Goal: Task Accomplishment & Management: Manage account settings

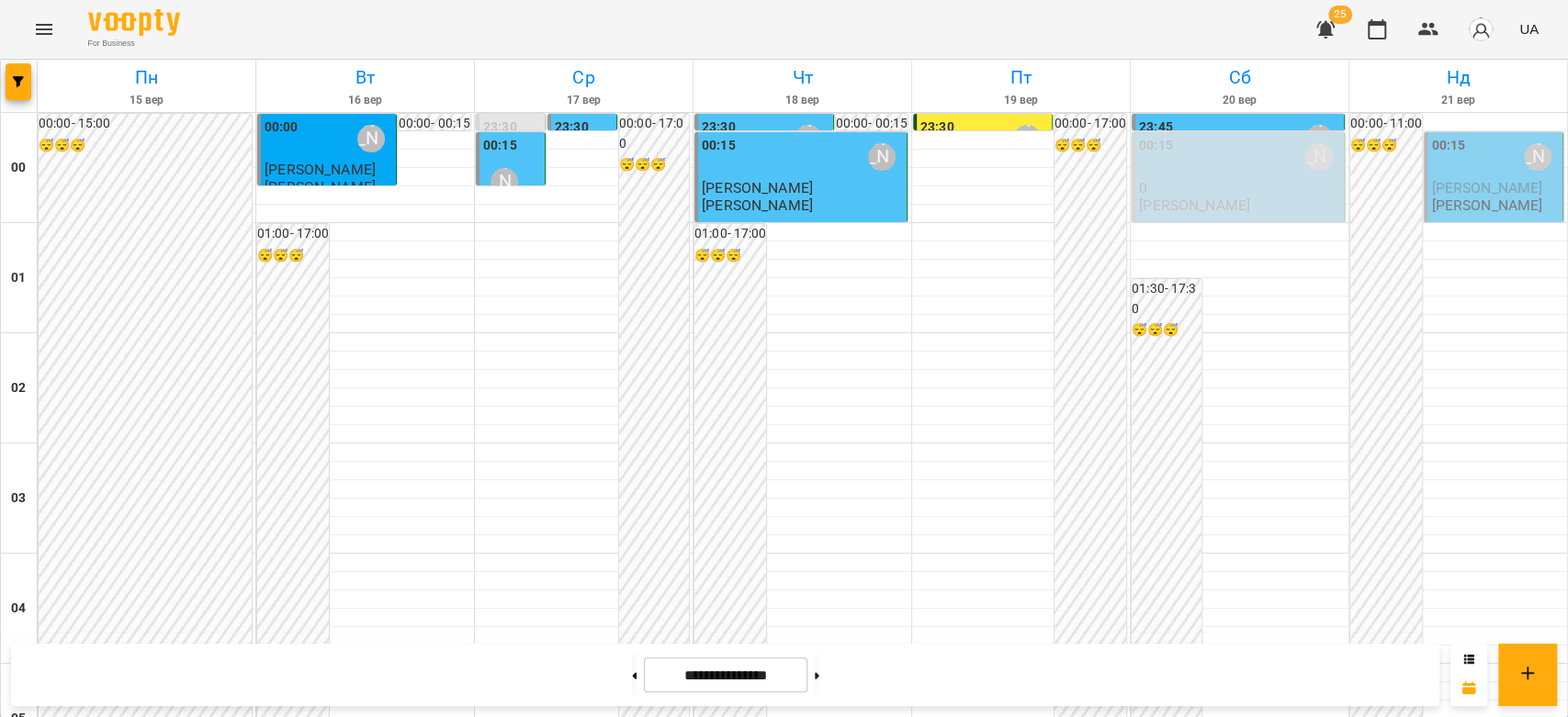
scroll to position [2123, 0]
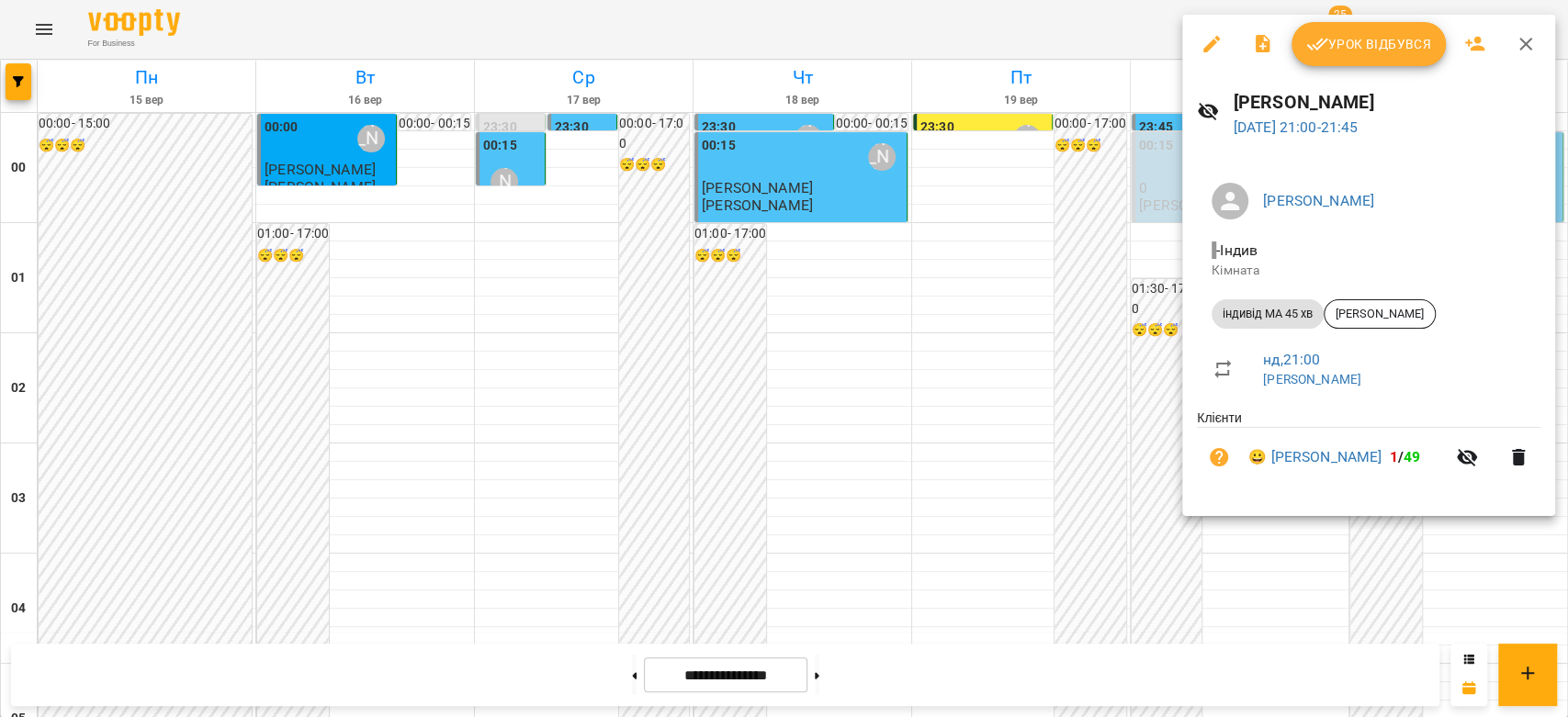
click at [800, 307] on div at bounding box center [784, 358] width 1568 height 717
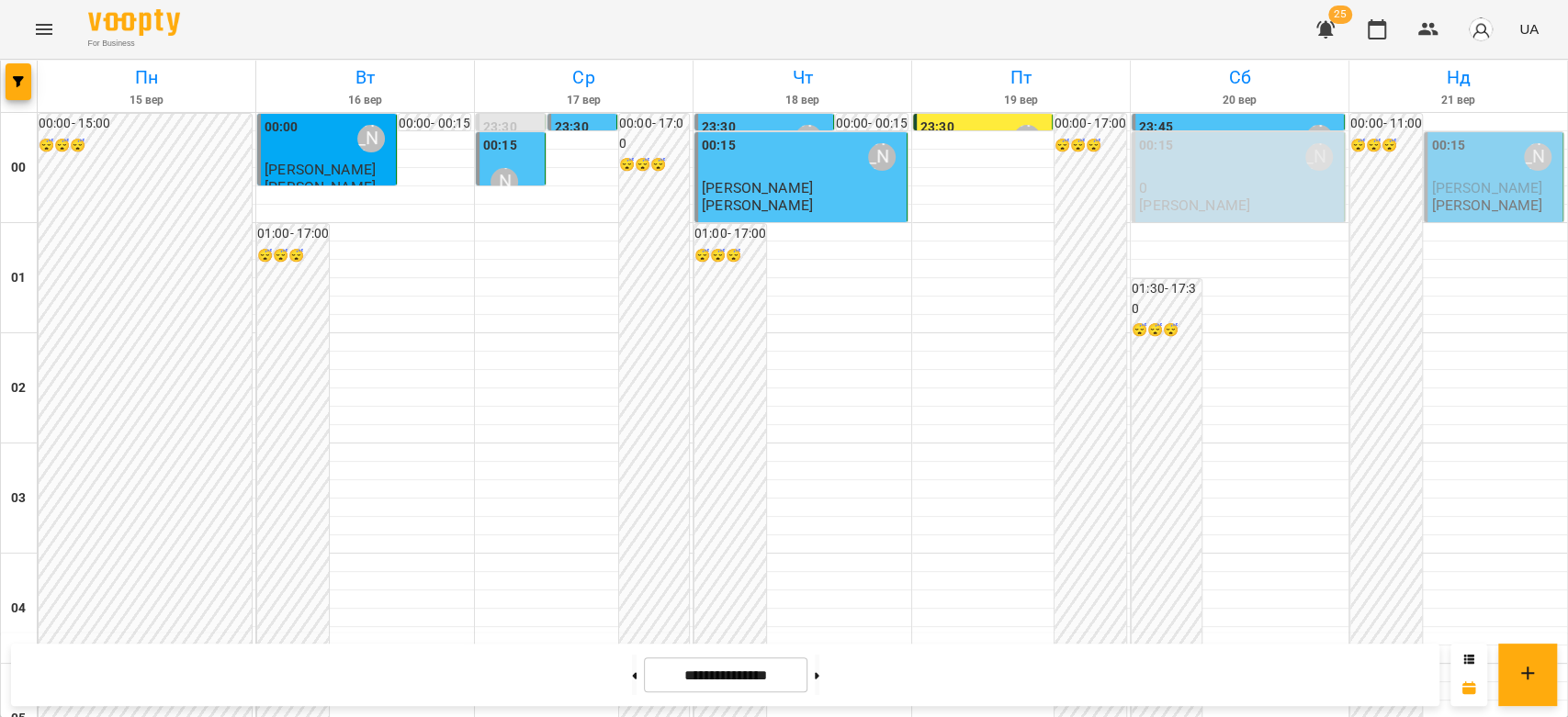
scroll to position [1919, 0]
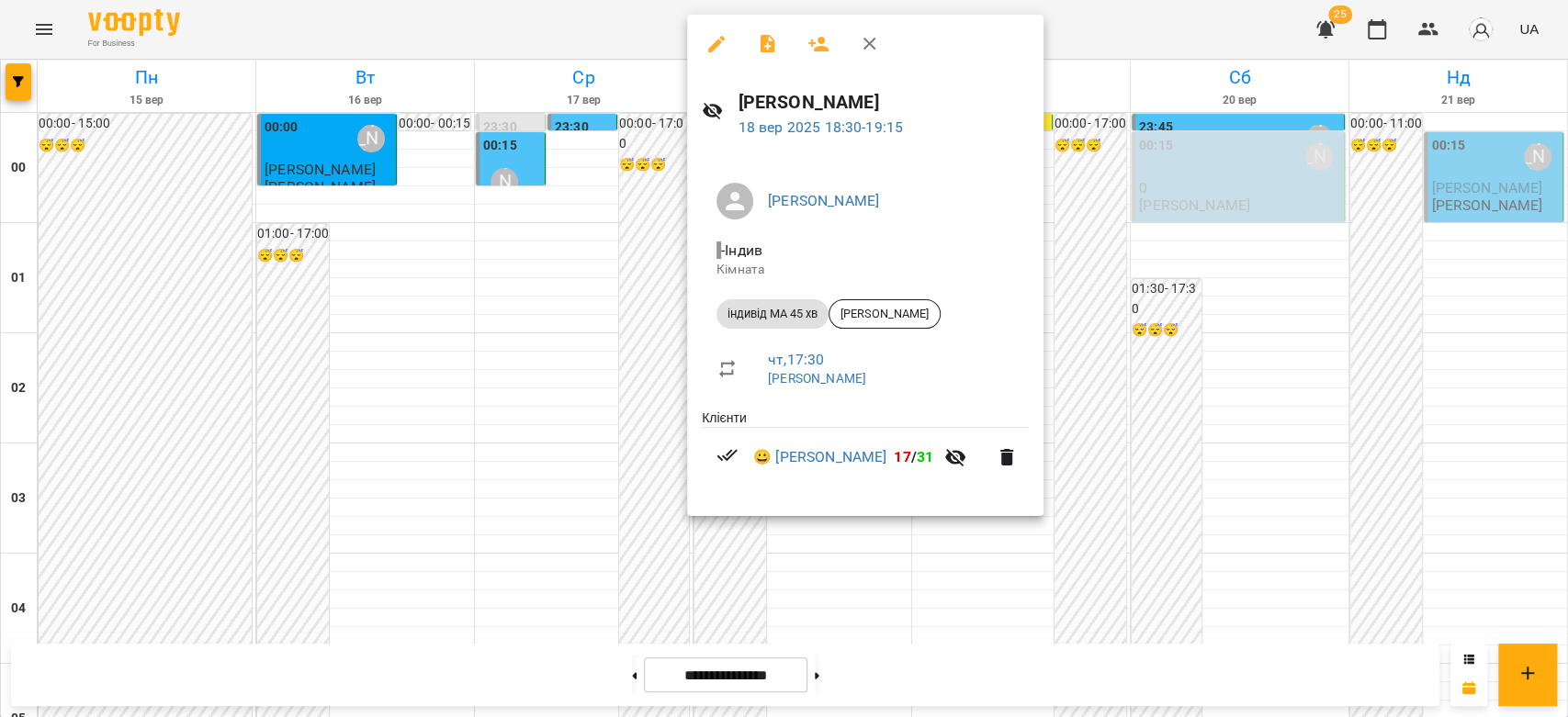
click at [1330, 325] on div at bounding box center [784, 358] width 1568 height 717
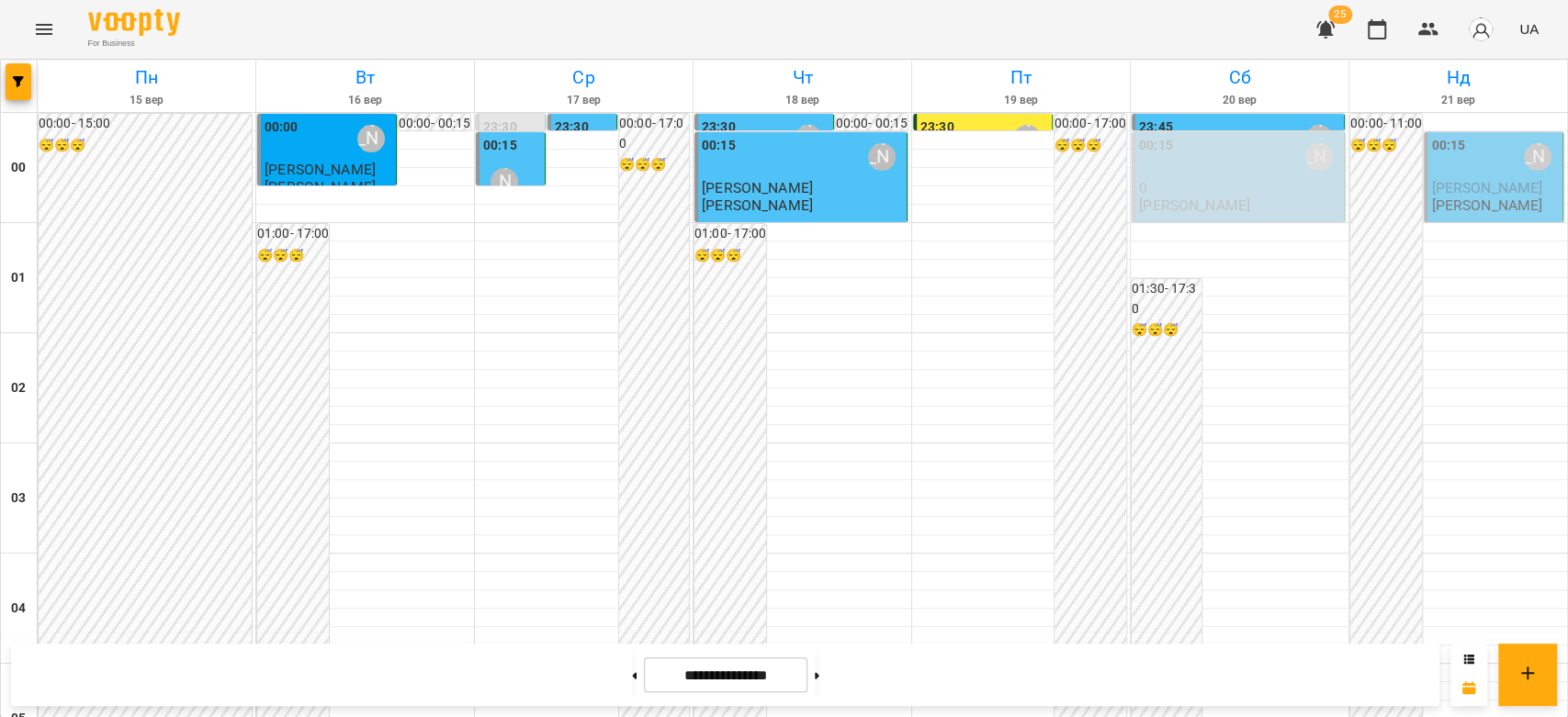
scroll to position [1714, 0]
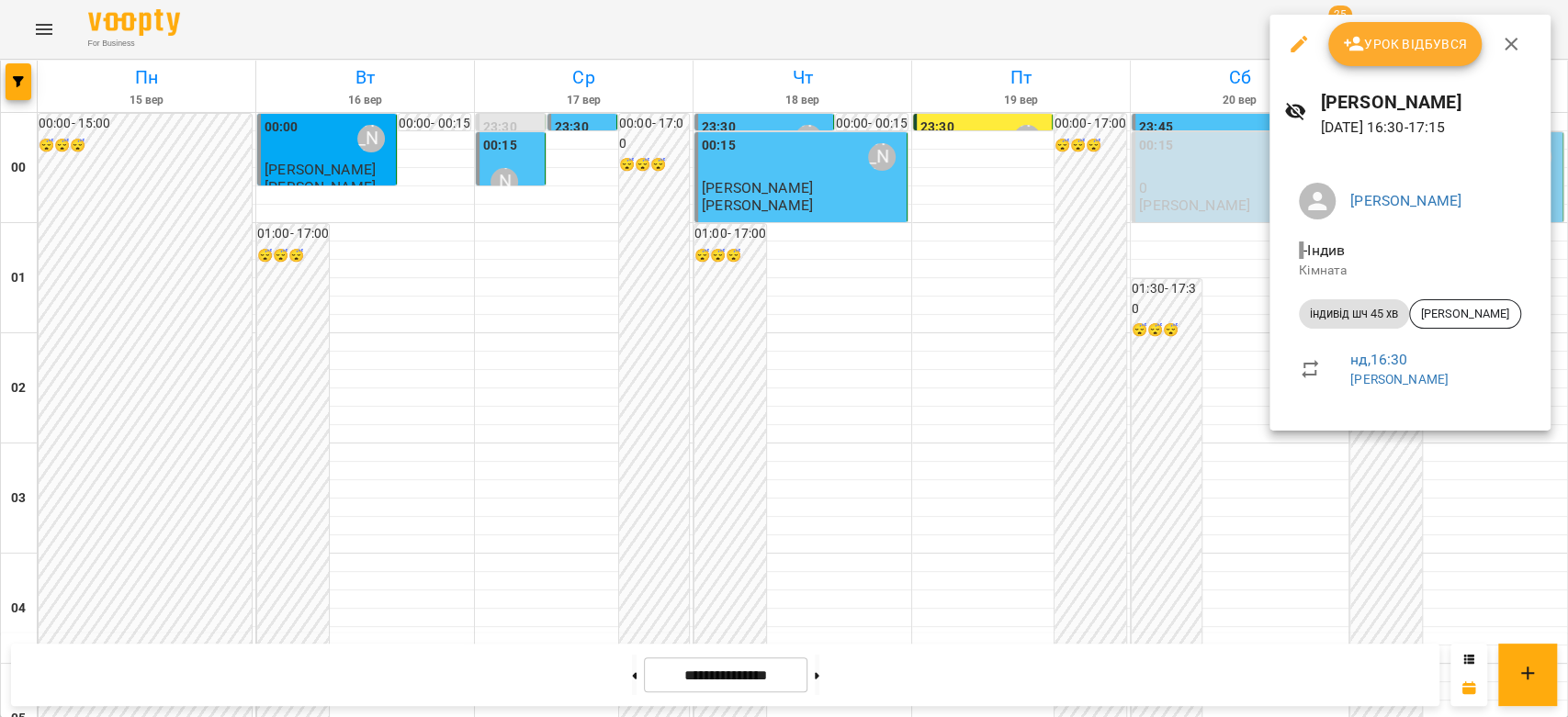
click at [1135, 276] on div at bounding box center [784, 358] width 1568 height 717
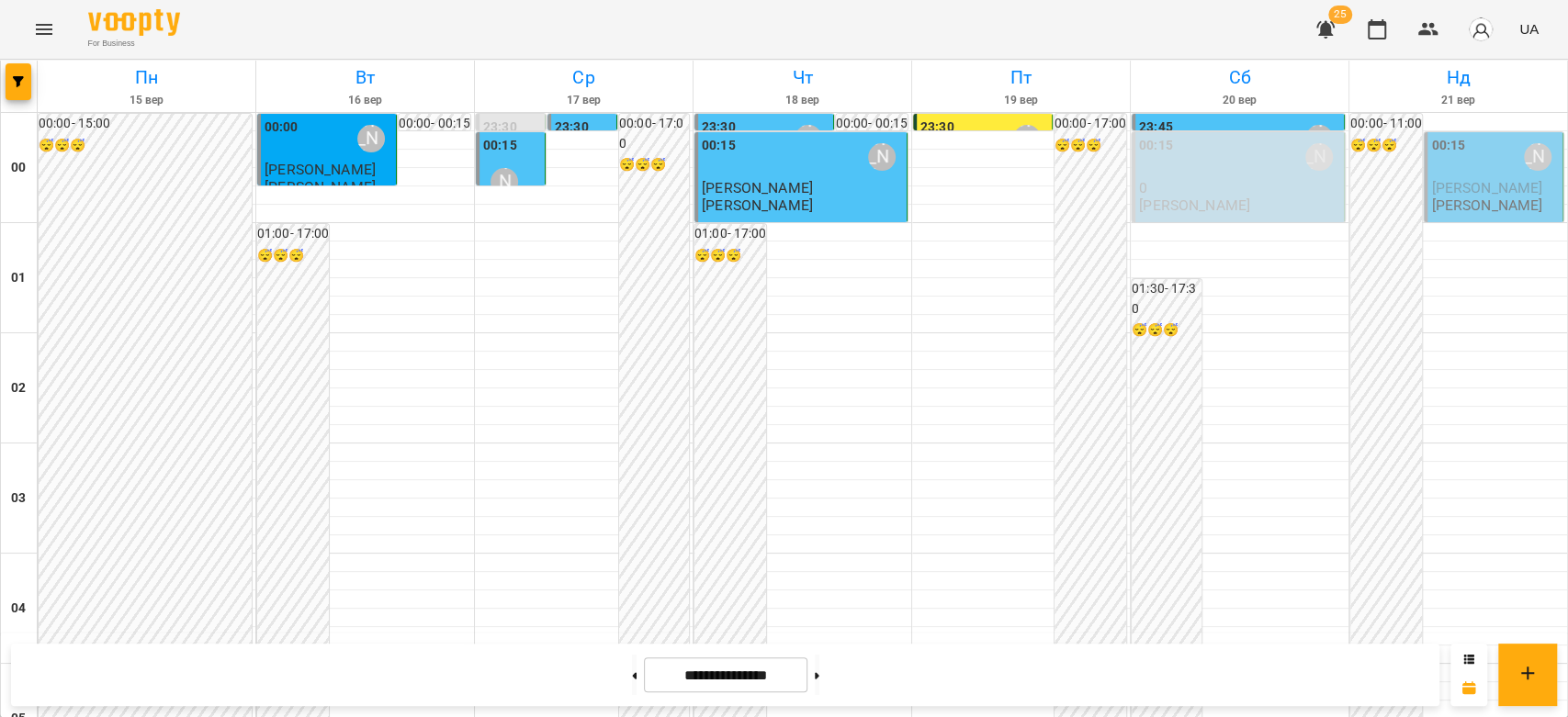
scroll to position [2123, 0]
click at [37, 19] on icon "Menu" at bounding box center [44, 29] width 22 height 22
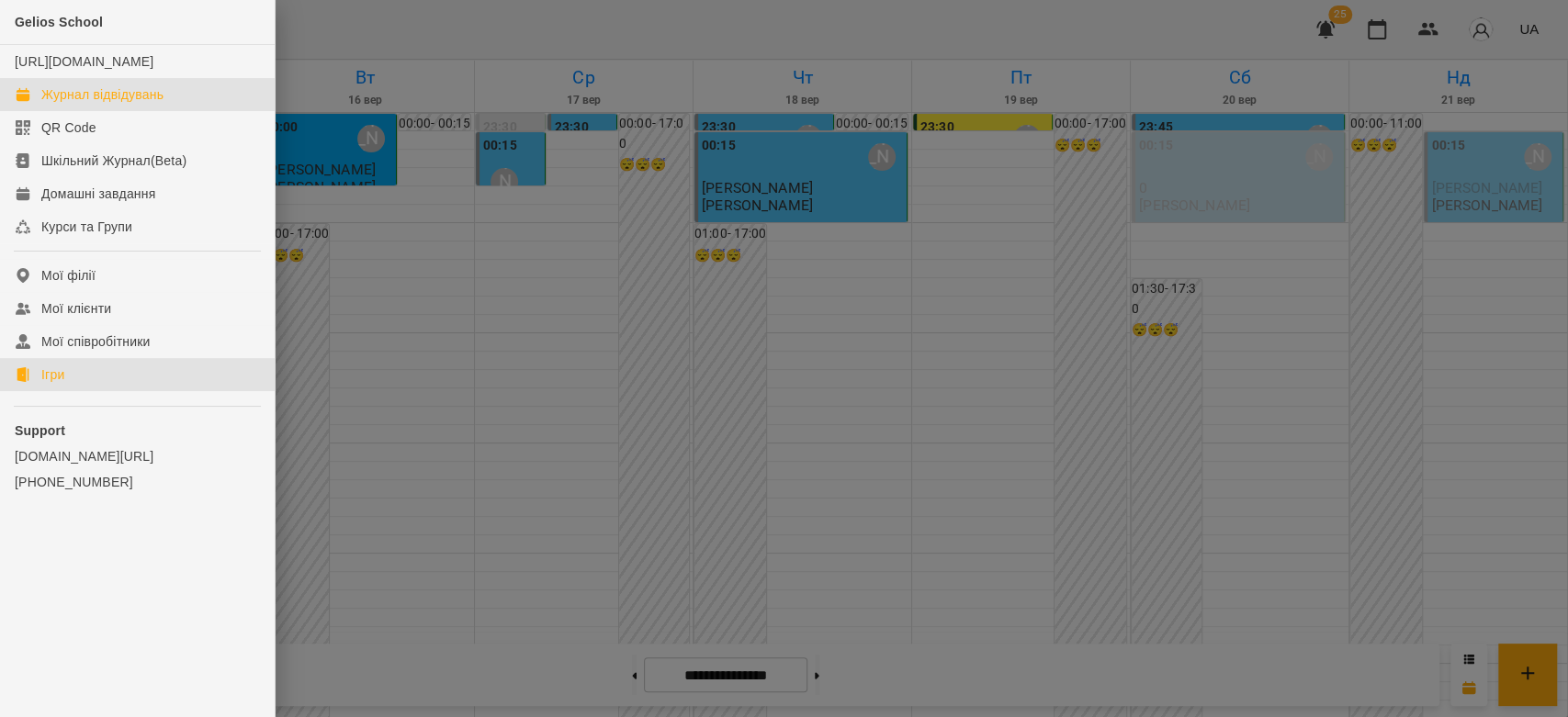
click at [71, 390] on link "Ігри" at bounding box center [137, 375] width 275 height 33
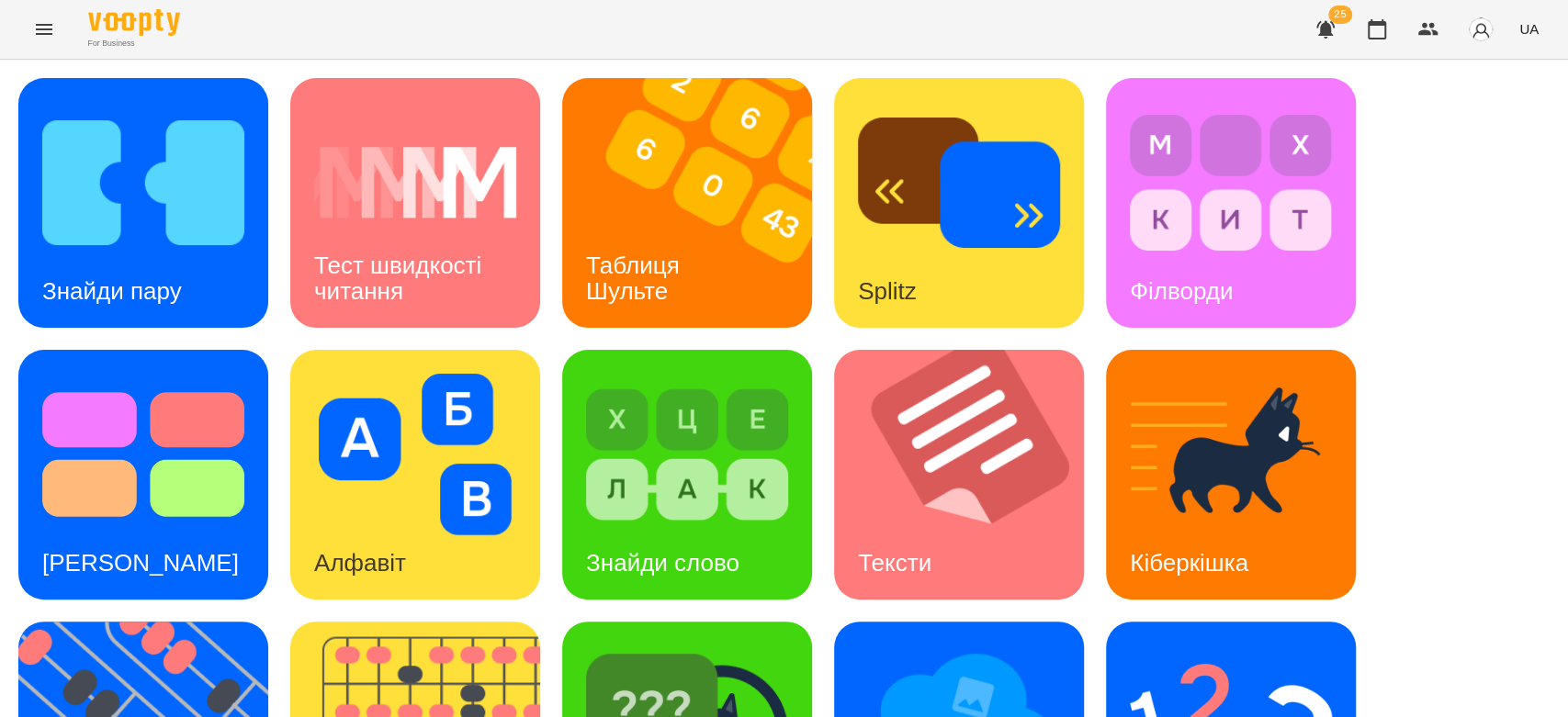
scroll to position [443, 0]
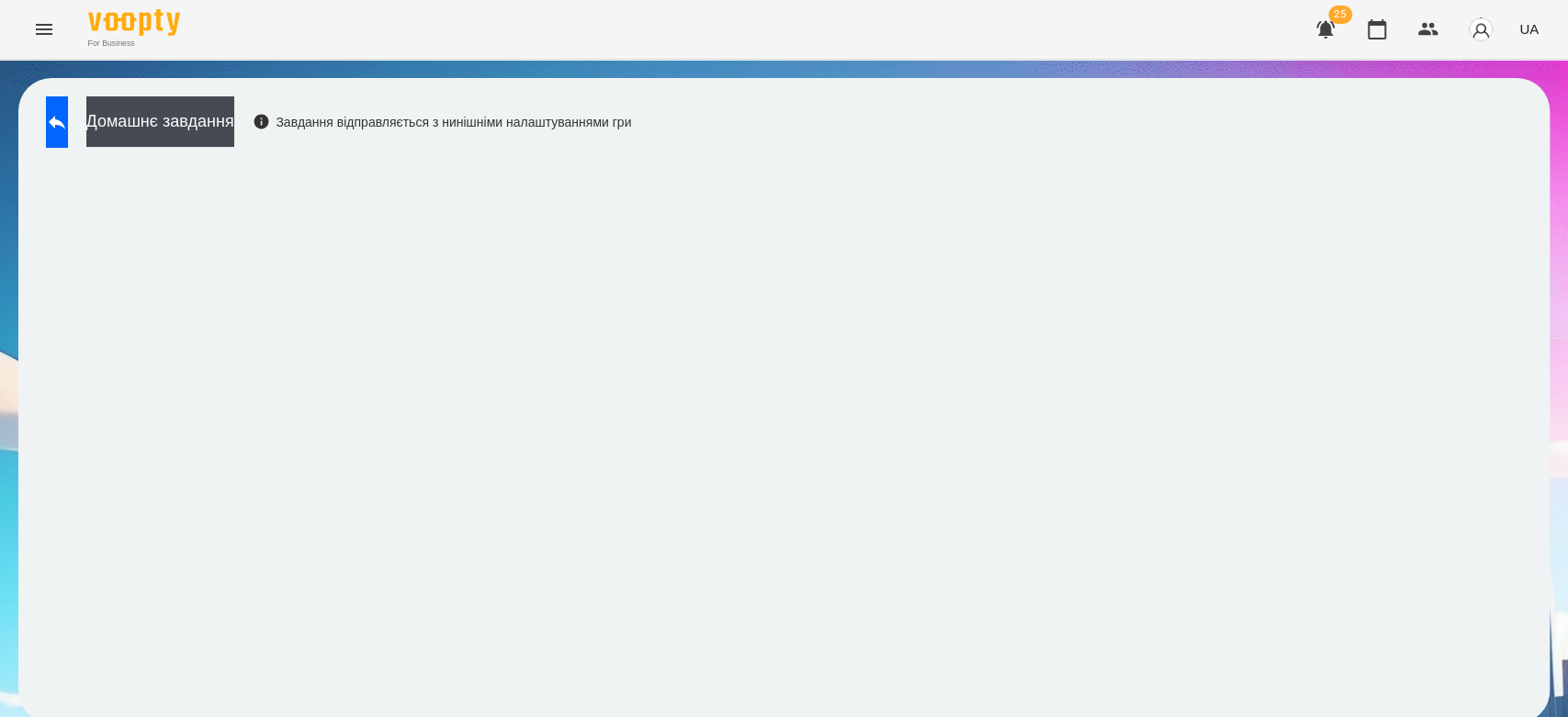
click at [50, 33] on icon "Menu" at bounding box center [44, 28] width 17 height 11
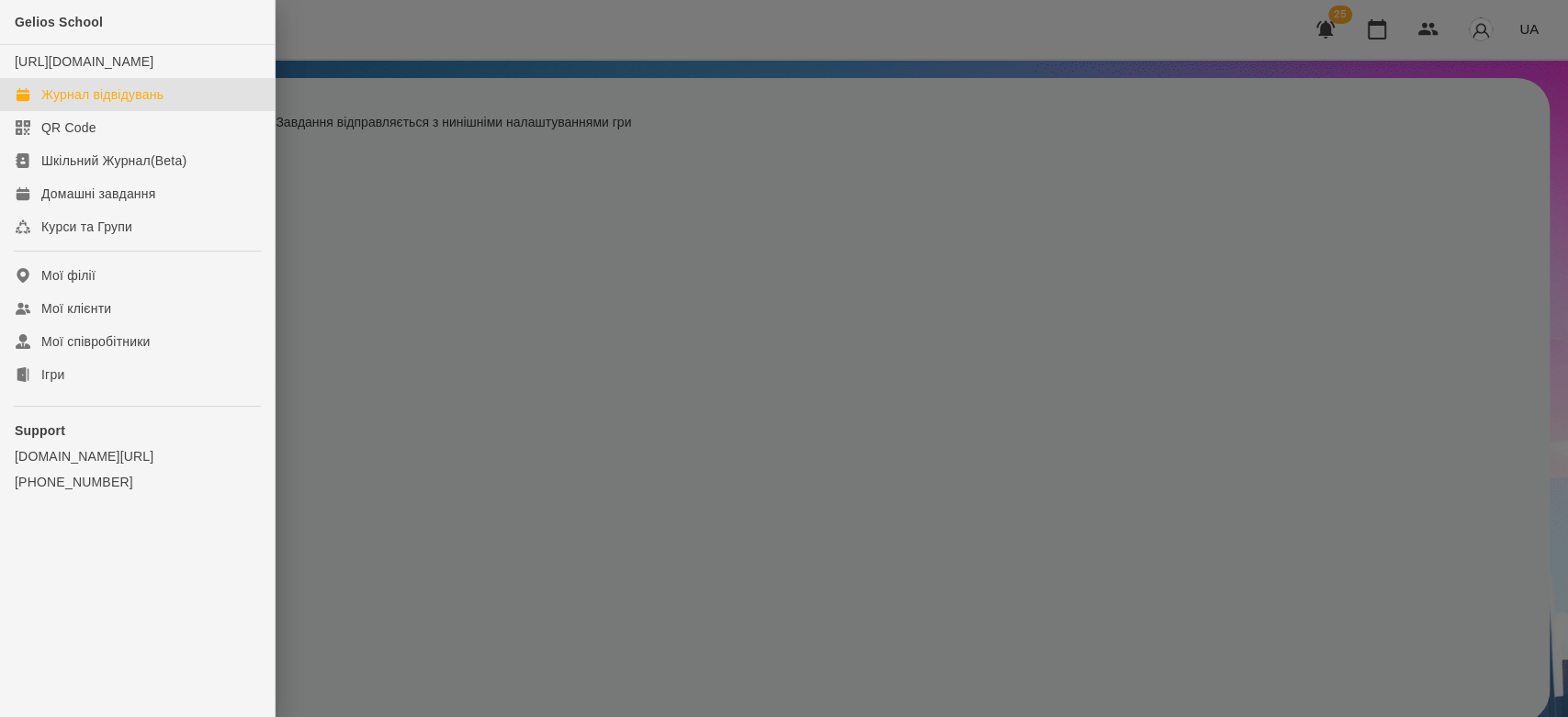
click at [62, 104] on div "Журнал відвідувань" at bounding box center [102, 94] width 122 height 19
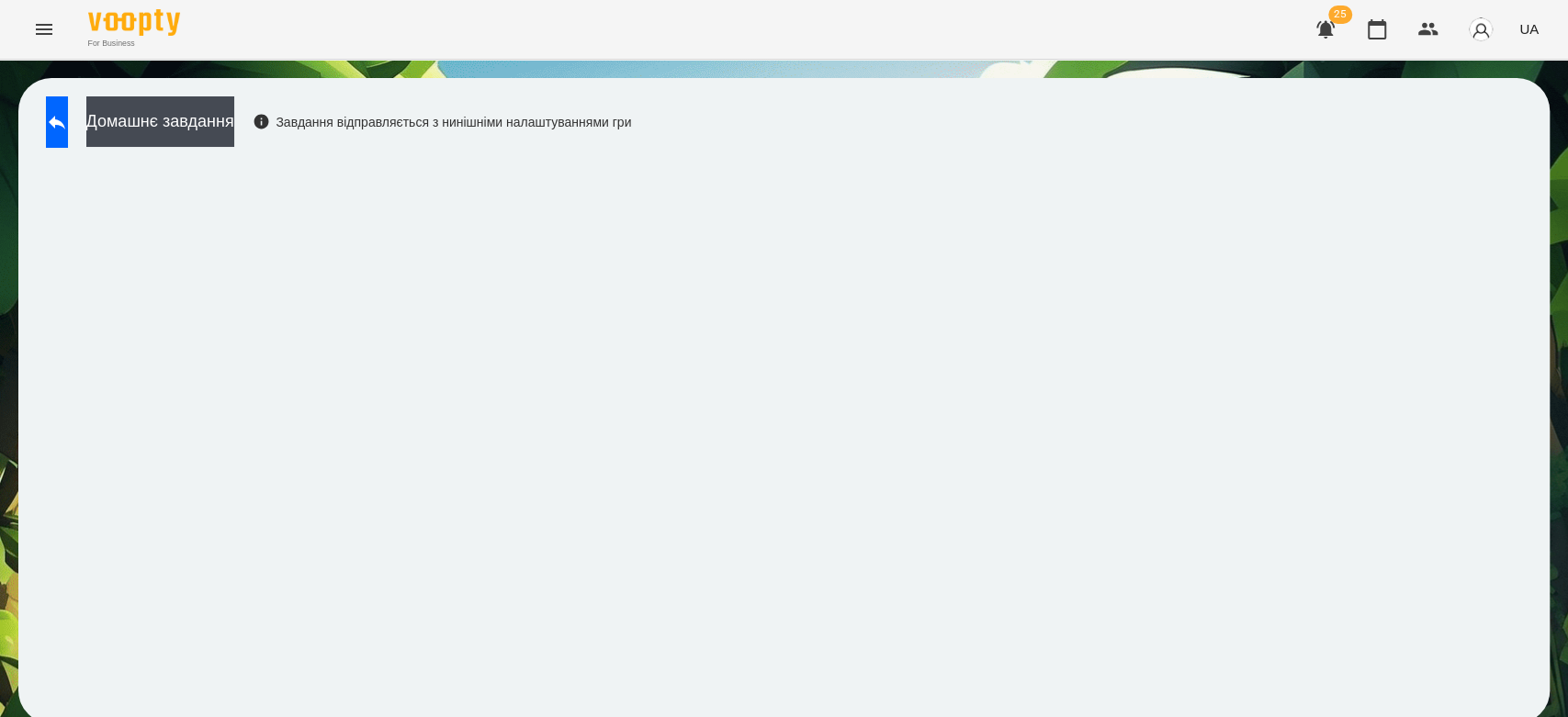
click at [66, 141] on div "Домашнє завдання Завдання відправляється з нинішніми налаштуваннями гри" at bounding box center [334, 127] width 594 height 61
click at [66, 116] on icon at bounding box center [57, 122] width 22 height 22
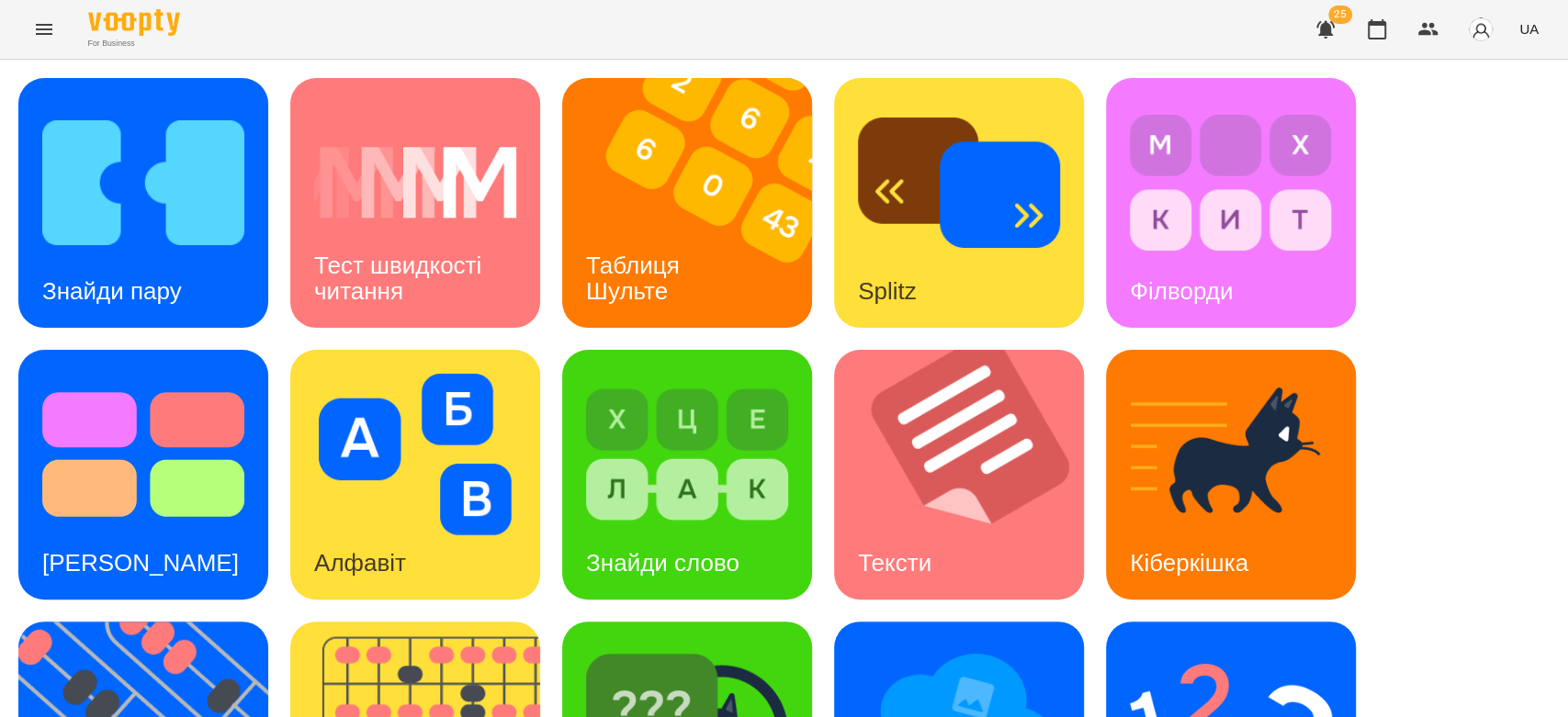
scroll to position [108, 0]
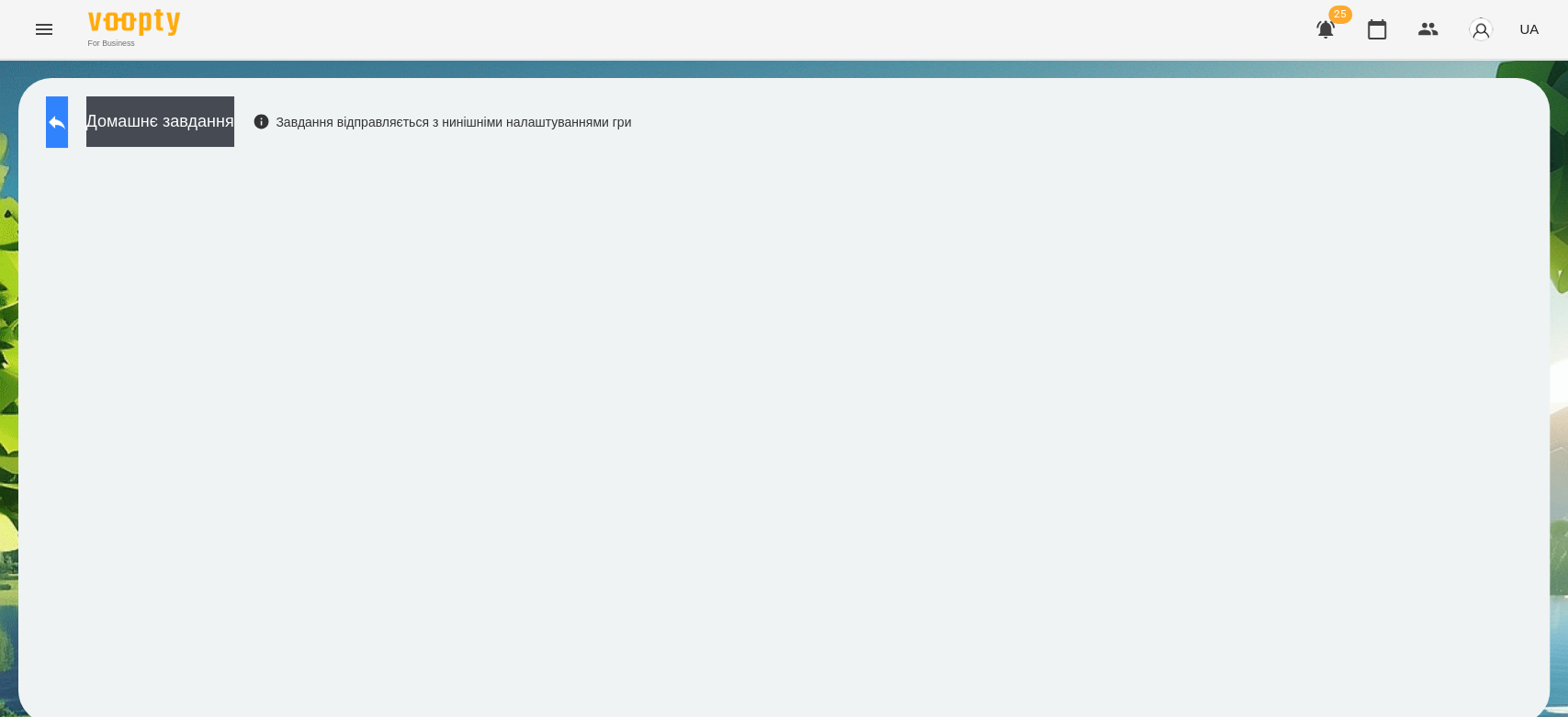
click at [68, 130] on button at bounding box center [57, 122] width 22 height 52
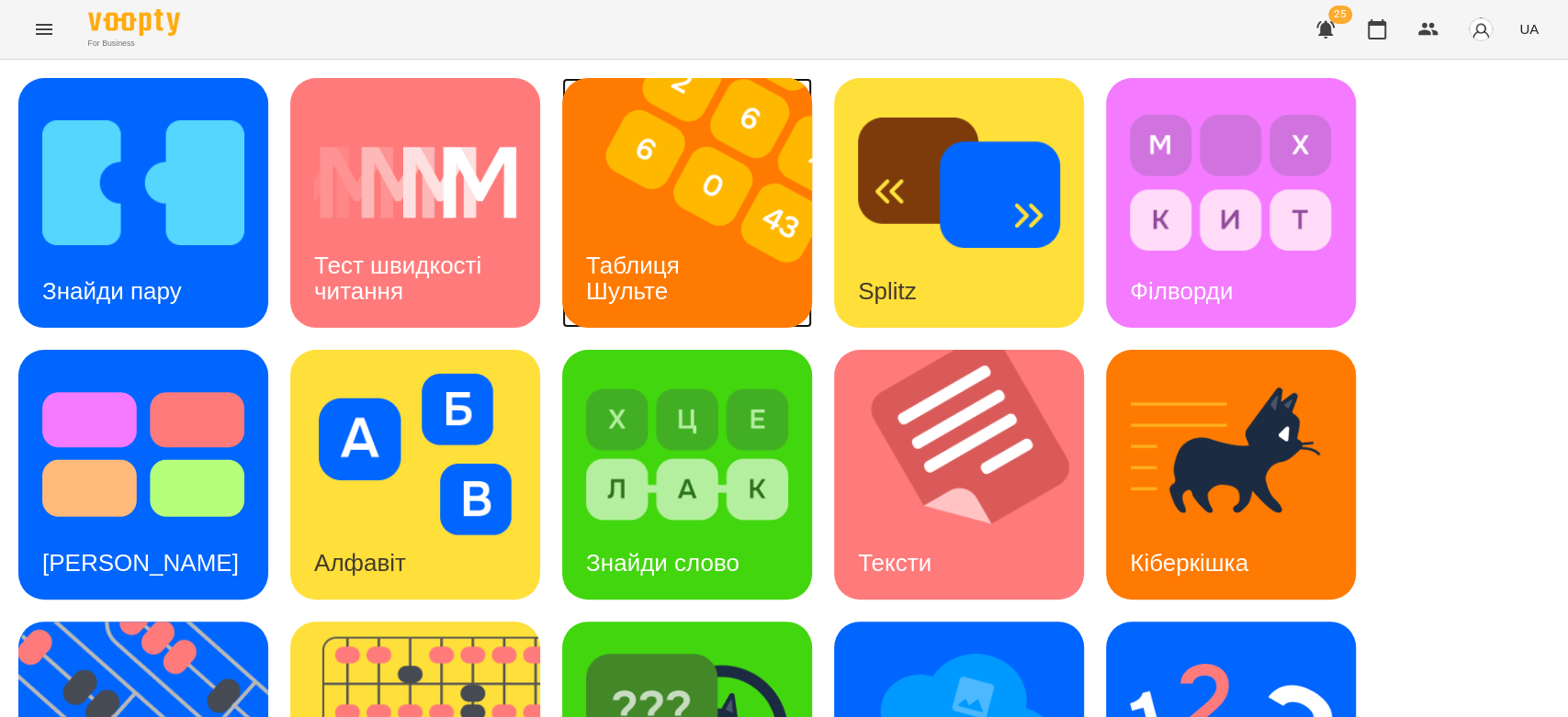
click at [723, 217] on img at bounding box center [698, 203] width 273 height 250
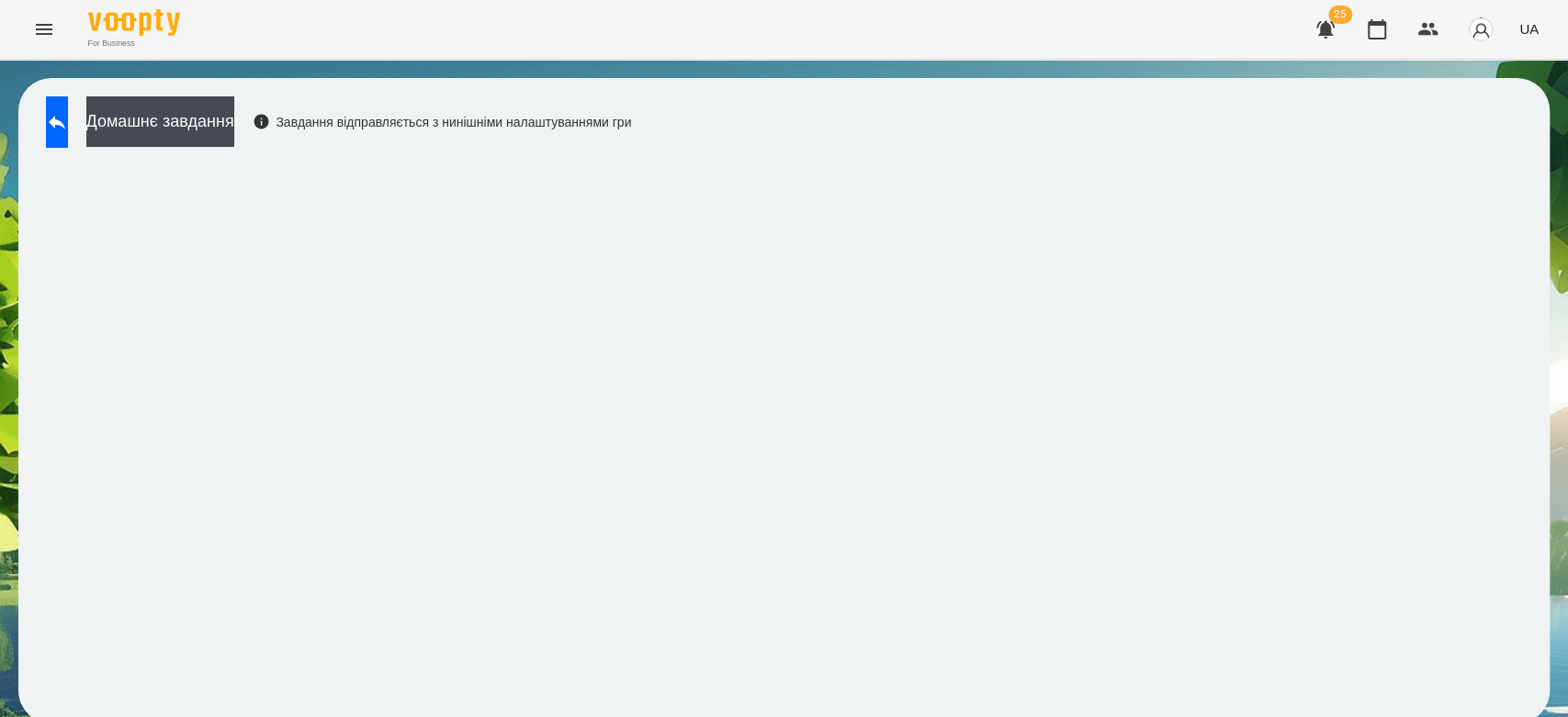
scroll to position [7, 0]
click at [68, 111] on icon at bounding box center [57, 122] width 22 height 22
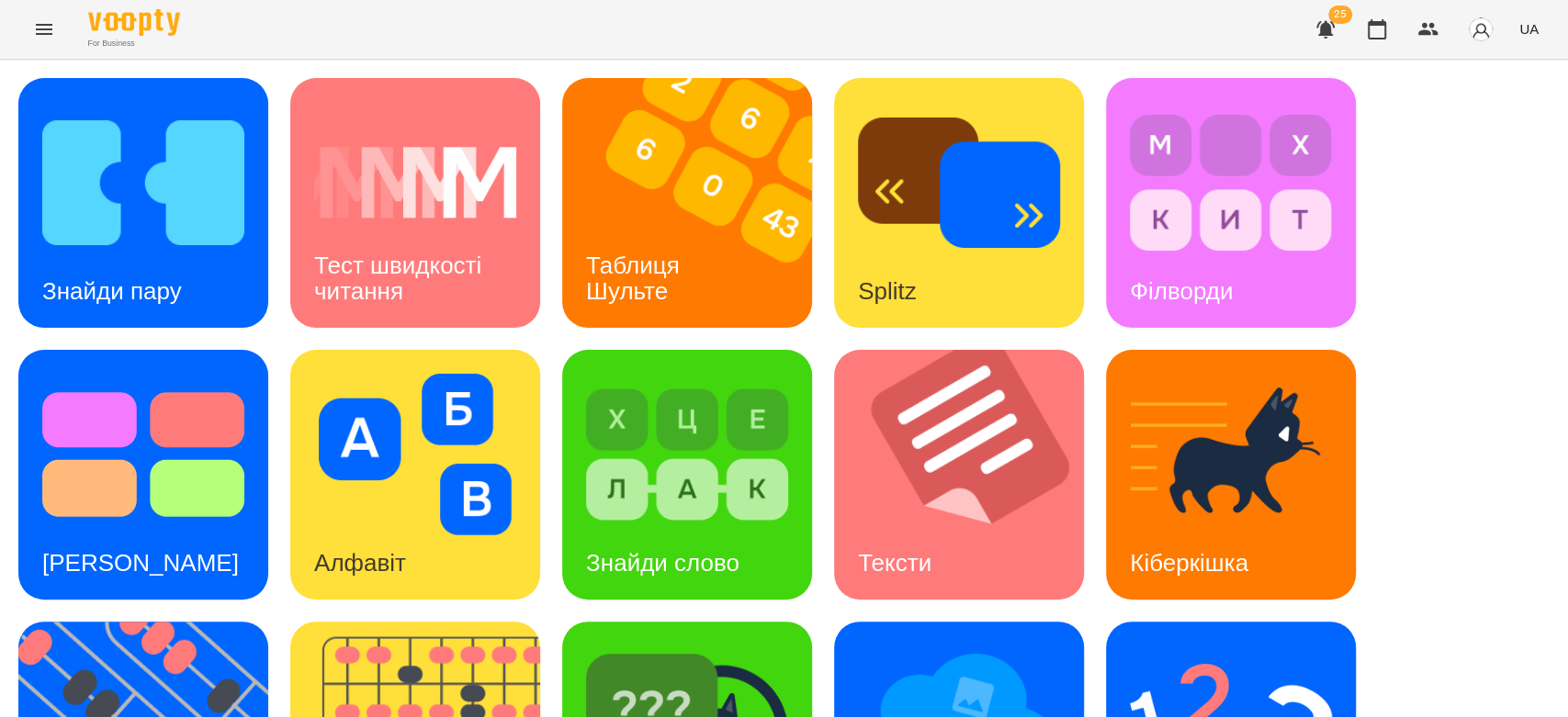
scroll to position [443, 0]
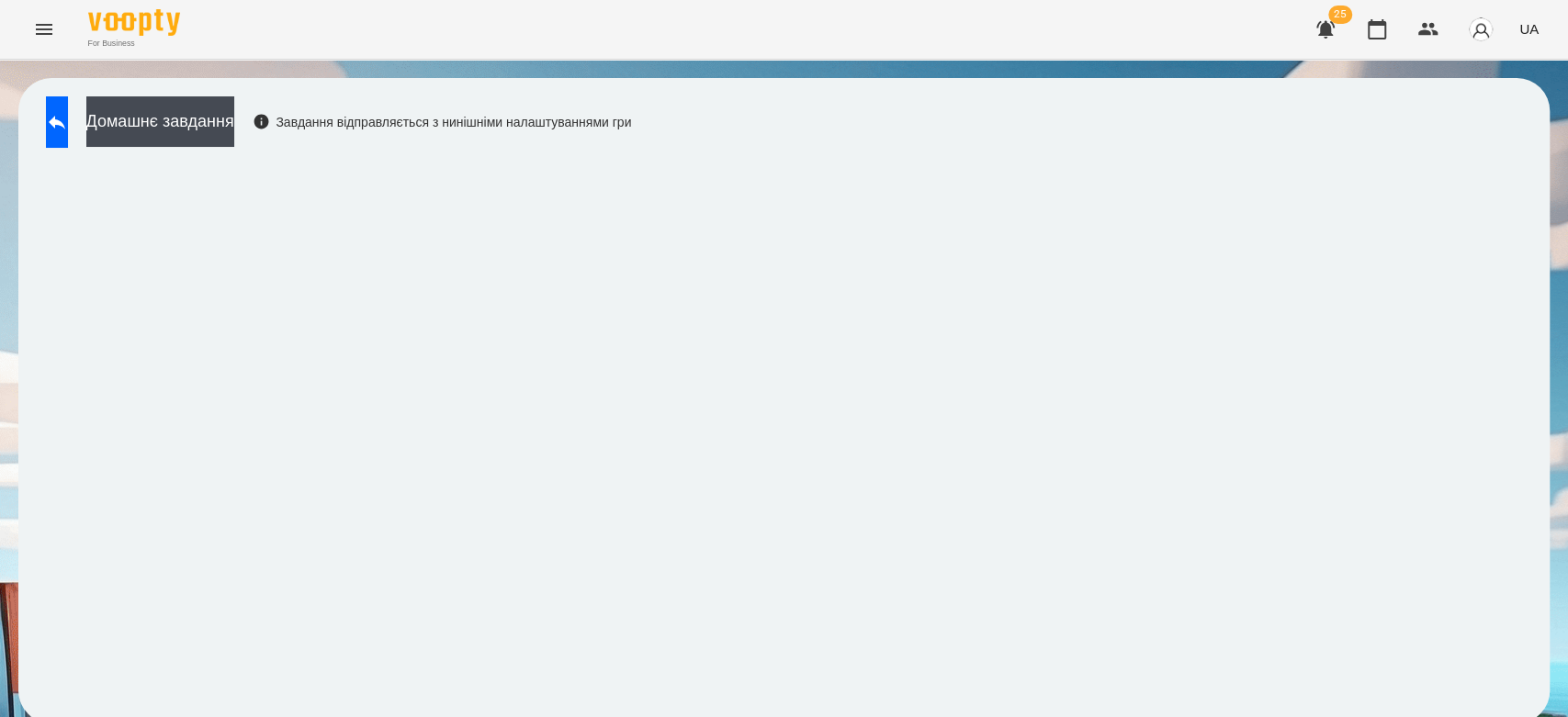
scroll to position [7, 0]
click at [54, 110] on button at bounding box center [57, 122] width 22 height 52
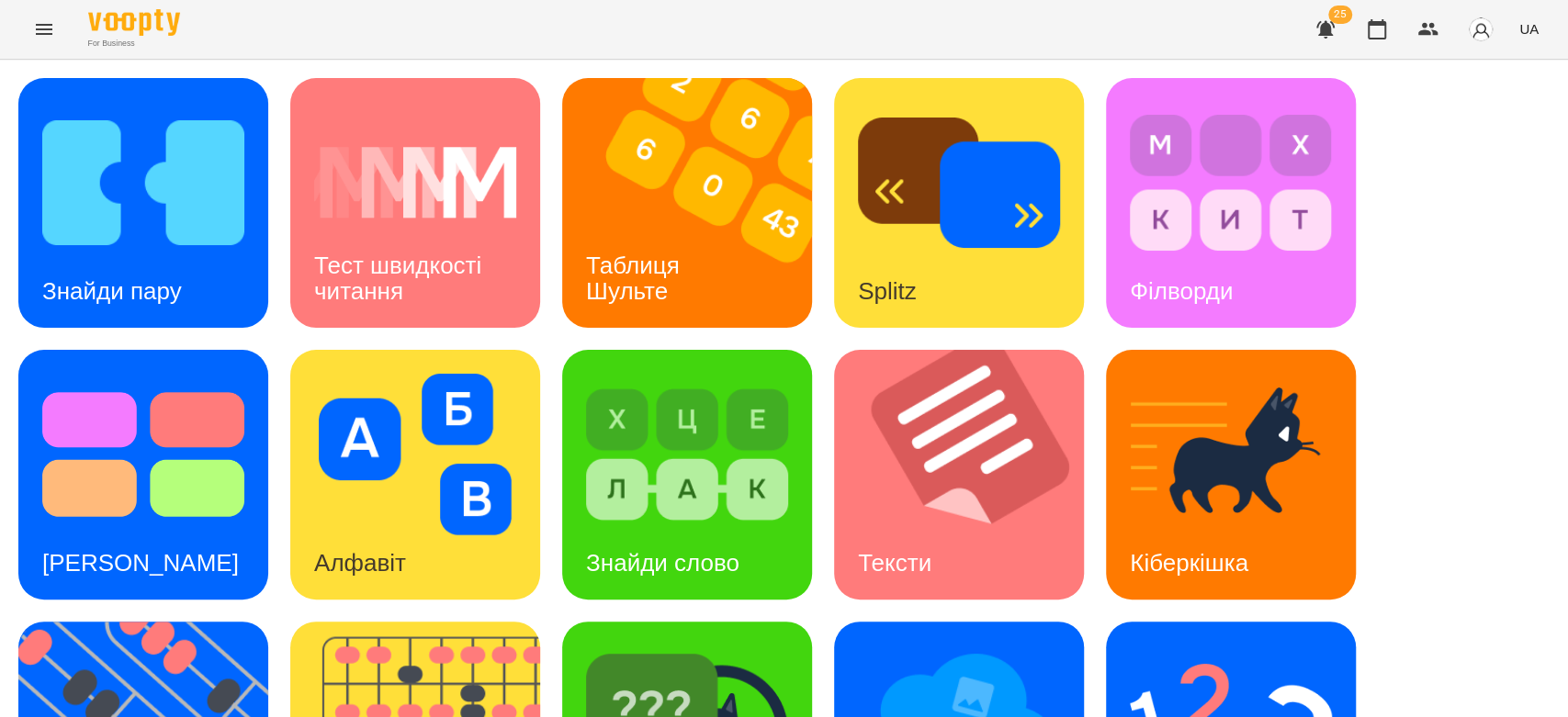
scroll to position [443, 0]
click at [1211, 646] on img at bounding box center [1230, 726] width 202 height 161
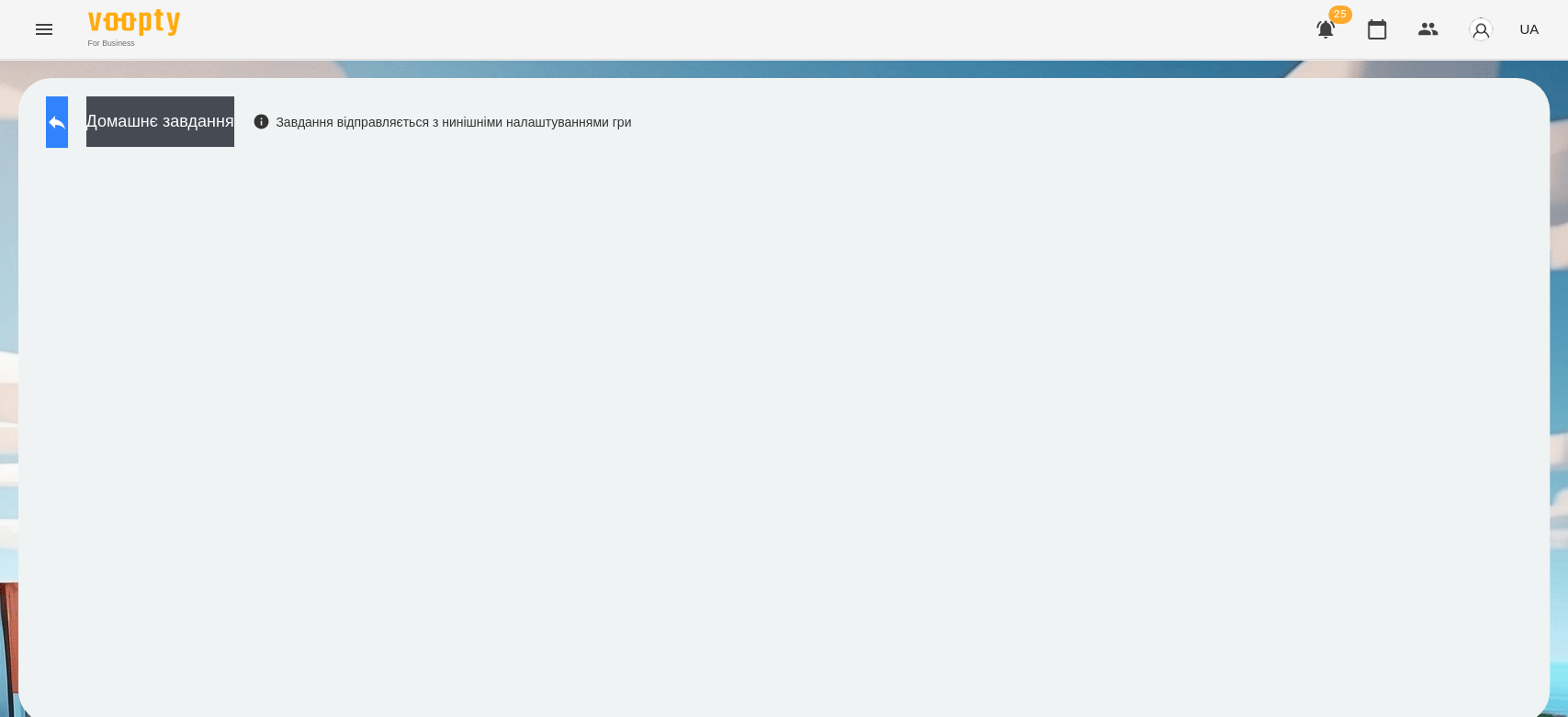
click at [60, 122] on button at bounding box center [57, 122] width 22 height 52
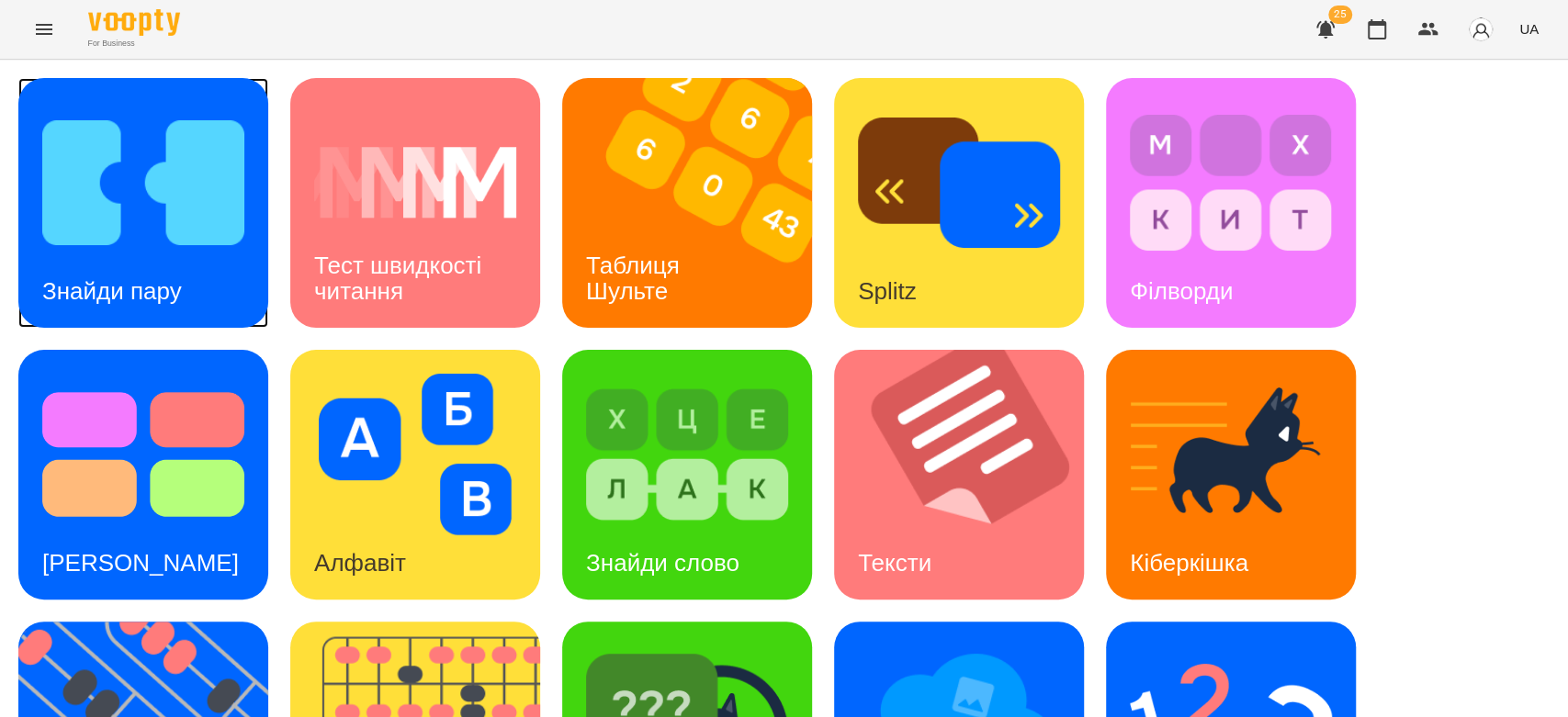
click at [155, 202] on img at bounding box center [143, 182] width 202 height 161
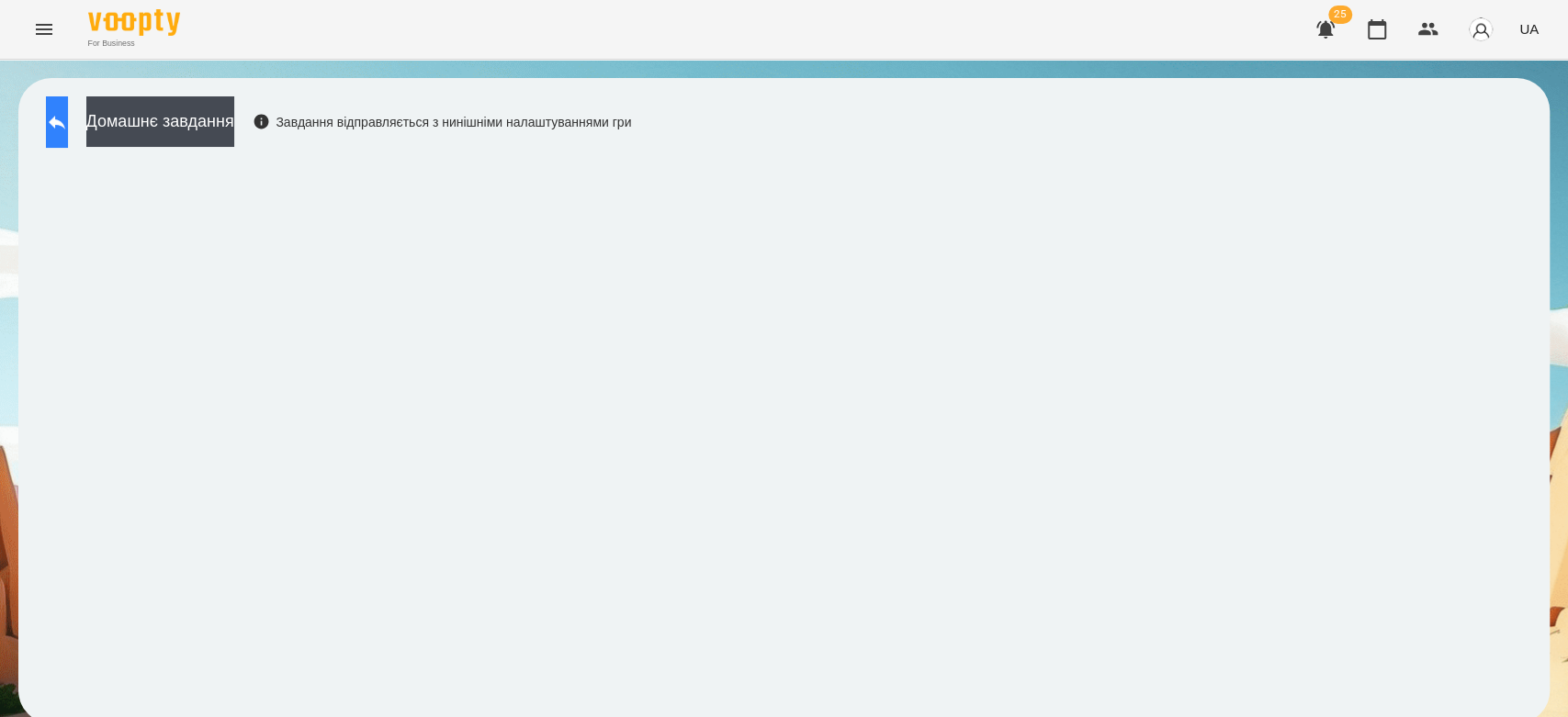
click at [68, 130] on button at bounding box center [57, 122] width 22 height 52
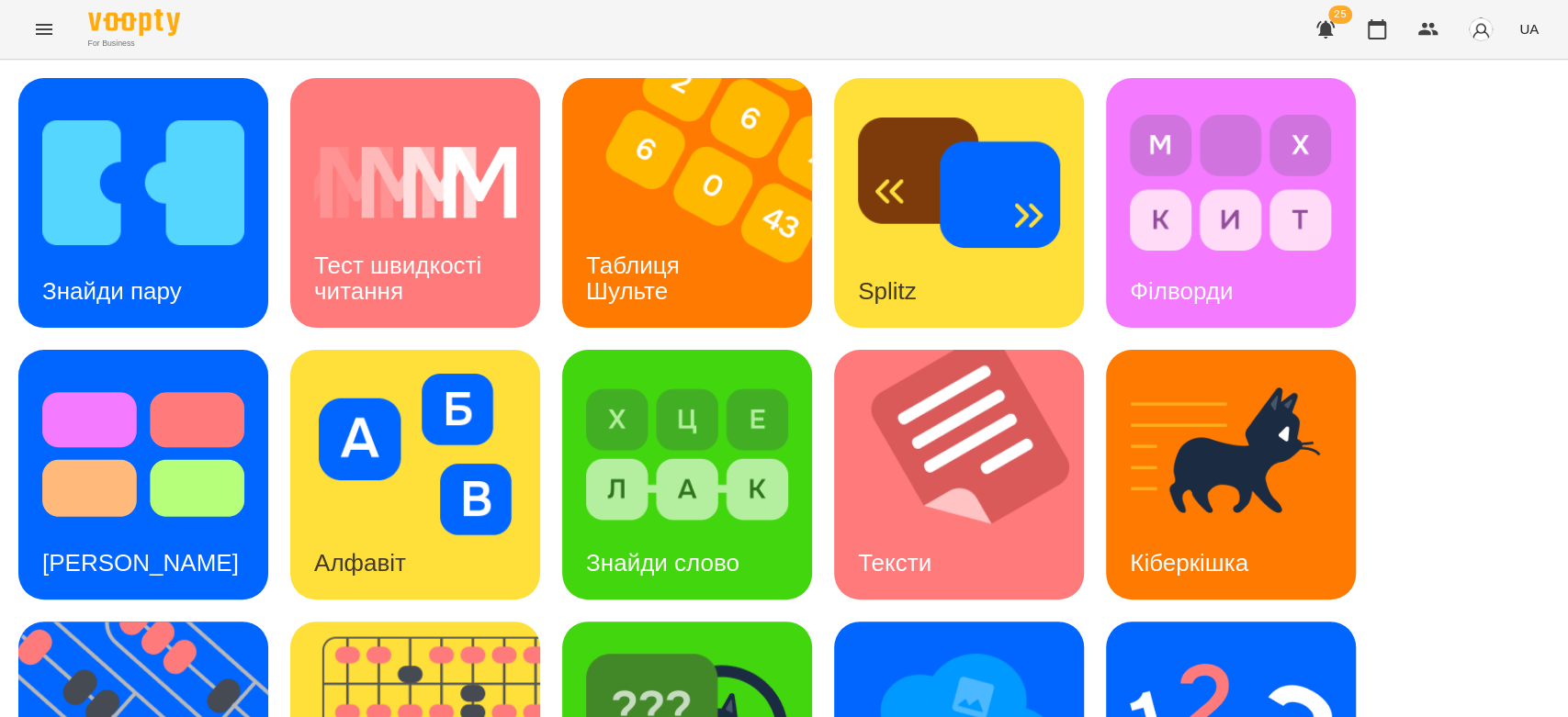
scroll to position [407, 0]
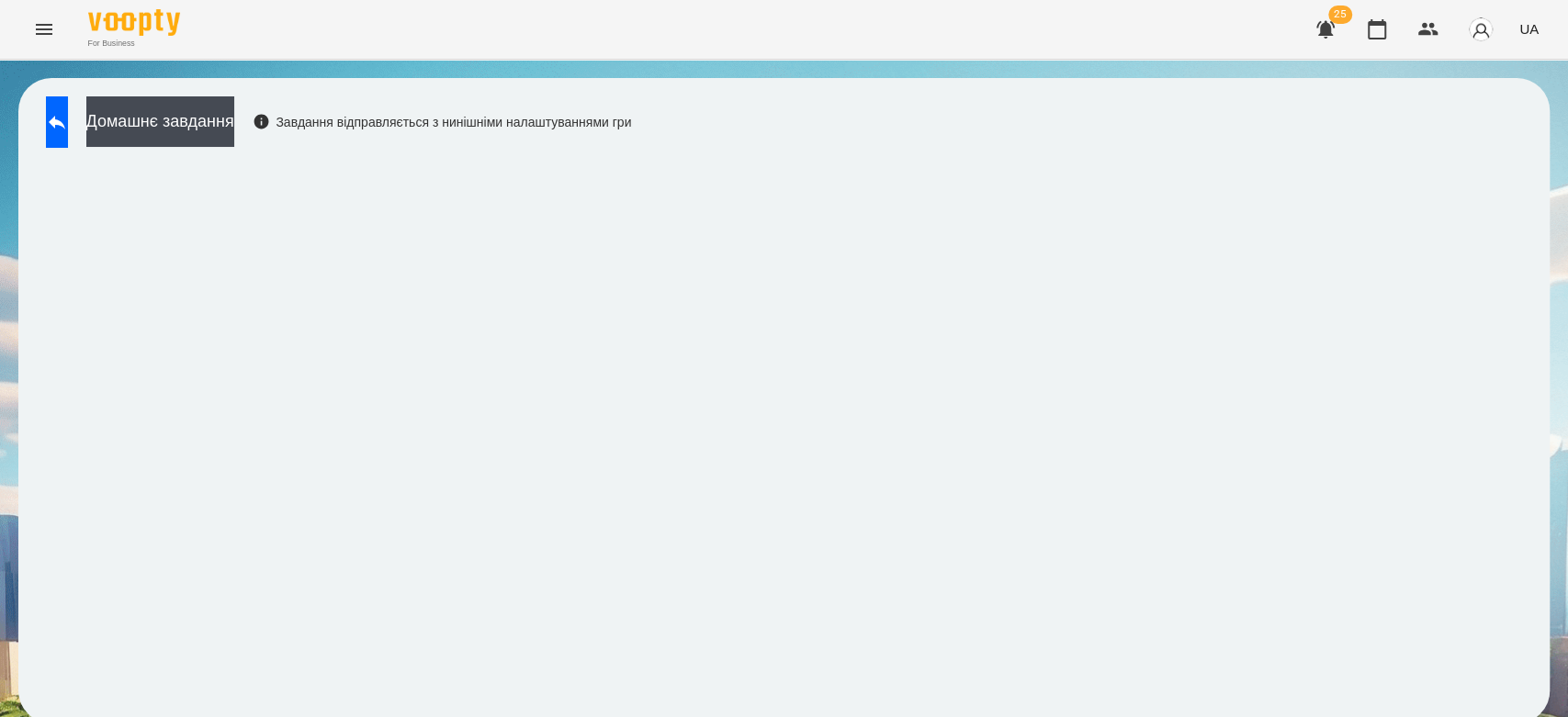
scroll to position [7, 0]
click at [68, 111] on icon at bounding box center [57, 122] width 22 height 22
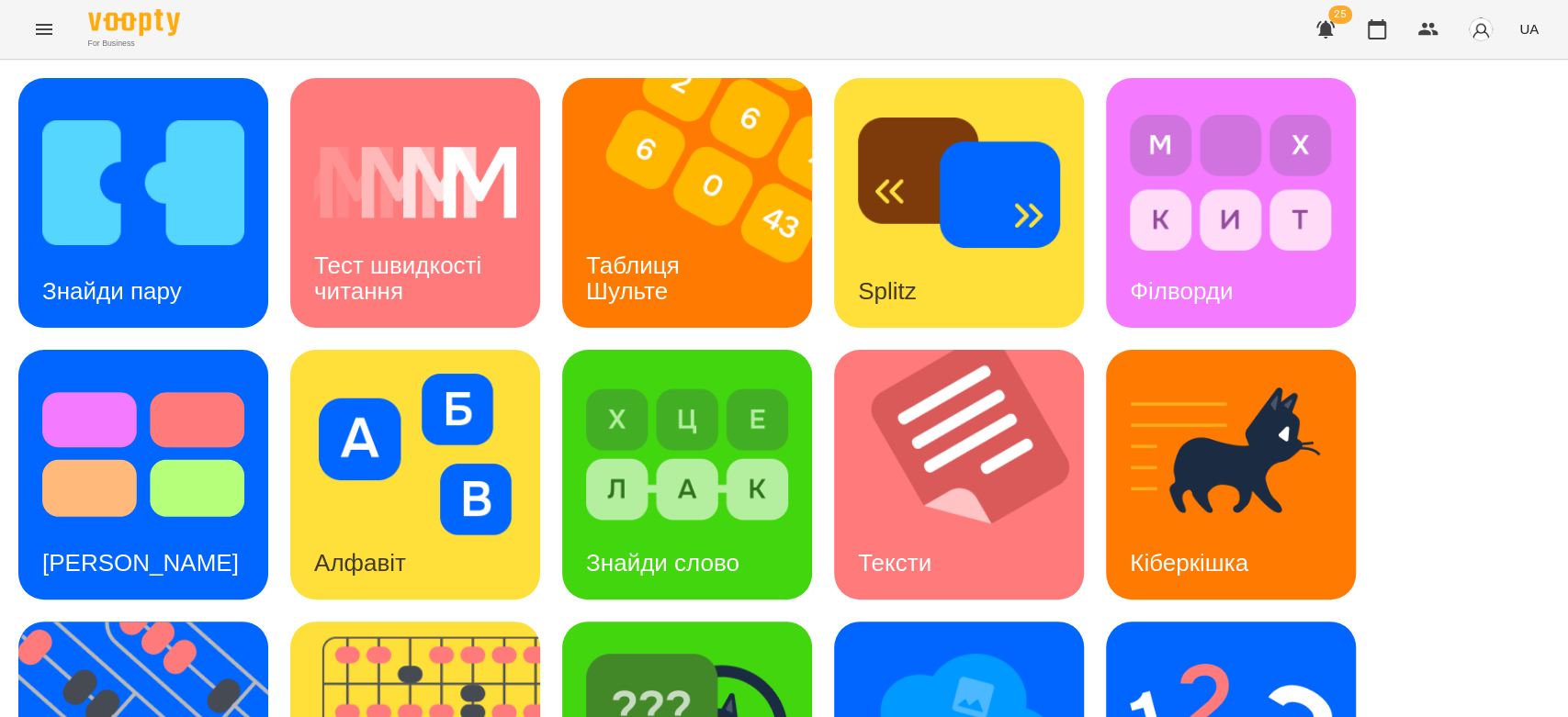
scroll to position [443, 0]
click at [987, 646] on img at bounding box center [958, 726] width 202 height 161
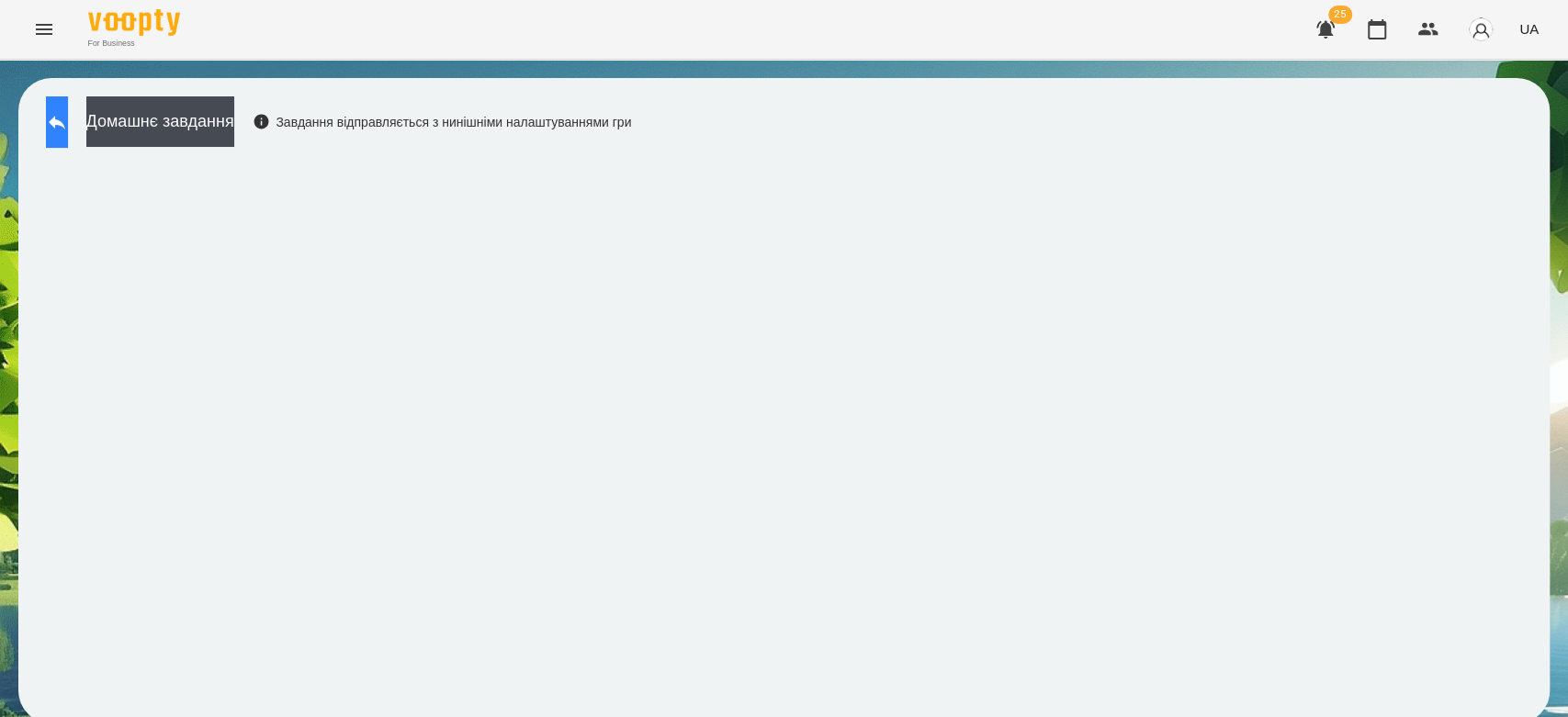
click at [55, 118] on button at bounding box center [57, 122] width 22 height 52
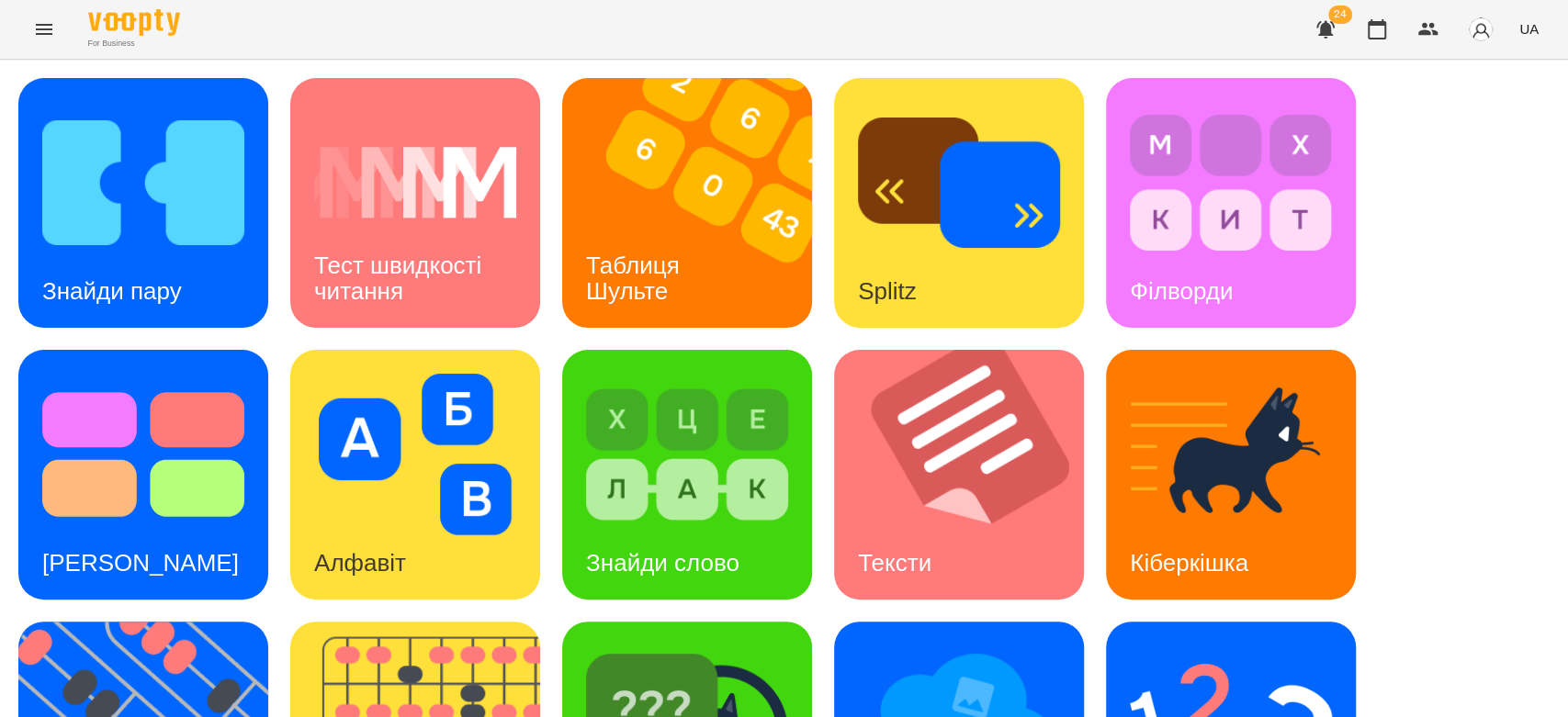
scroll to position [407, 0]
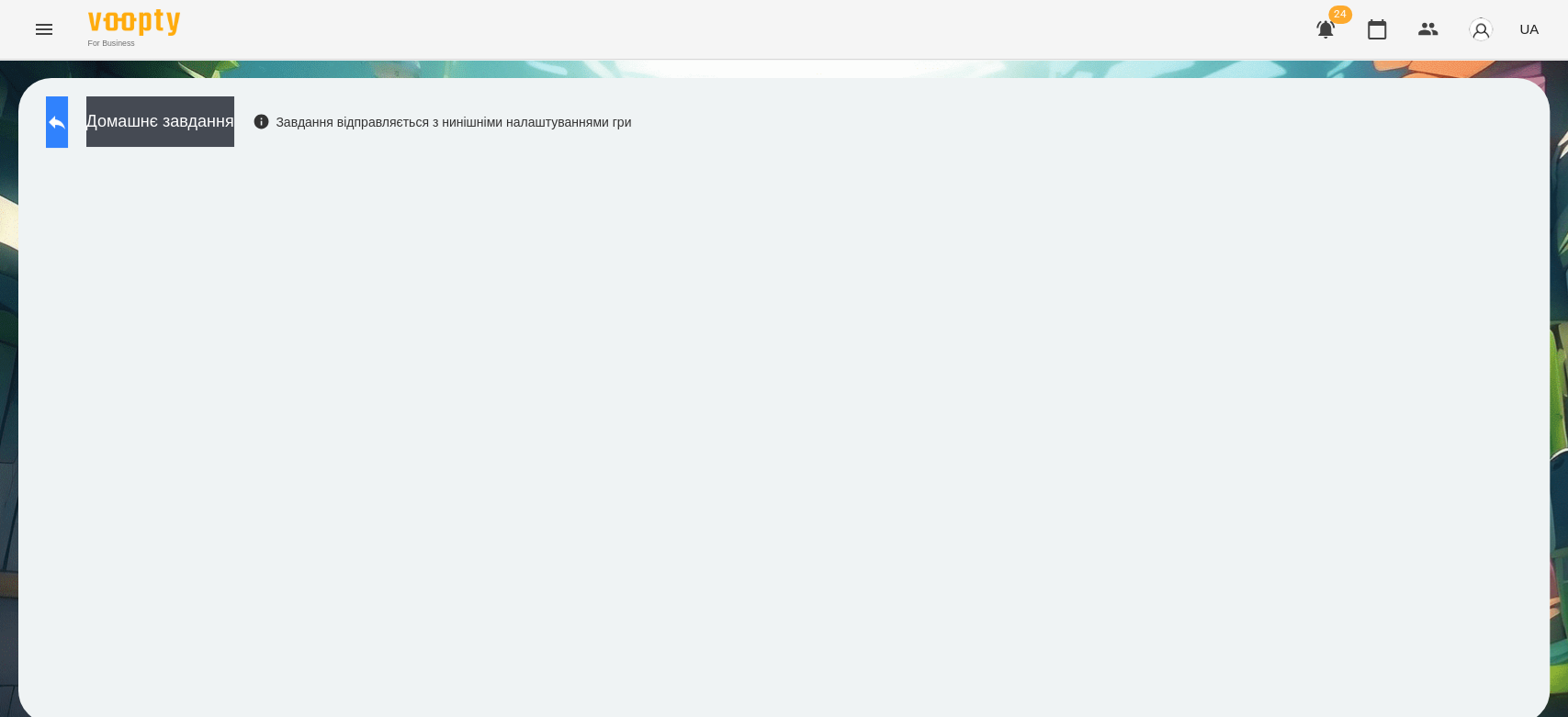
click at [54, 118] on button at bounding box center [57, 122] width 22 height 52
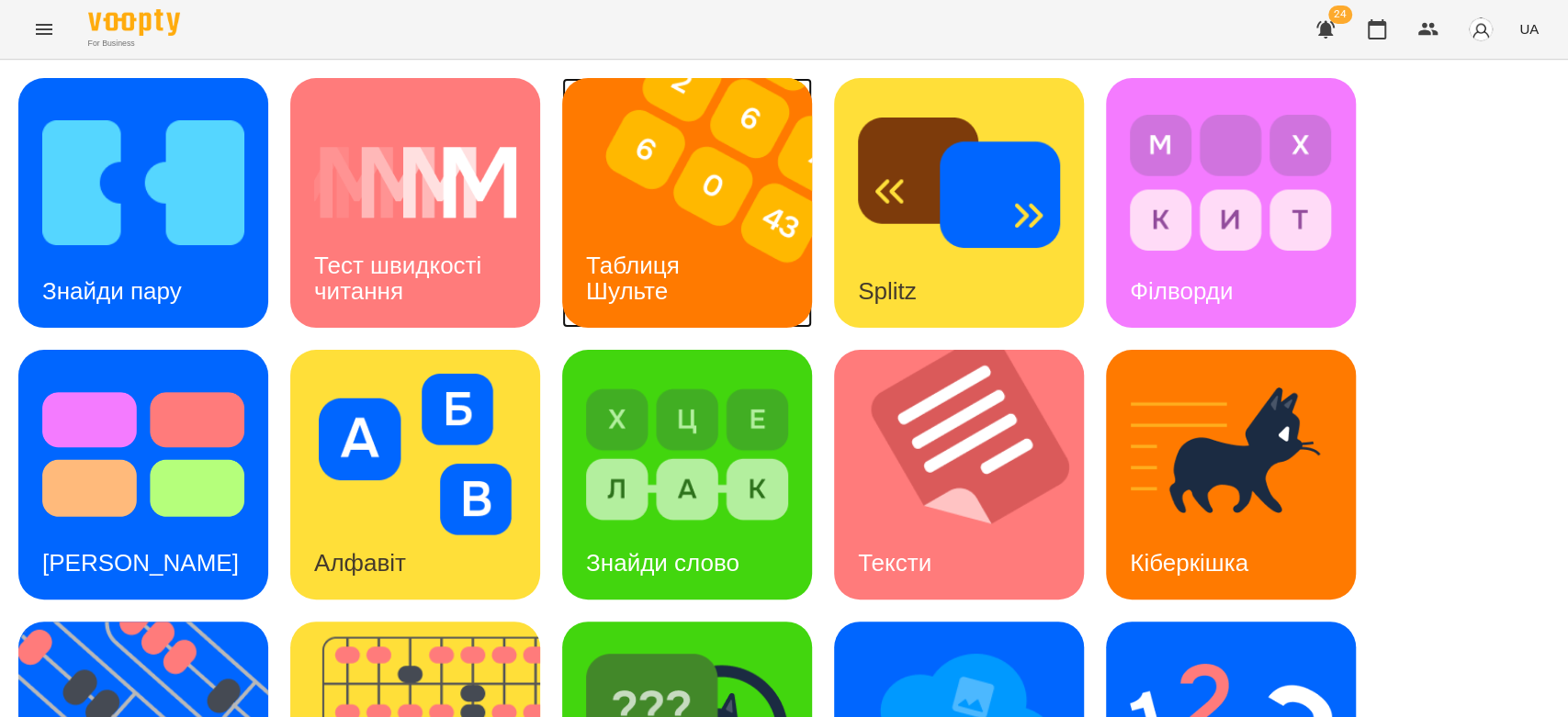
click at [674, 162] on img at bounding box center [698, 203] width 273 height 250
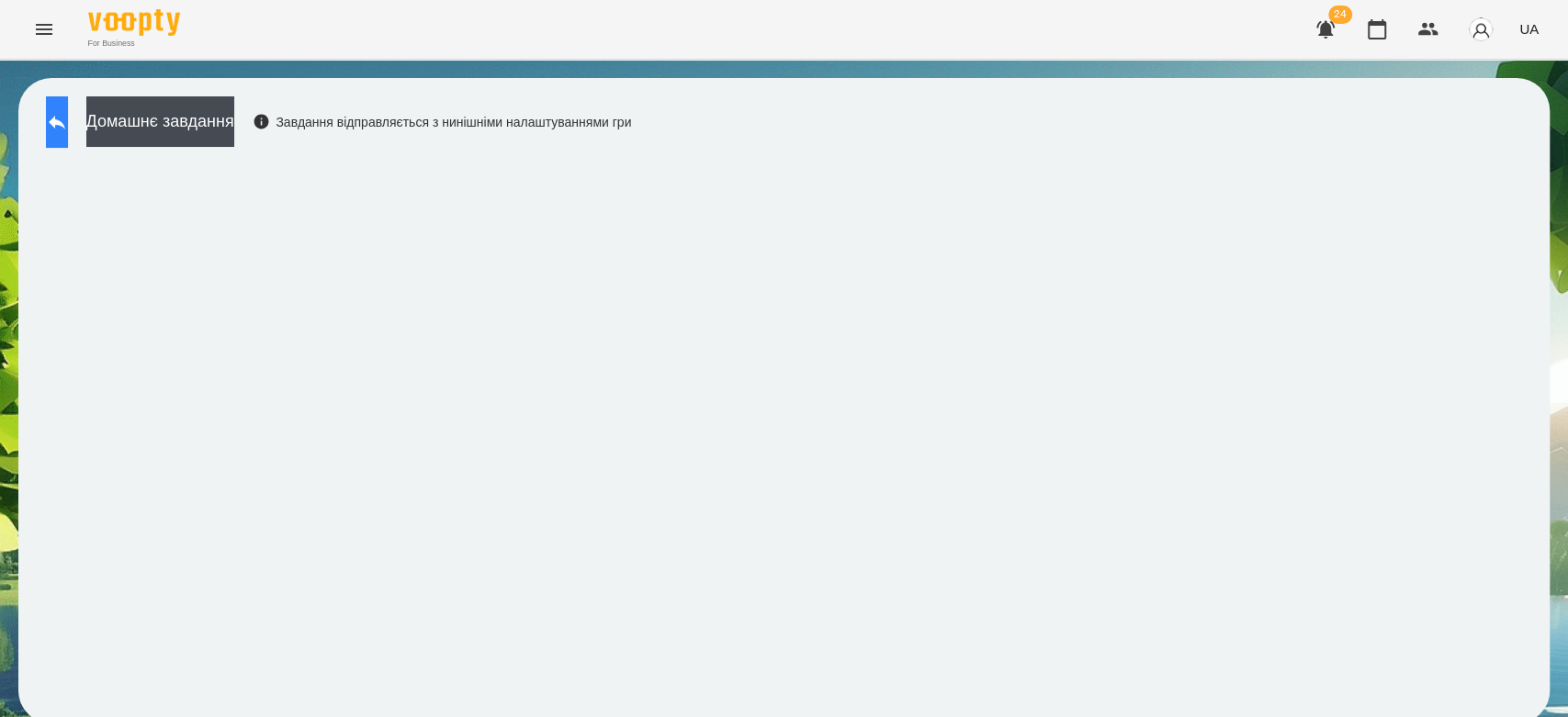
click at [68, 146] on button at bounding box center [57, 122] width 22 height 52
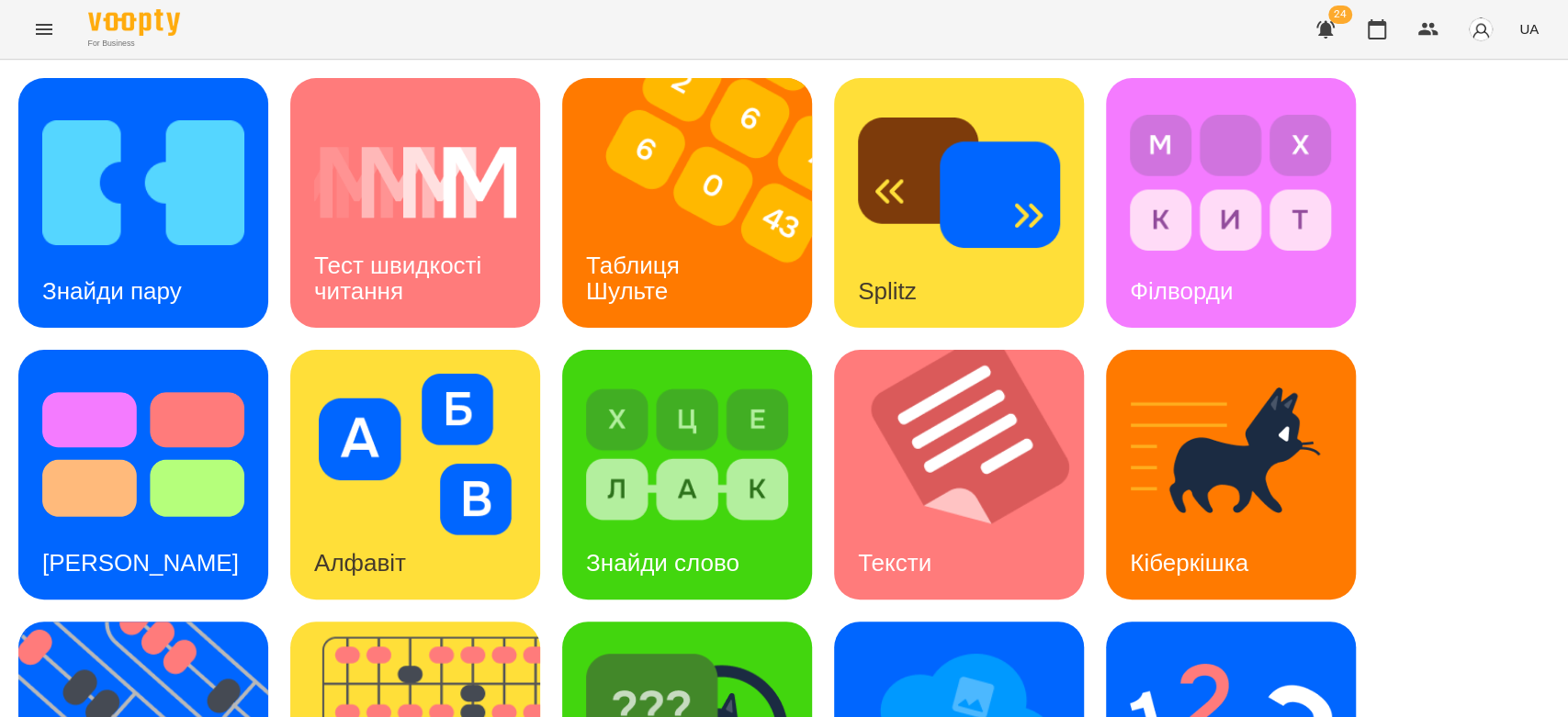
scroll to position [443, 0]
click at [1267, 646] on img at bounding box center [1230, 726] width 202 height 161
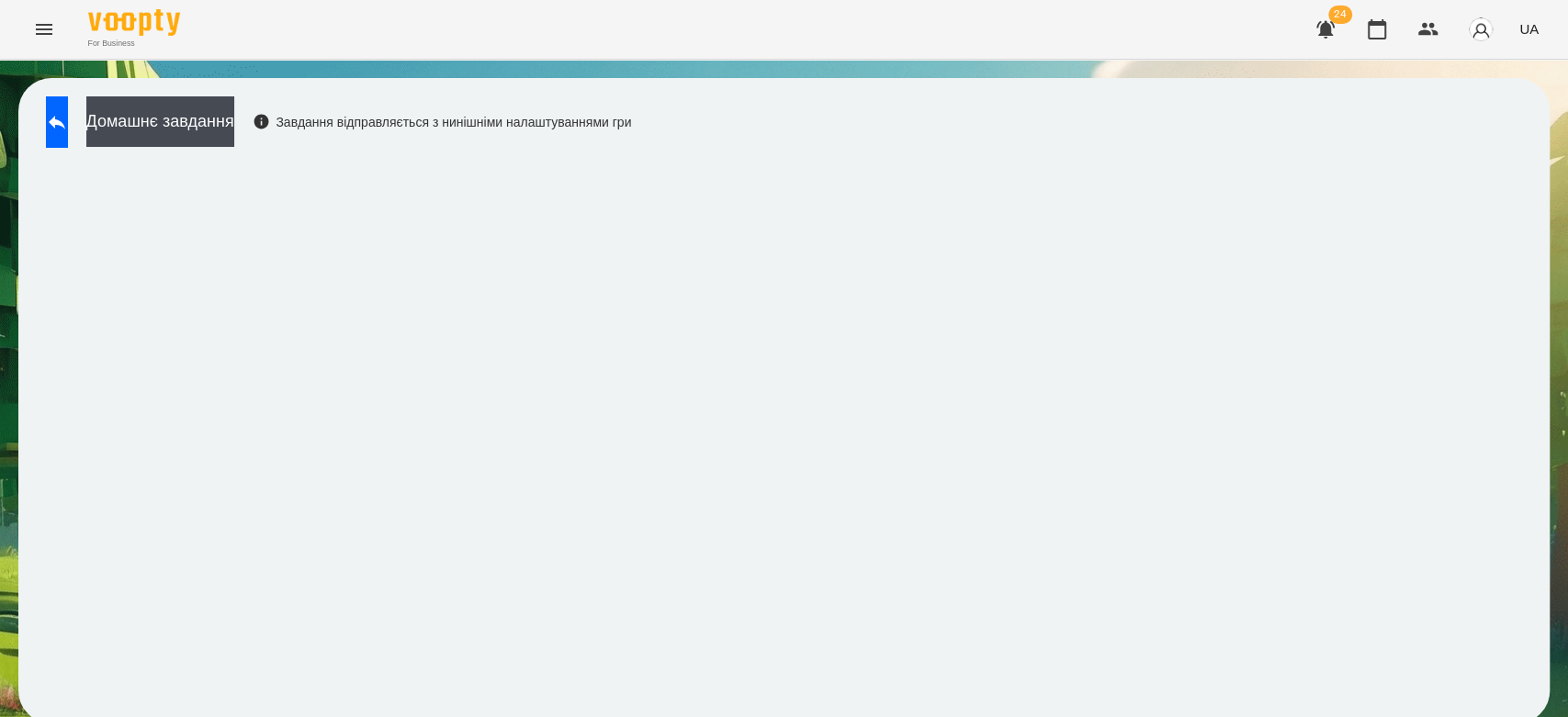
scroll to position [7, 0]
click at [68, 113] on button at bounding box center [57, 122] width 22 height 52
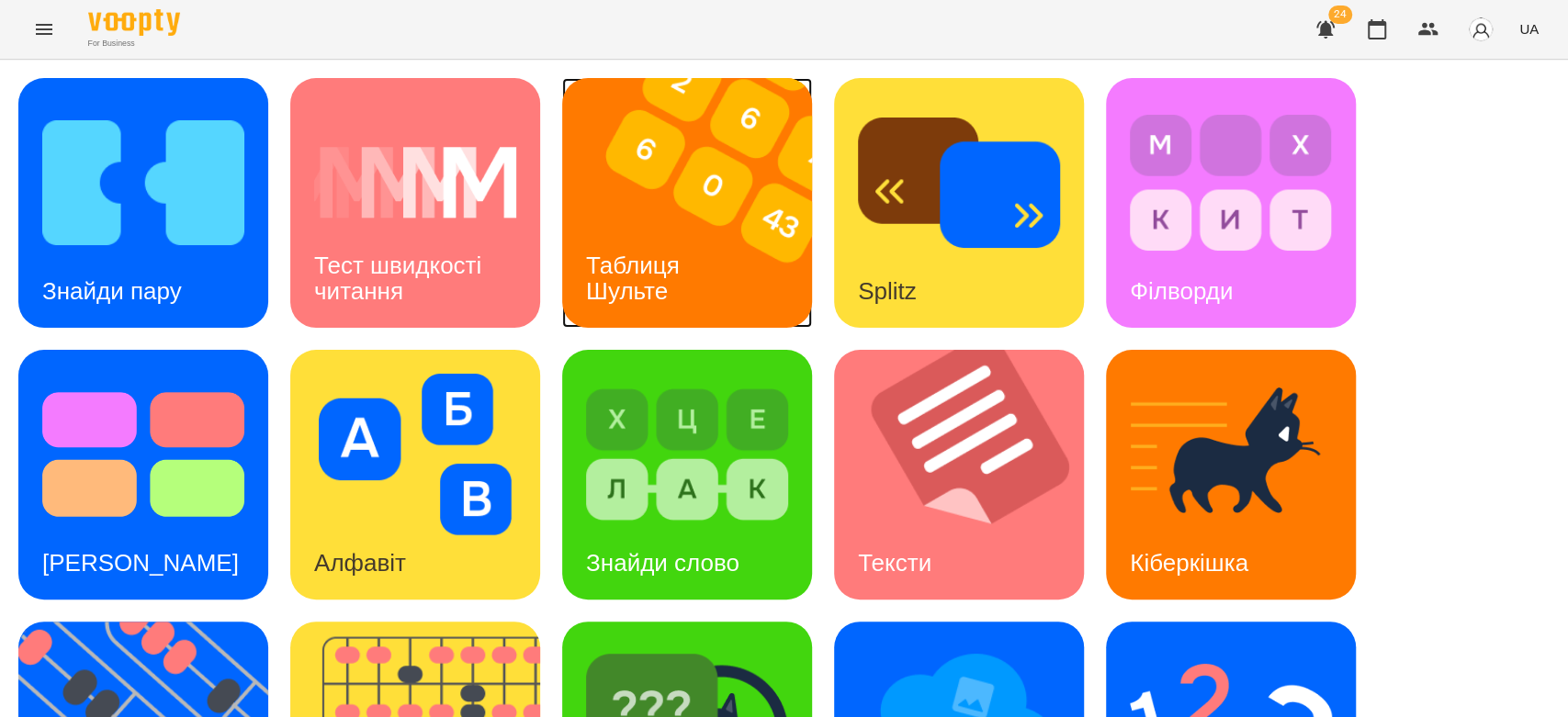
click at [610, 212] on img at bounding box center [698, 203] width 273 height 250
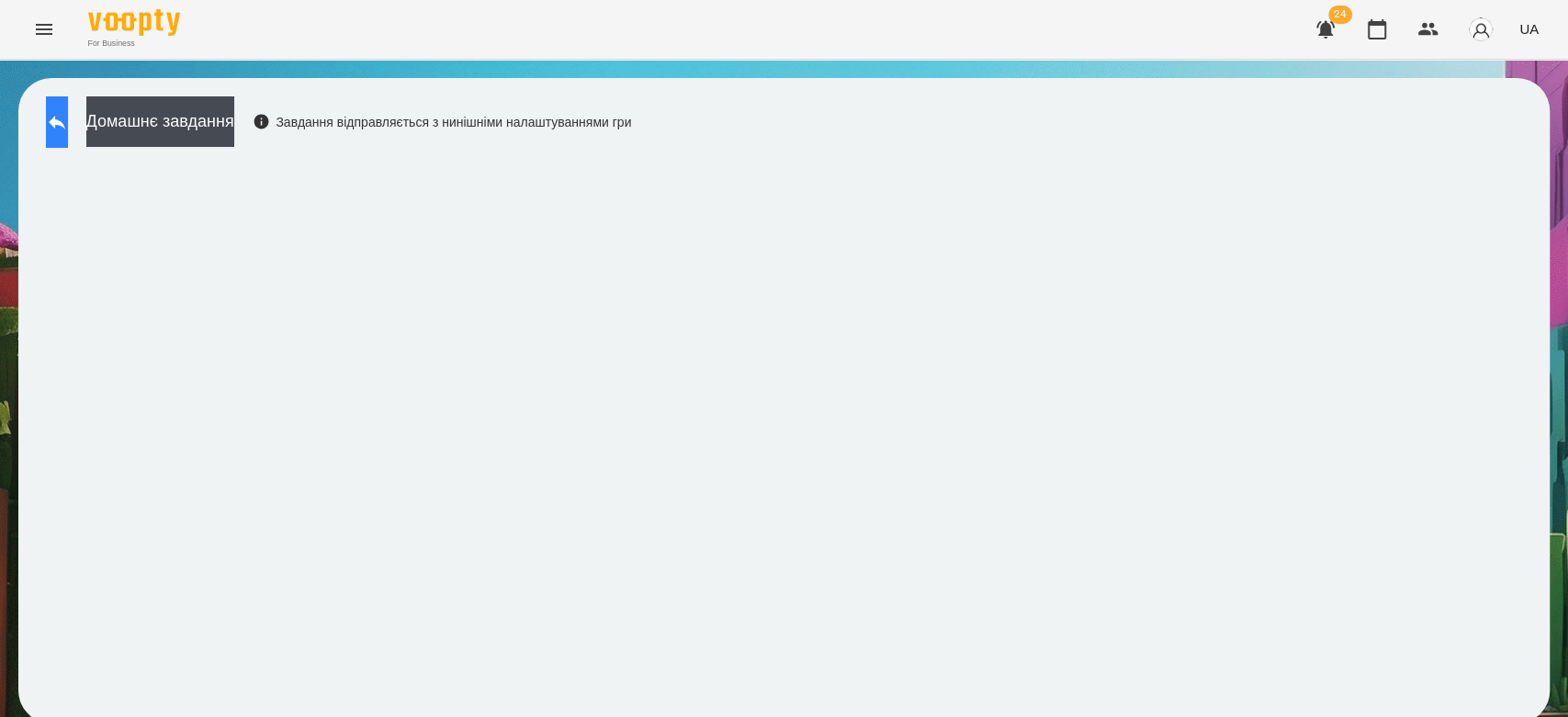
click at [68, 125] on icon at bounding box center [57, 122] width 22 height 22
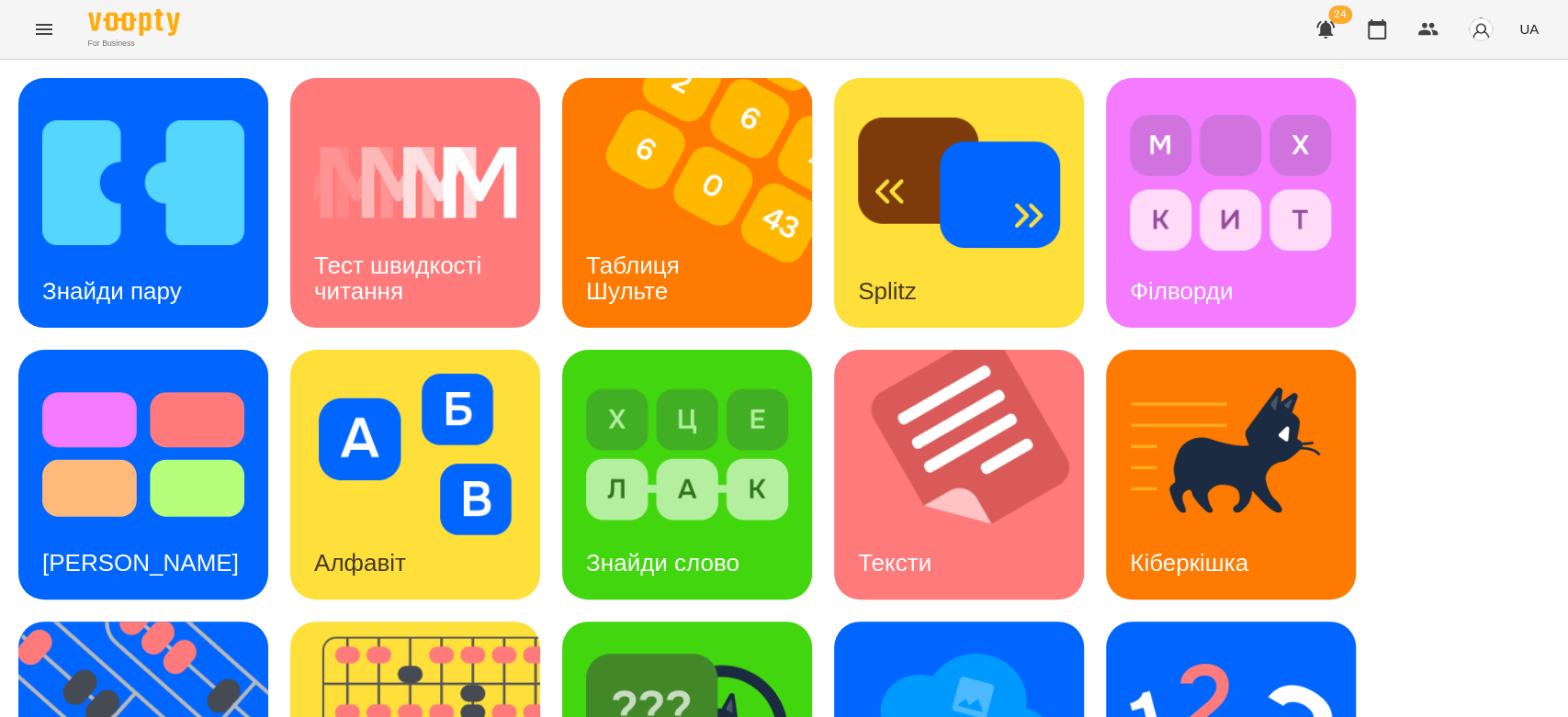
scroll to position [443, 0]
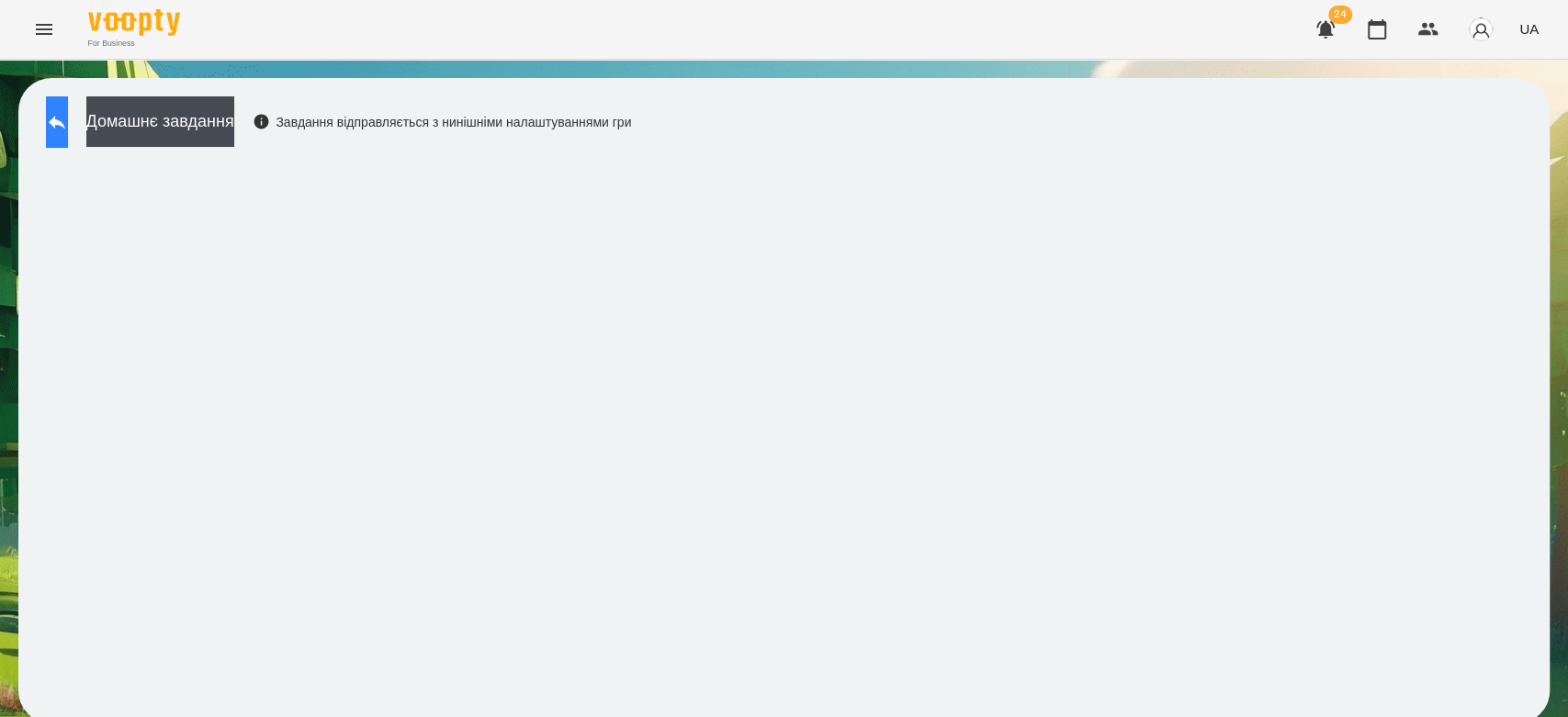
click at [68, 114] on button at bounding box center [57, 122] width 22 height 52
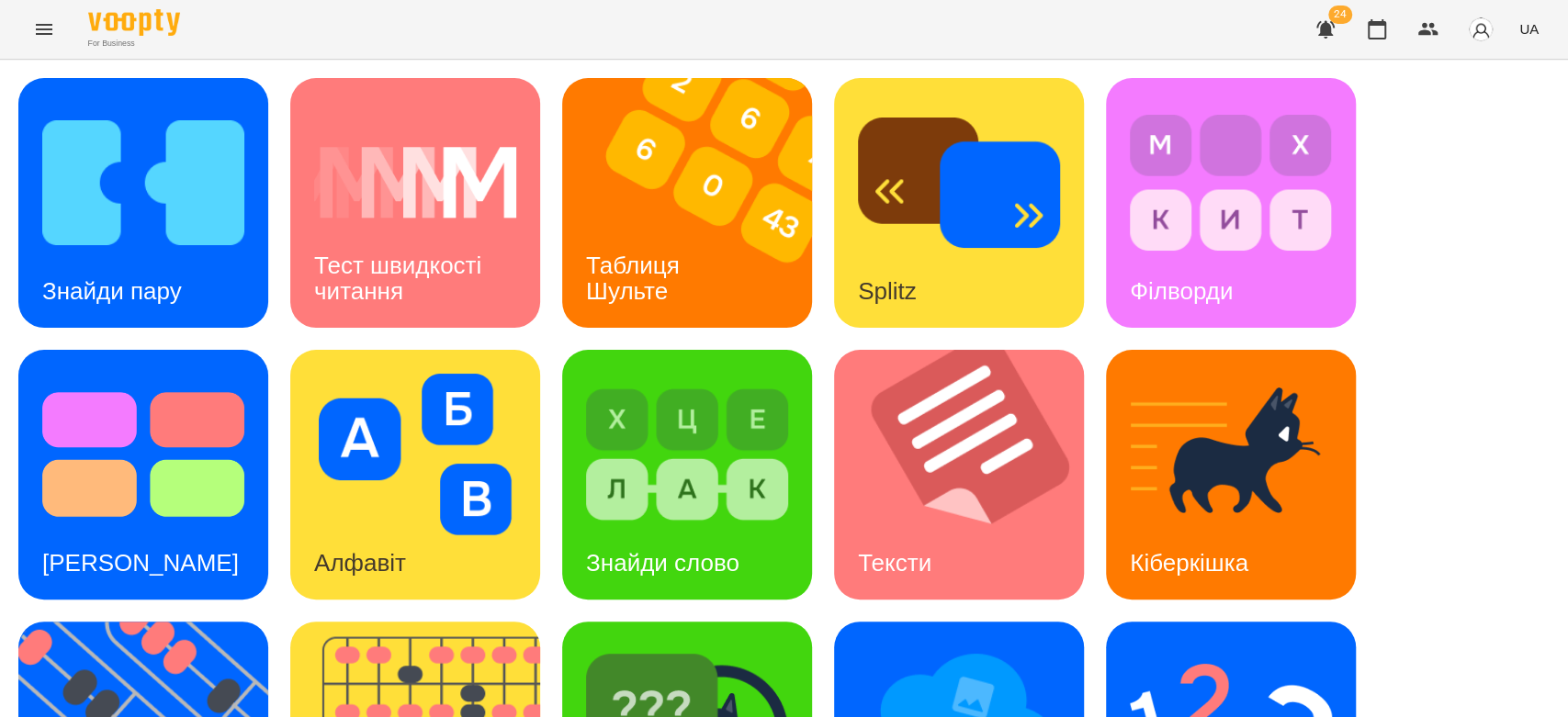
scroll to position [443, 0]
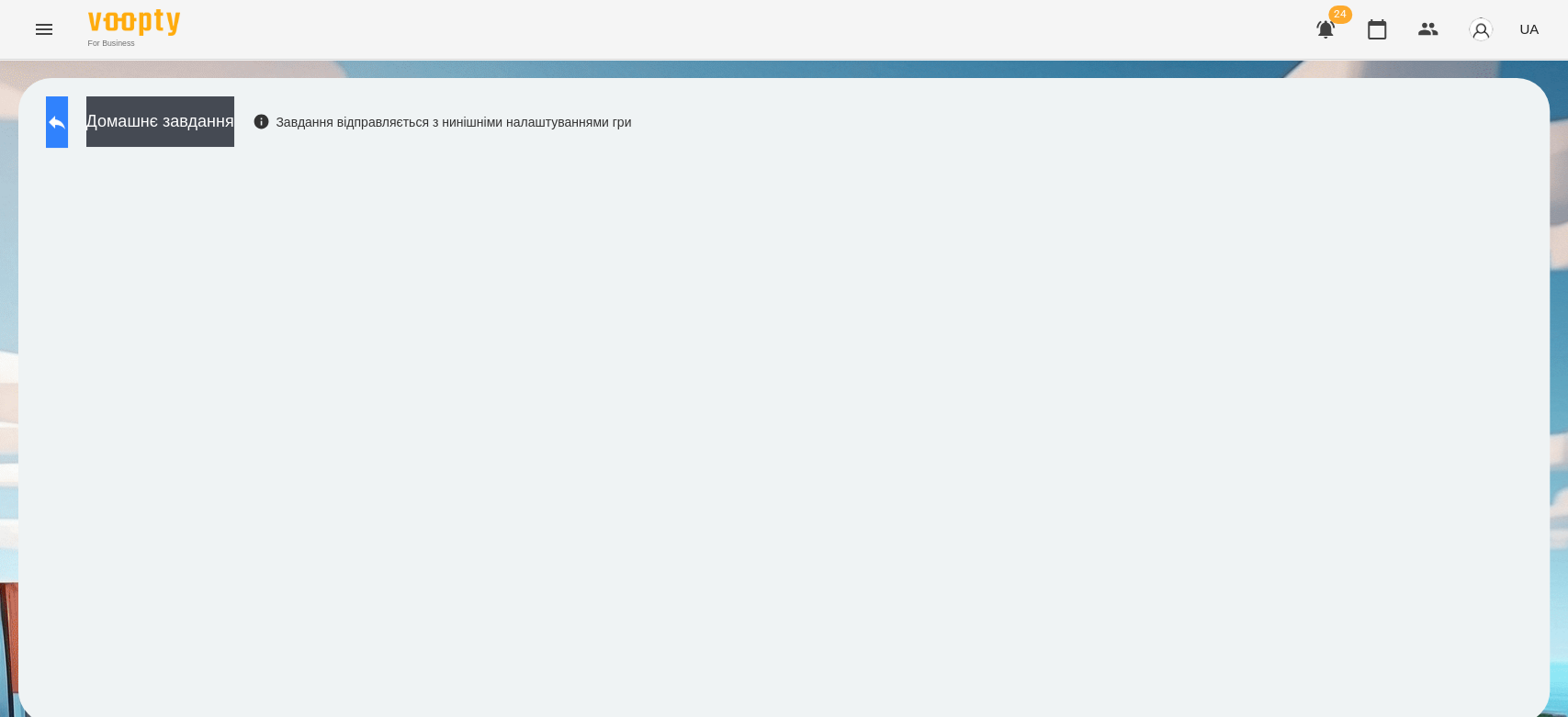
click at [65, 124] on icon at bounding box center [57, 122] width 17 height 14
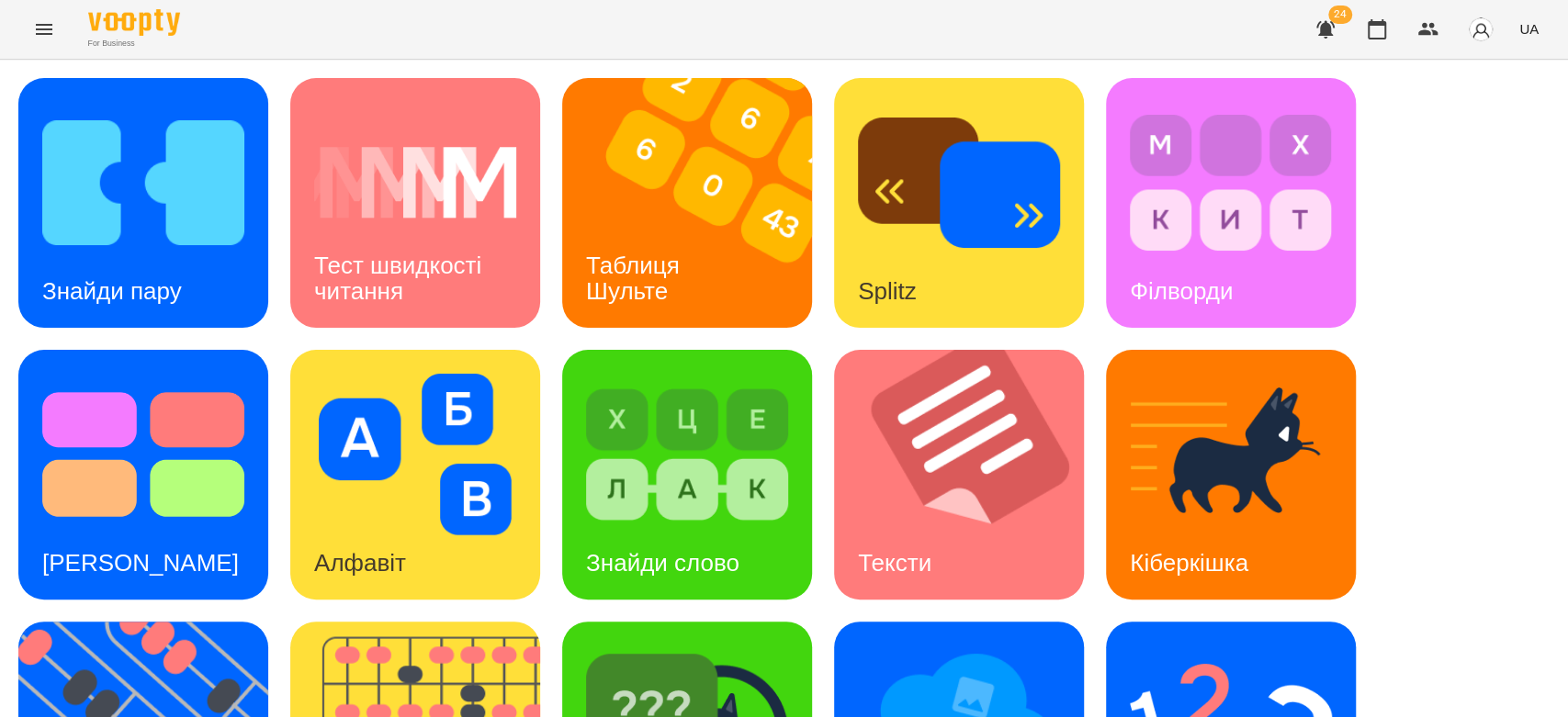
scroll to position [443, 0]
click at [1275, 646] on img at bounding box center [1230, 726] width 202 height 161
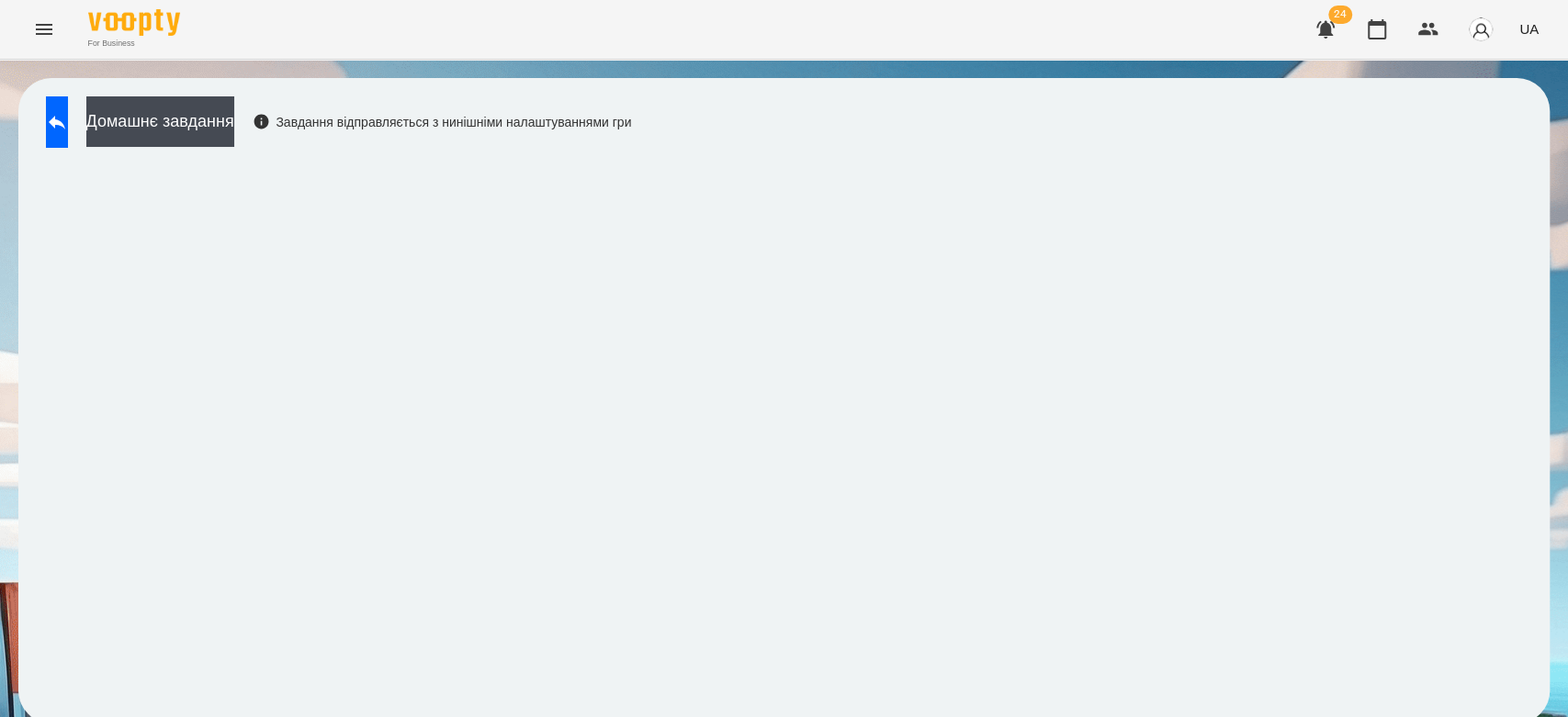
scroll to position [7, 0]
click at [68, 106] on button at bounding box center [57, 122] width 22 height 52
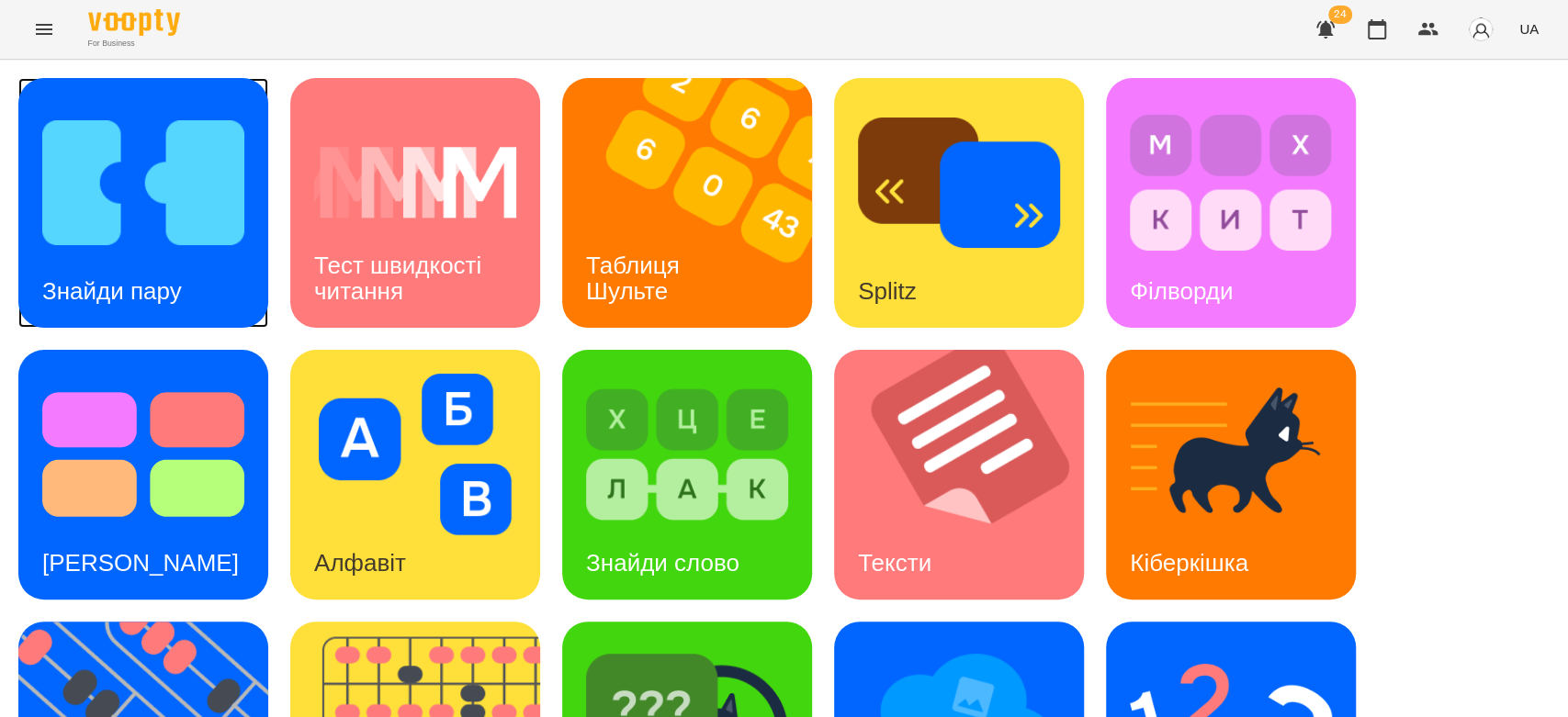
click at [100, 182] on img at bounding box center [143, 182] width 202 height 161
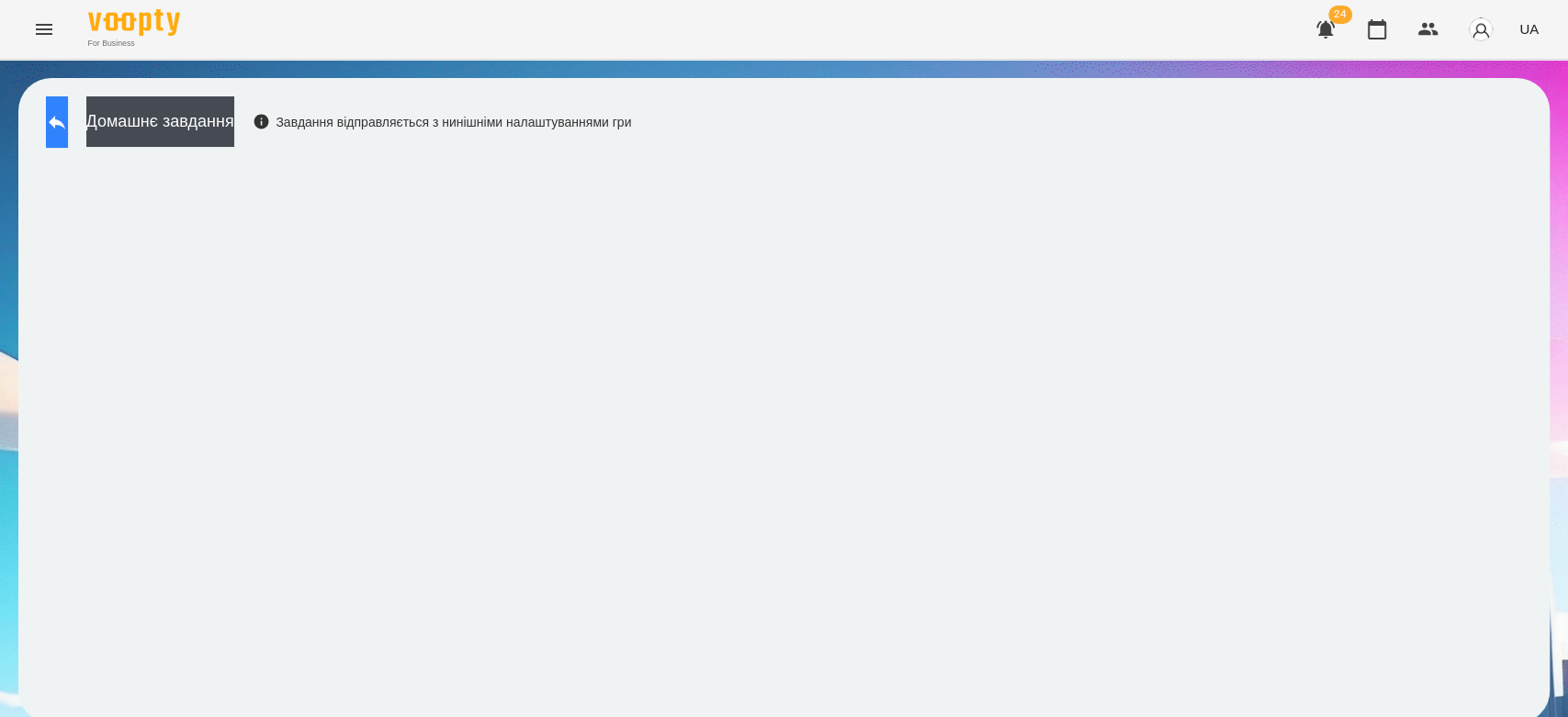
click at [68, 106] on button at bounding box center [57, 122] width 22 height 52
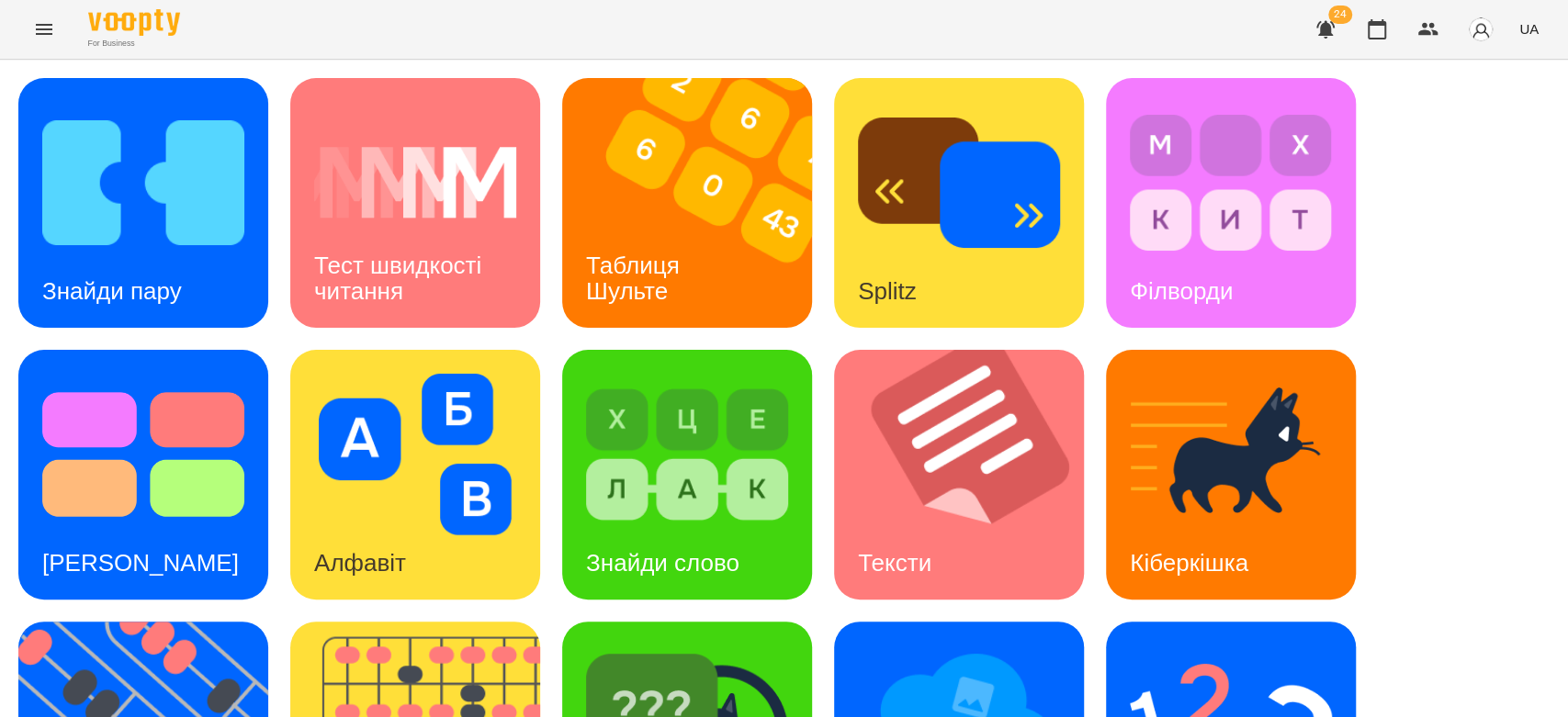
scroll to position [443, 0]
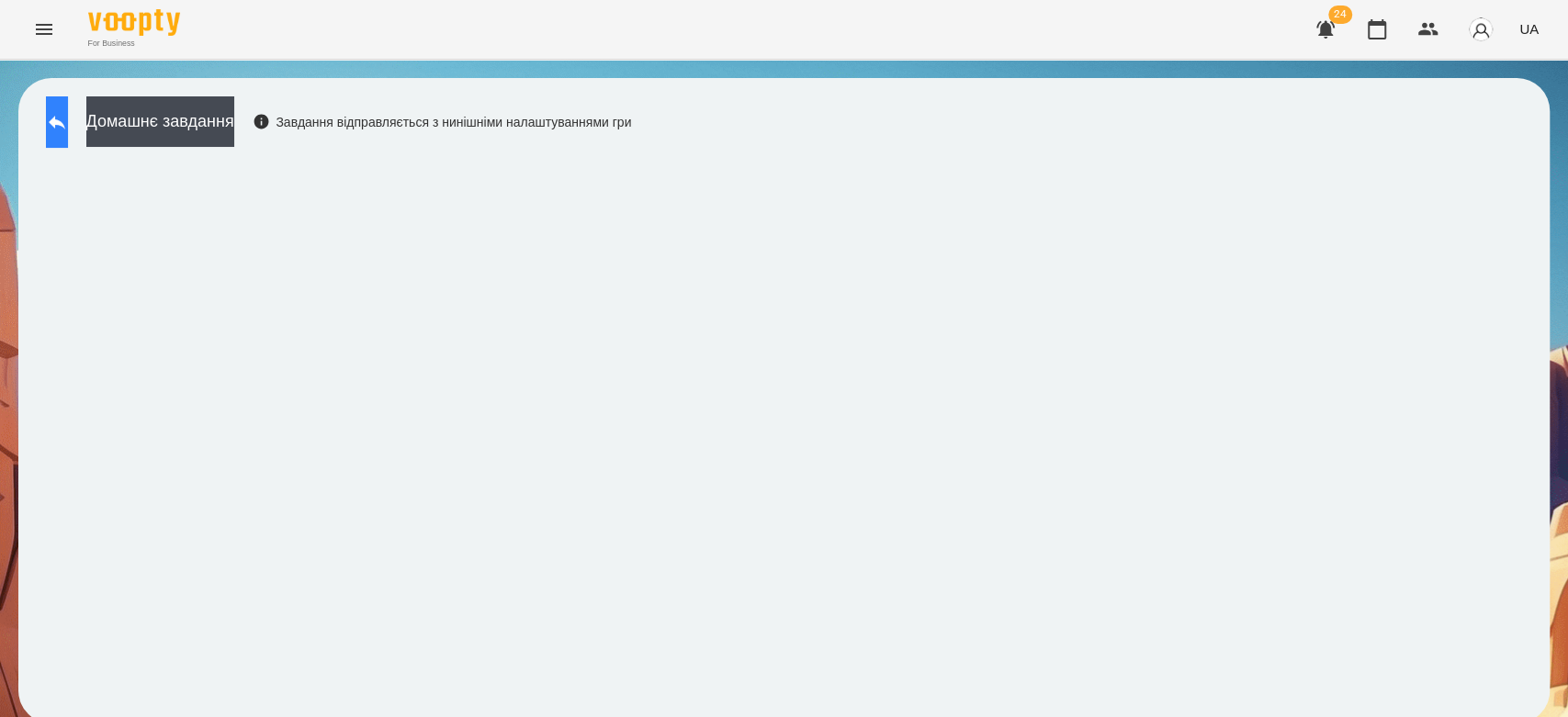
click at [68, 123] on icon at bounding box center [57, 122] width 22 height 22
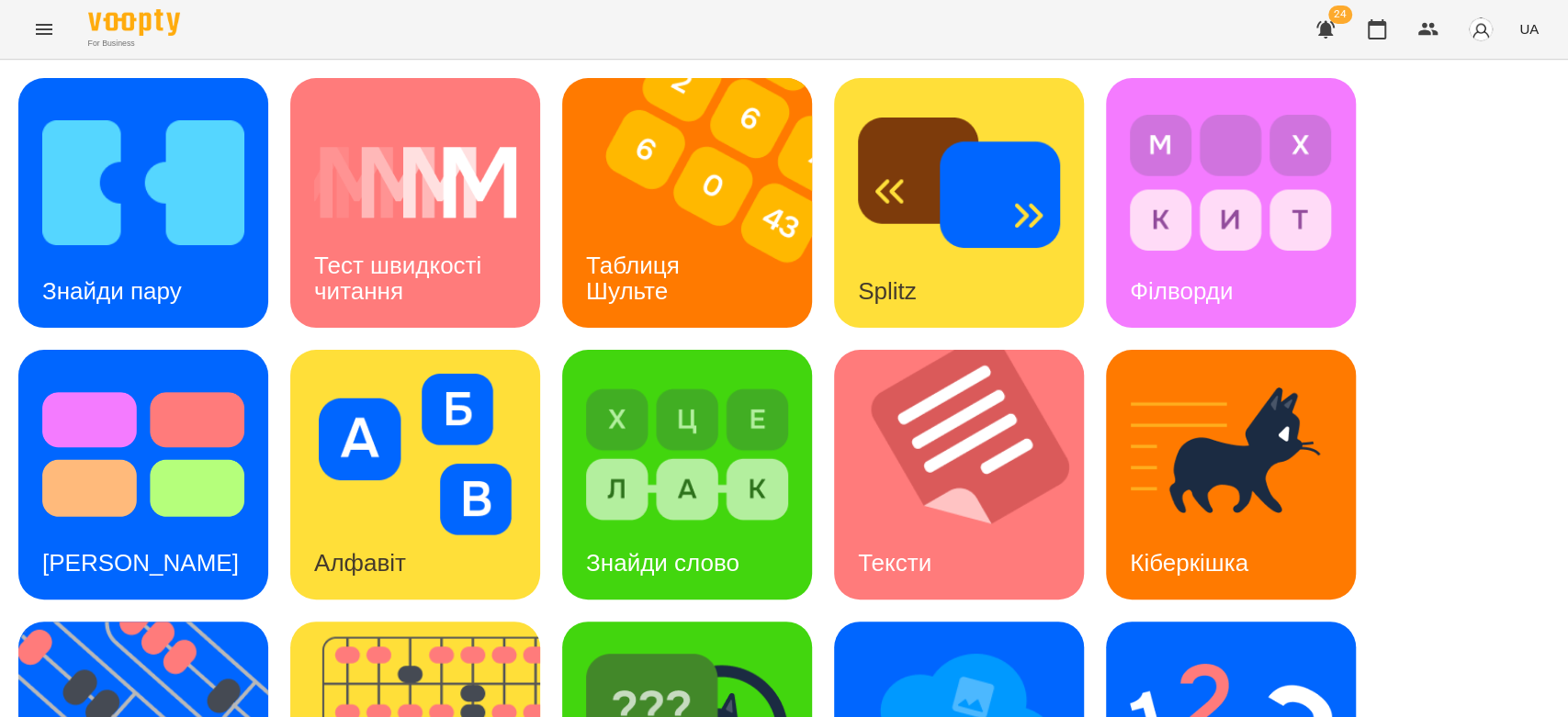
scroll to position [443, 0]
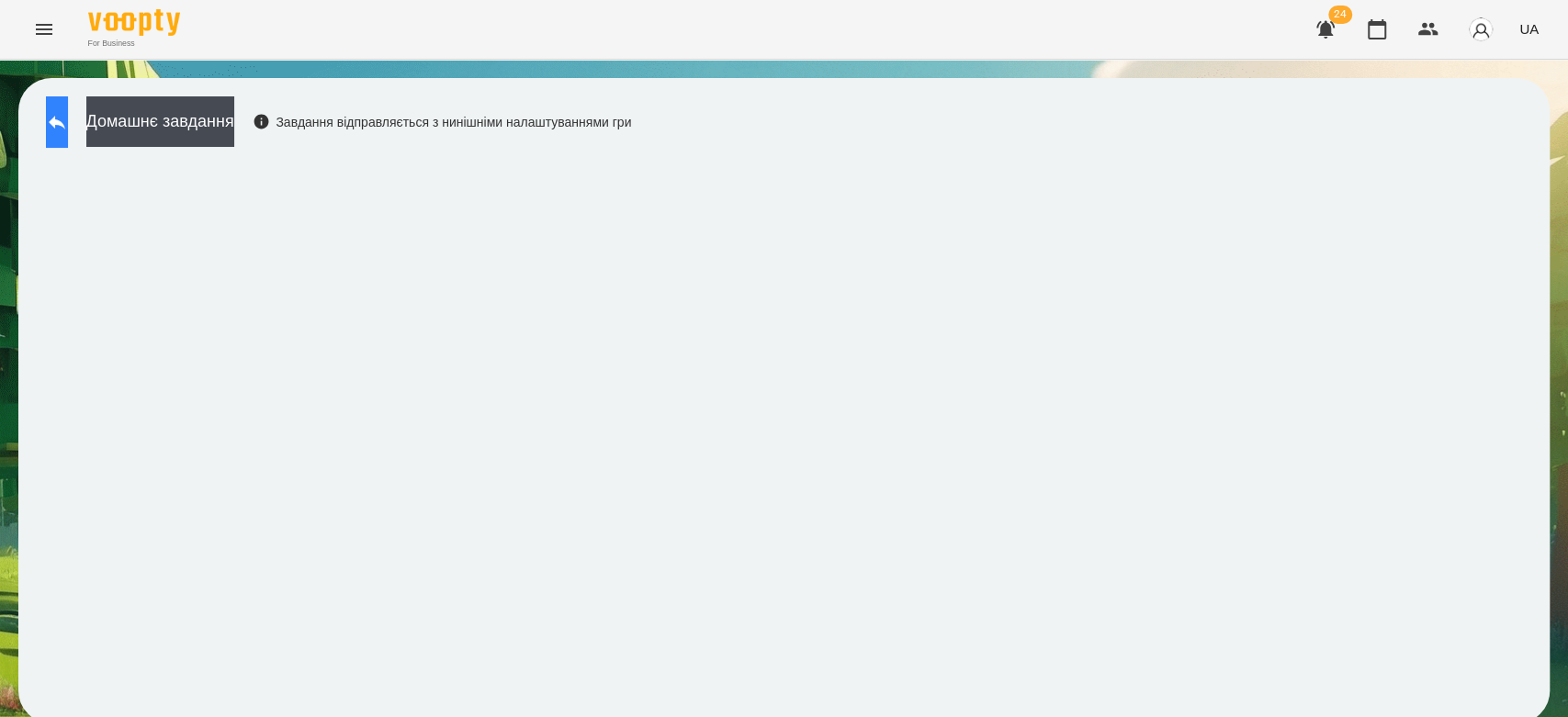
click at [68, 122] on button at bounding box center [57, 122] width 22 height 52
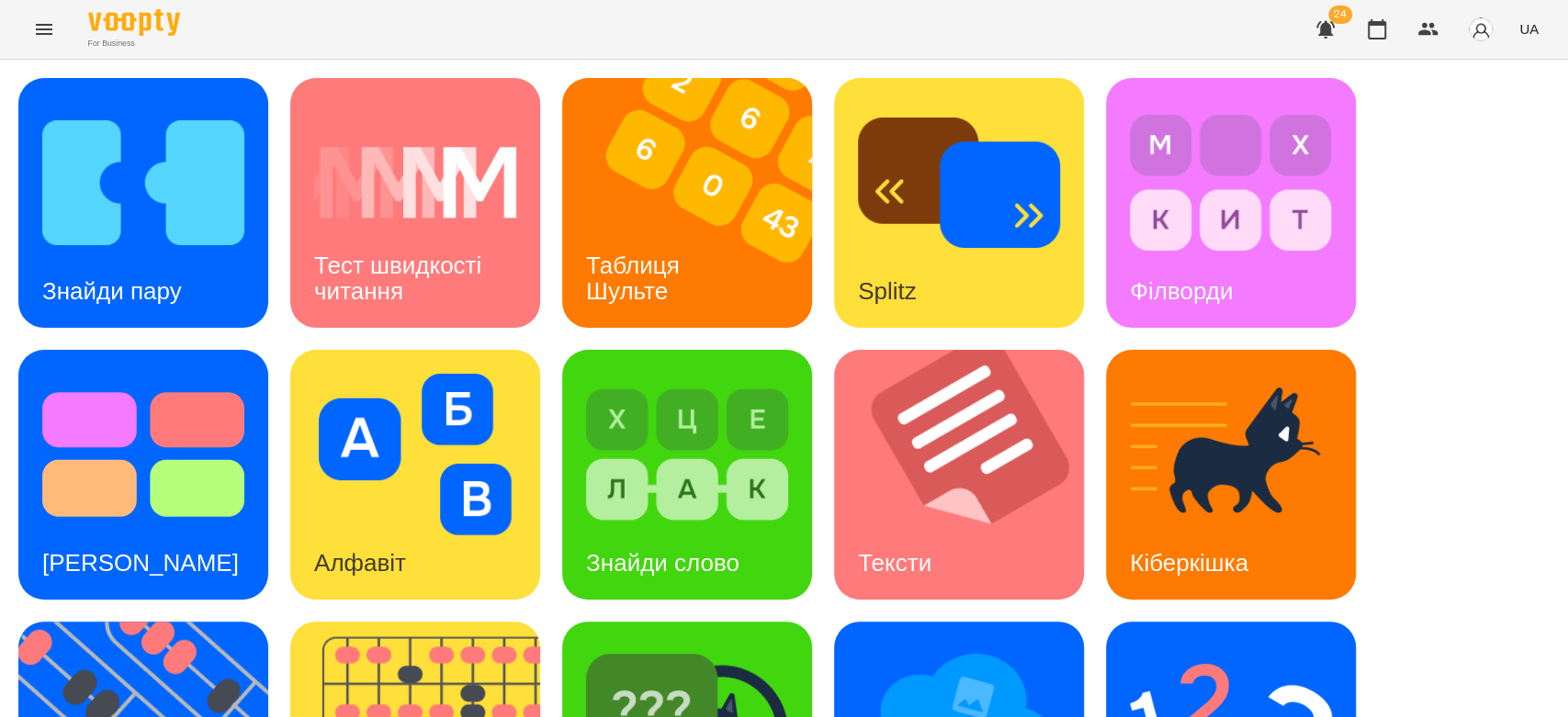
scroll to position [443, 0]
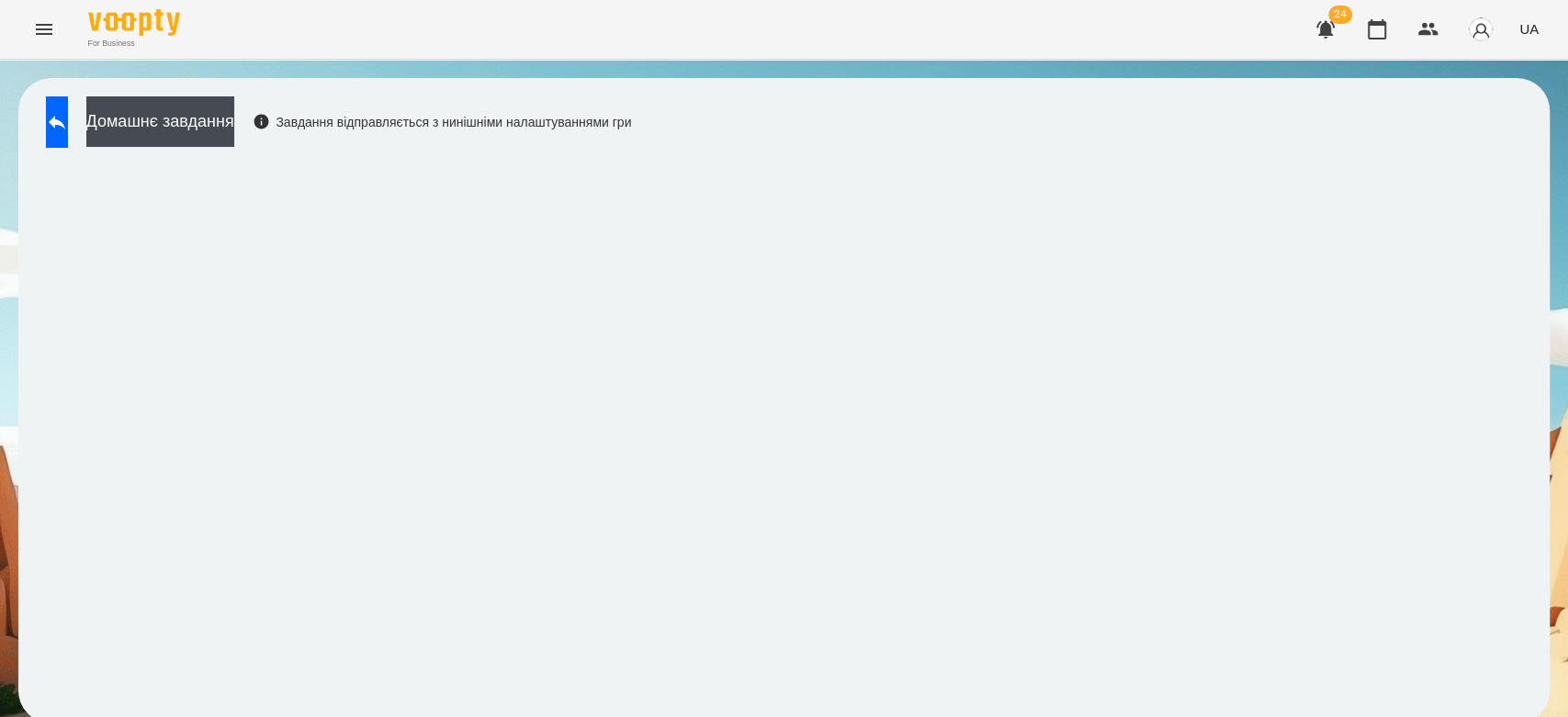
scroll to position [7, 0]
click at [68, 98] on button at bounding box center [57, 122] width 22 height 52
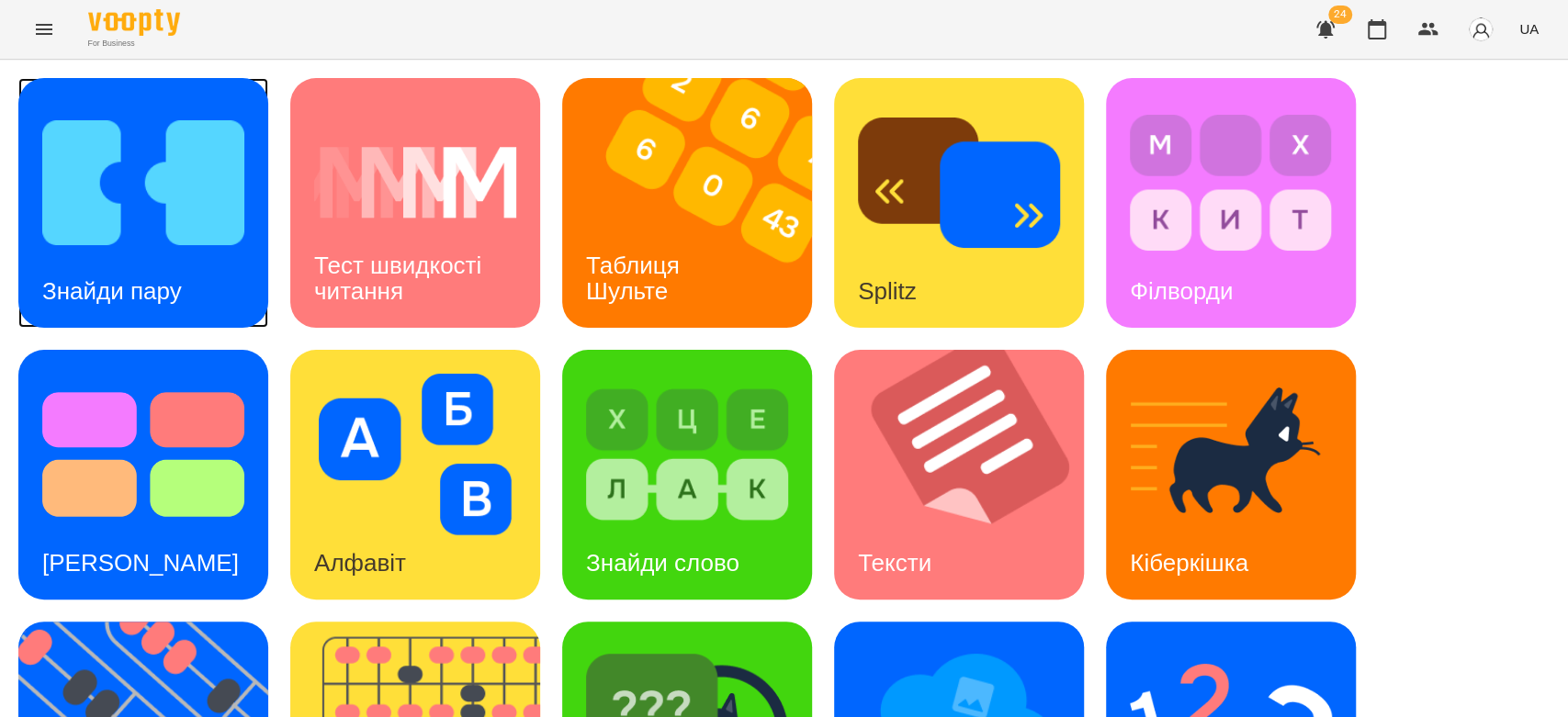
click at [121, 239] on img at bounding box center [143, 182] width 202 height 161
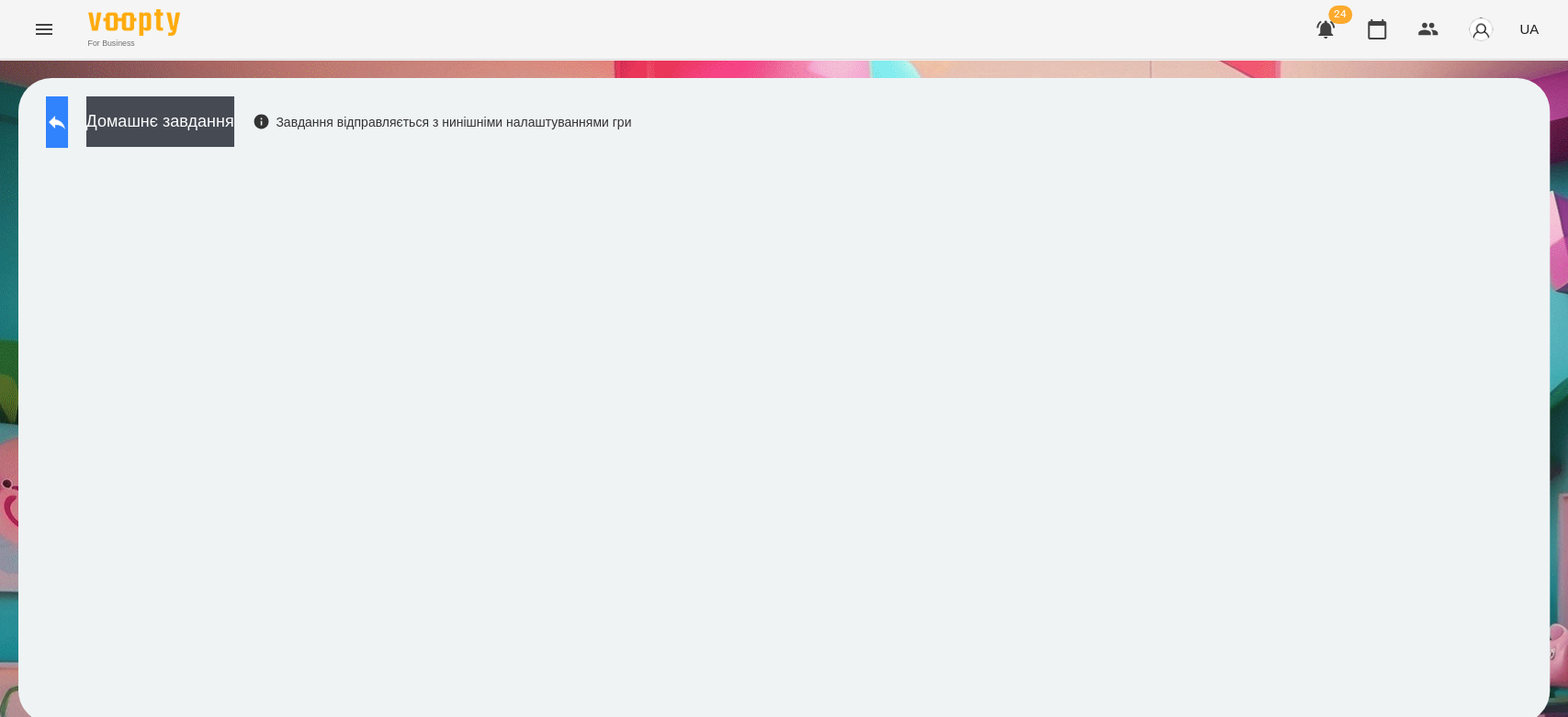
click at [68, 134] on button at bounding box center [57, 122] width 22 height 52
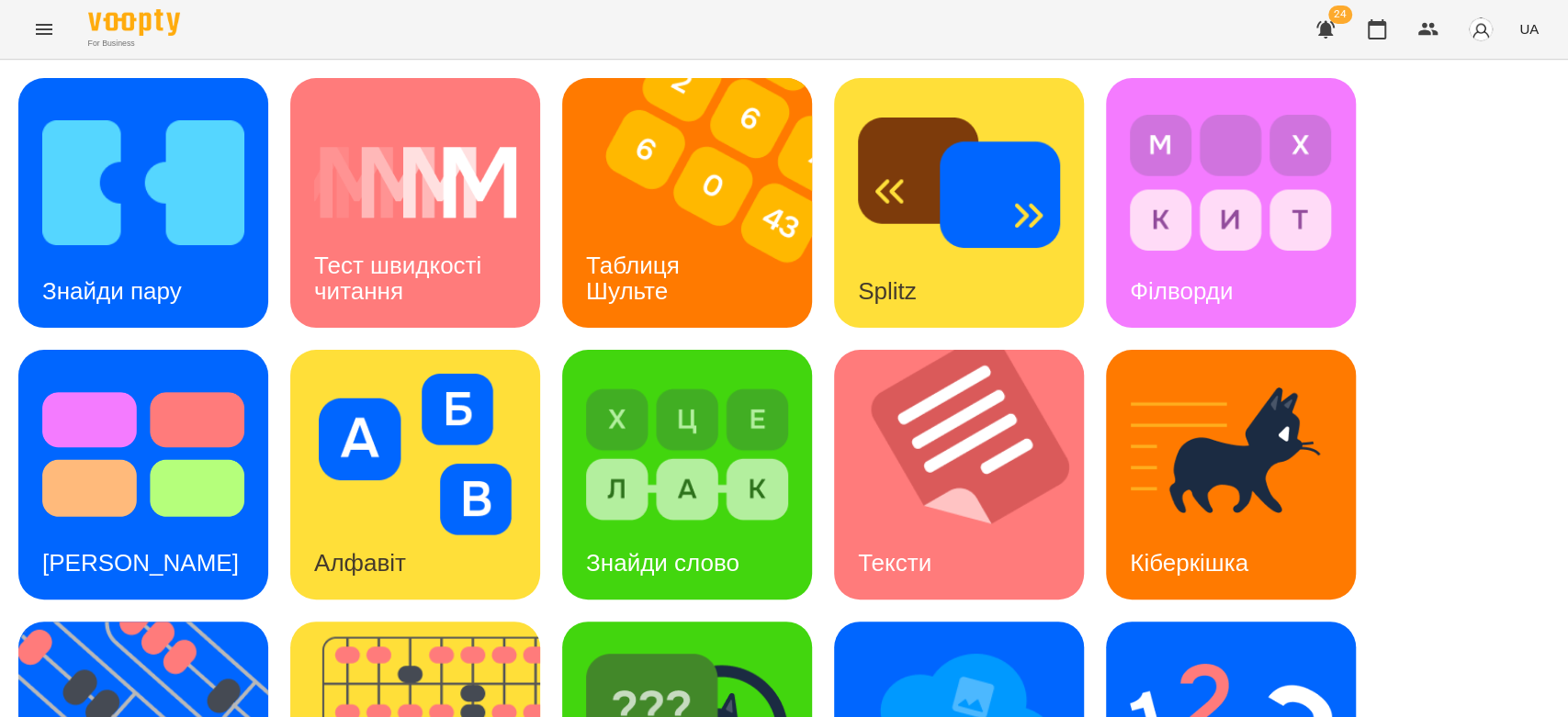
scroll to position [443, 0]
click at [1321, 646] on img at bounding box center [1230, 726] width 202 height 161
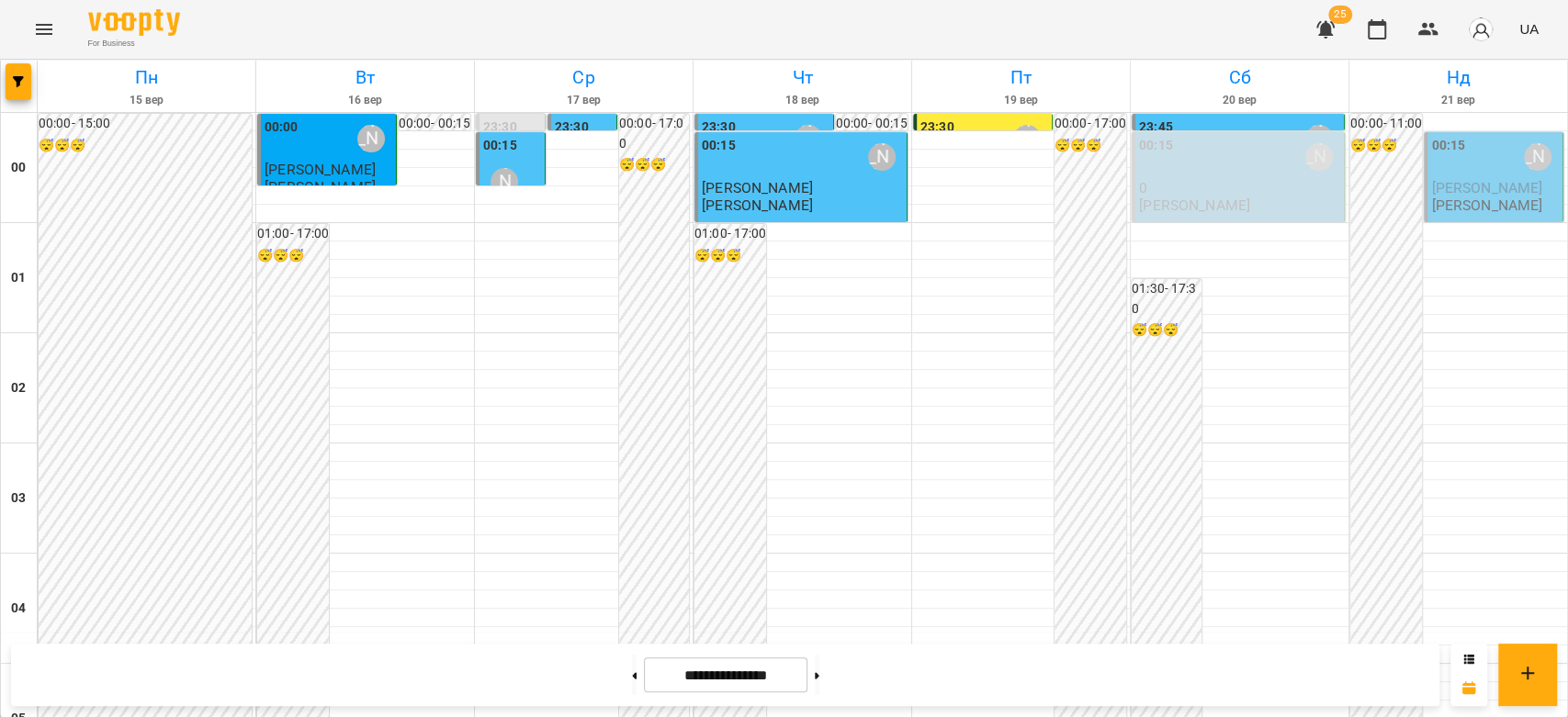
scroll to position [2123, 0]
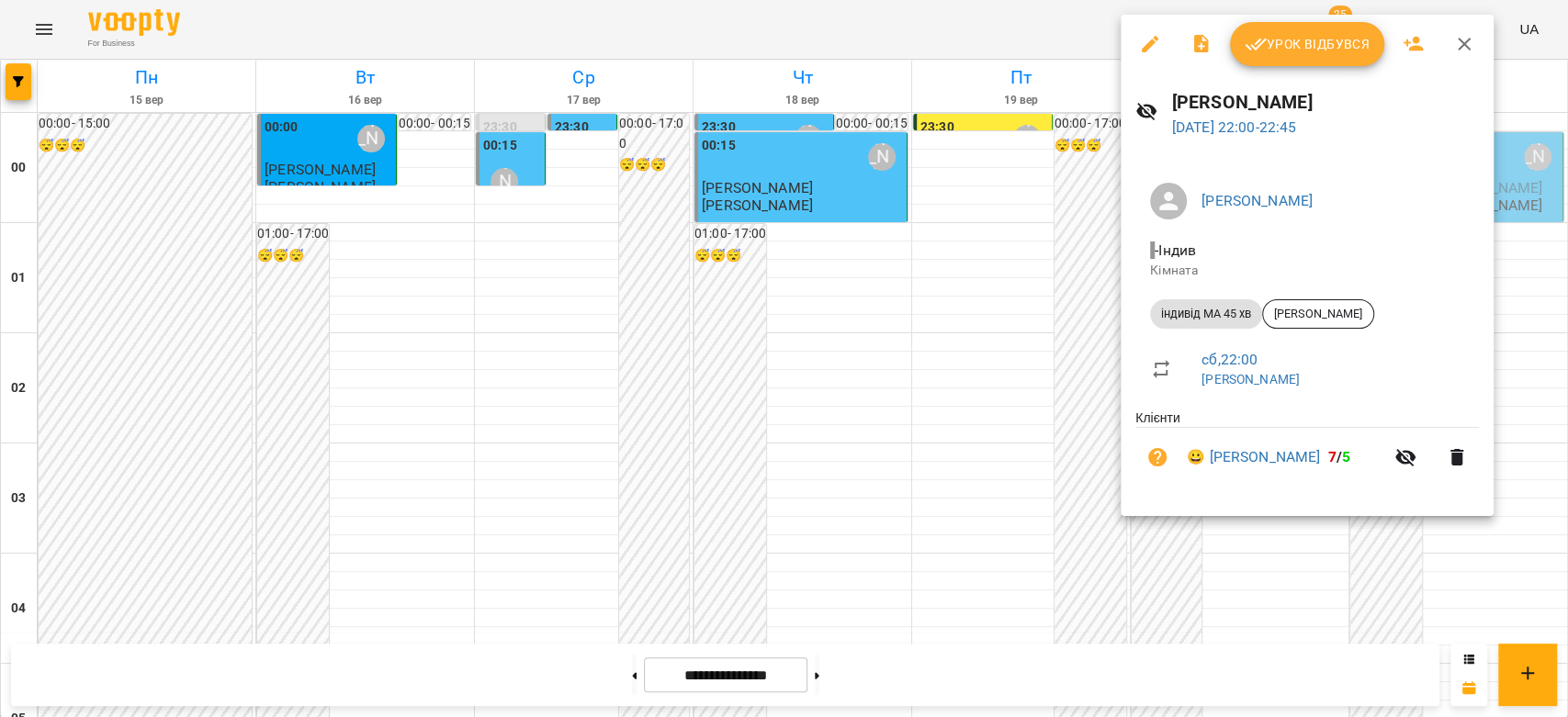
click at [1303, 43] on span "Урок відбувся" at bounding box center [1307, 44] width 125 height 22
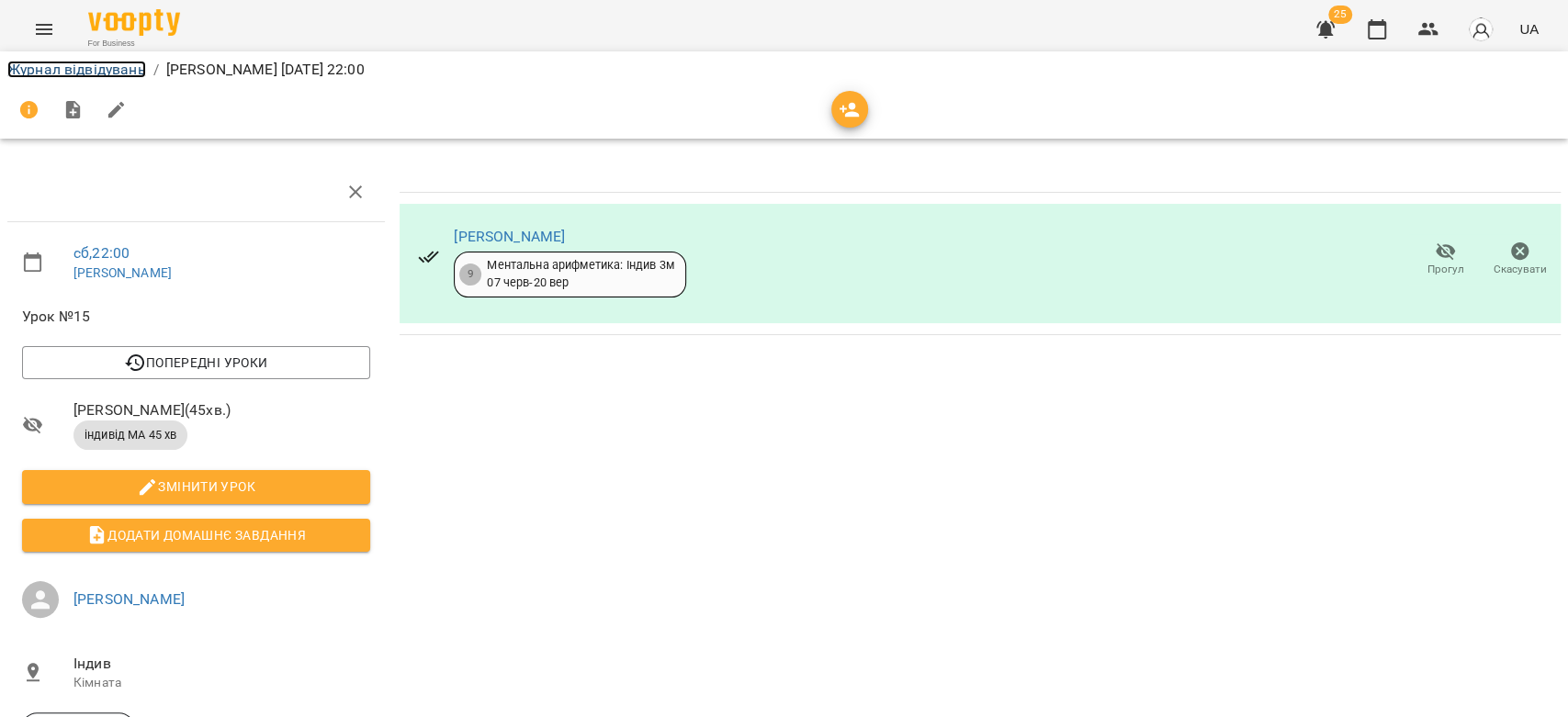
click at [96, 76] on link "Журнал відвідувань" at bounding box center [77, 69] width 139 height 18
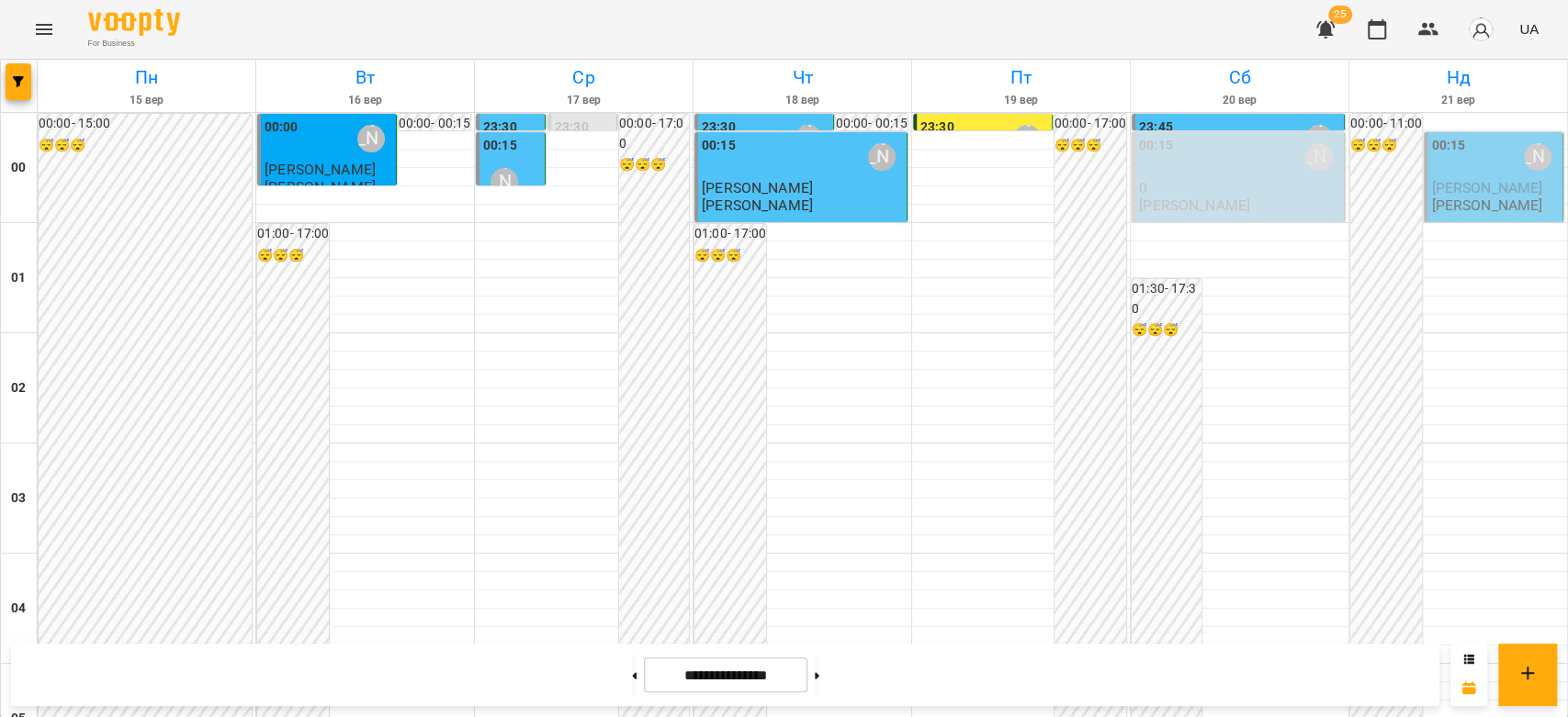
scroll to position [2123, 0]
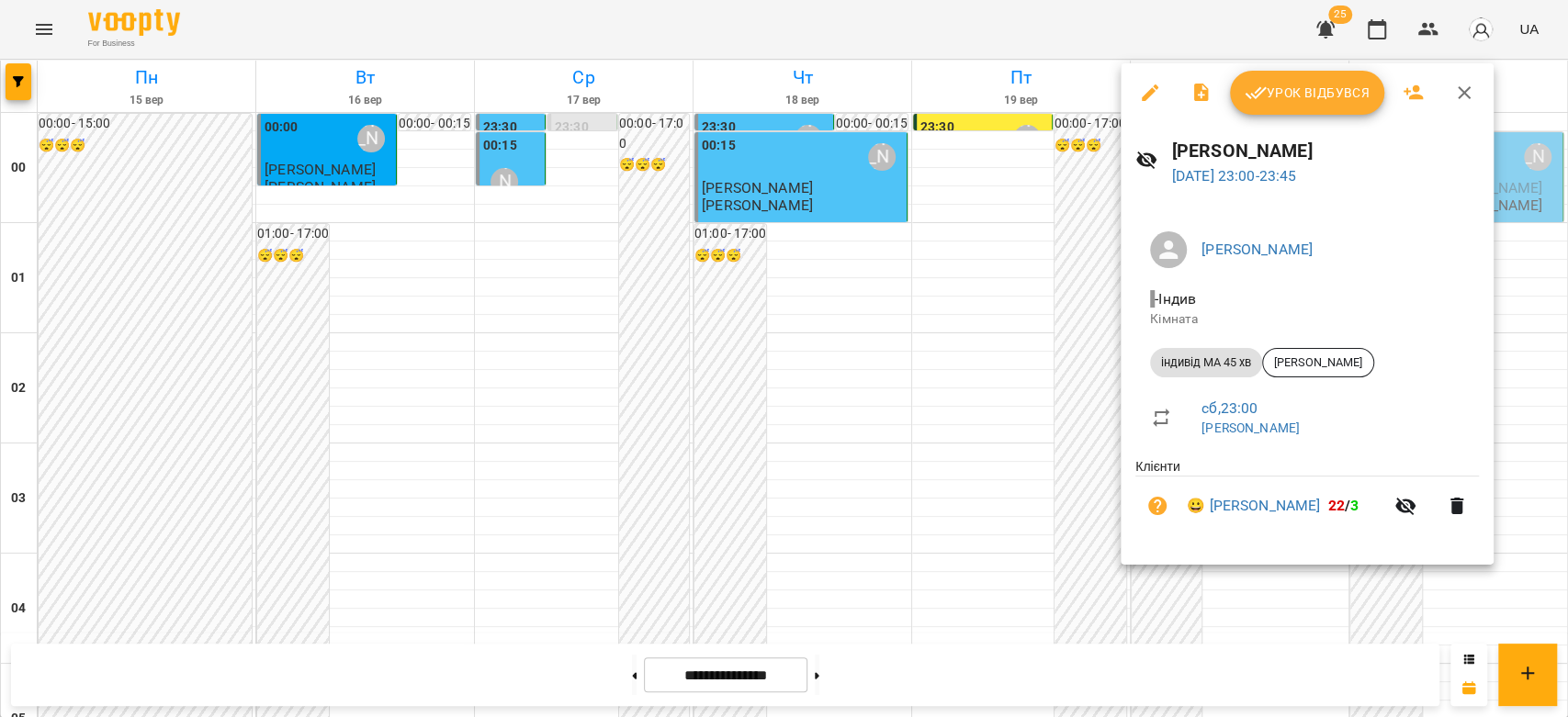
click at [933, 405] on div at bounding box center [784, 358] width 1568 height 717
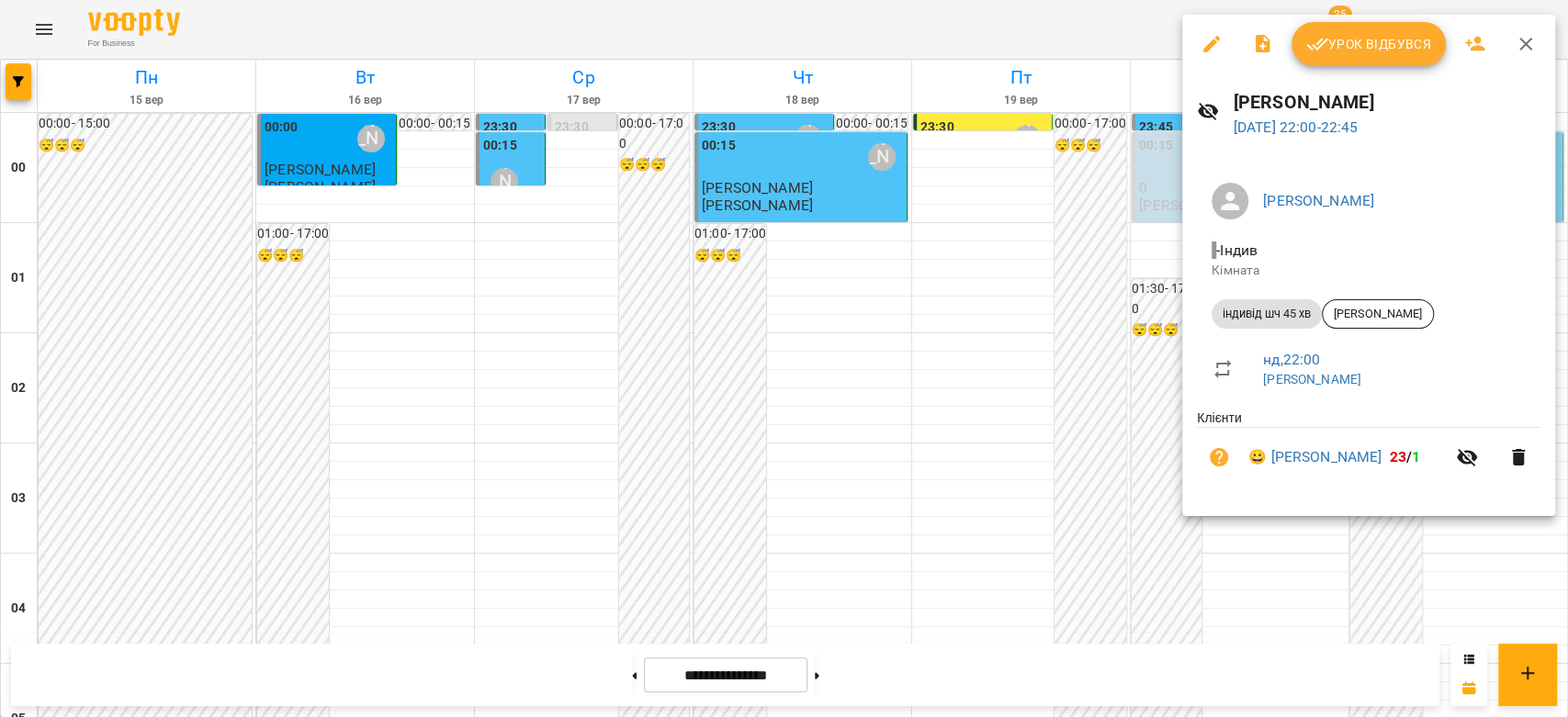
click at [1095, 313] on div at bounding box center [784, 358] width 1568 height 717
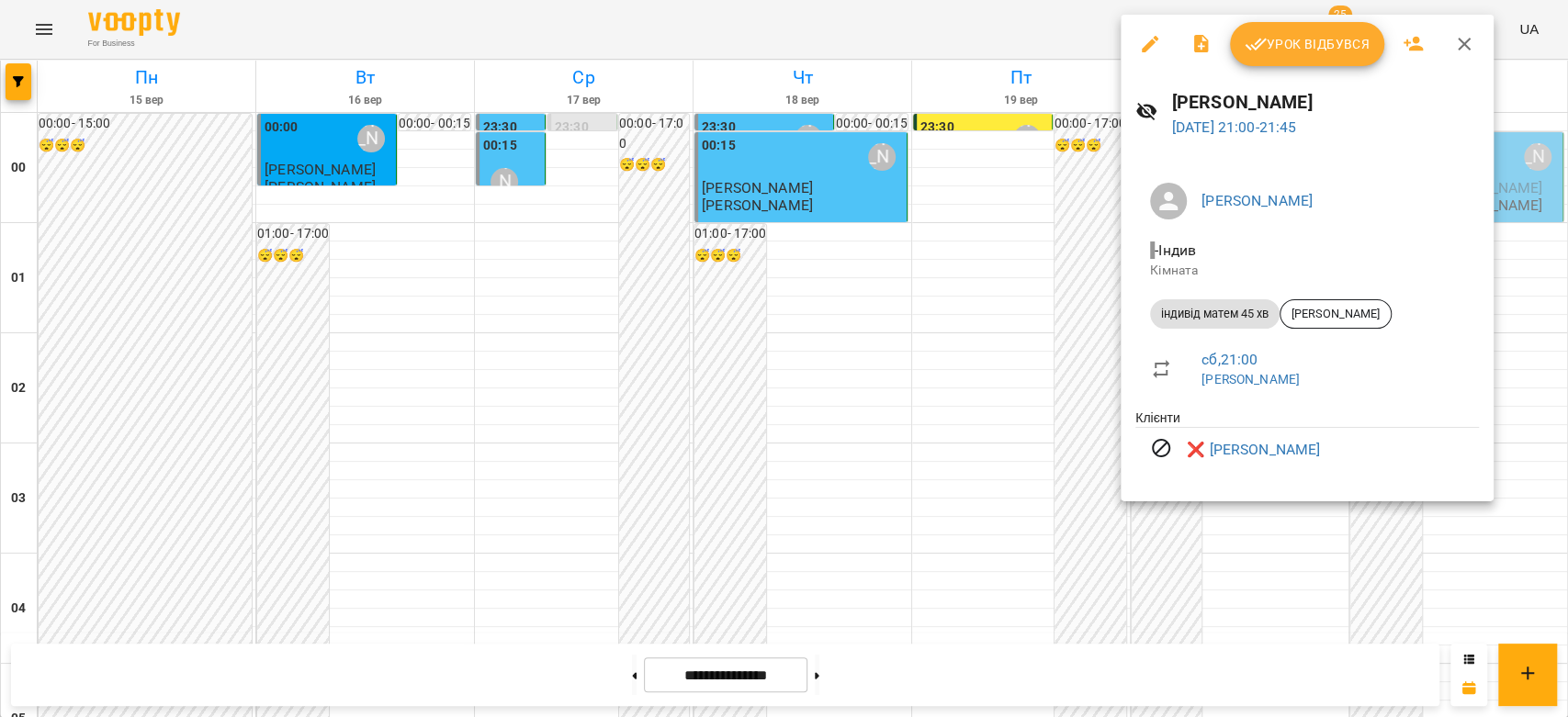
click at [960, 332] on div at bounding box center [784, 358] width 1568 height 717
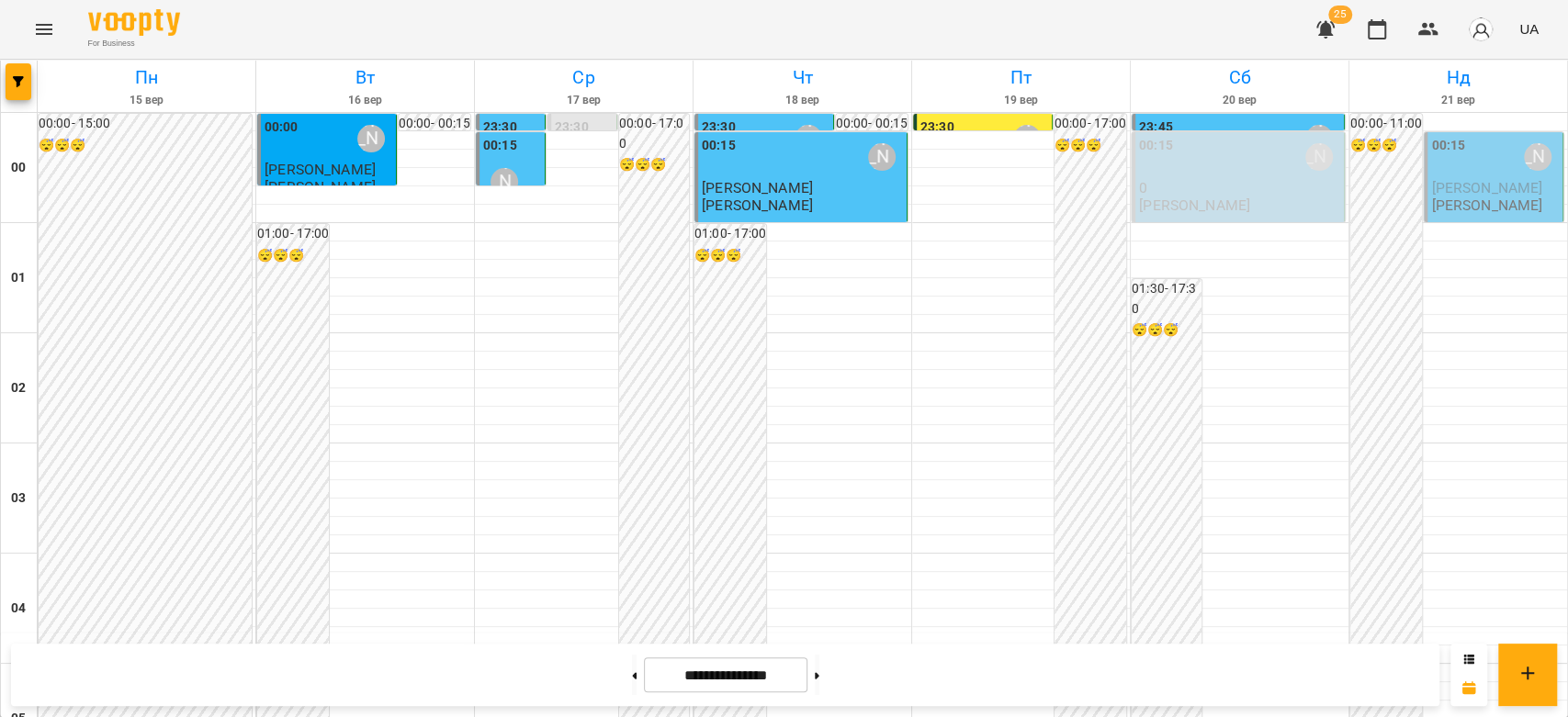
scroll to position [1816, 0]
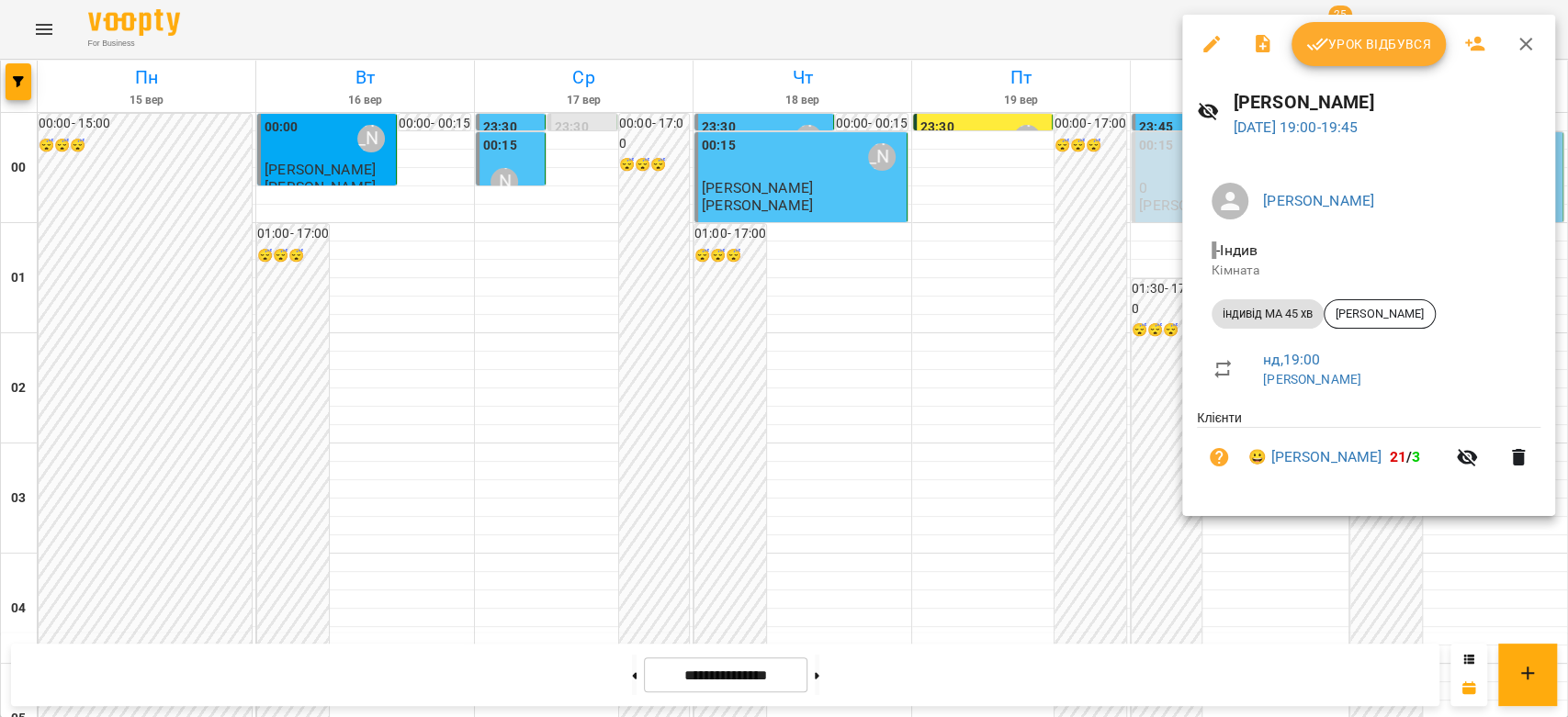
click at [931, 345] on div at bounding box center [784, 358] width 1568 height 717
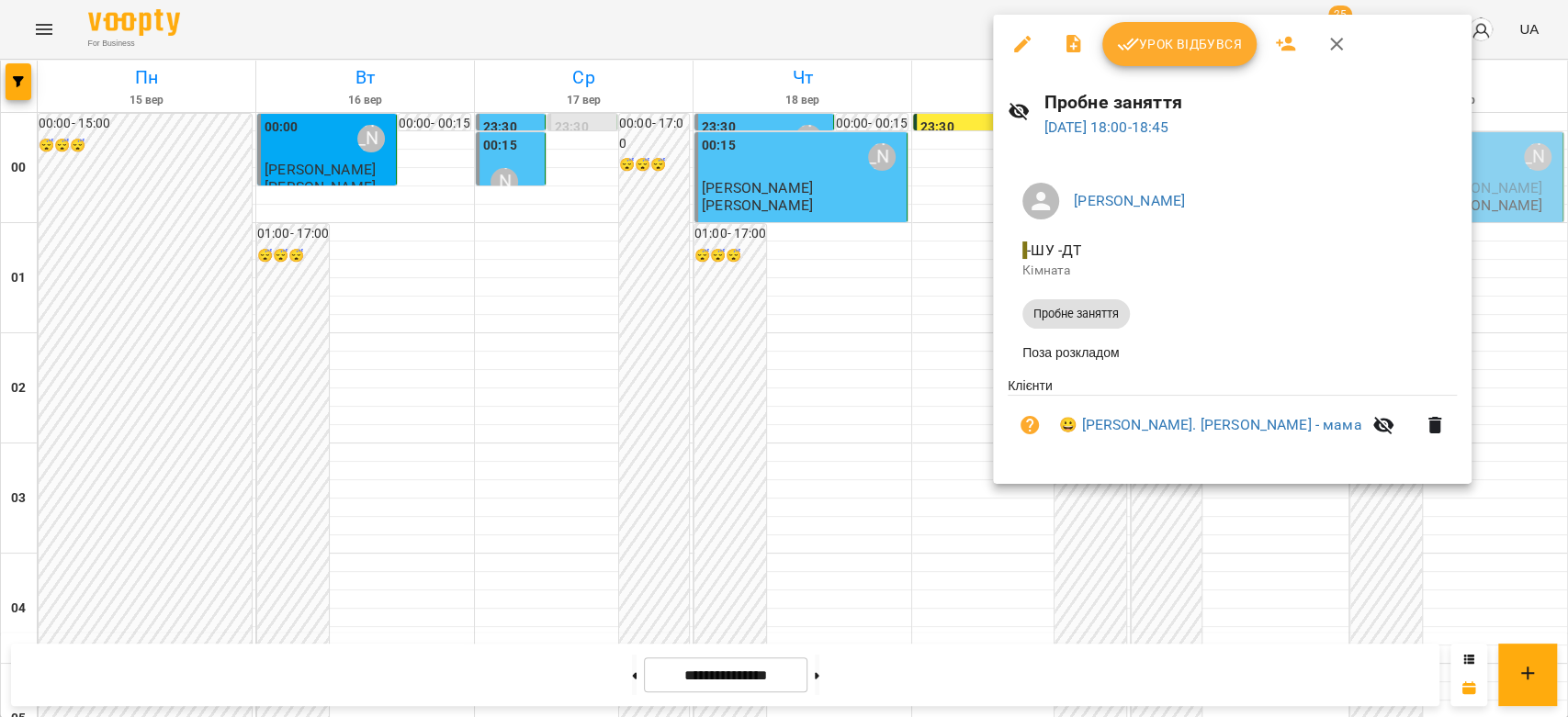
click at [926, 329] on div at bounding box center [784, 358] width 1568 height 717
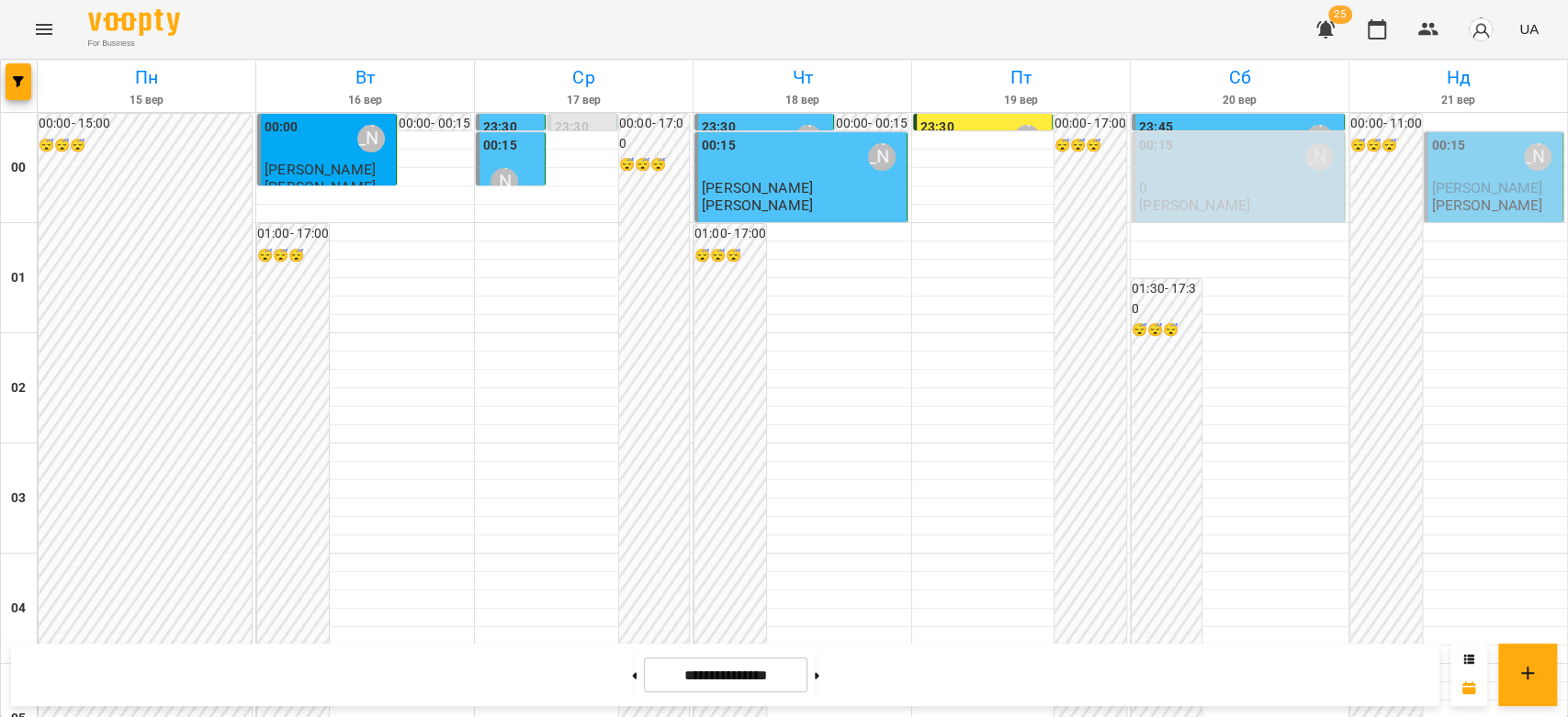
scroll to position [1613, 0]
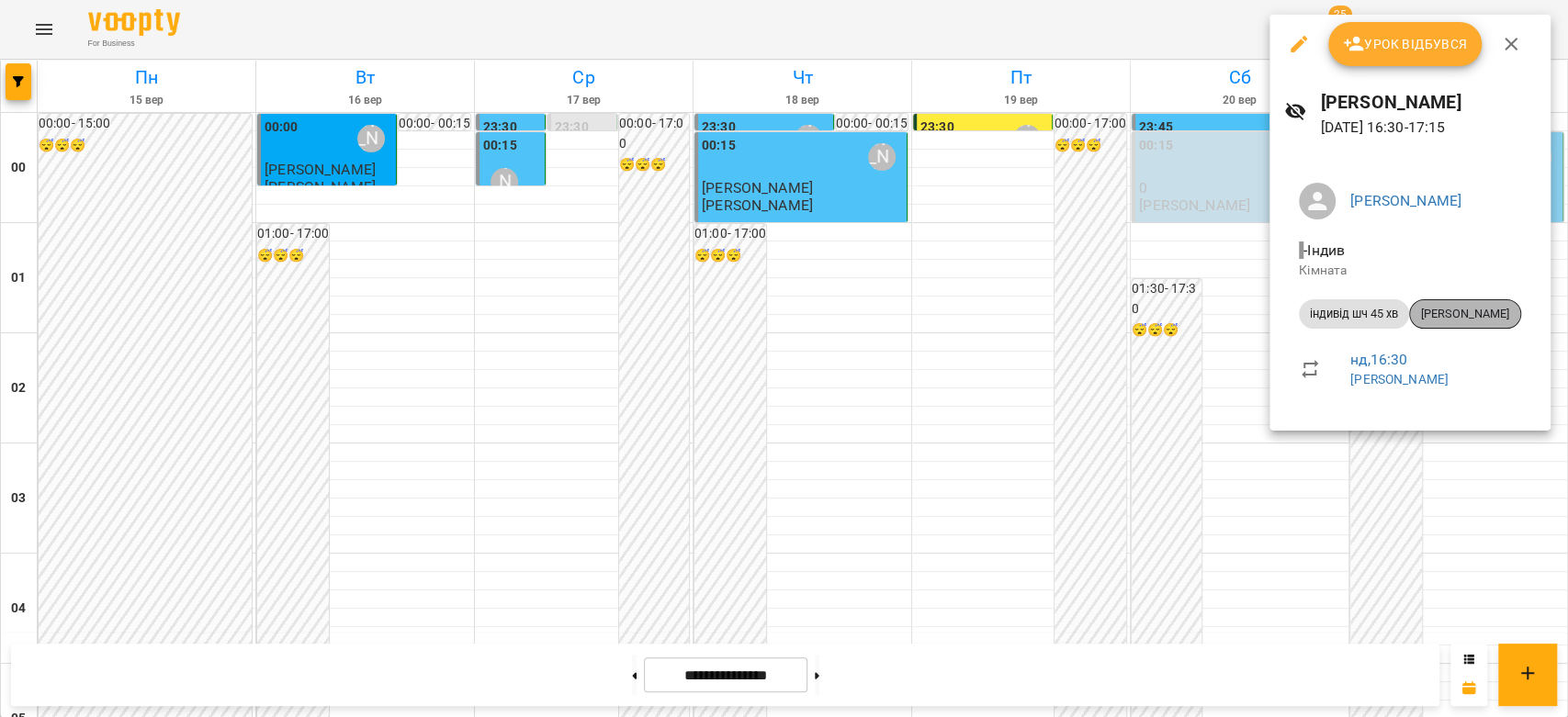
click at [1447, 319] on span "Аріна Шаталова" at bounding box center [1464, 314] width 110 height 17
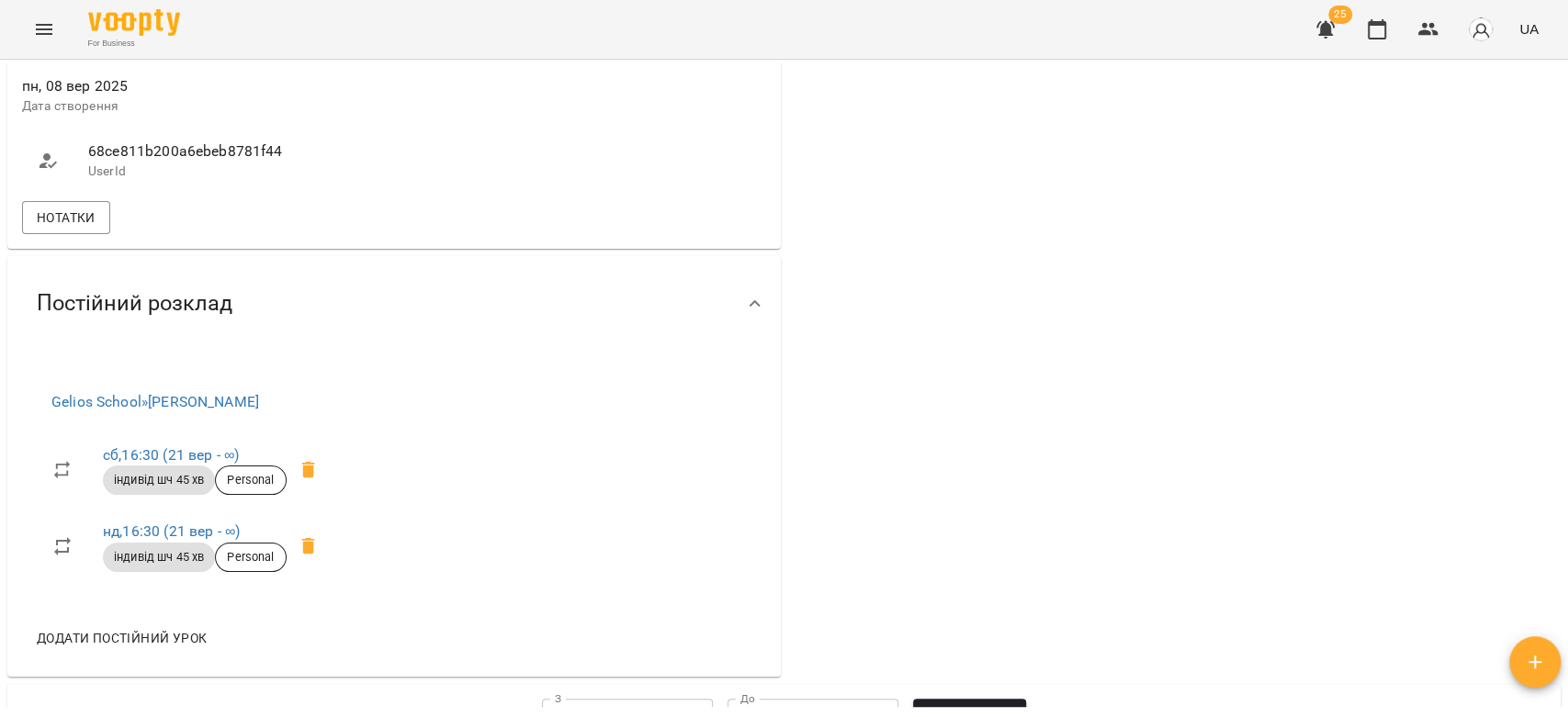
scroll to position [1428, 0]
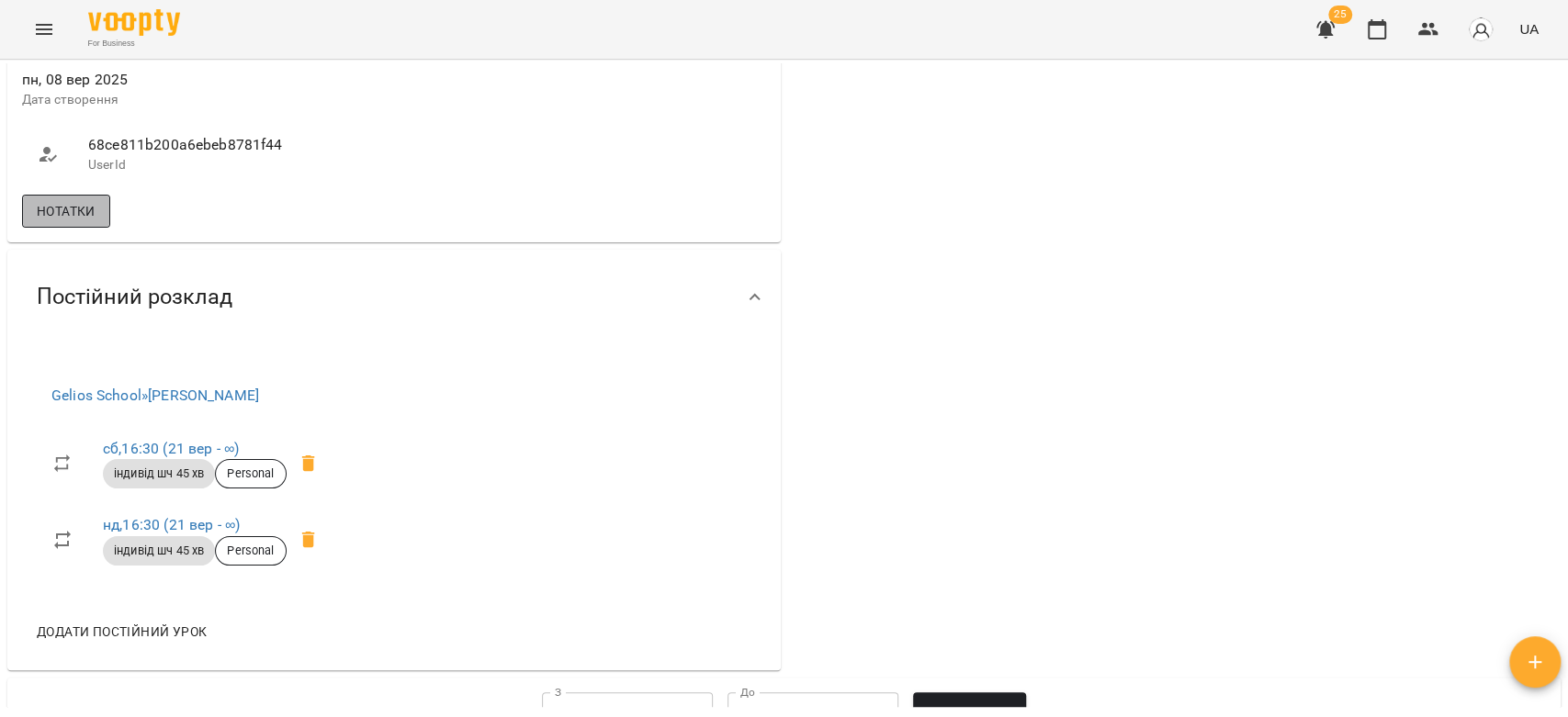
click at [92, 222] on span "Нотатки" at bounding box center [66, 211] width 59 height 22
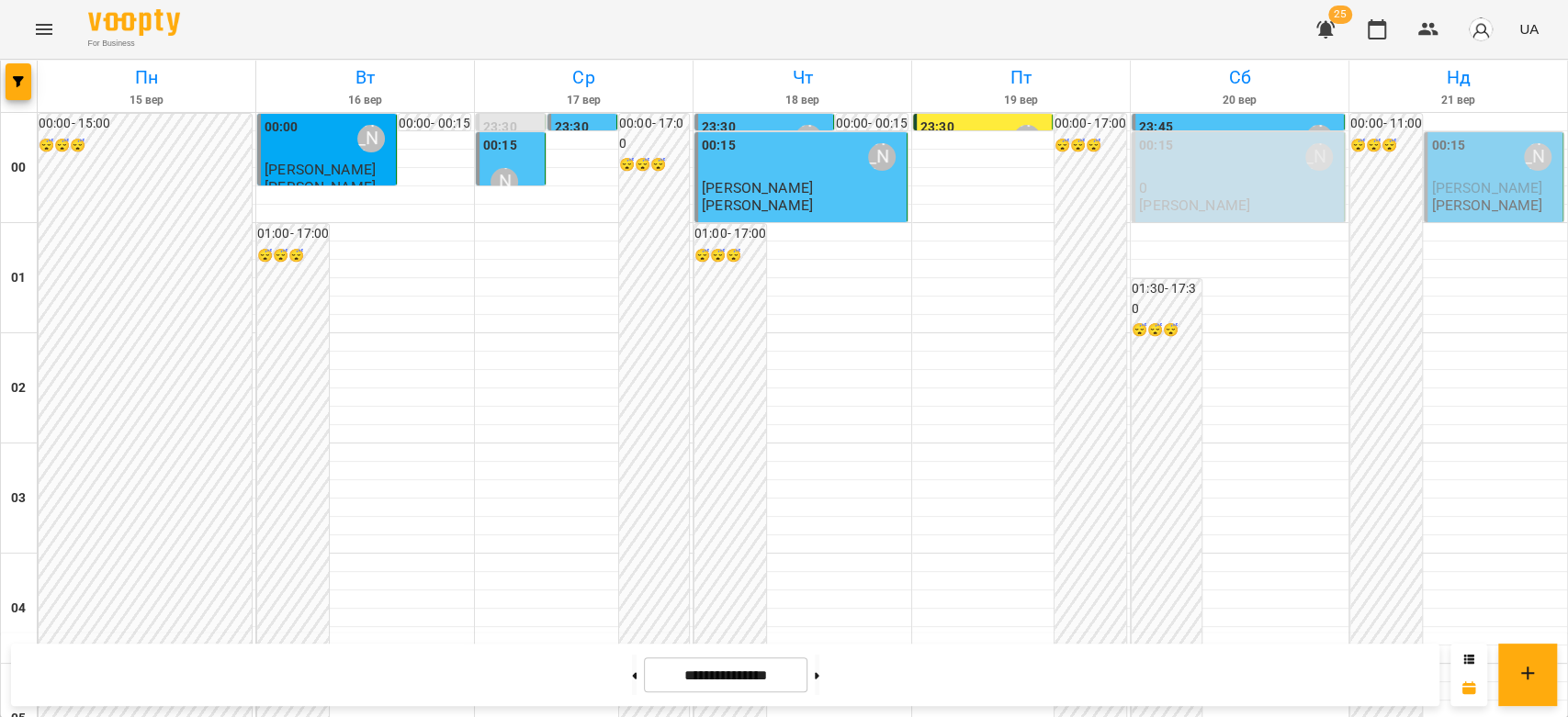
scroll to position [1020, 0]
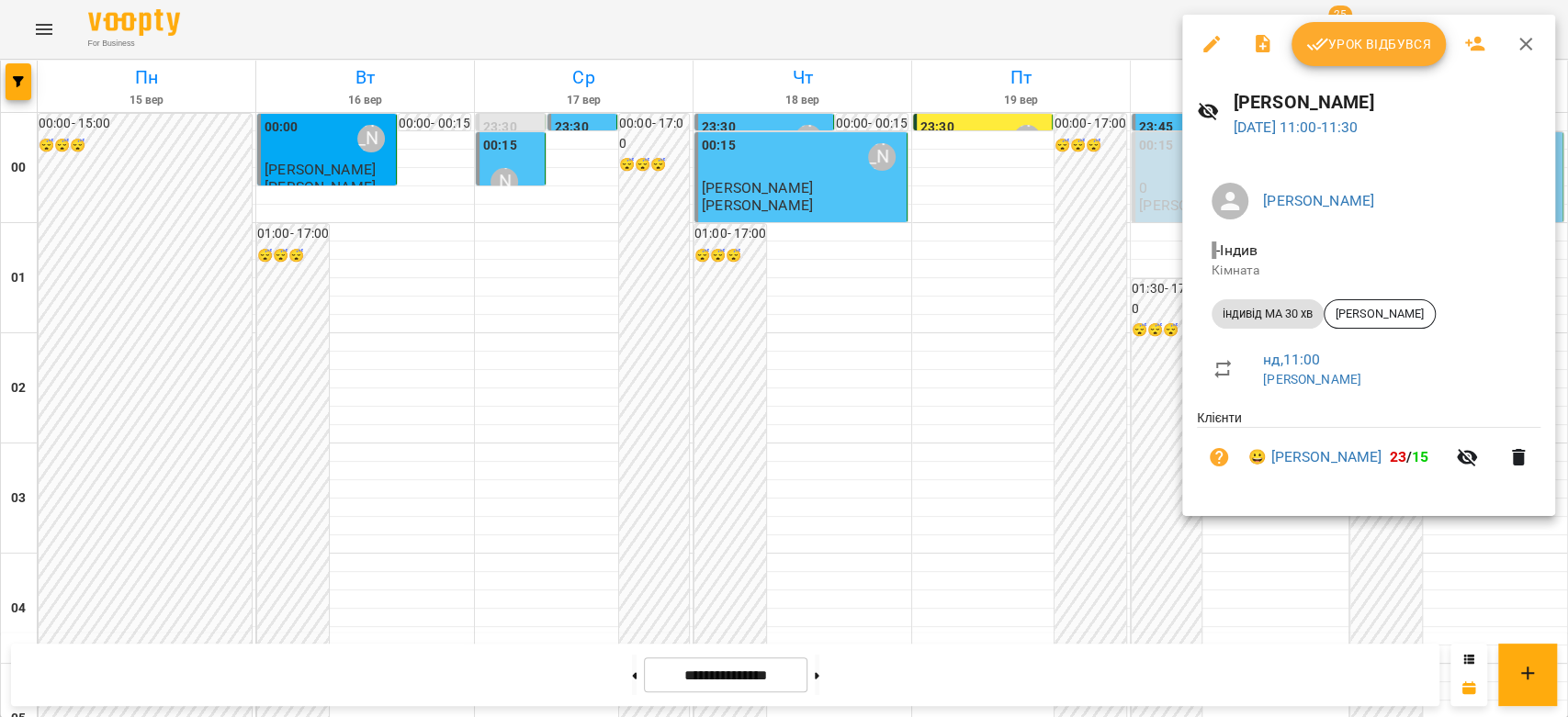
click at [1029, 313] on div at bounding box center [784, 358] width 1568 height 717
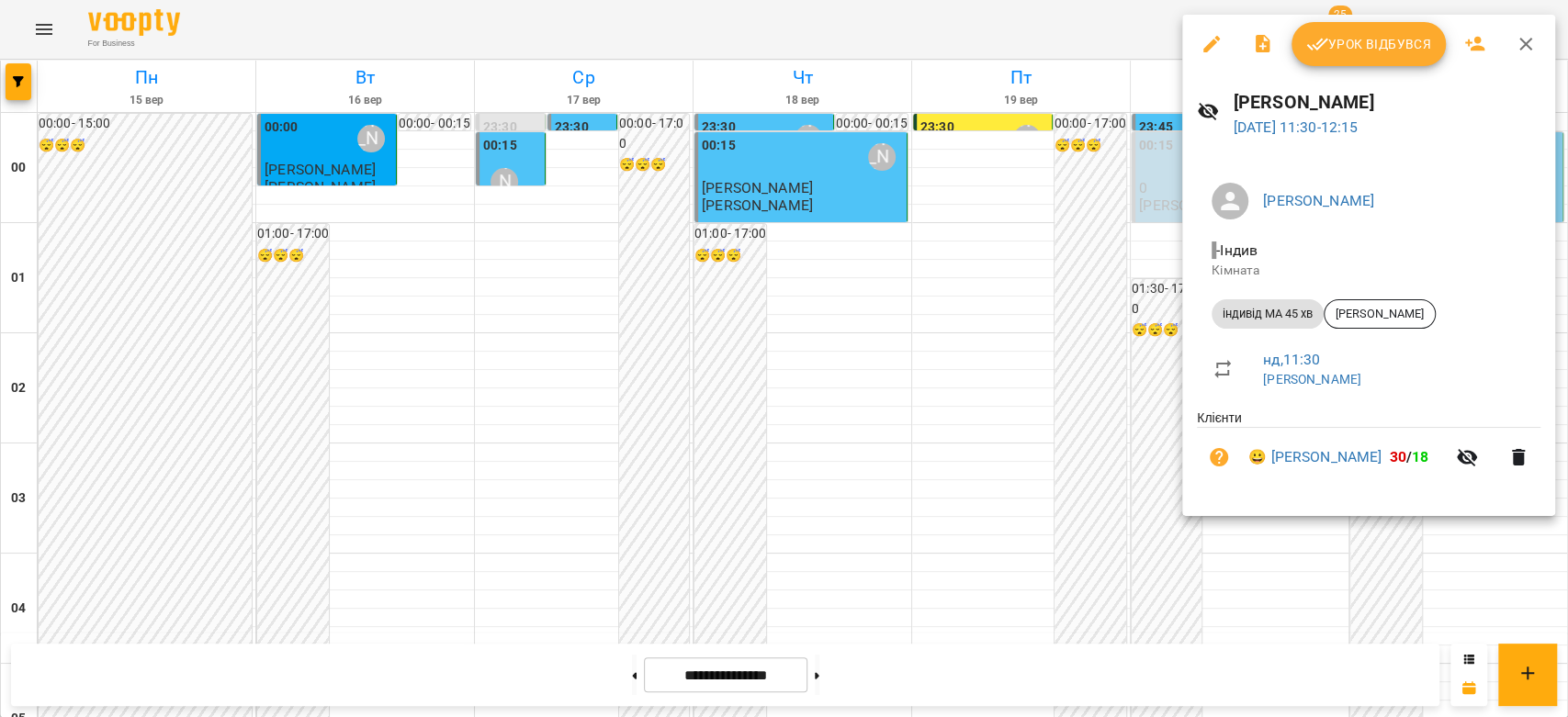
click at [1070, 348] on div at bounding box center [784, 358] width 1568 height 717
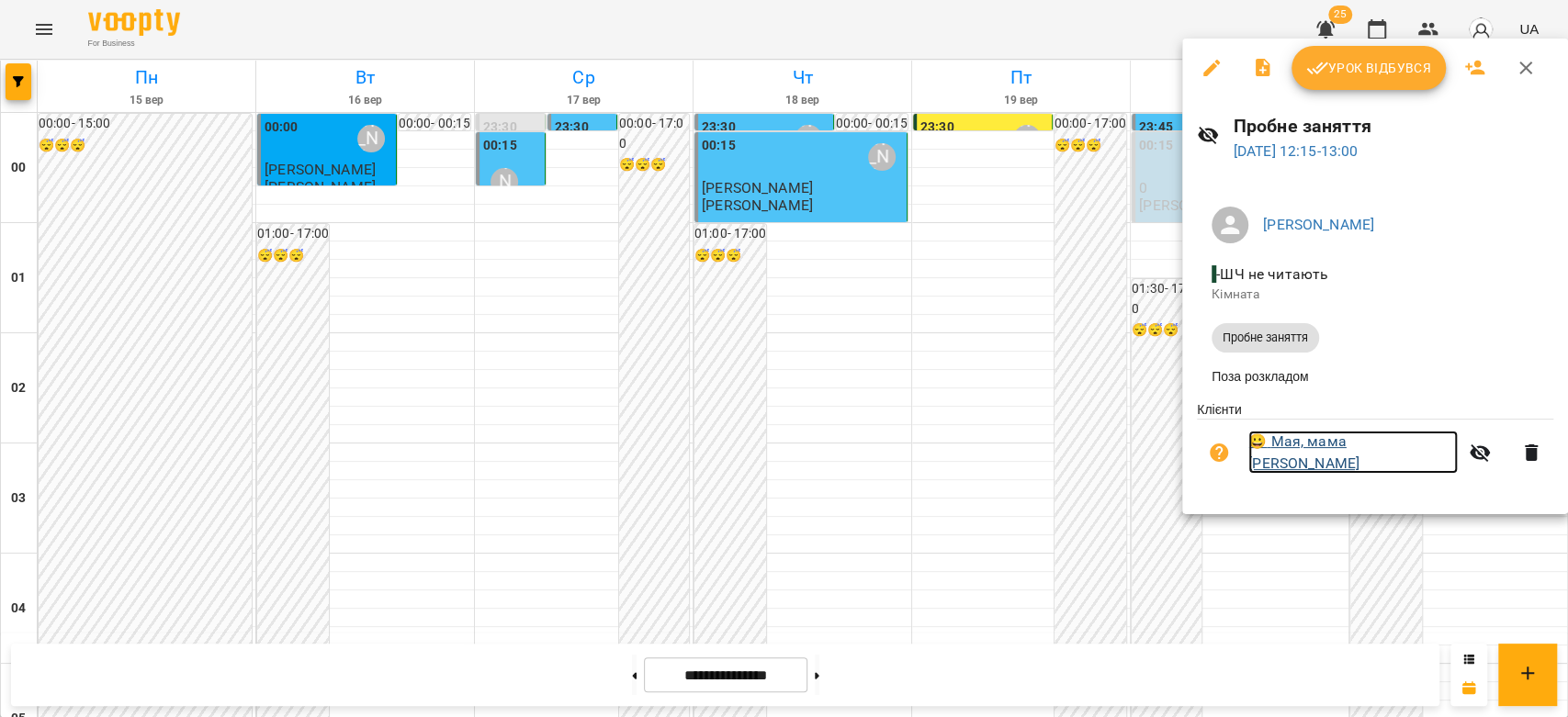
click at [1332, 460] on link "😀 Мая, мама Kateryna" at bounding box center [1352, 452] width 209 height 43
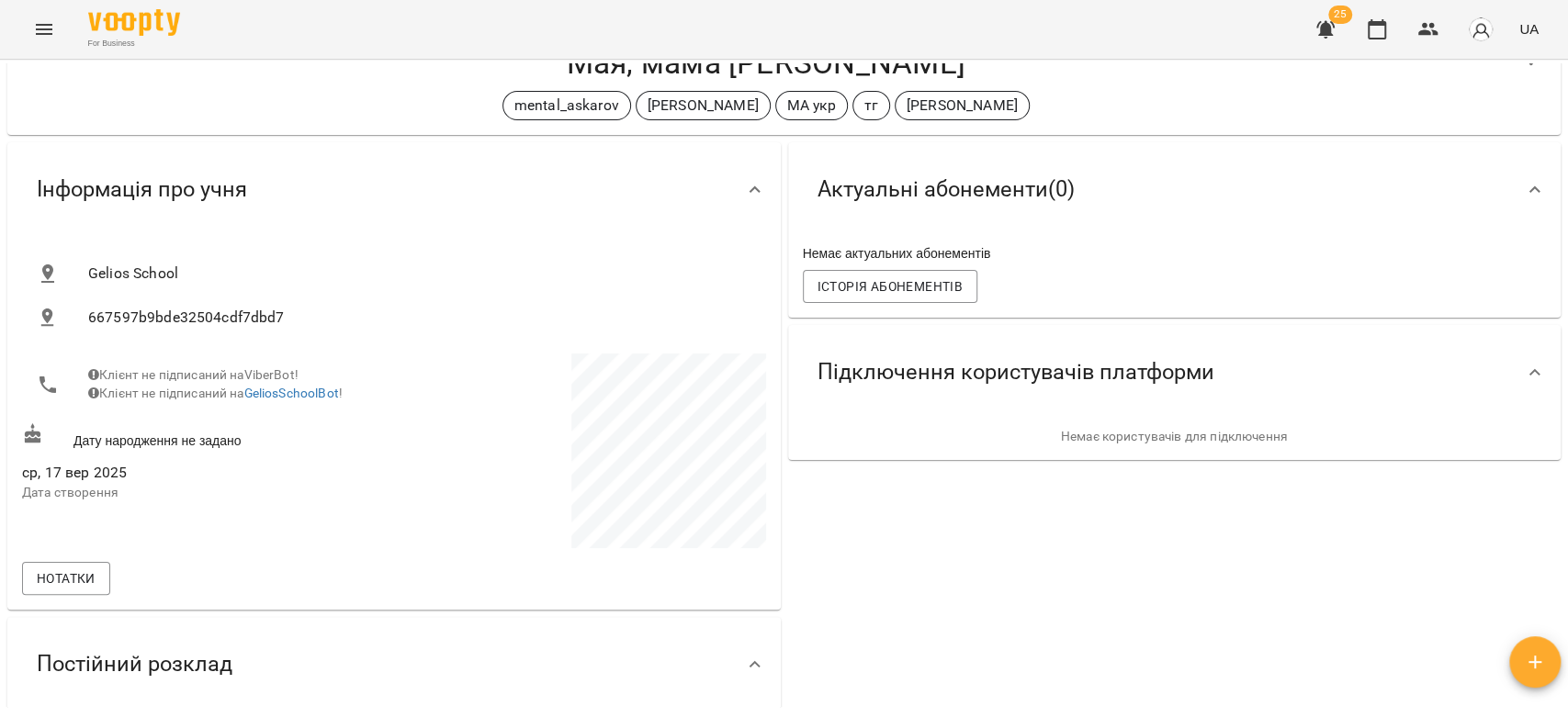
scroll to position [102, 0]
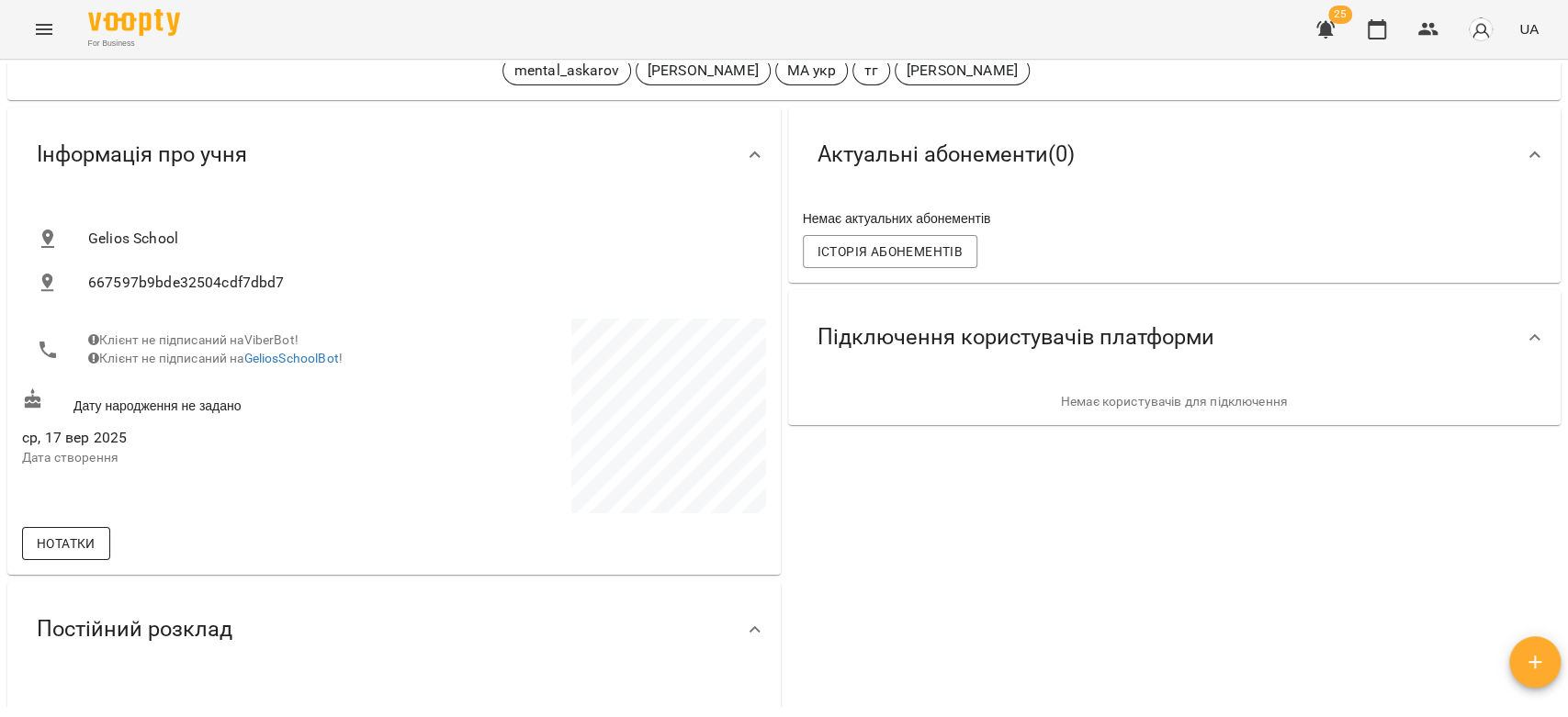
click at [84, 532] on span "Нотатки" at bounding box center [66, 543] width 59 height 22
click at [279, 476] on div "ср, 17 вер 2025 Дата створення" at bounding box center [206, 446] width 375 height 58
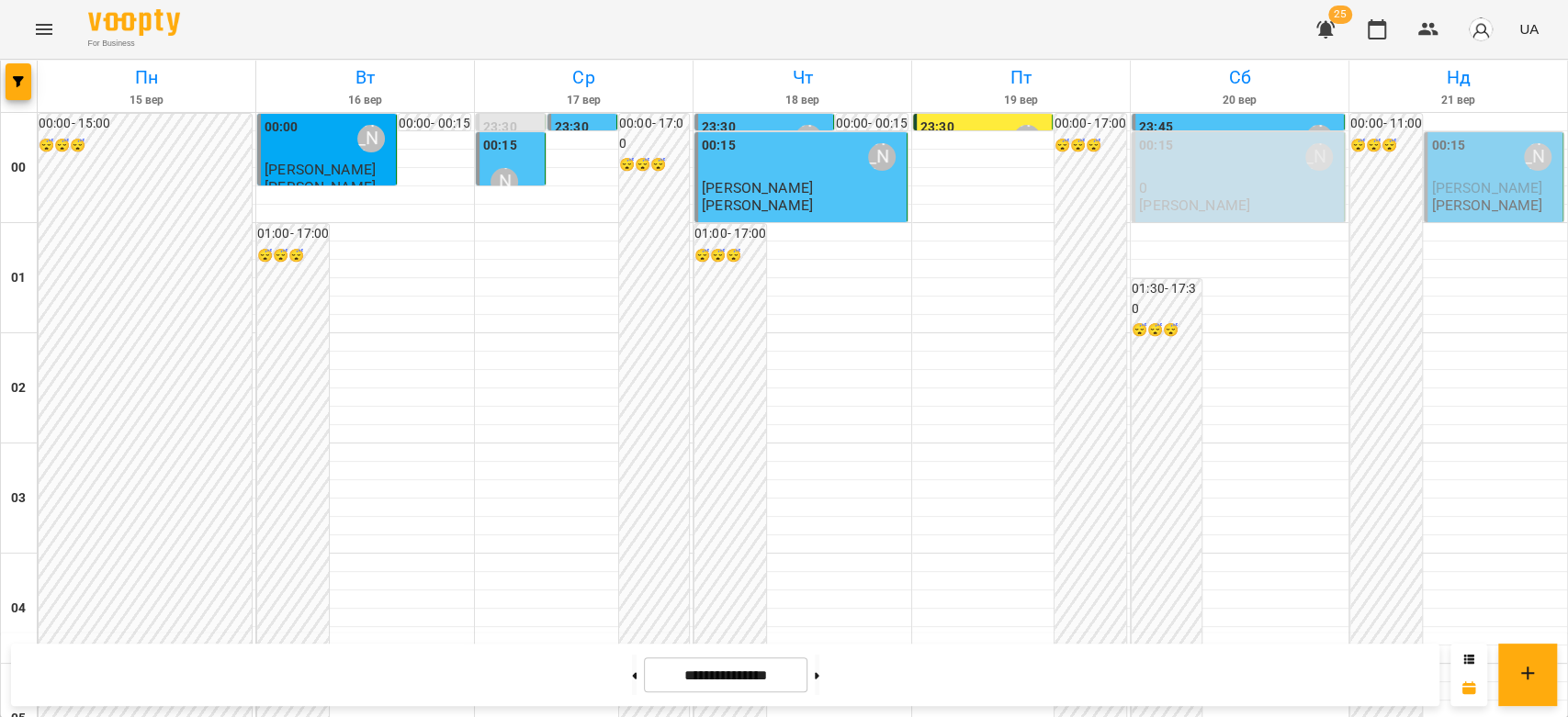
scroll to position [1428, 0]
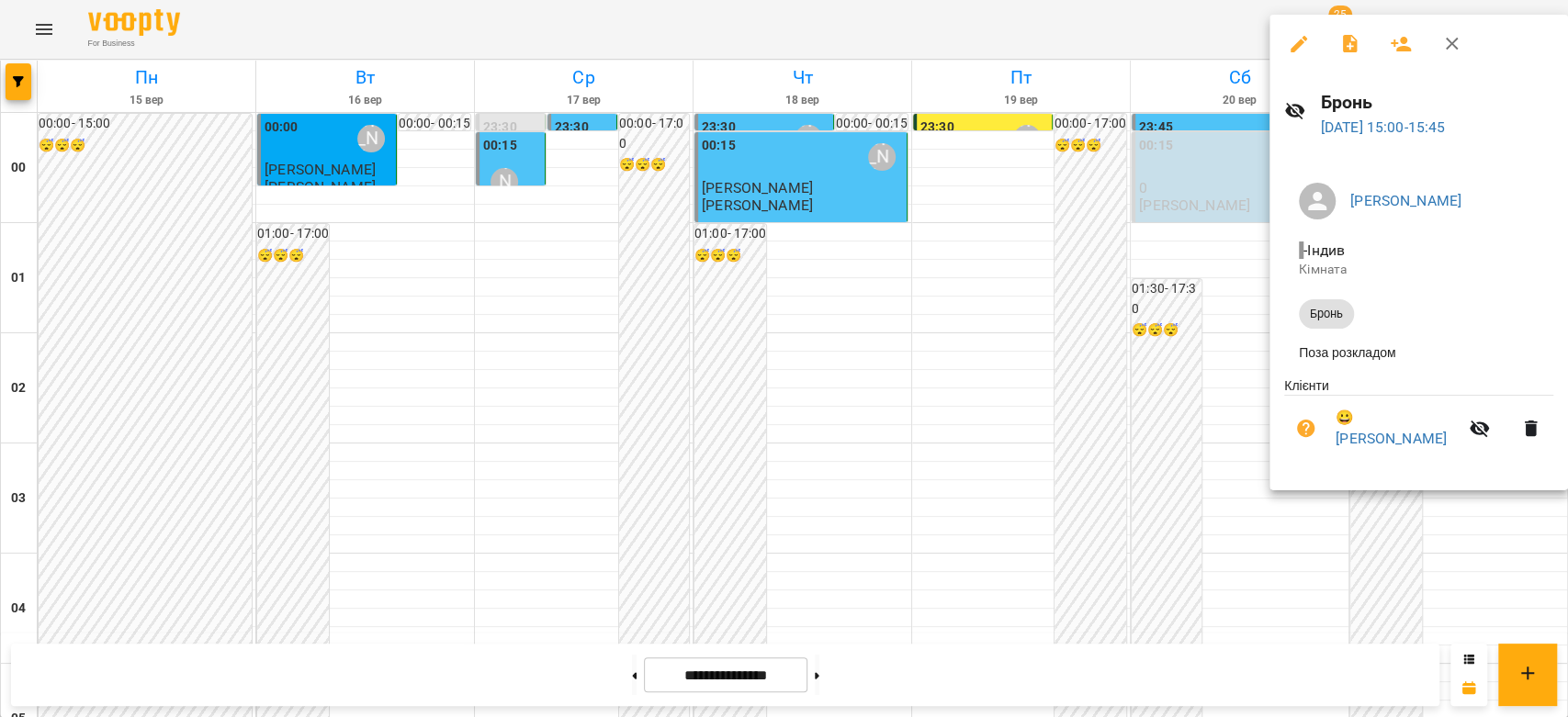
click at [1208, 328] on div at bounding box center [784, 358] width 1568 height 717
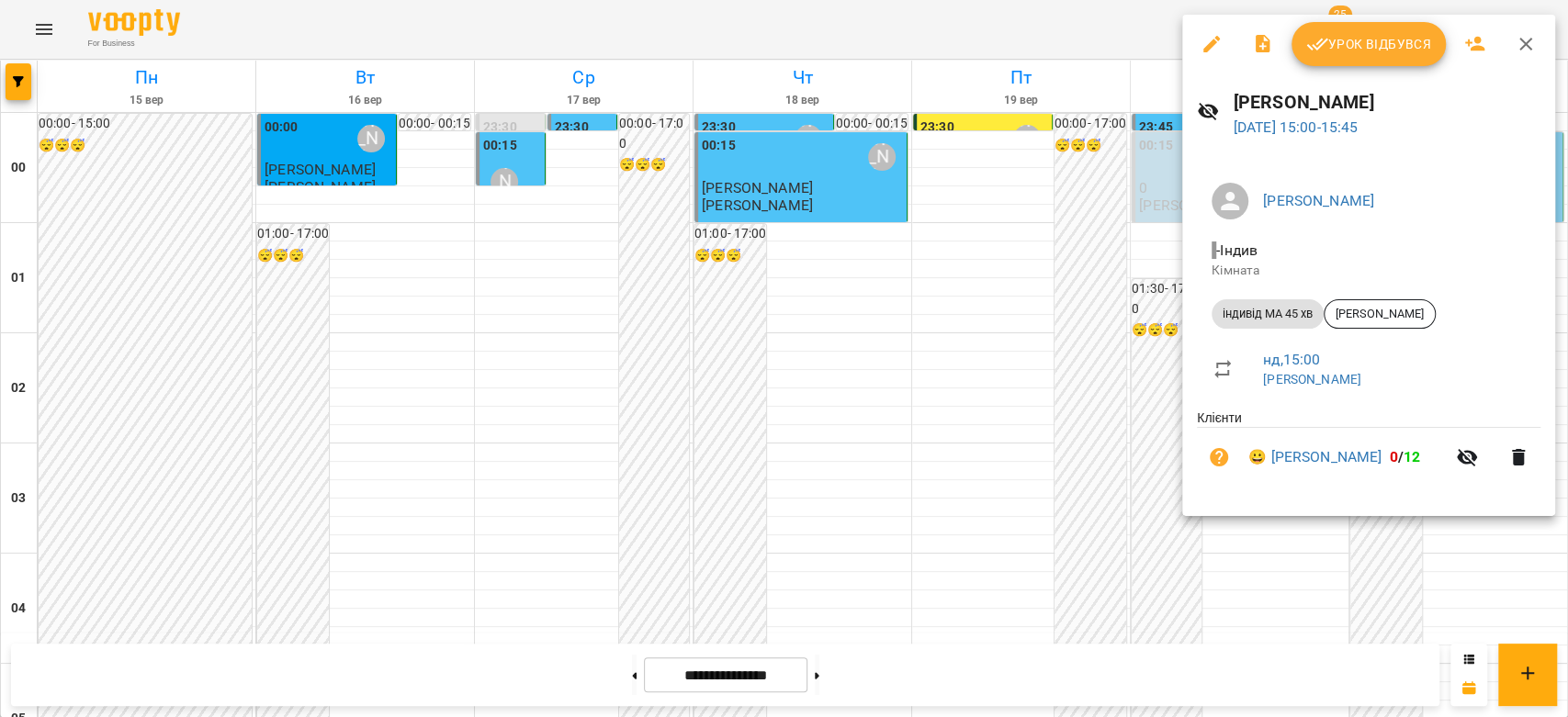
click at [1038, 327] on div at bounding box center [784, 358] width 1568 height 717
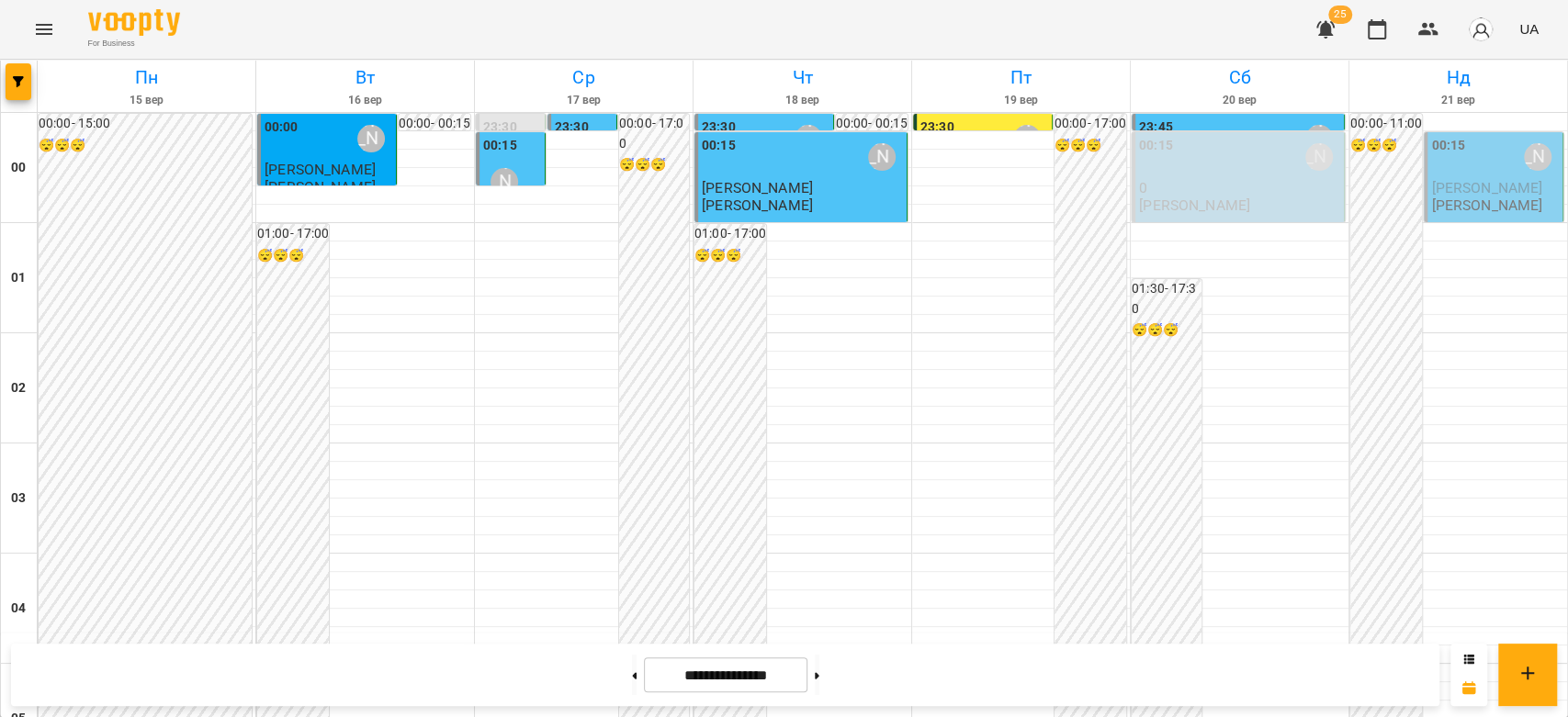
scroll to position [1631, 0]
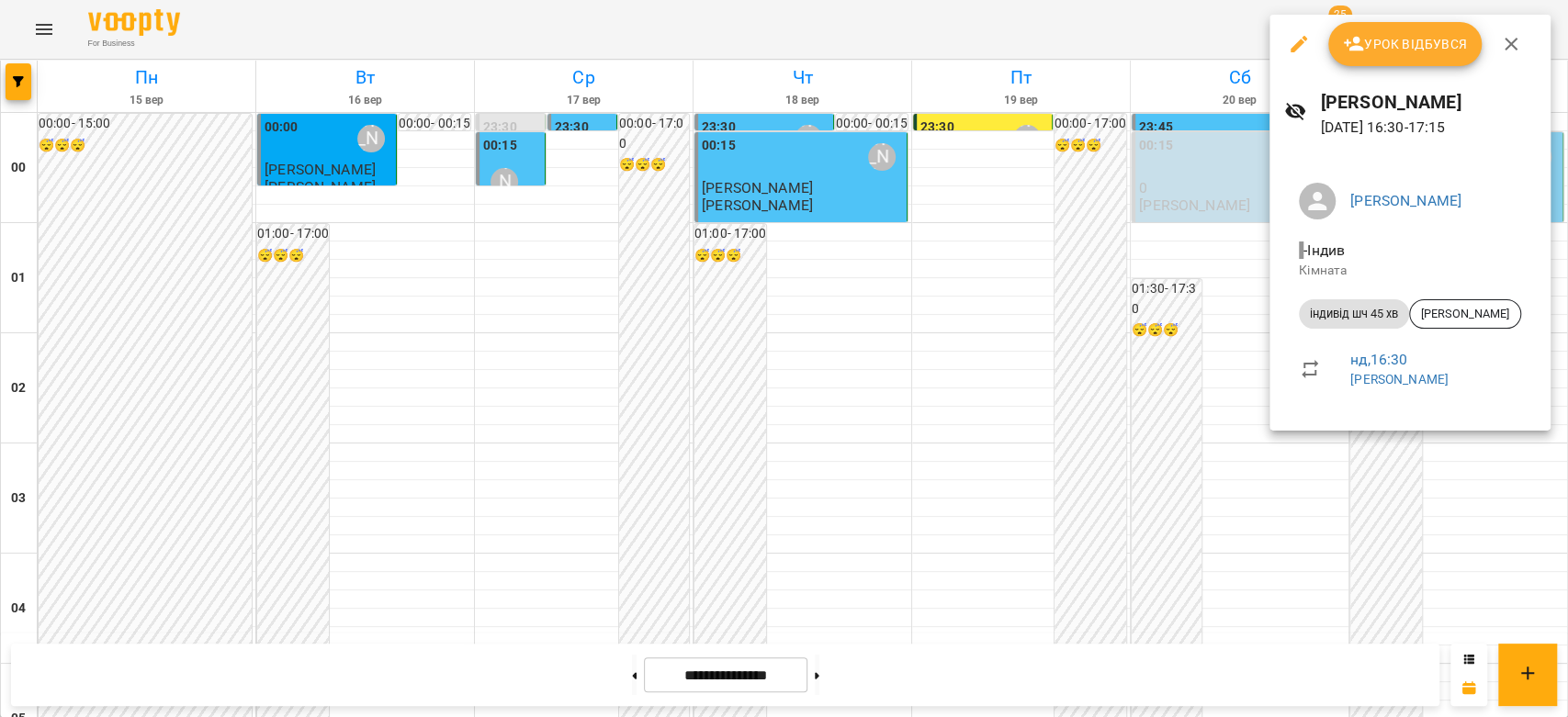
click at [1147, 351] on div at bounding box center [784, 358] width 1568 height 717
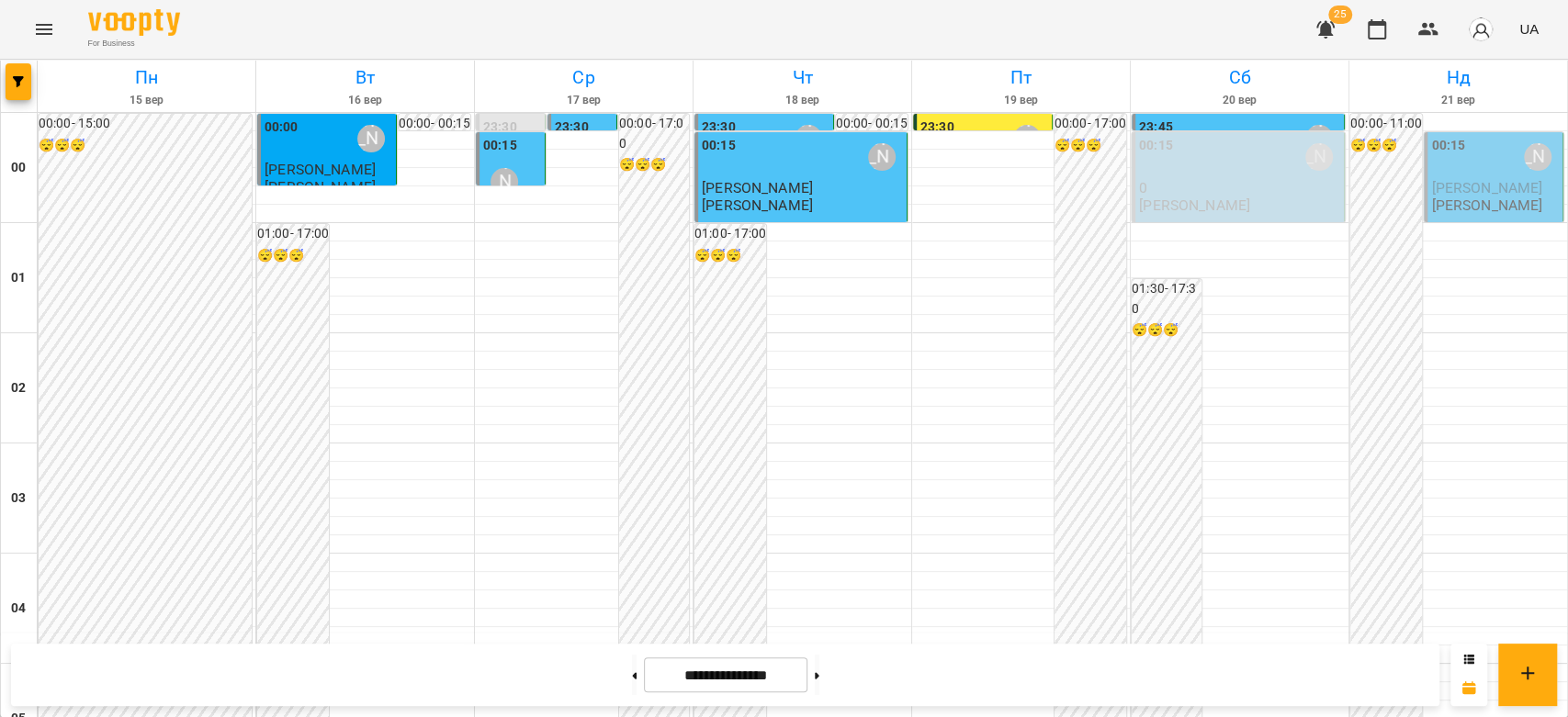
scroll to position [1938, 0]
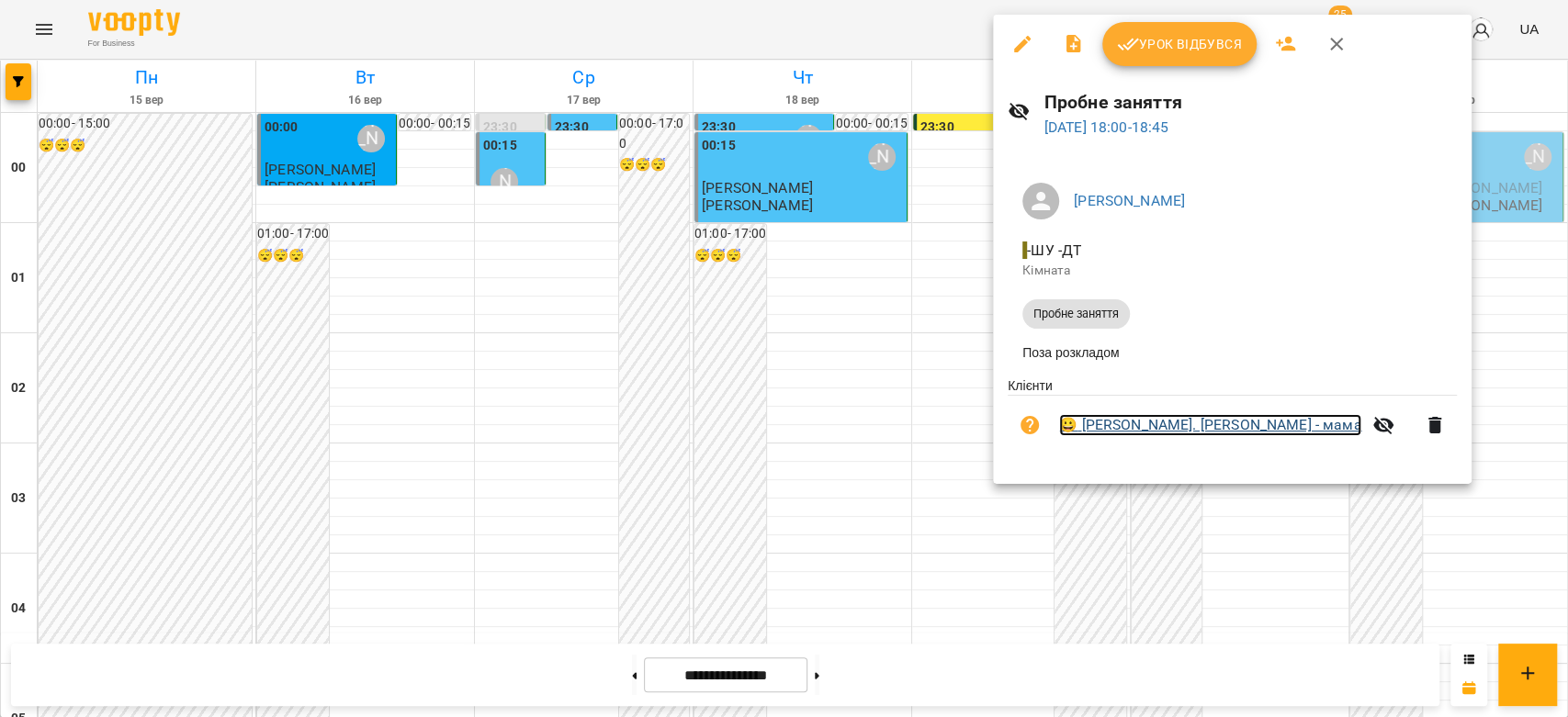
click at [1172, 421] on link "😀 Інста Дергун Євген - син. Олександра Дергун - мама" at bounding box center [1209, 425] width 302 height 22
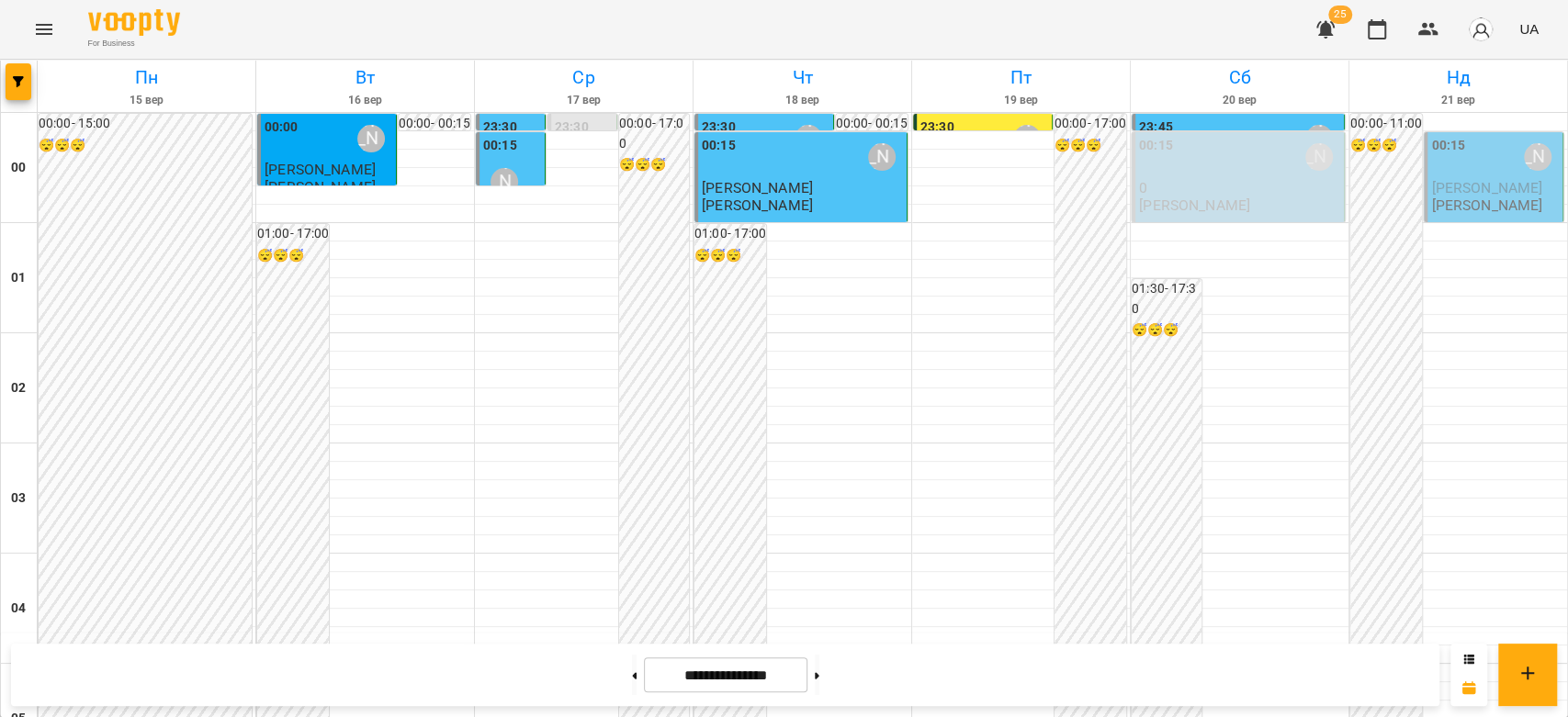
scroll to position [2020, 0]
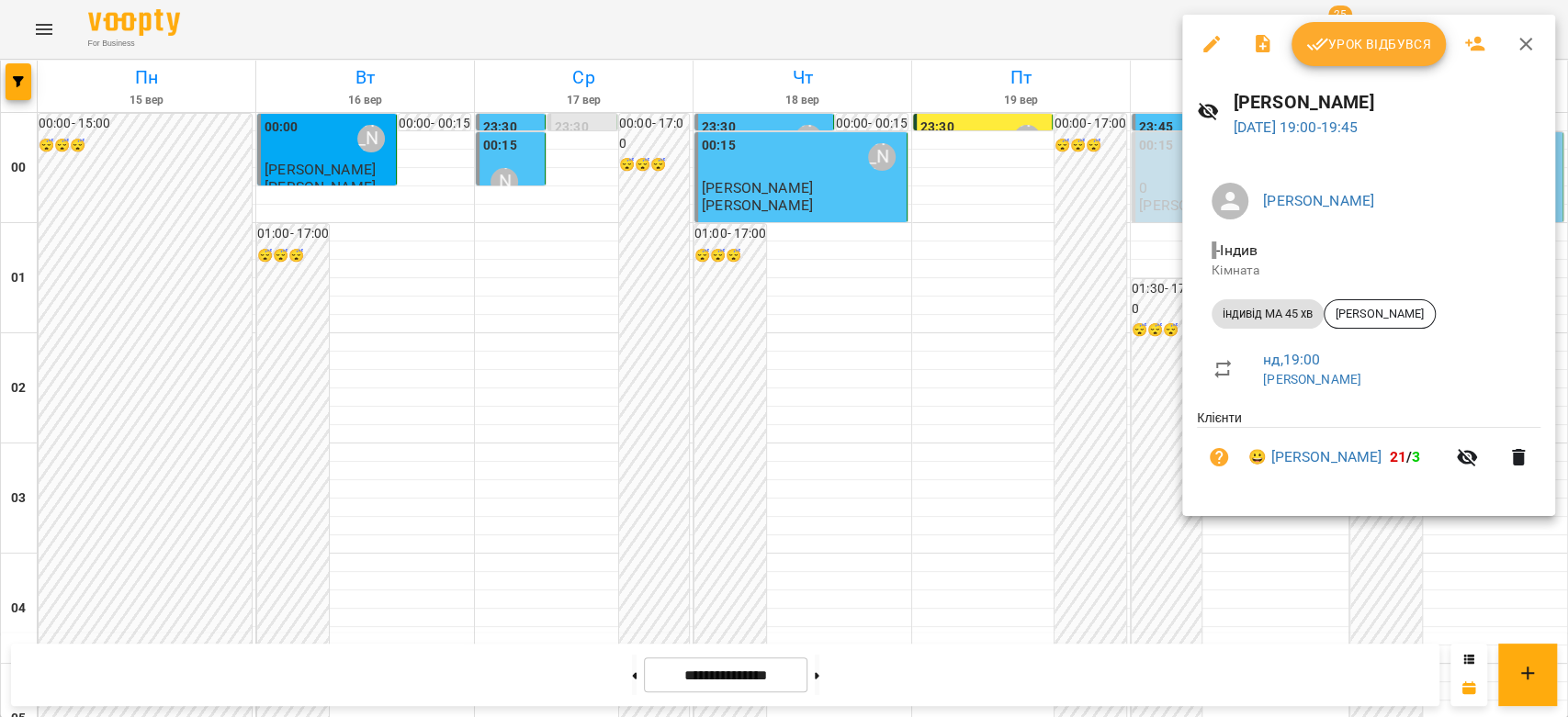
click at [1081, 268] on div at bounding box center [784, 358] width 1568 height 717
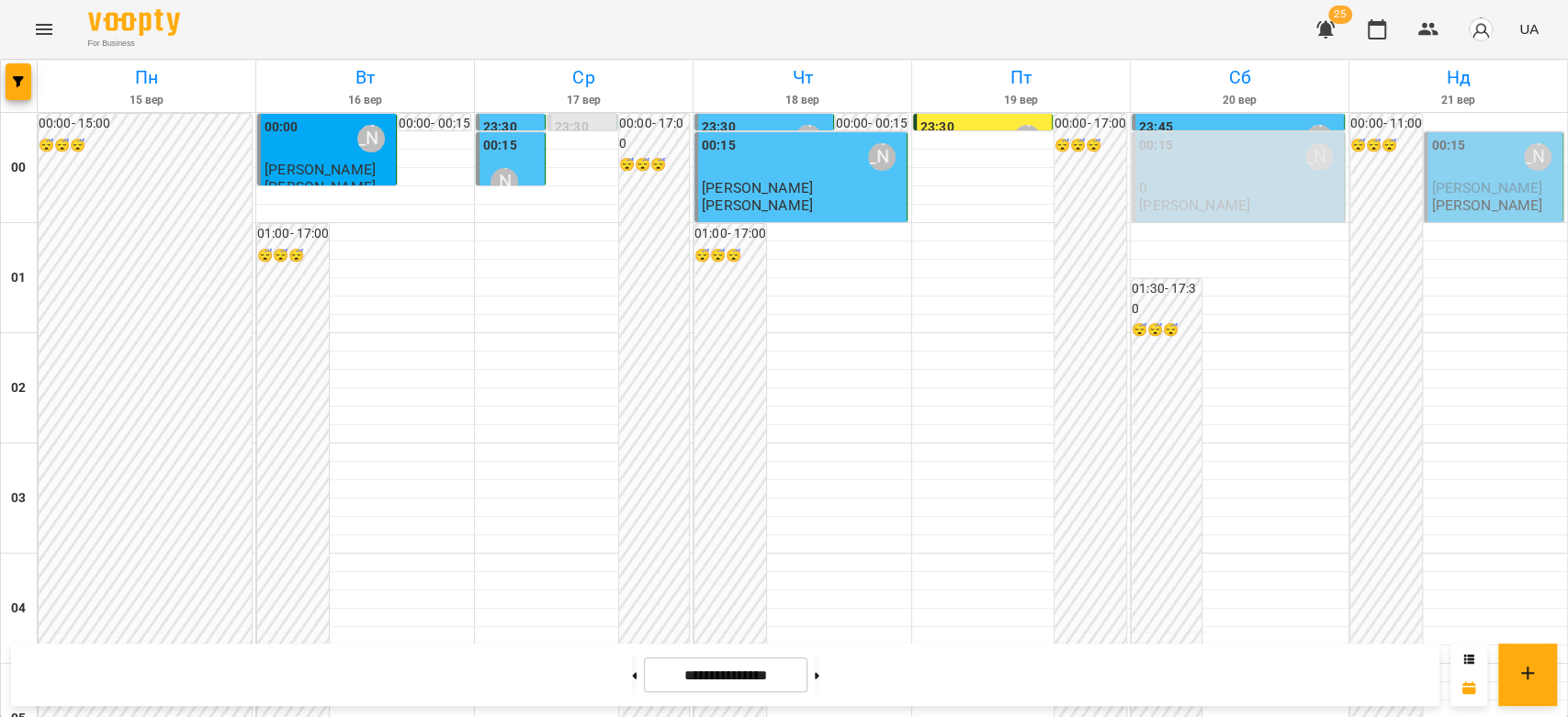
scroll to position [2123, 0]
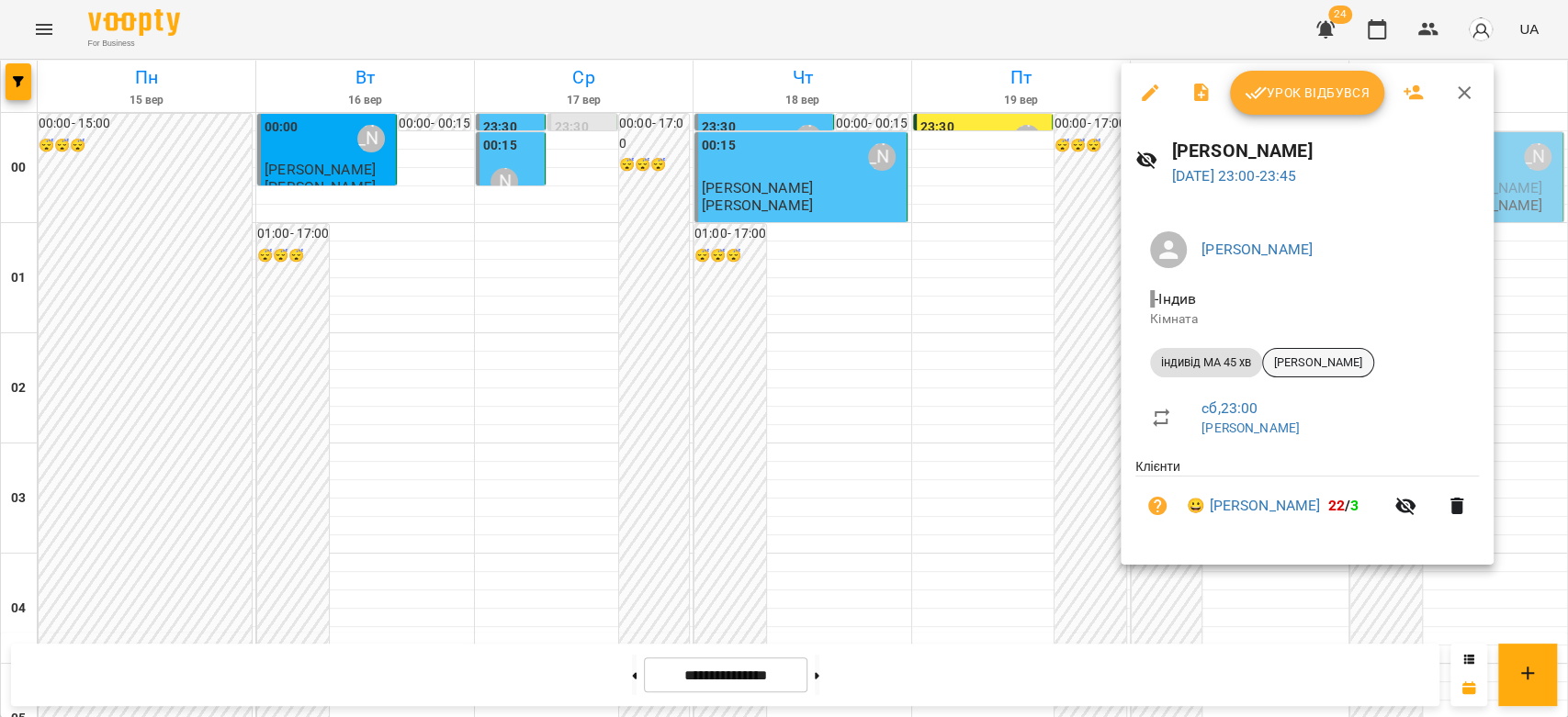
click at [1315, 361] on span "[PERSON_NAME]" at bounding box center [1318, 362] width 110 height 17
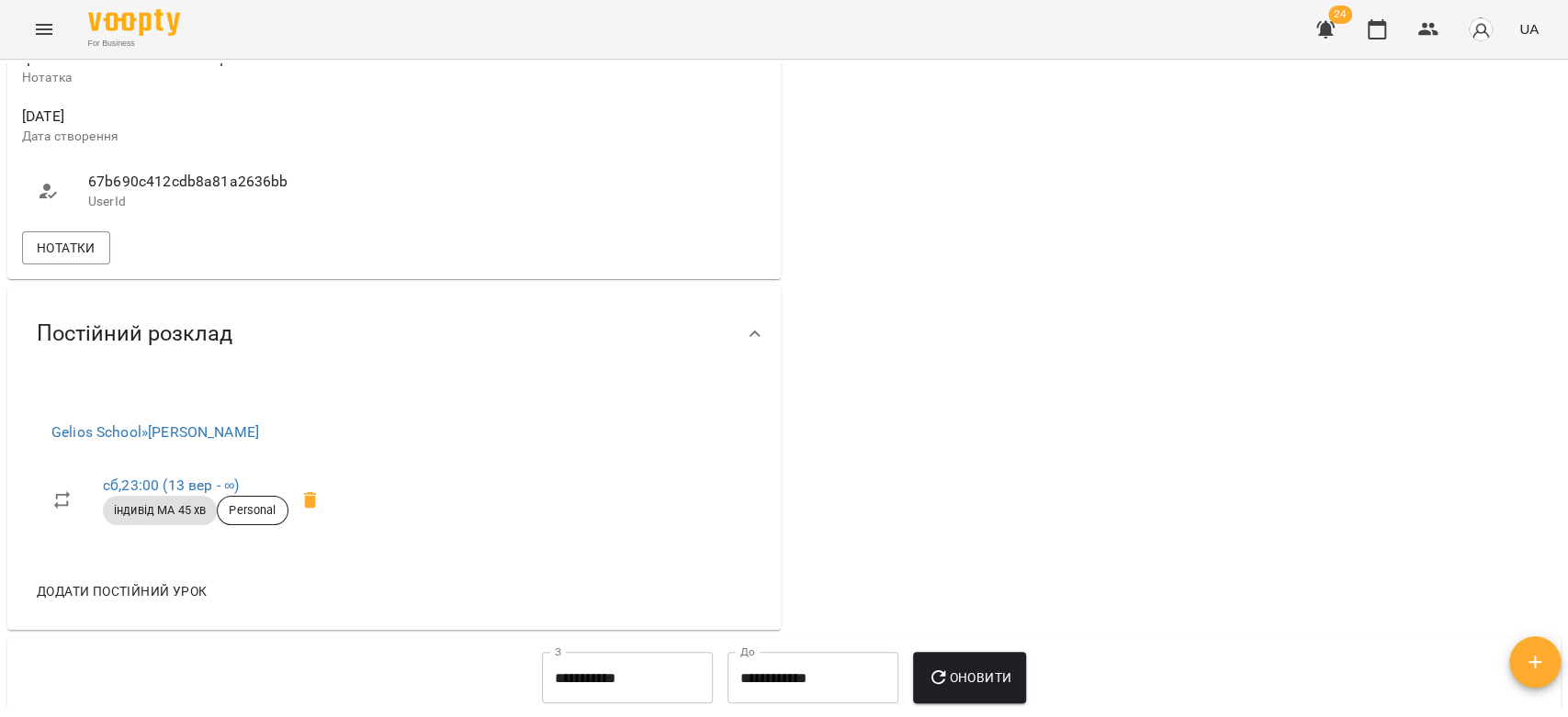
scroll to position [1224, 0]
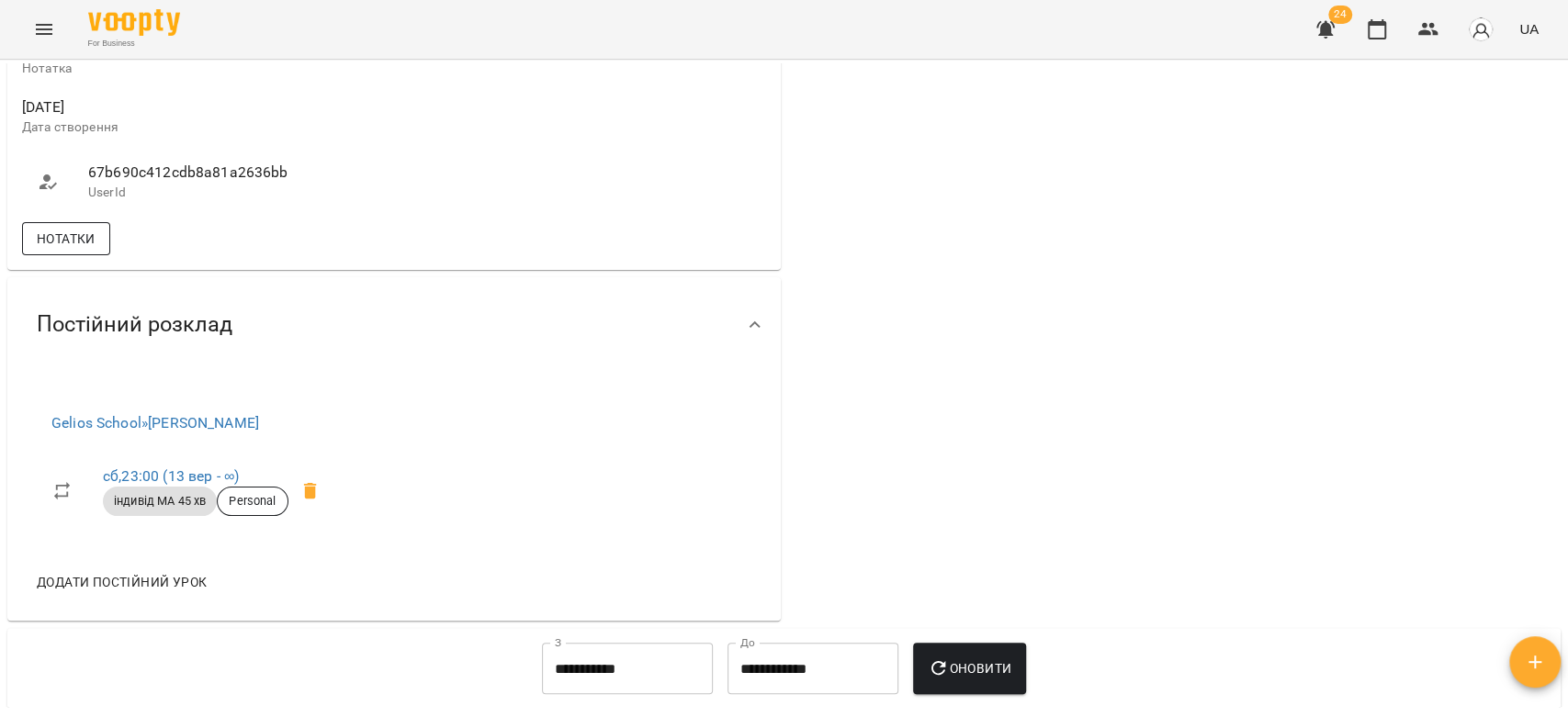
click at [82, 250] on span "Нотатки" at bounding box center [66, 238] width 59 height 22
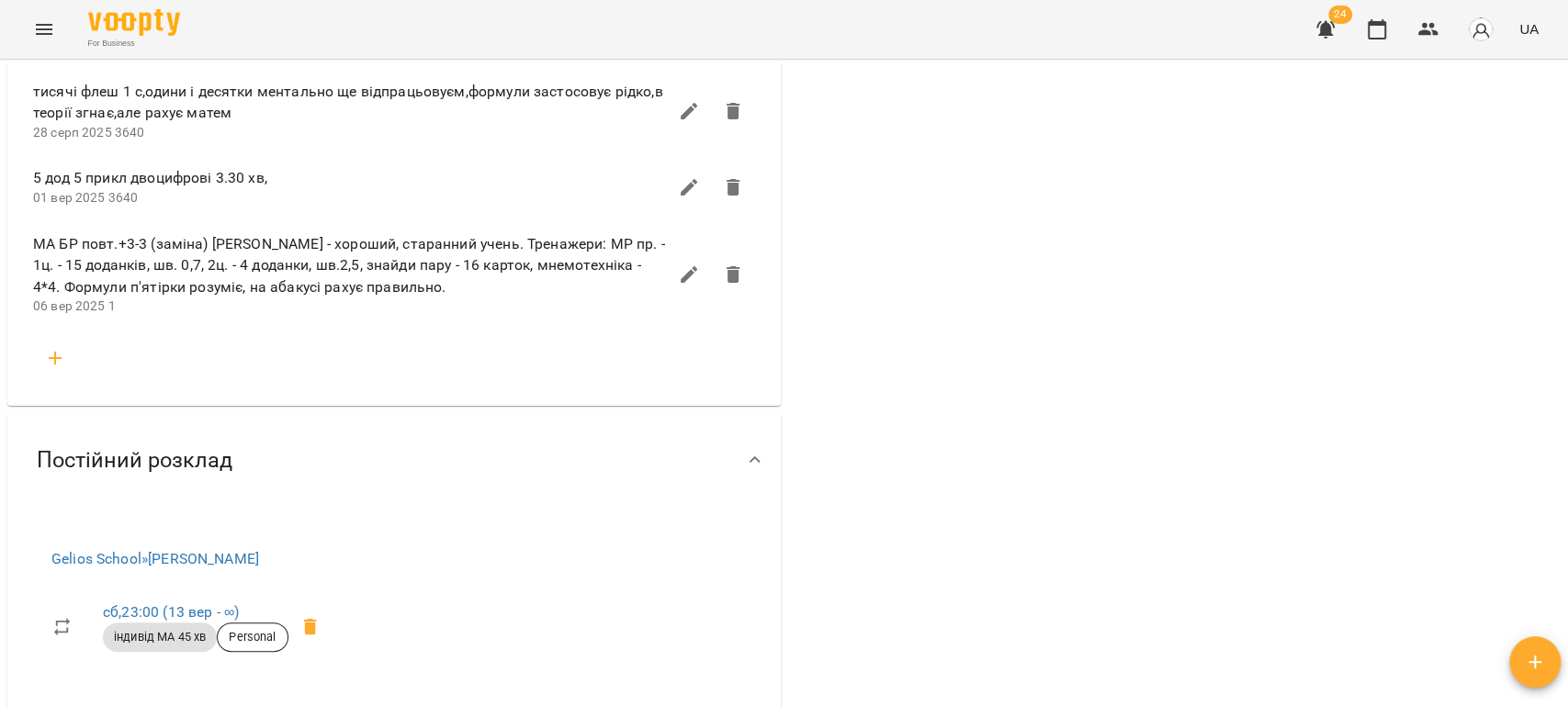
scroll to position [3162, 0]
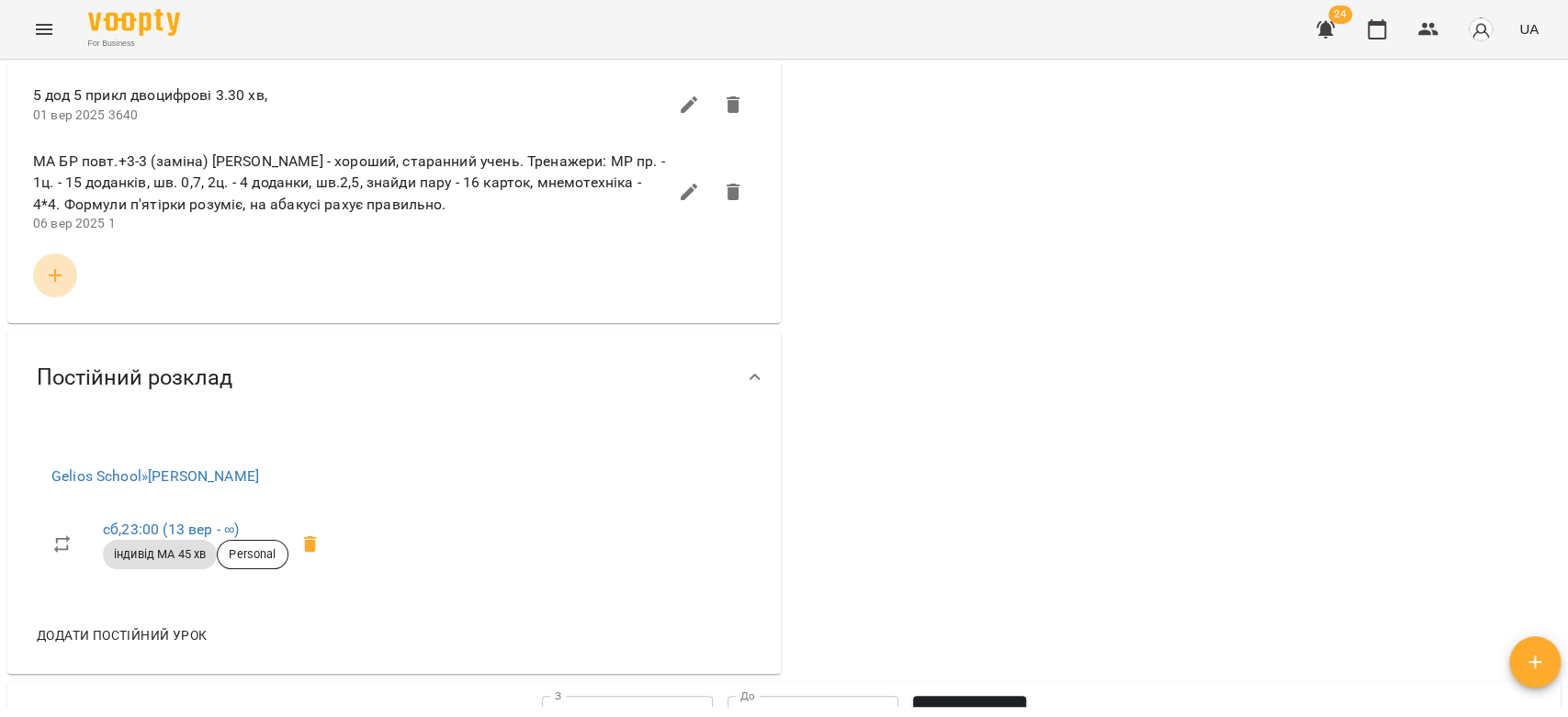
click at [61, 286] on icon "button" at bounding box center [55, 275] width 22 height 22
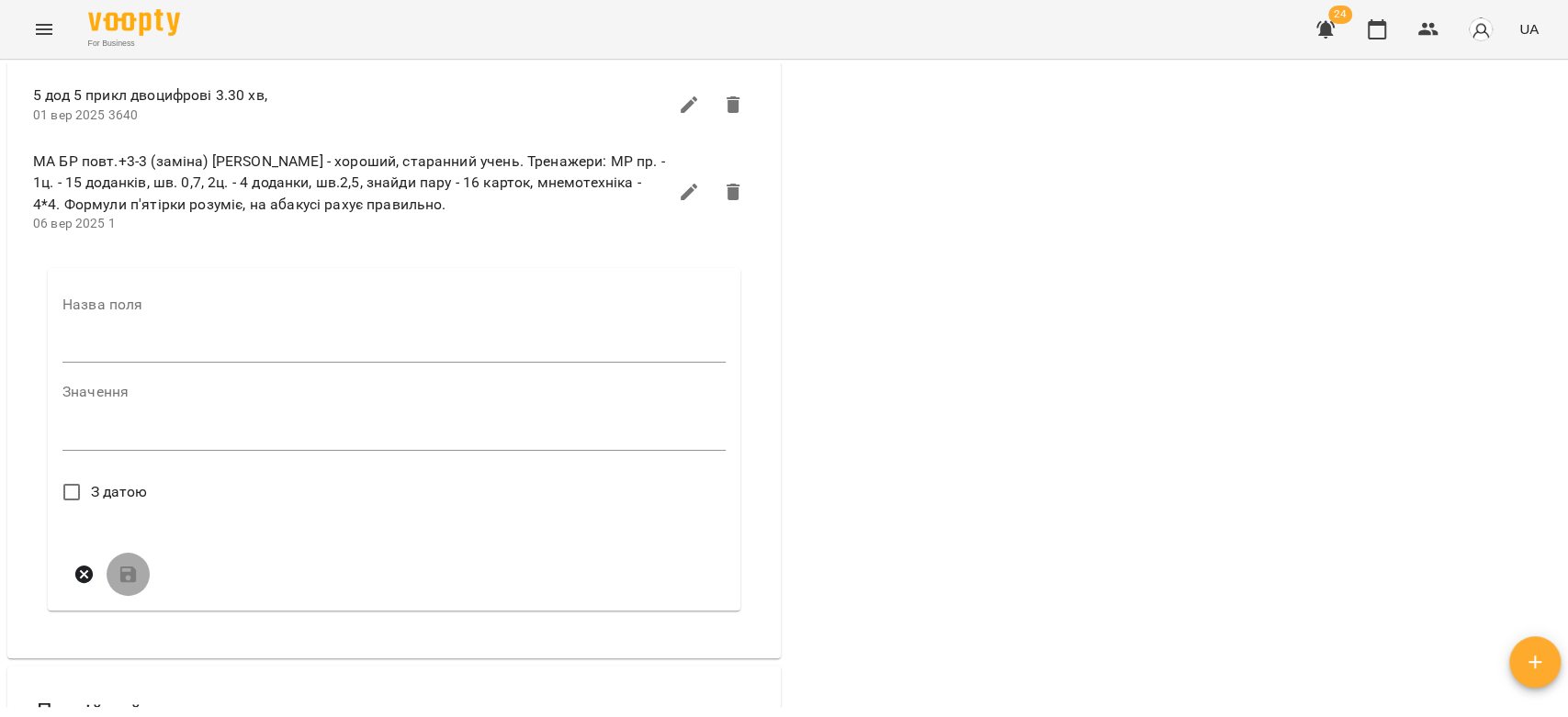
click at [186, 363] on input "text" at bounding box center [394, 349] width 663 height 29
type input "****"
drag, startPoint x: 233, startPoint y: 513, endPoint x: 235, endPoint y: 526, distance: 13.2
click at [235, 465] on div "Значення * *" at bounding box center [394, 425] width 663 height 80
click at [235, 451] on textarea at bounding box center [394, 443] width 663 height 18
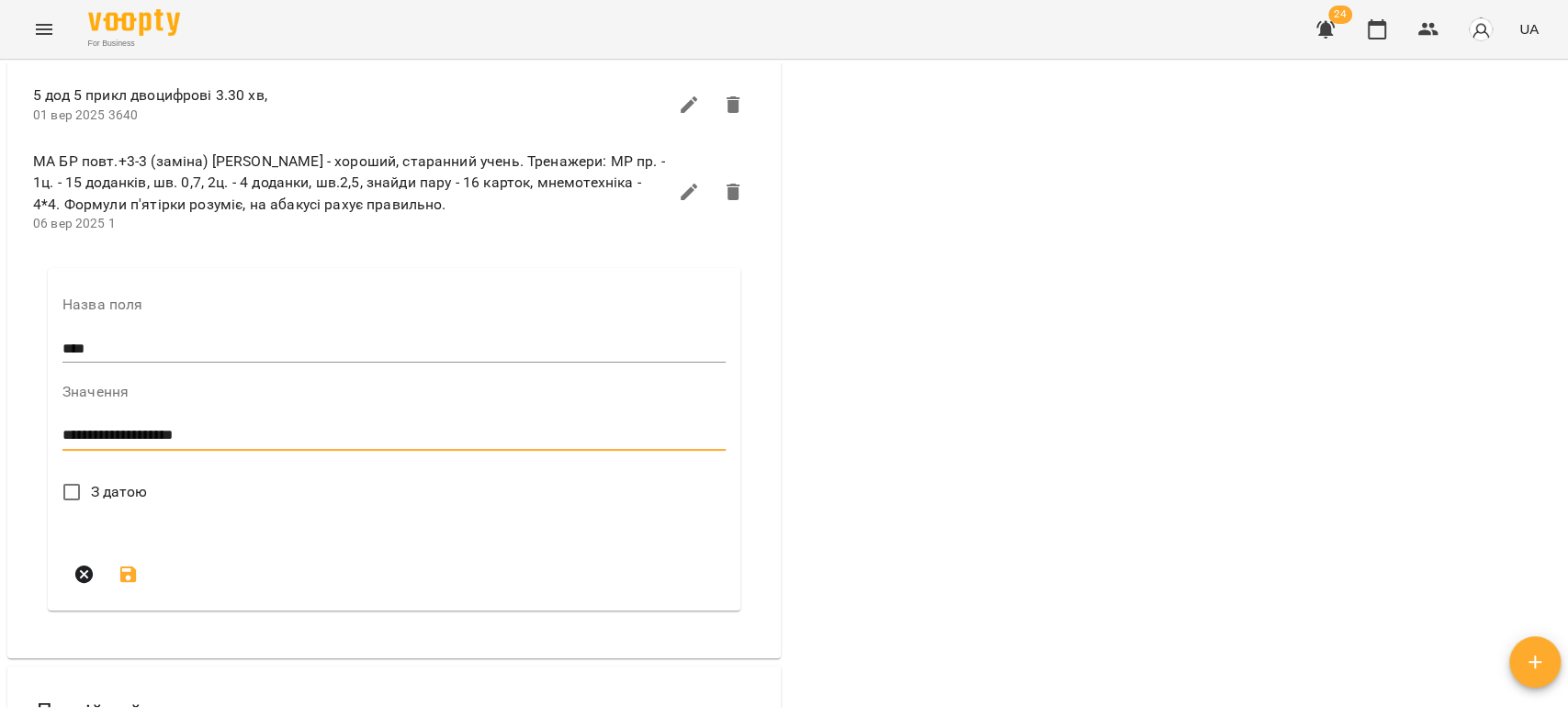
type textarea "**********"
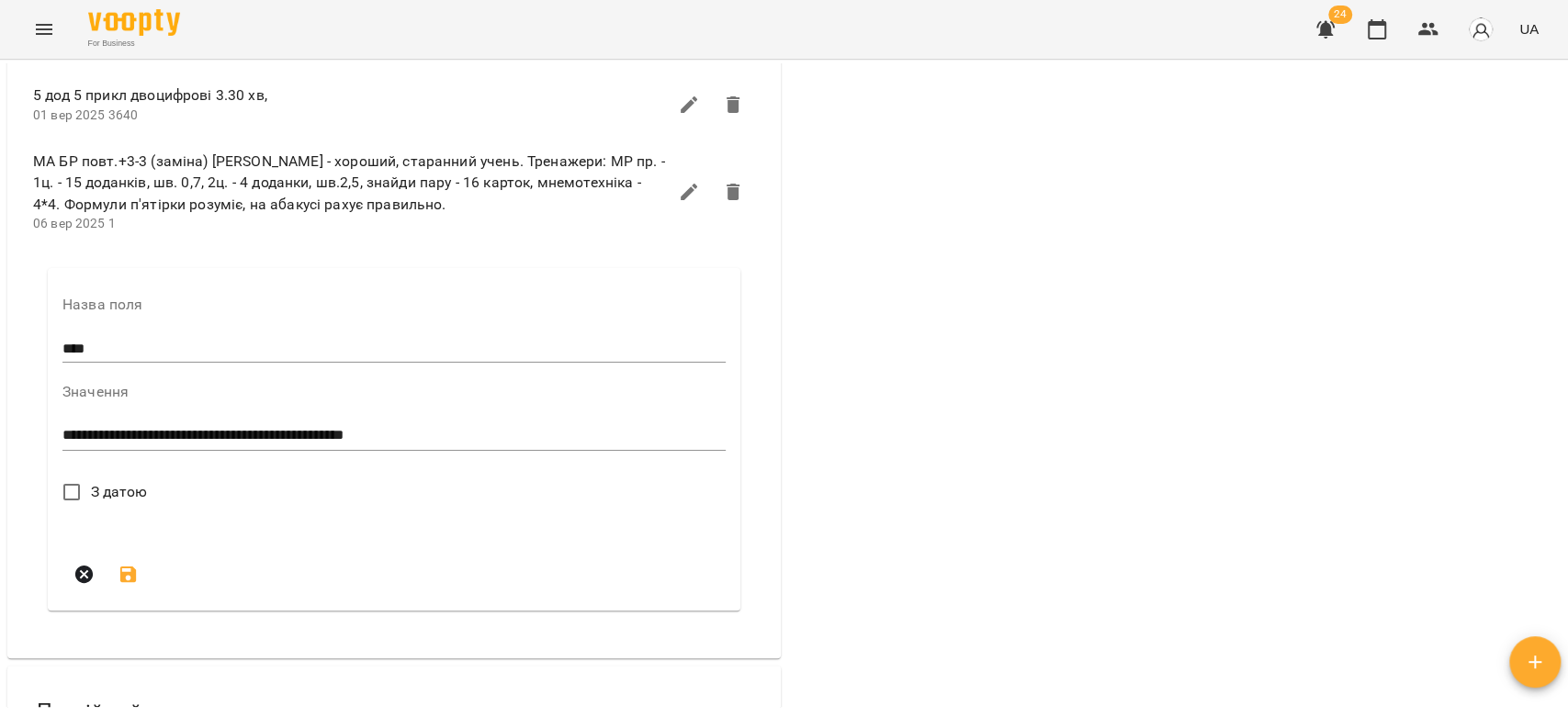
click at [114, 503] on span "З датою" at bounding box center [119, 492] width 57 height 22
click at [477, 444] on textarea "**********" at bounding box center [390, 436] width 655 height 18
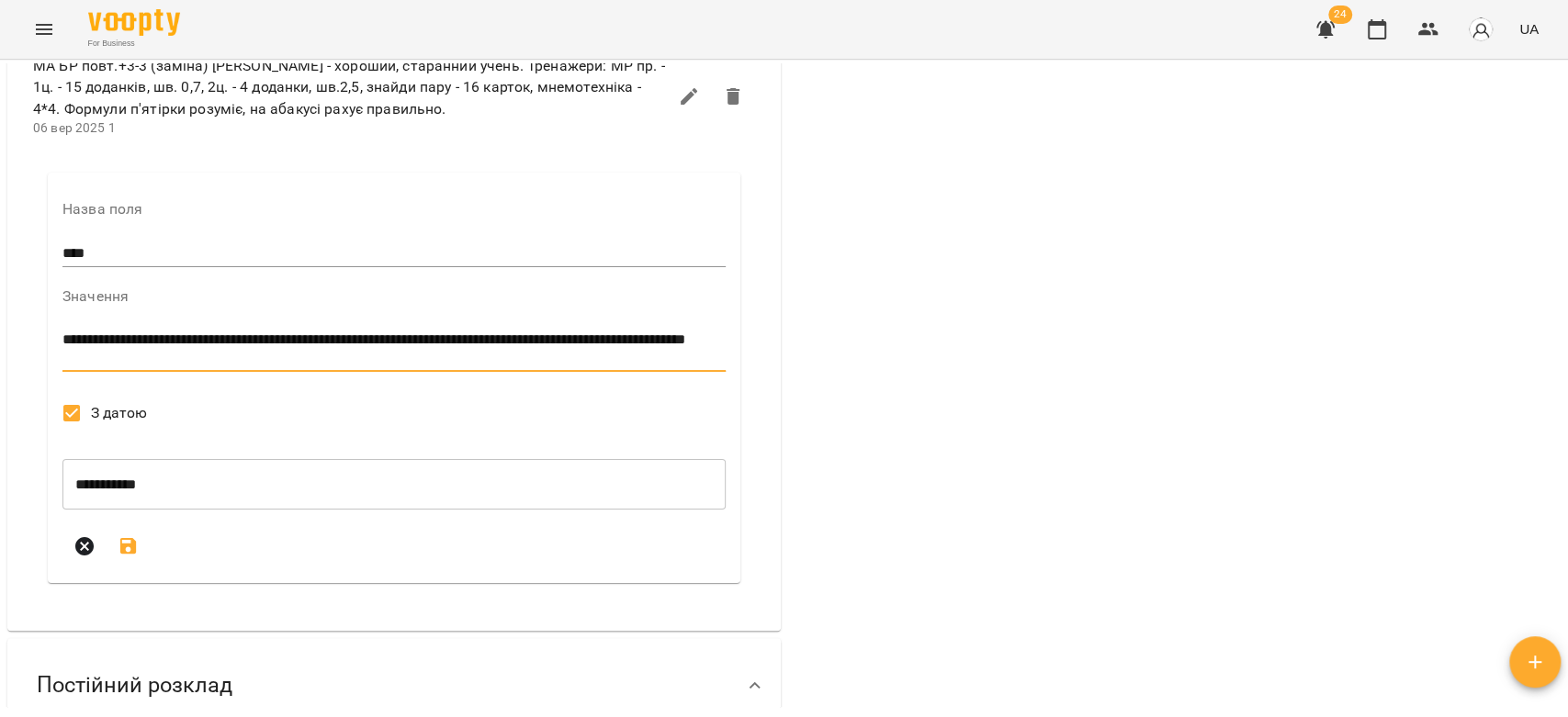
scroll to position [3366, 0]
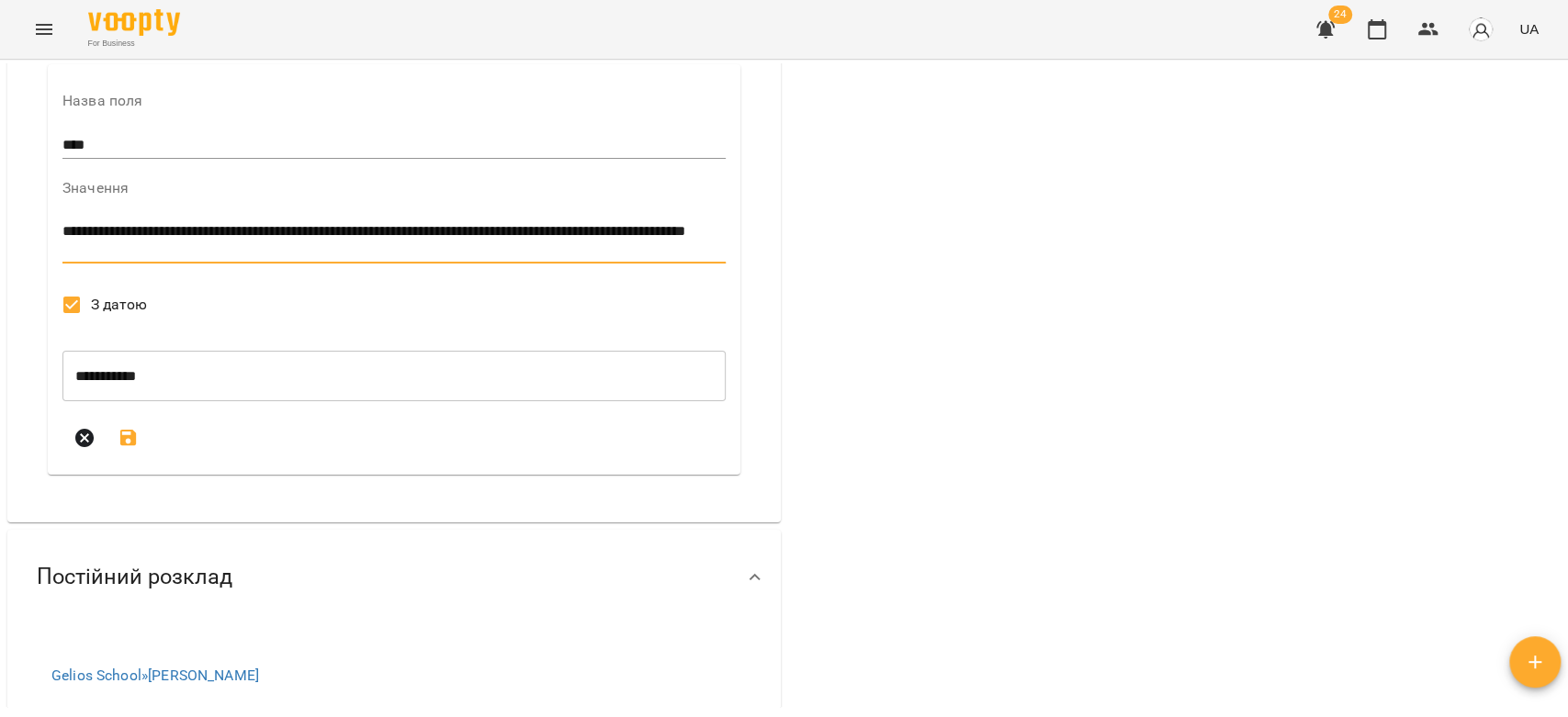
type textarea "**********"
click at [133, 460] on button "submit" at bounding box center [128, 438] width 44 height 44
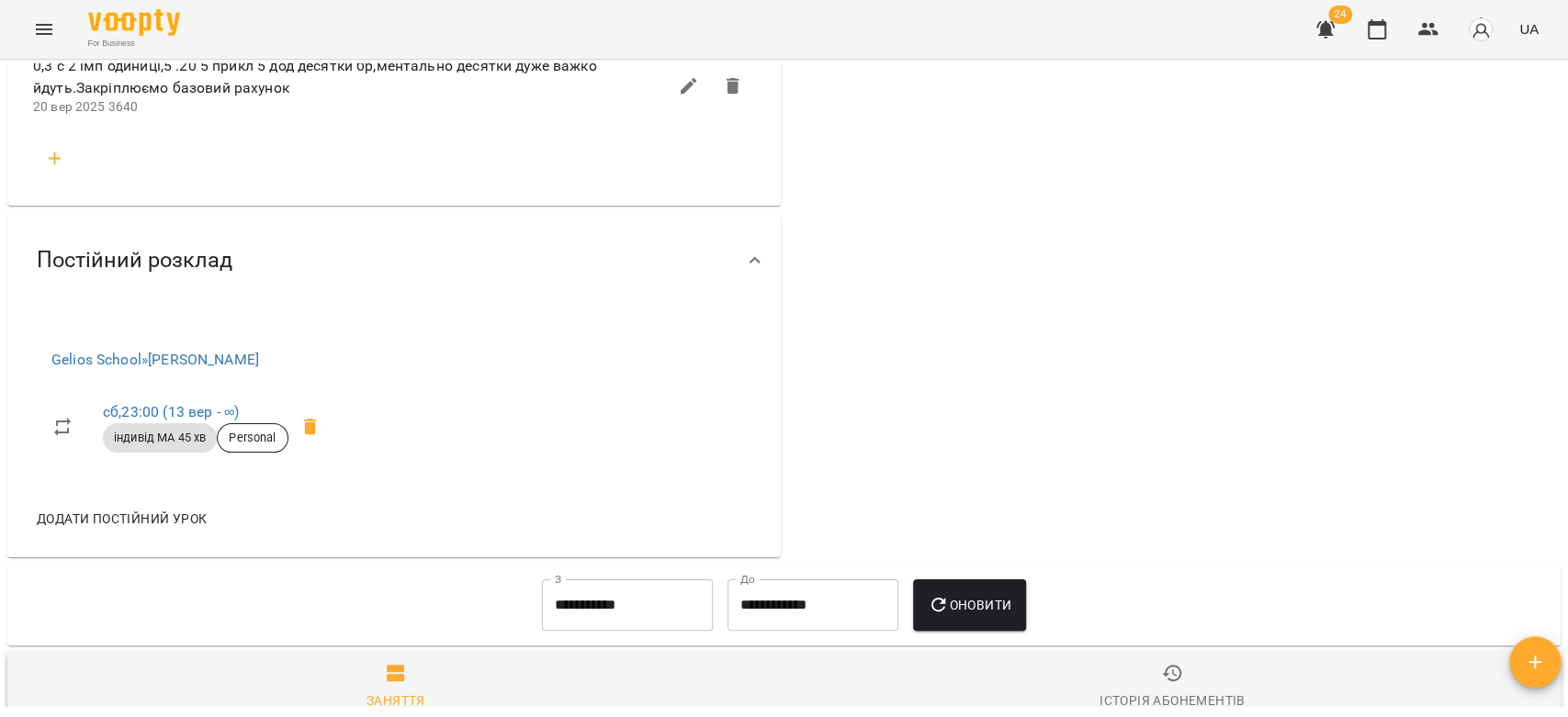
click at [61, 170] on icon "button" at bounding box center [55, 158] width 22 height 22
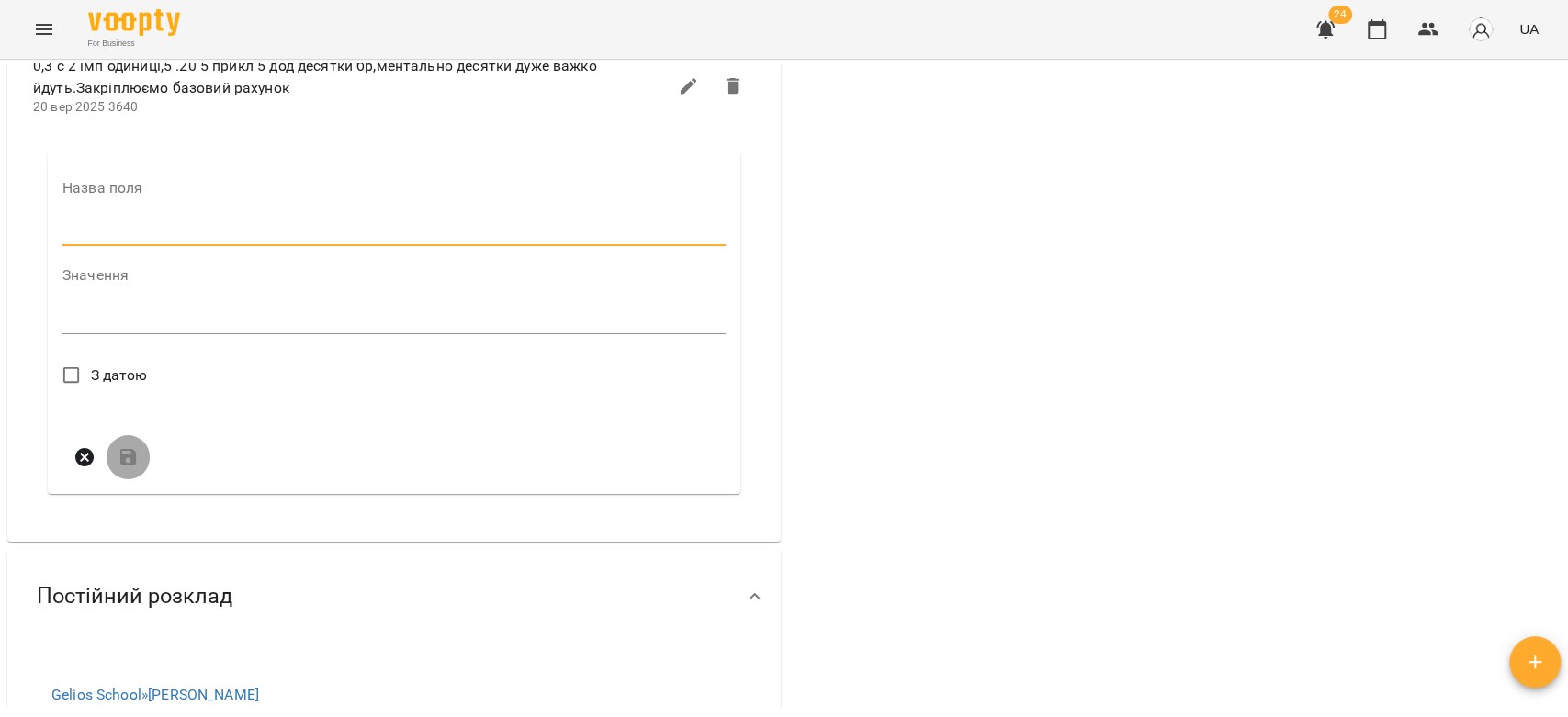
drag, startPoint x: 109, startPoint y: 320, endPoint x: 153, endPoint y: 359, distance: 58.8
click at [109, 246] on input "text" at bounding box center [394, 232] width 663 height 29
type input "****"
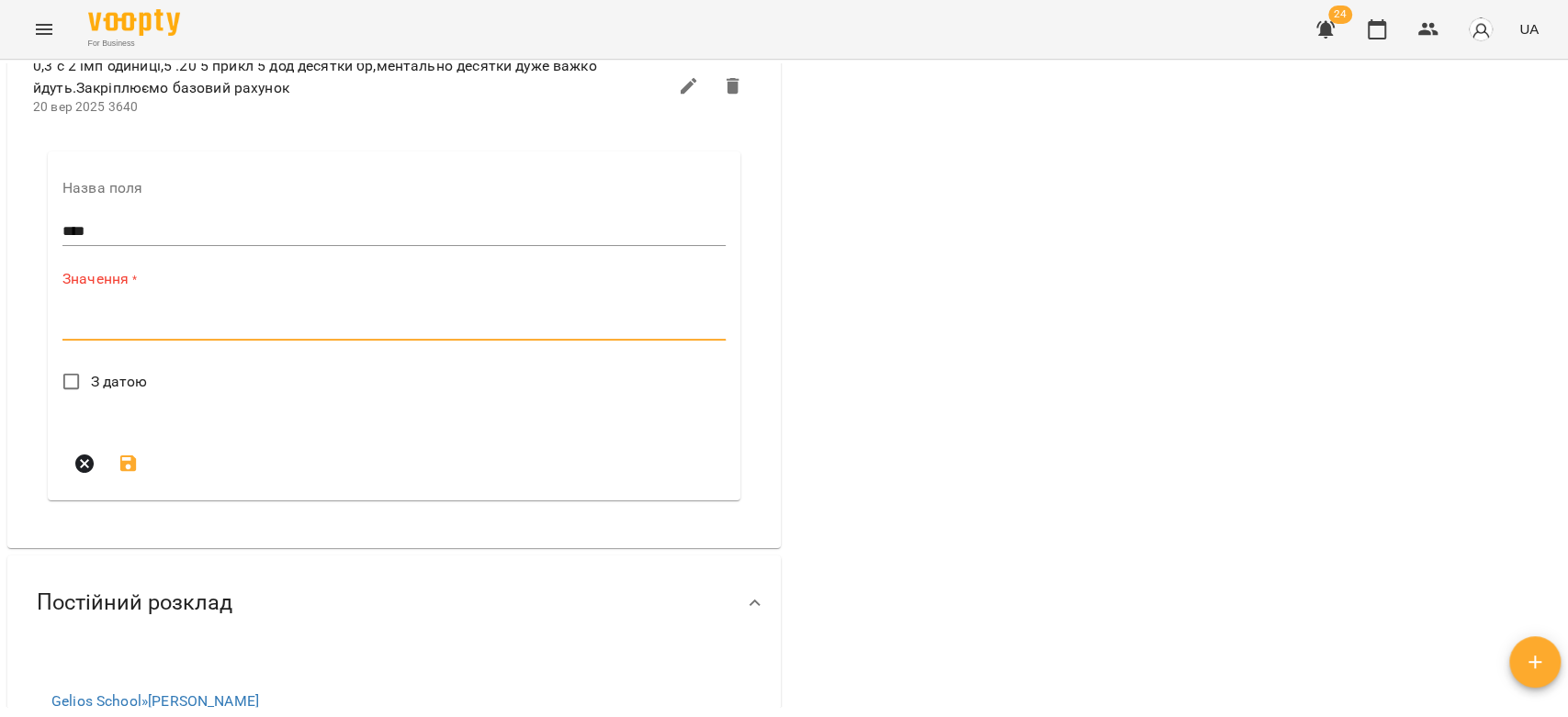
click at [195, 334] on textarea at bounding box center [394, 325] width 663 height 18
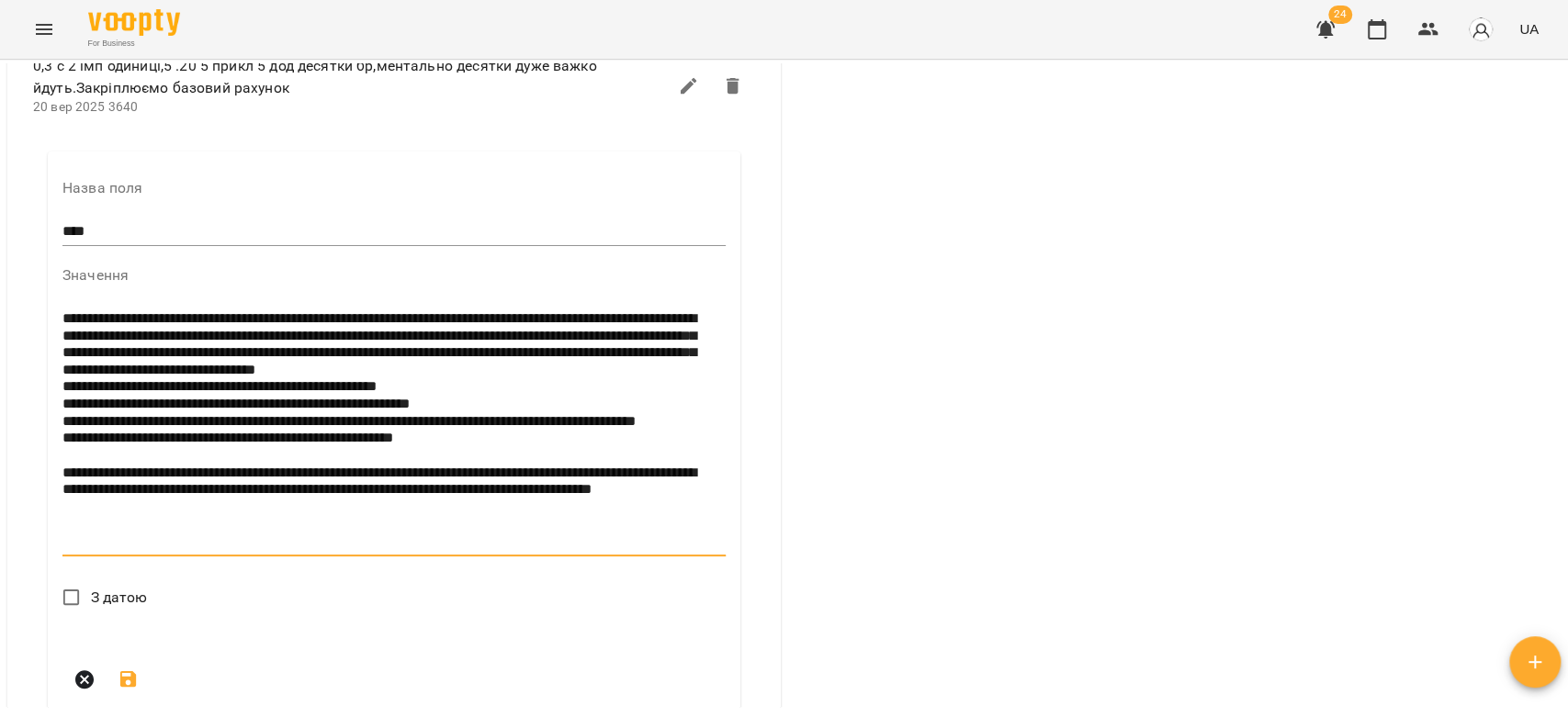
drag, startPoint x: 391, startPoint y: 635, endPoint x: 309, endPoint y: 635, distance: 82.0
click at [309, 550] on textarea "**********" at bounding box center [390, 430] width 655 height 239
drag, startPoint x: 313, startPoint y: 635, endPoint x: 288, endPoint y: 608, distance: 36.8
click at [180, 550] on textarea "**********" at bounding box center [390, 430] width 655 height 239
drag, startPoint x: 408, startPoint y: 636, endPoint x: 279, endPoint y: 637, distance: 129.0
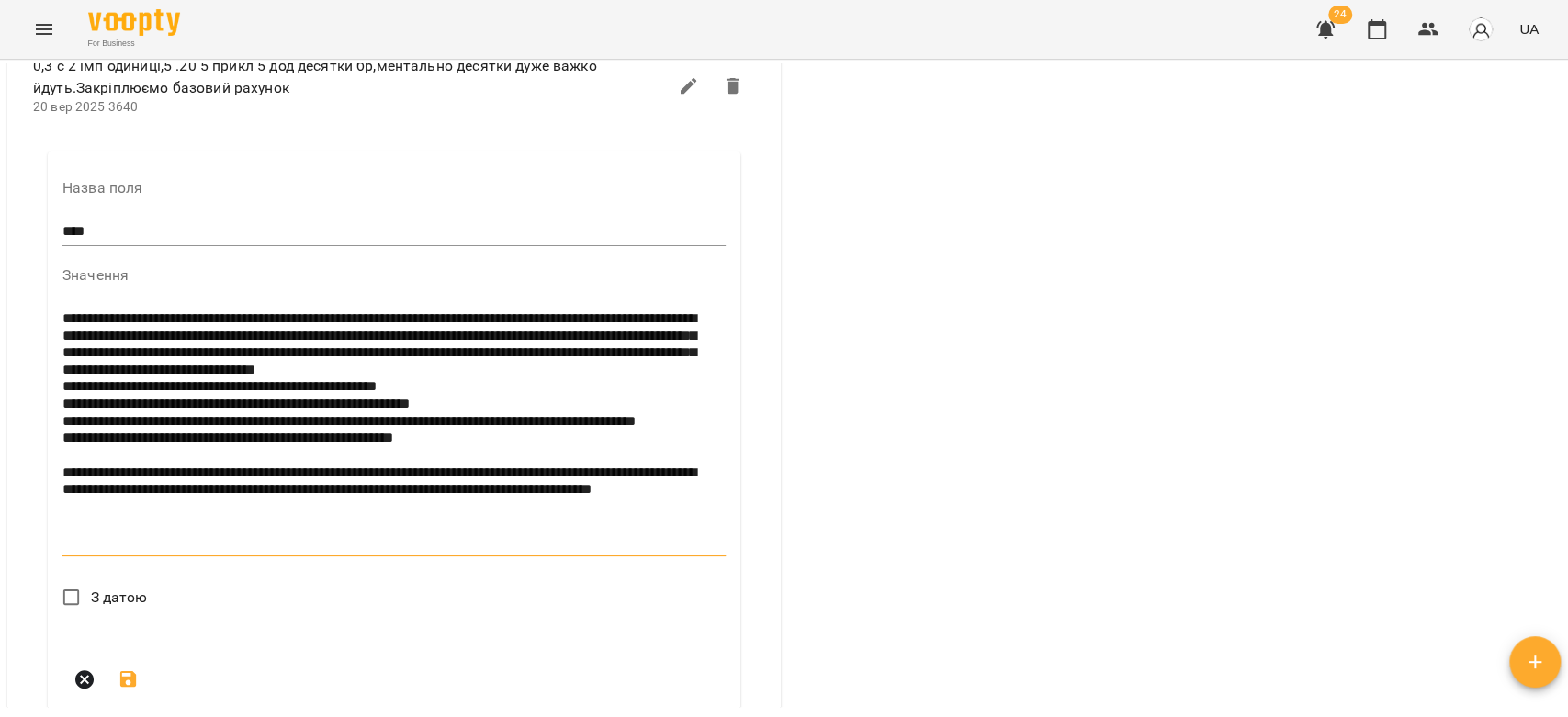
click at [279, 550] on textarea "**********" at bounding box center [390, 430] width 655 height 239
type textarea "**********"
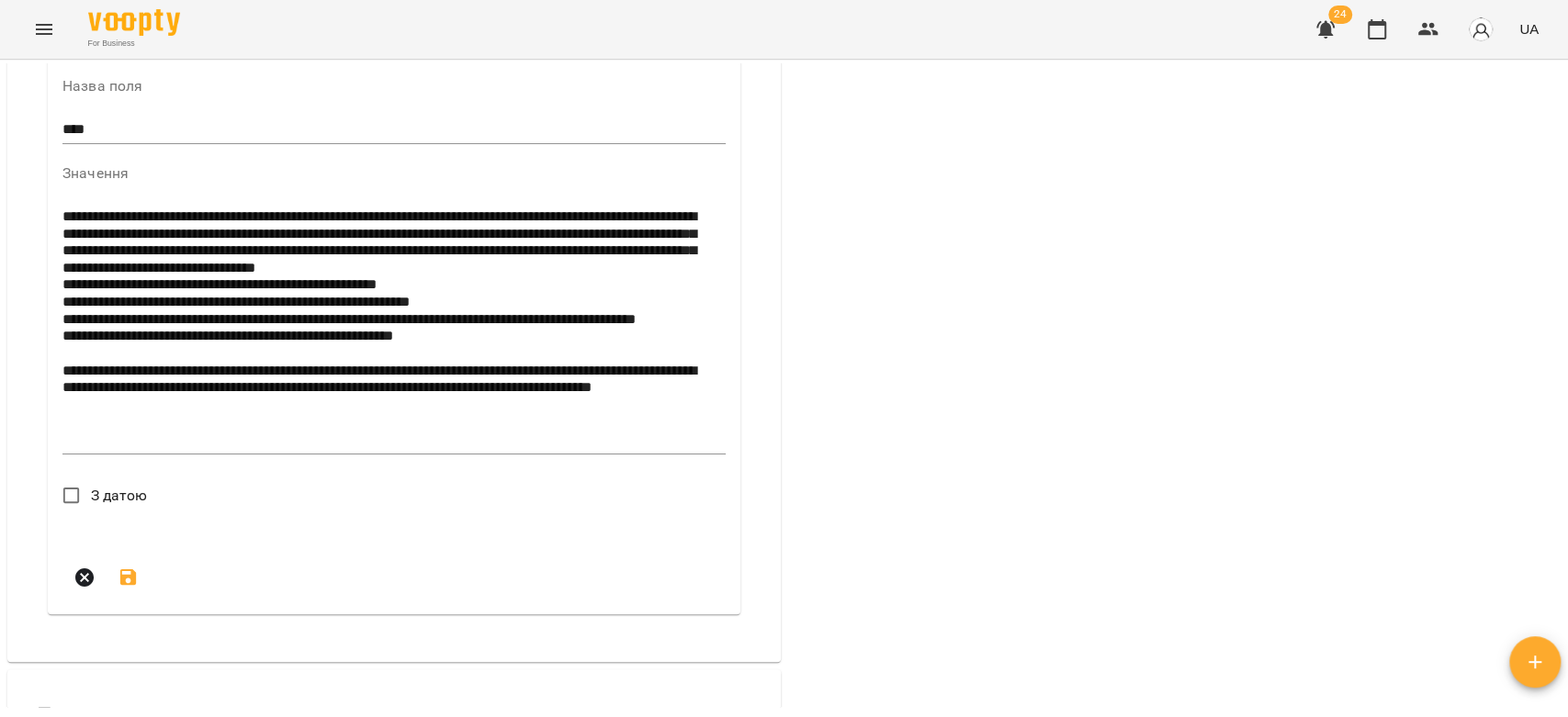
click at [105, 507] on span "З датою" at bounding box center [119, 495] width 57 height 22
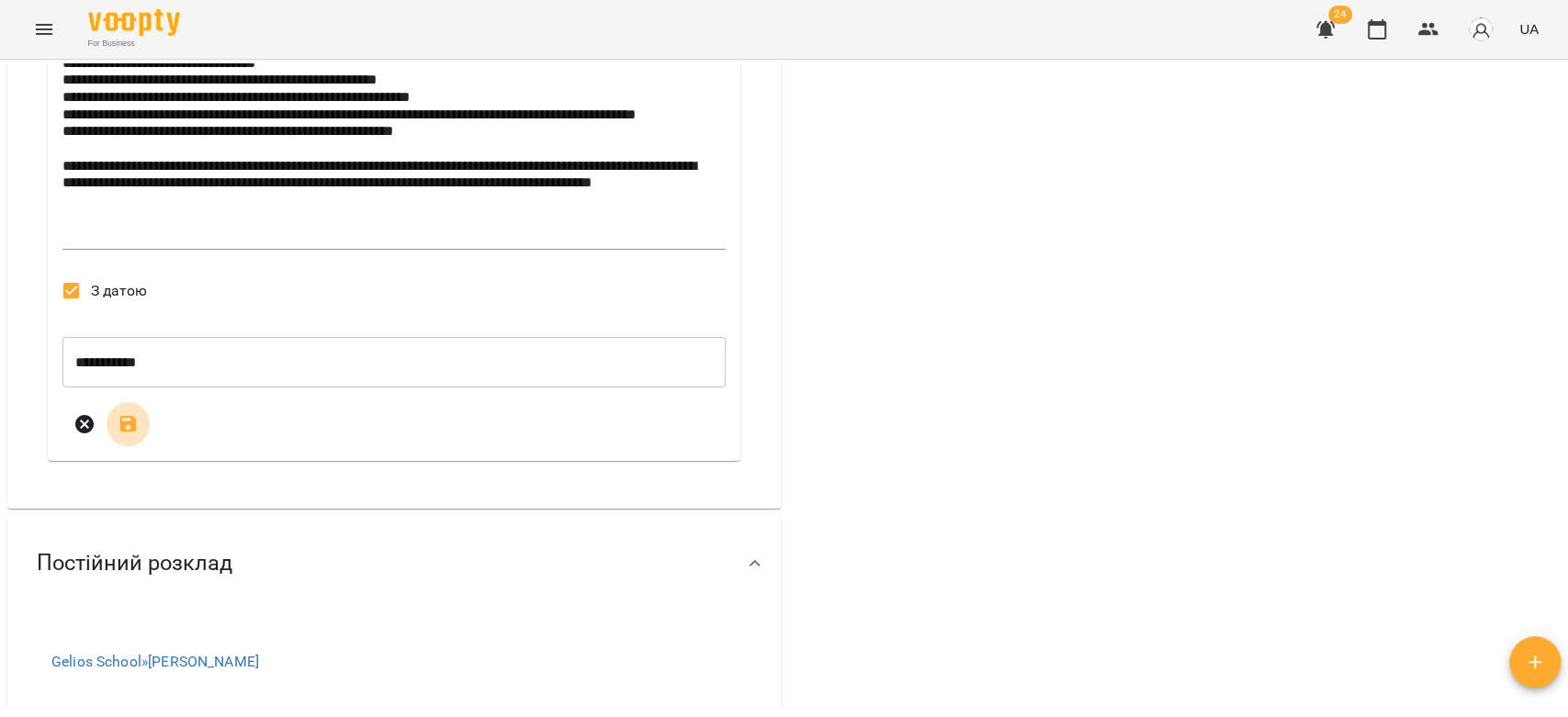
click at [125, 446] on button "submit" at bounding box center [128, 424] width 44 height 44
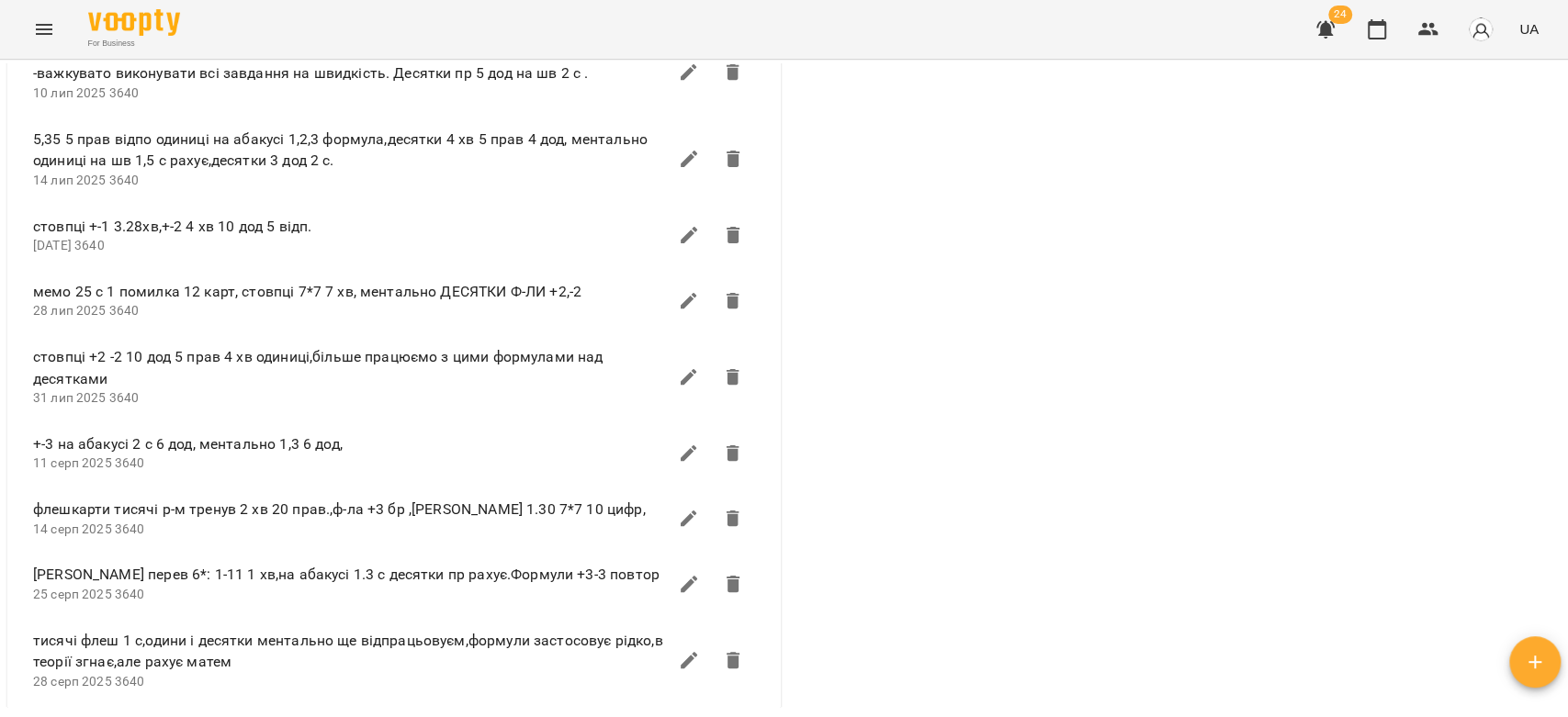
scroll to position [3673, 0]
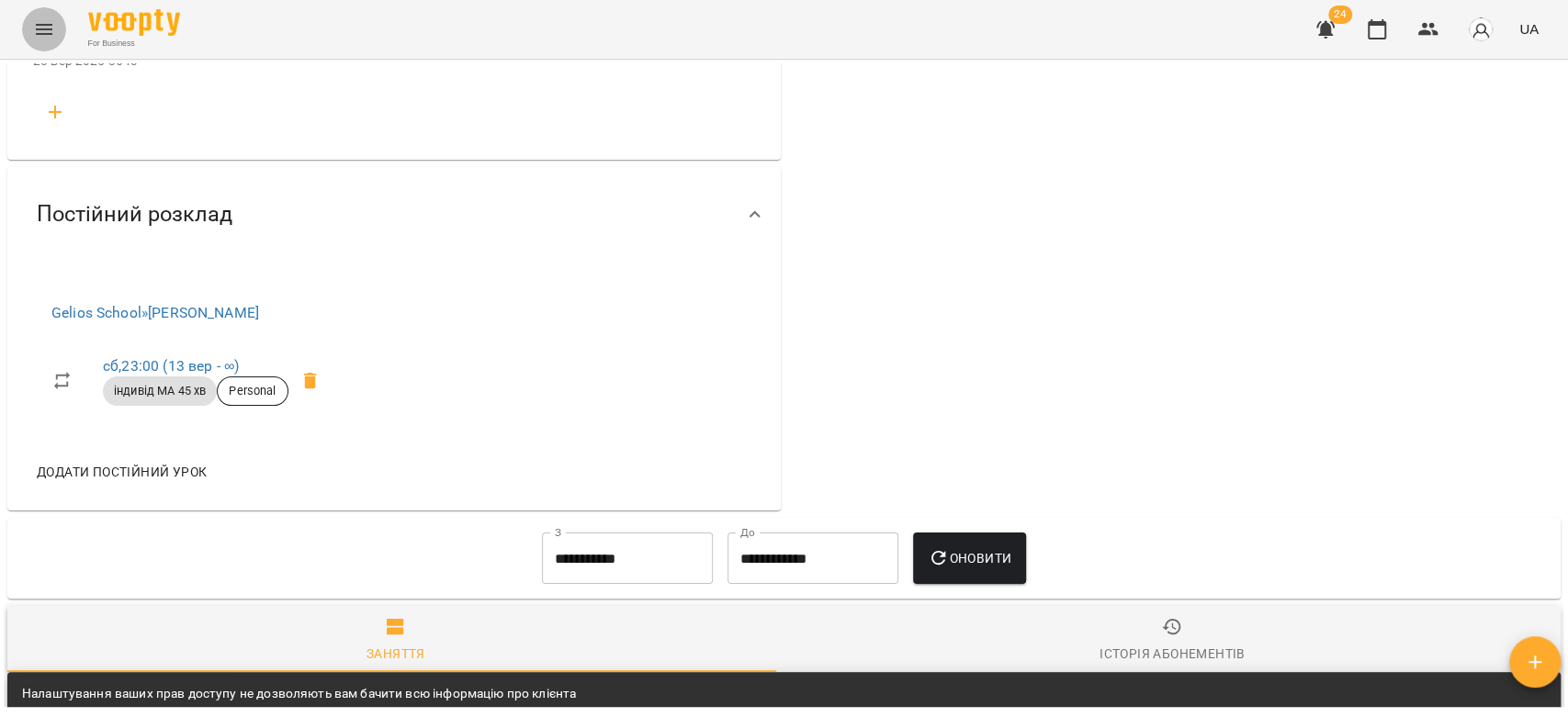
click at [38, 25] on icon "Menu" at bounding box center [44, 29] width 22 height 22
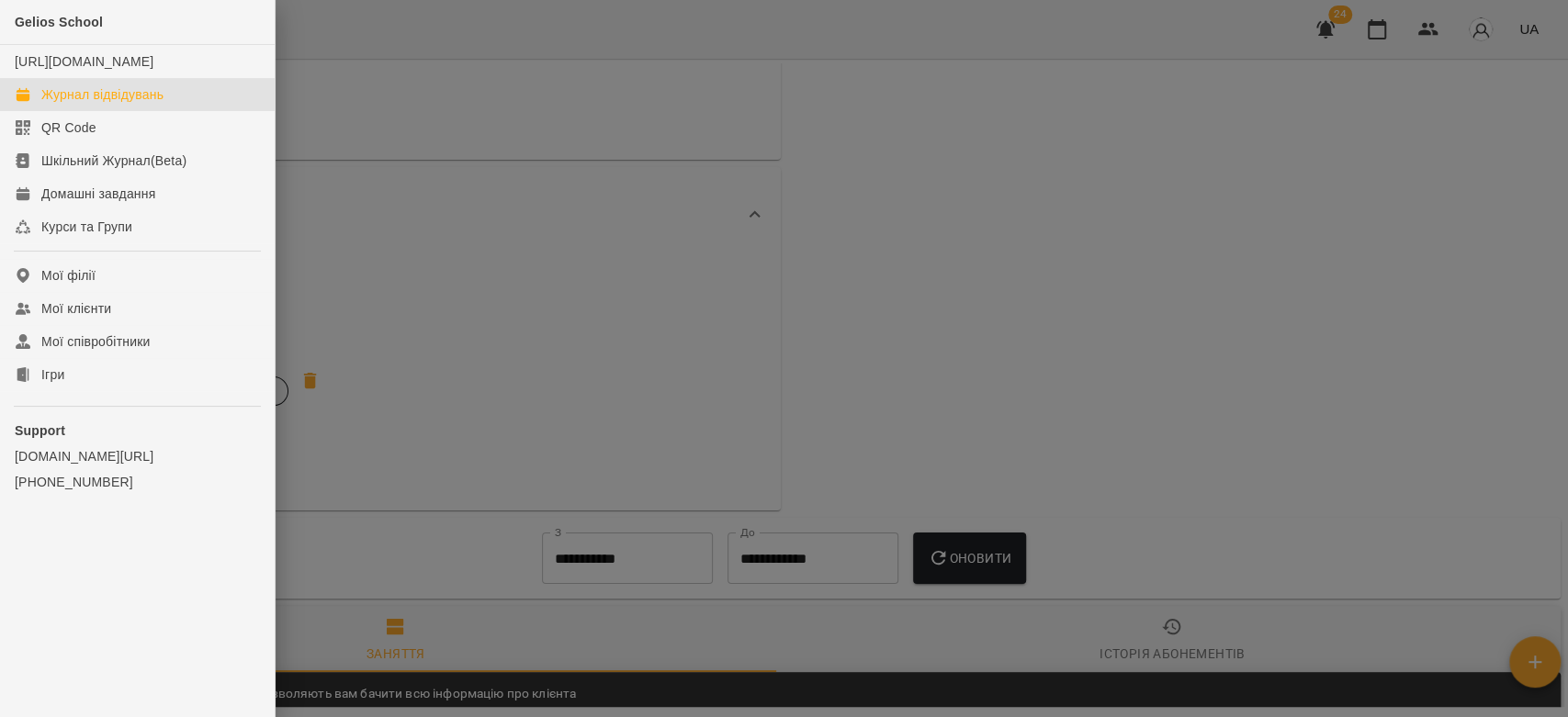
click at [82, 104] on div "Журнал відвідувань" at bounding box center [102, 94] width 122 height 19
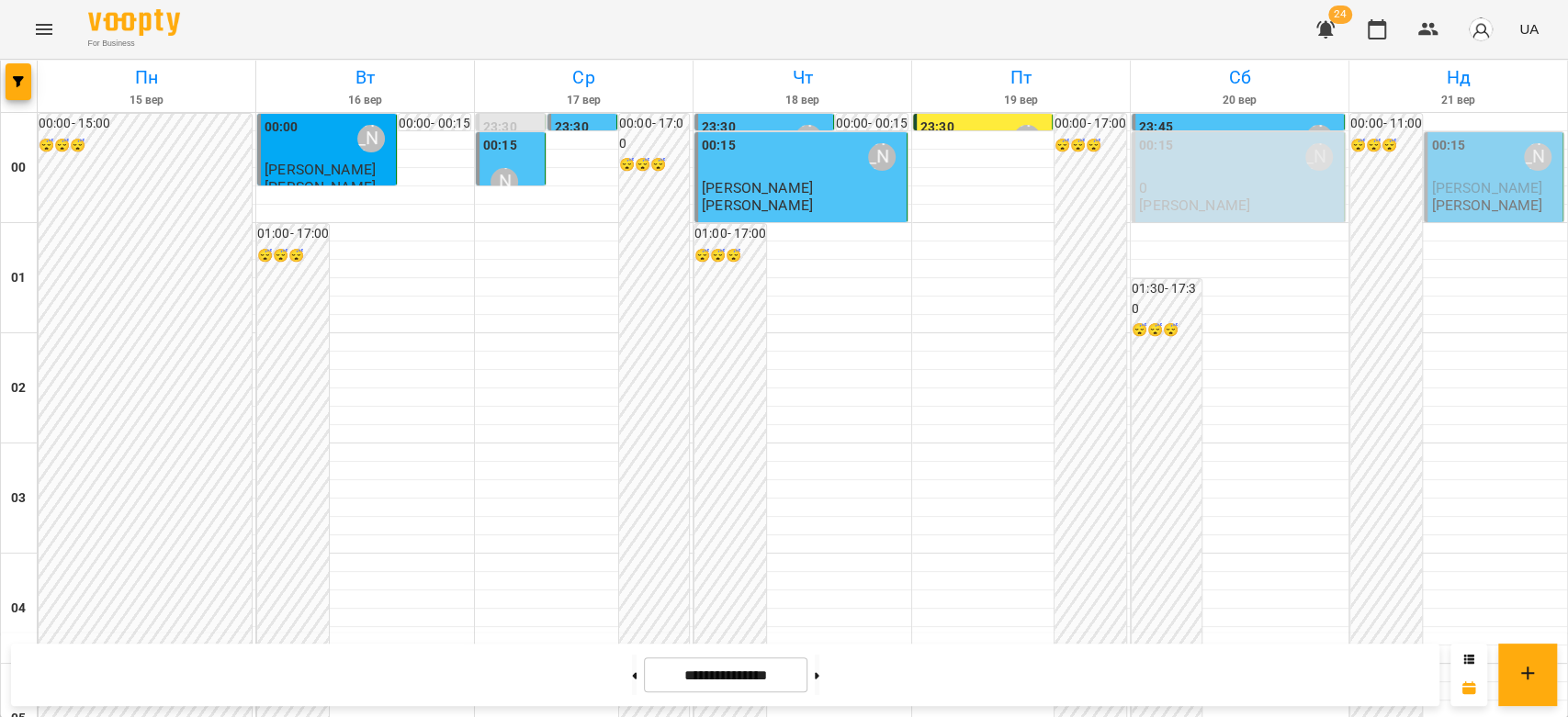
scroll to position [2123, 0]
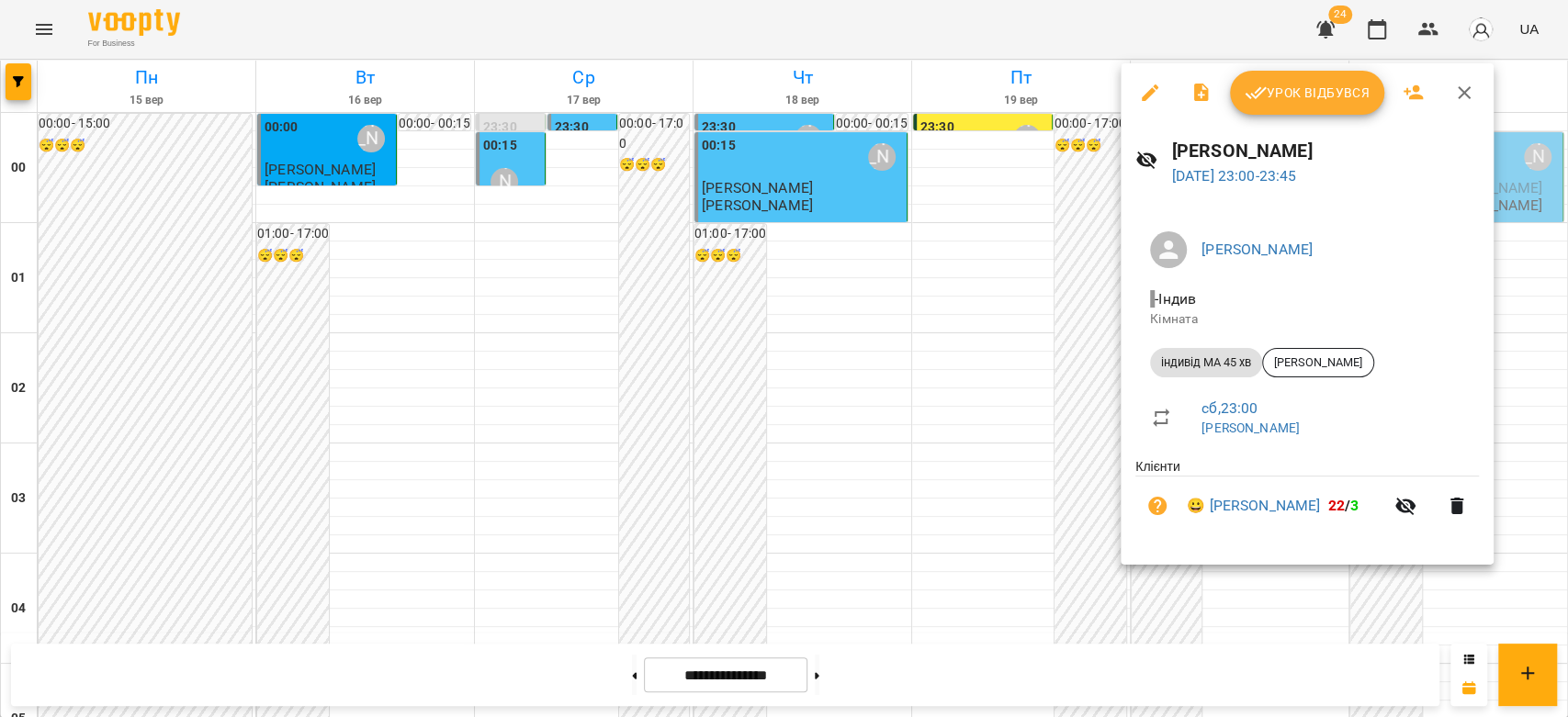
click at [1274, 112] on button "Урок відбувся" at bounding box center [1307, 92] width 154 height 44
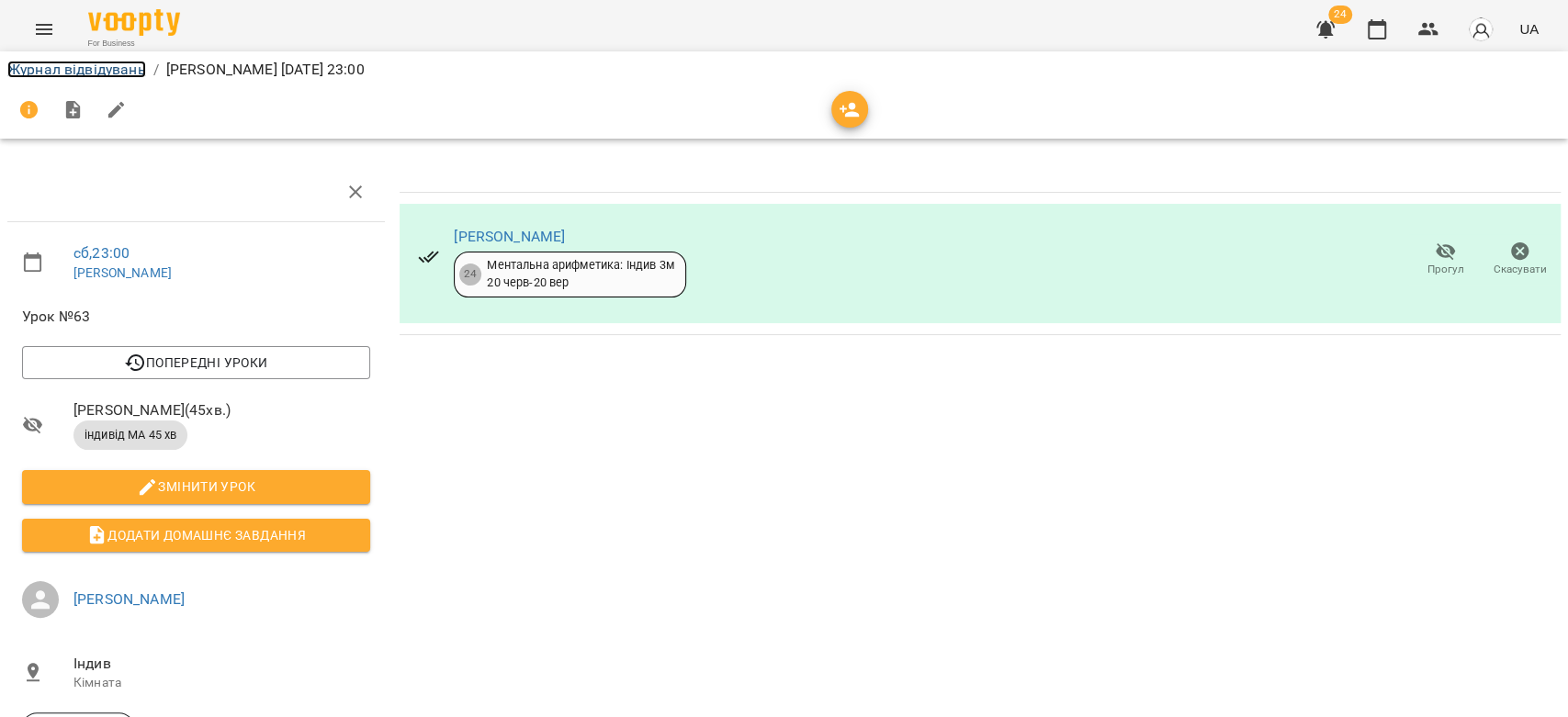
click at [132, 77] on link "Журнал відвідувань" at bounding box center [77, 69] width 139 height 18
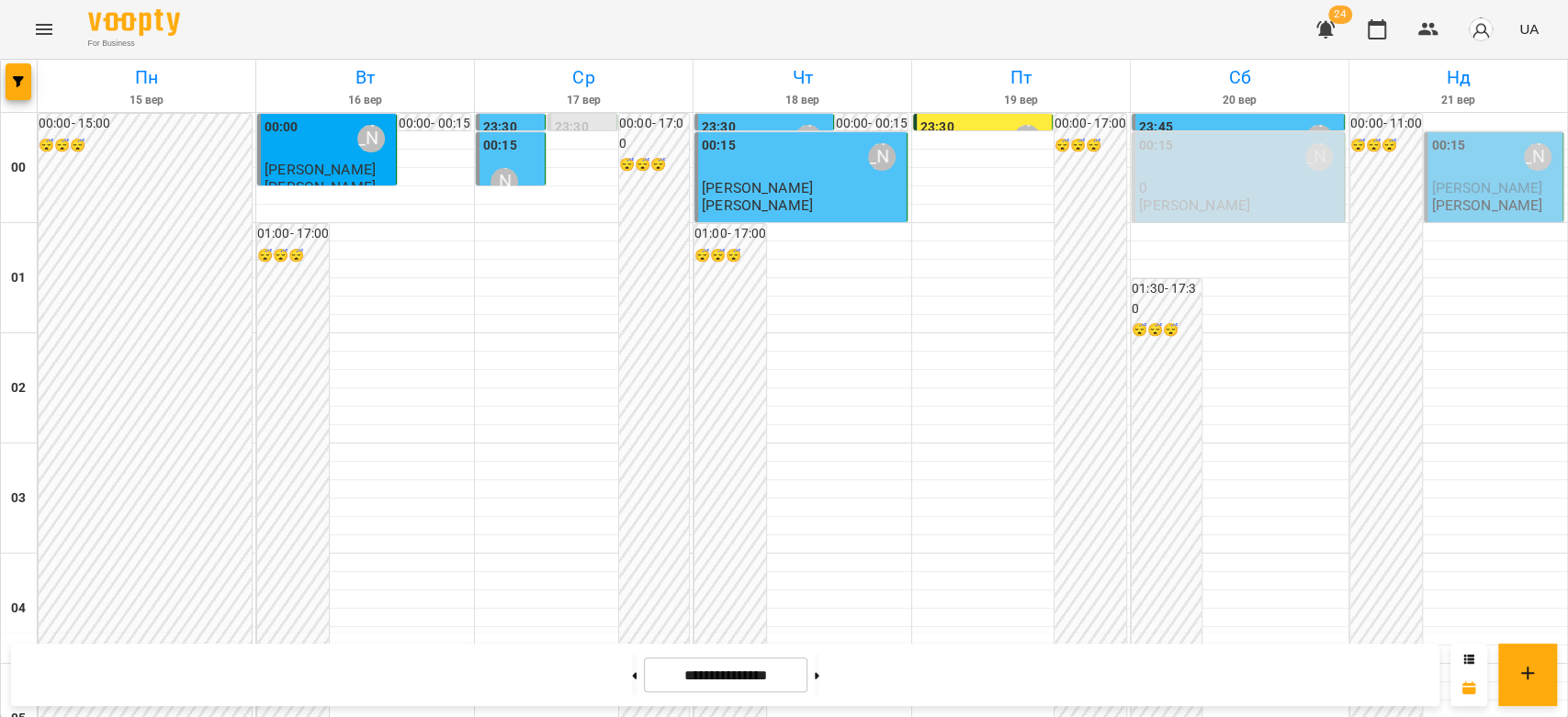
scroll to position [2123, 0]
click at [820, 674] on icon at bounding box center [817, 676] width 5 height 8
type input "**********"
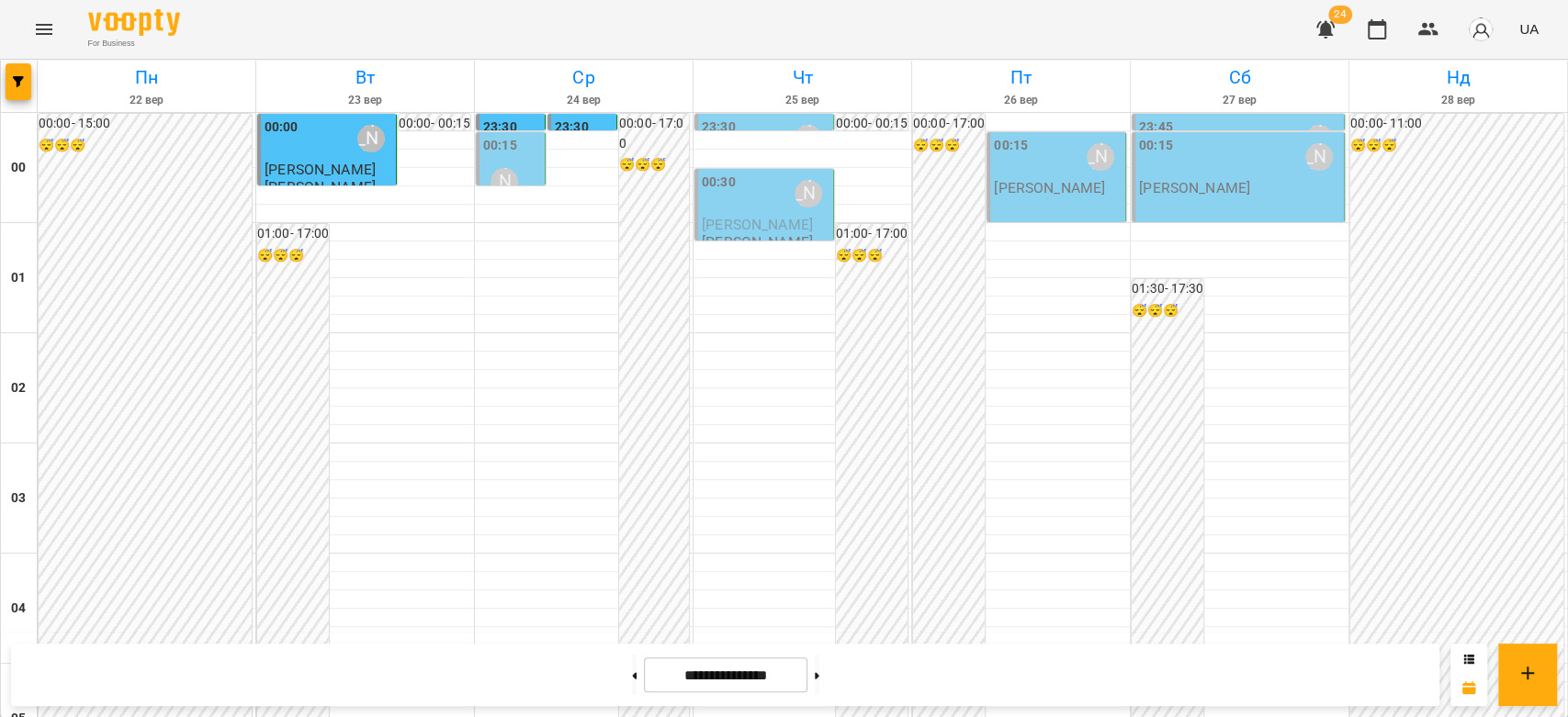
scroll to position [1816, 0]
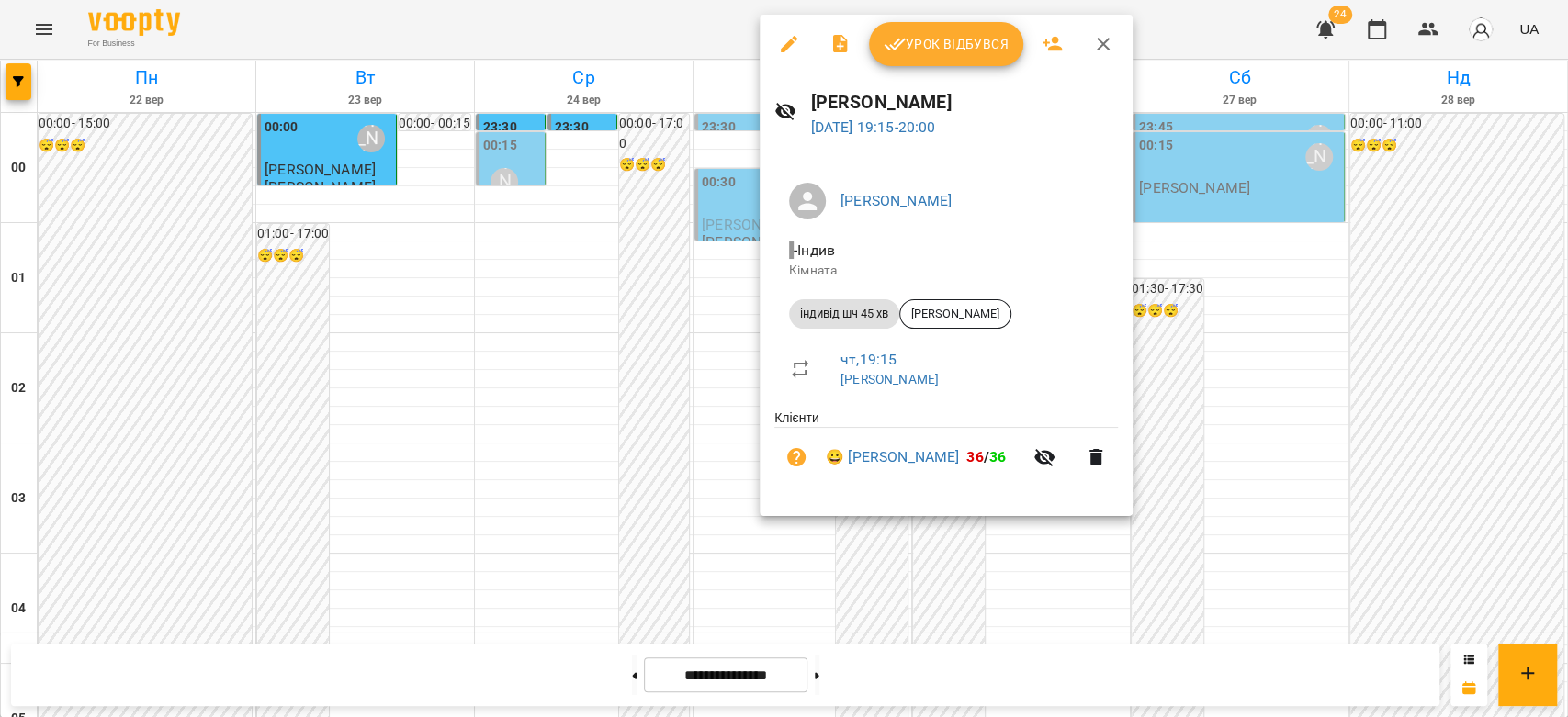
click at [491, 427] on div at bounding box center [784, 358] width 1568 height 717
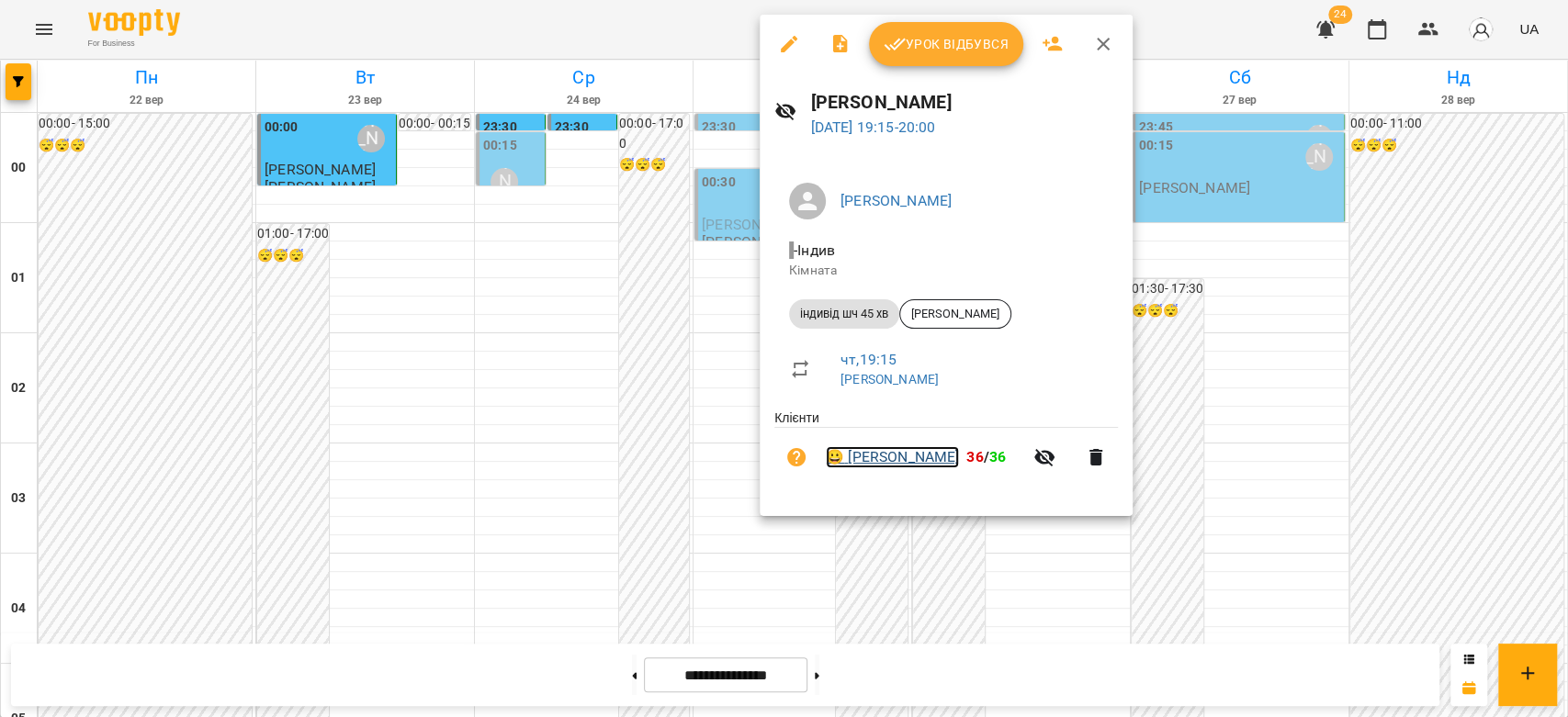
click at [892, 459] on link "😀 [PERSON_NAME]" at bounding box center [892, 457] width 133 height 22
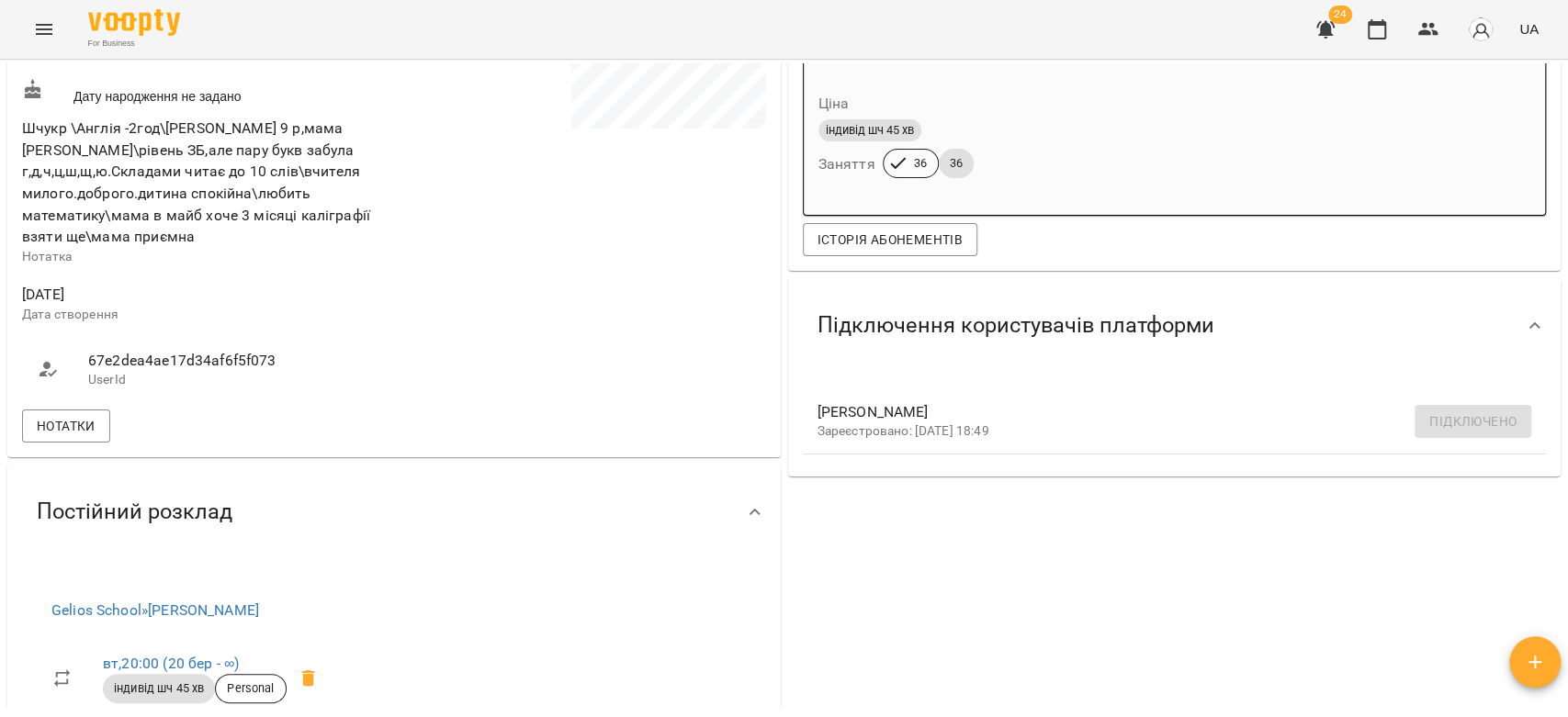
scroll to position [510, 0]
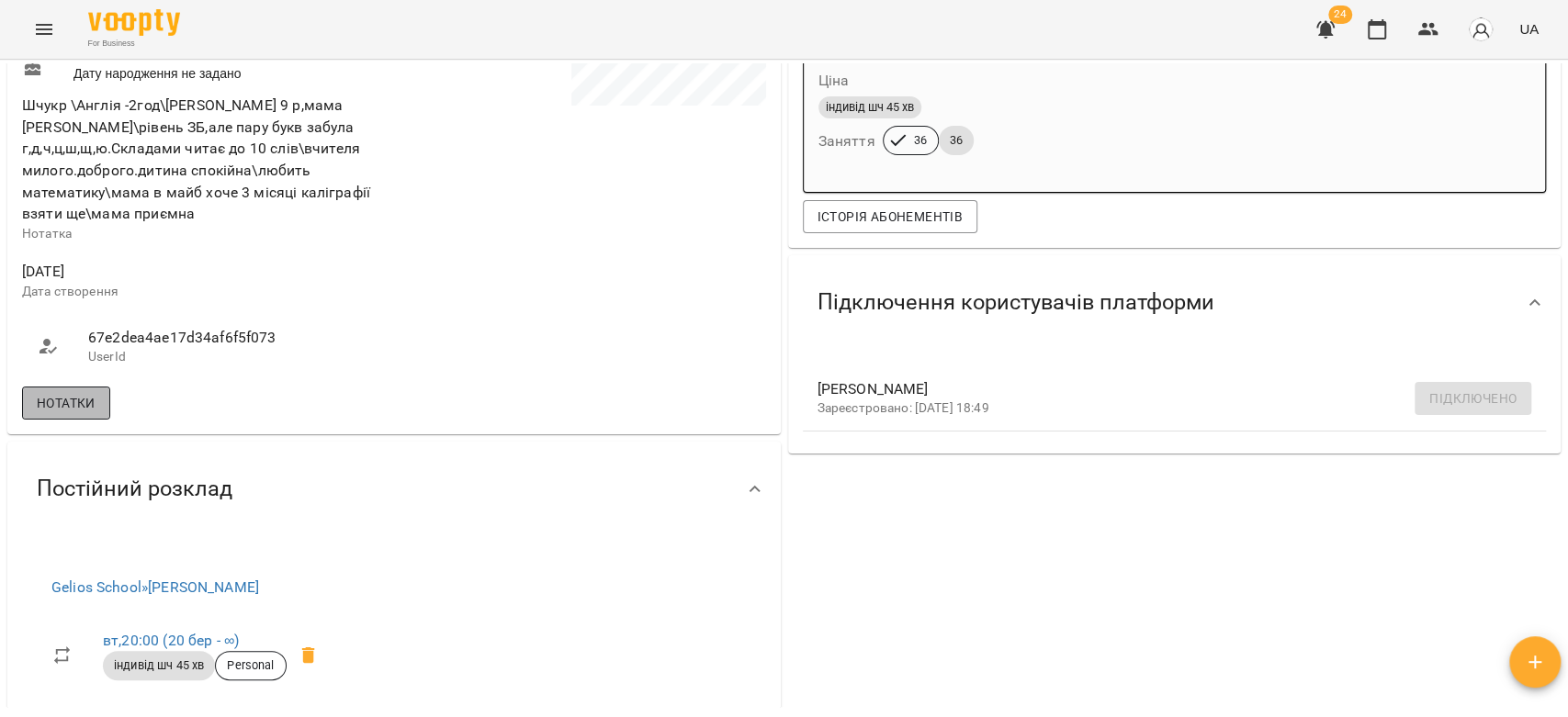
click at [110, 392] on button "Нотатки" at bounding box center [66, 403] width 88 height 33
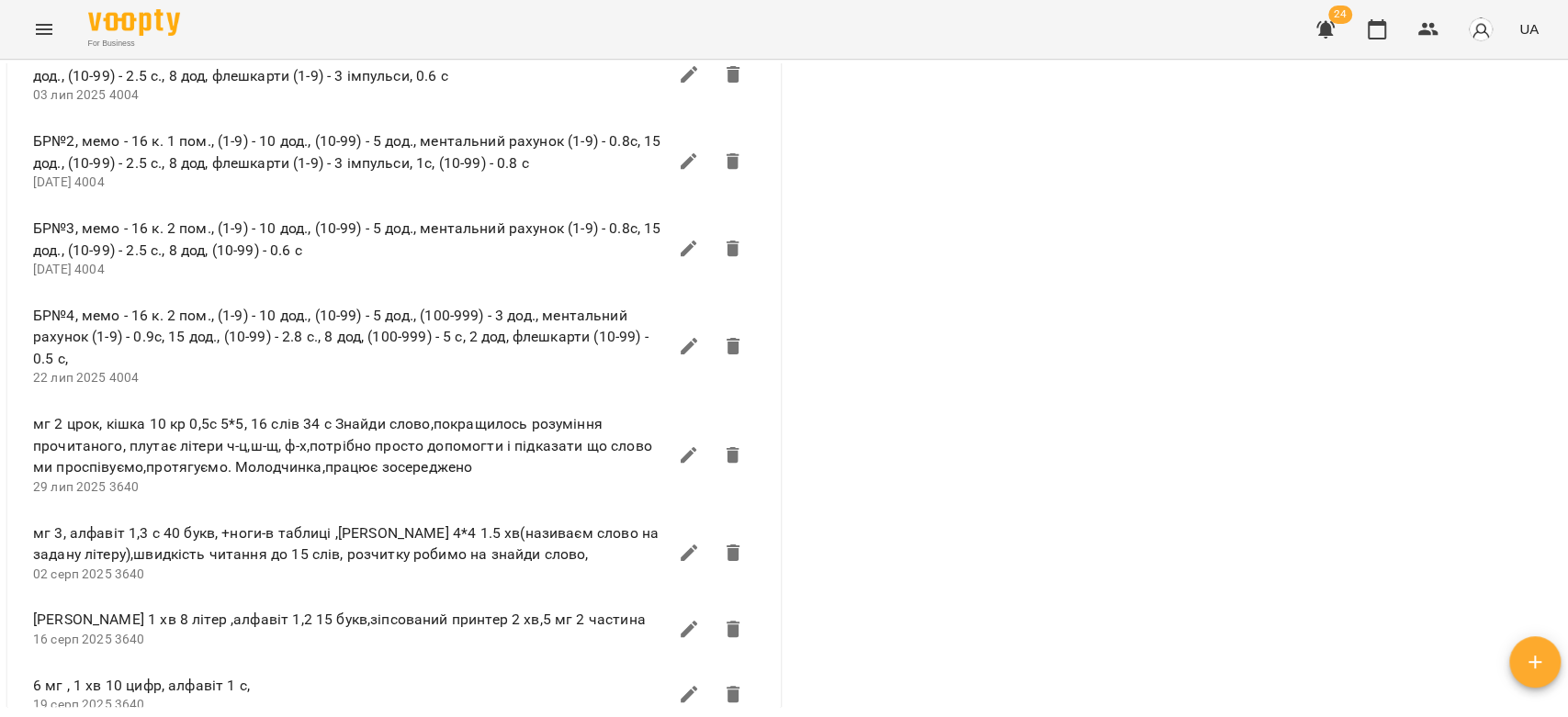
scroll to position [3570, 0]
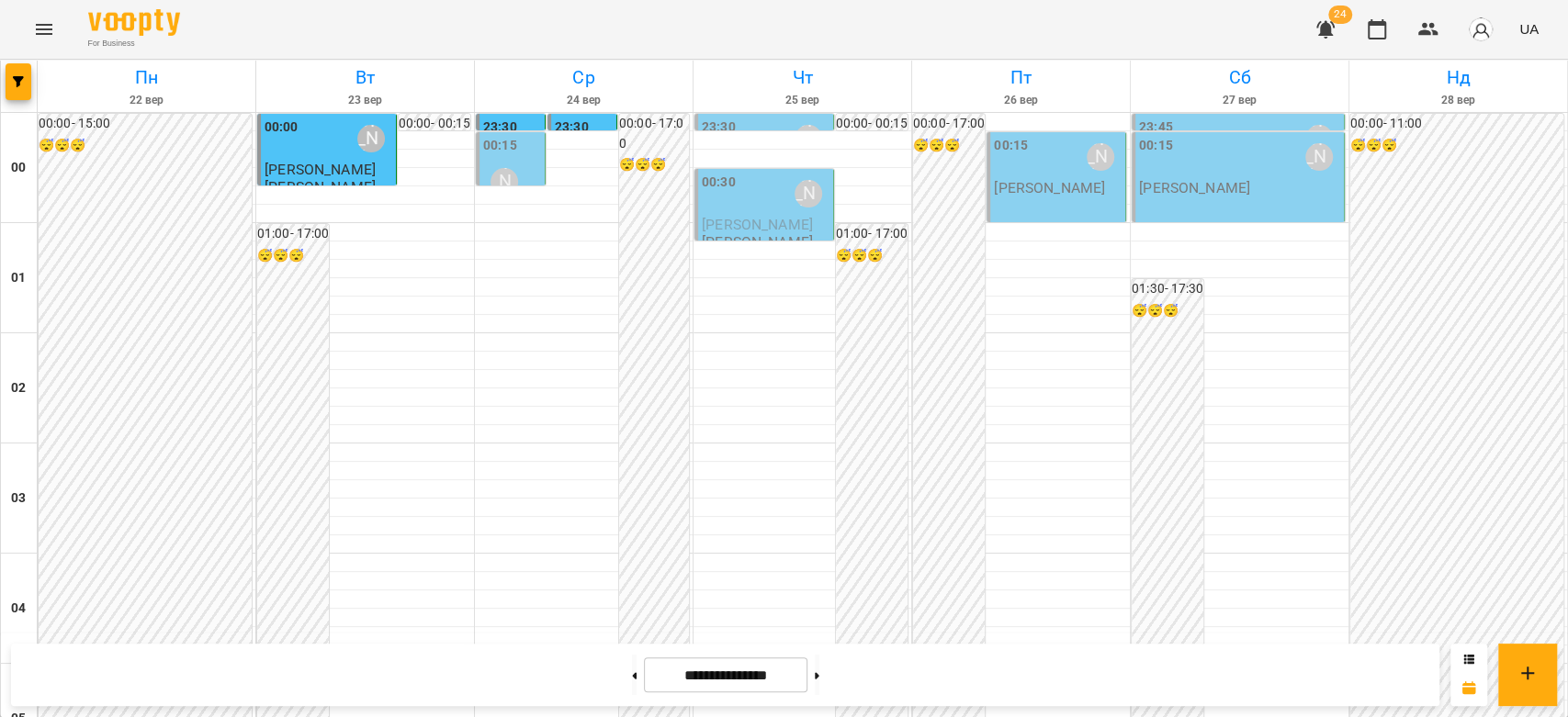
click at [1187, 183] on p "[PERSON_NAME]" at bounding box center [1195, 188] width 111 height 16
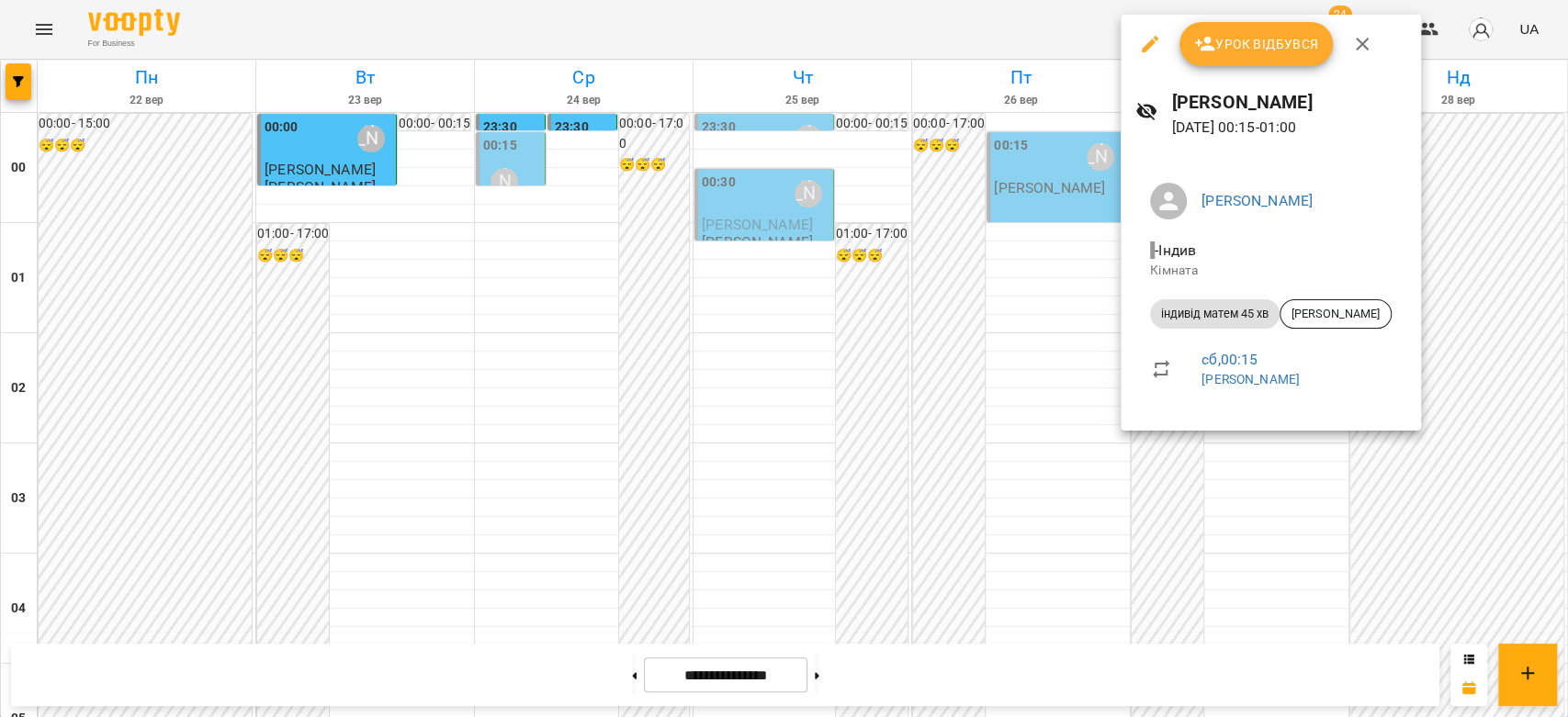
click at [1062, 240] on div at bounding box center [784, 358] width 1568 height 717
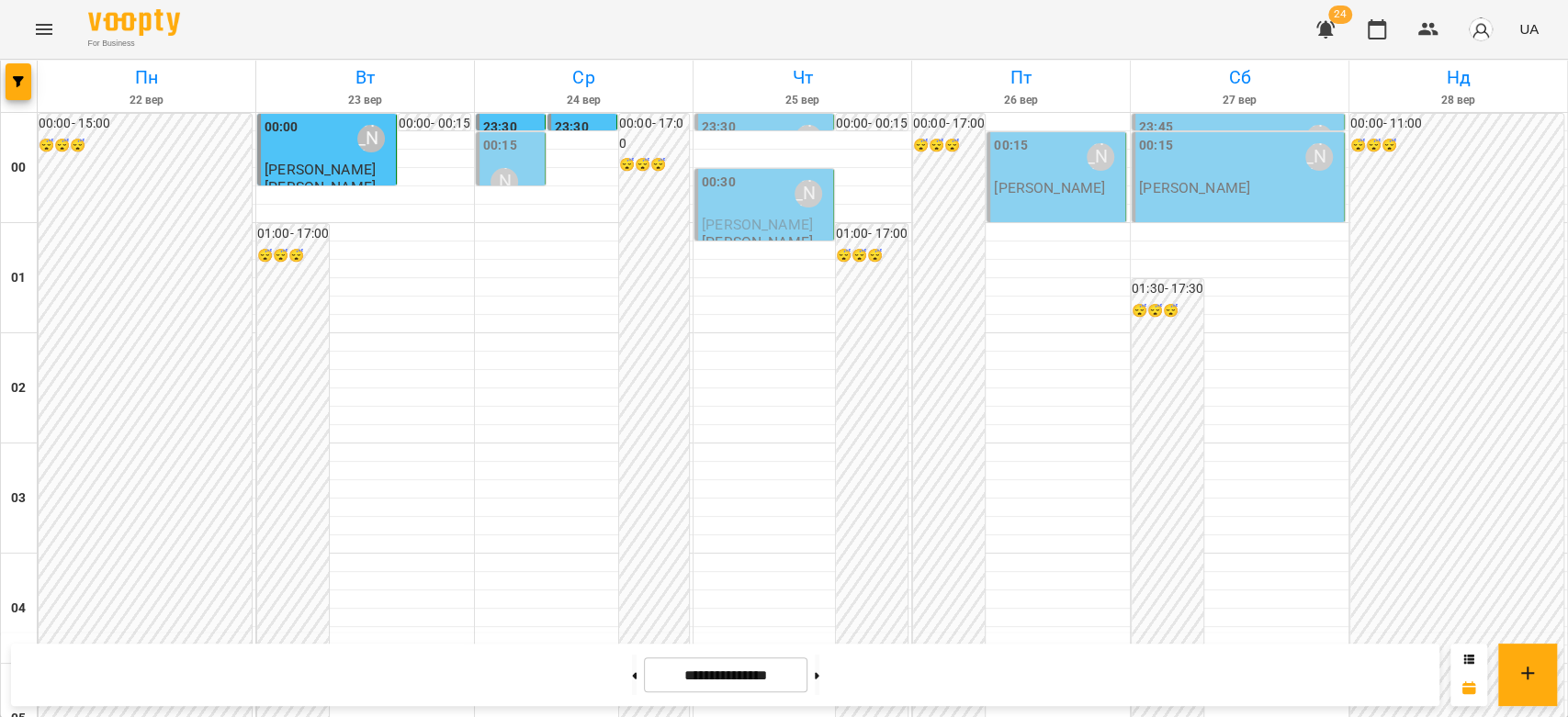
click at [1054, 161] on div "00:15 [PERSON_NAME]" at bounding box center [1057, 156] width 128 height 42
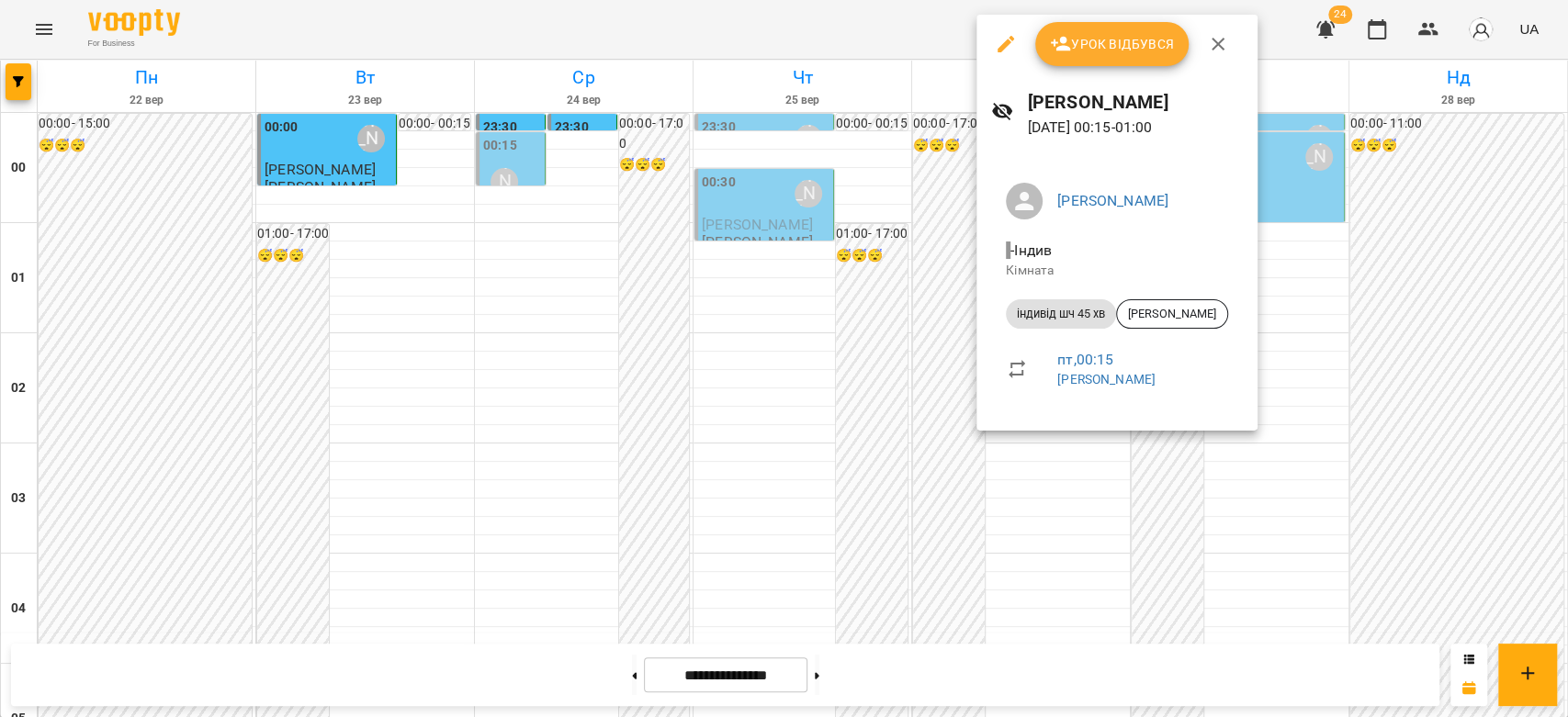
click at [888, 214] on div at bounding box center [784, 358] width 1568 height 717
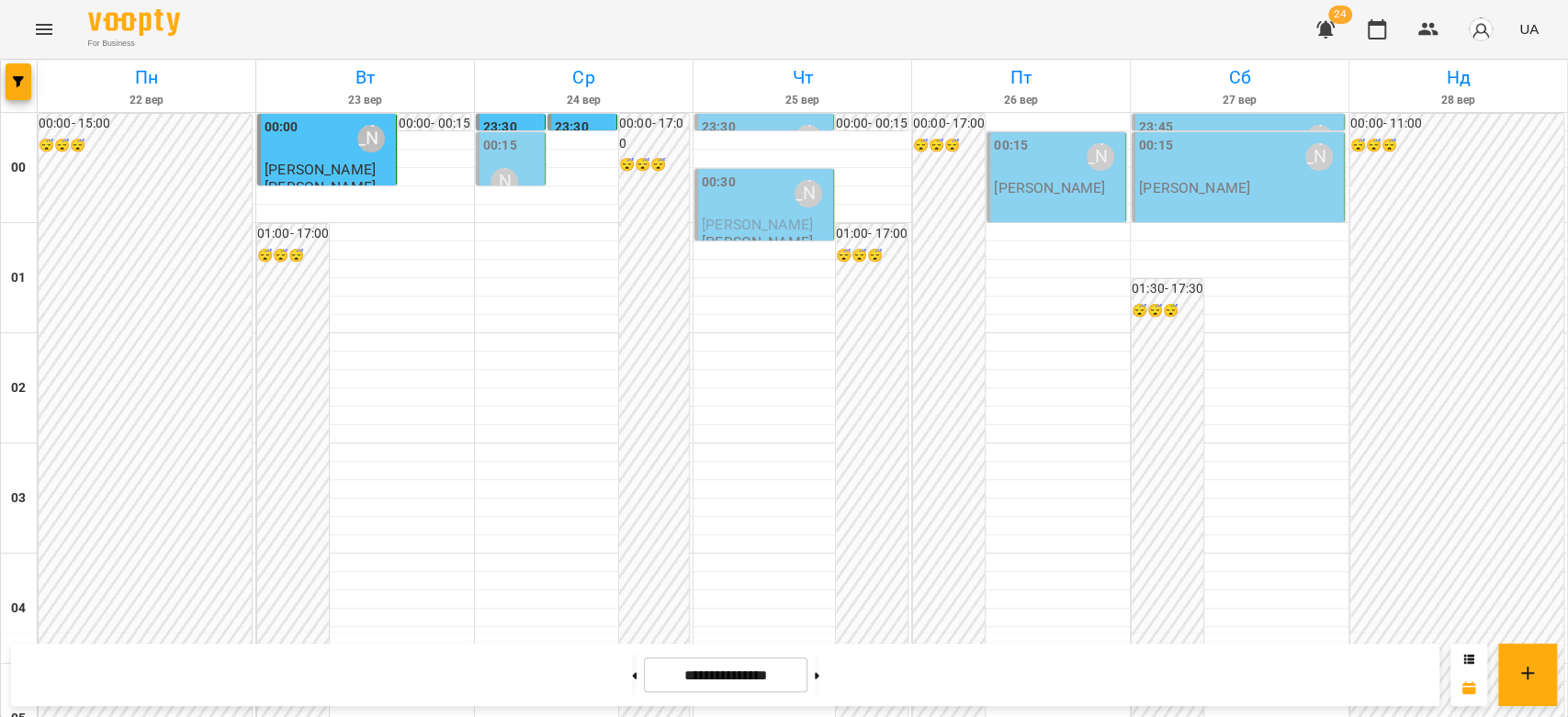
scroll to position [2123, 0]
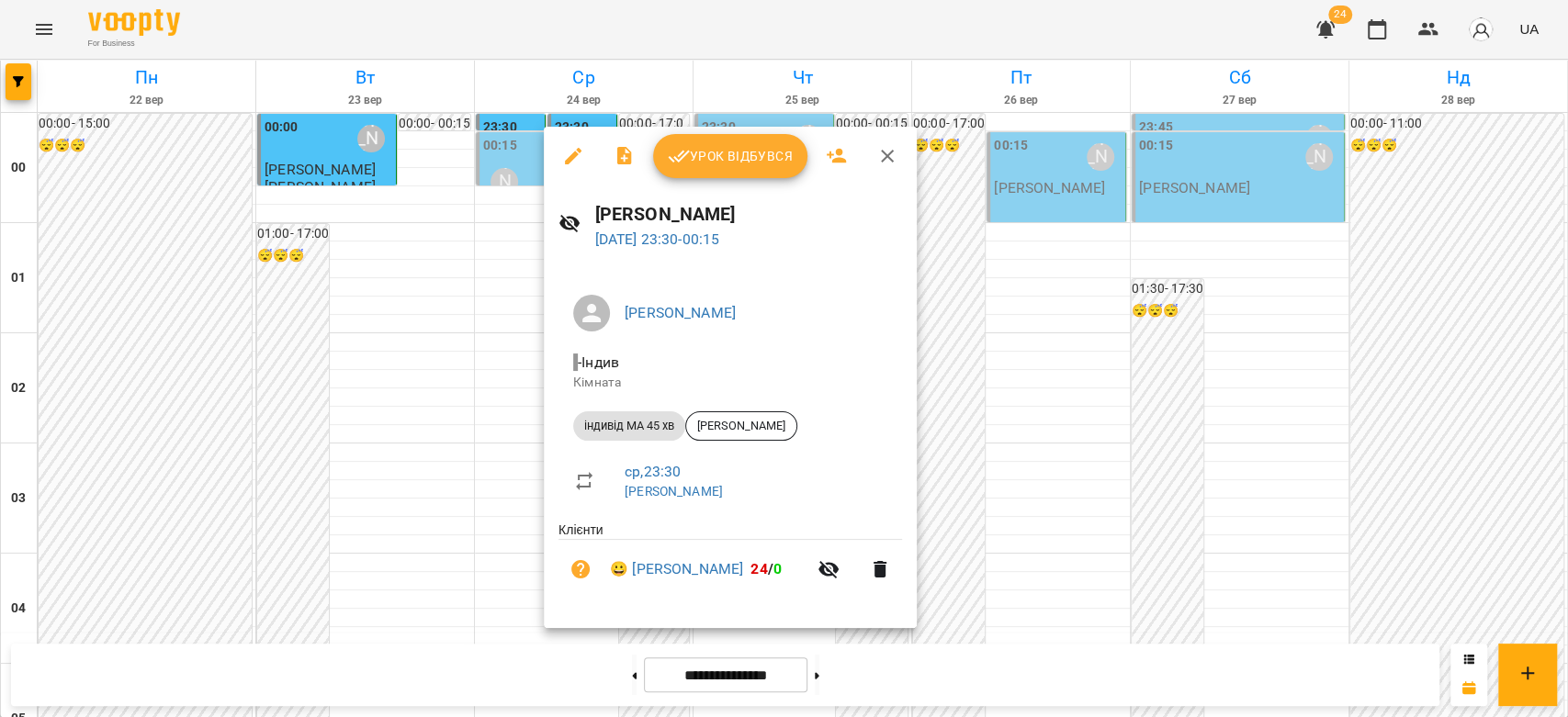
click at [524, 447] on div at bounding box center [784, 358] width 1568 height 717
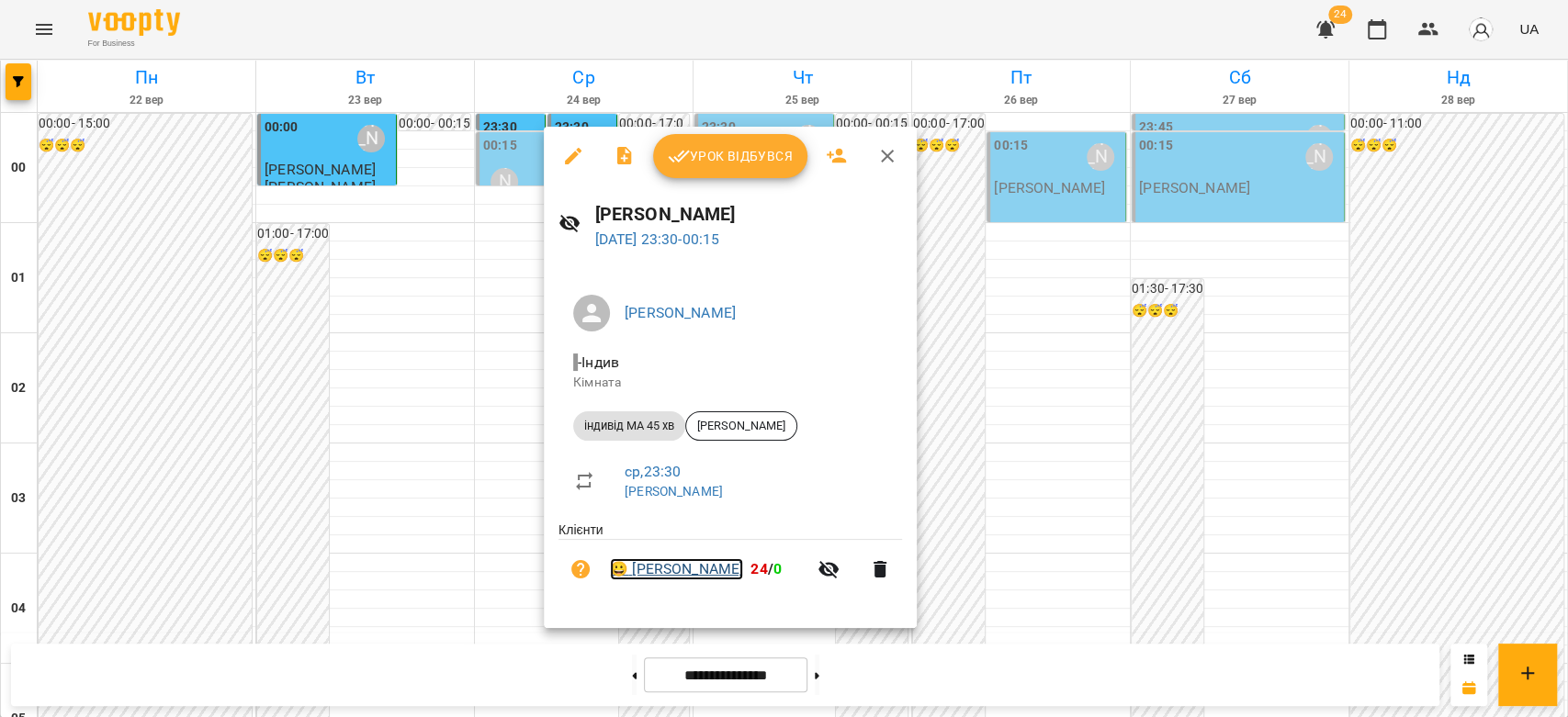
click at [693, 563] on link "😀 [PERSON_NAME]" at bounding box center [676, 569] width 133 height 22
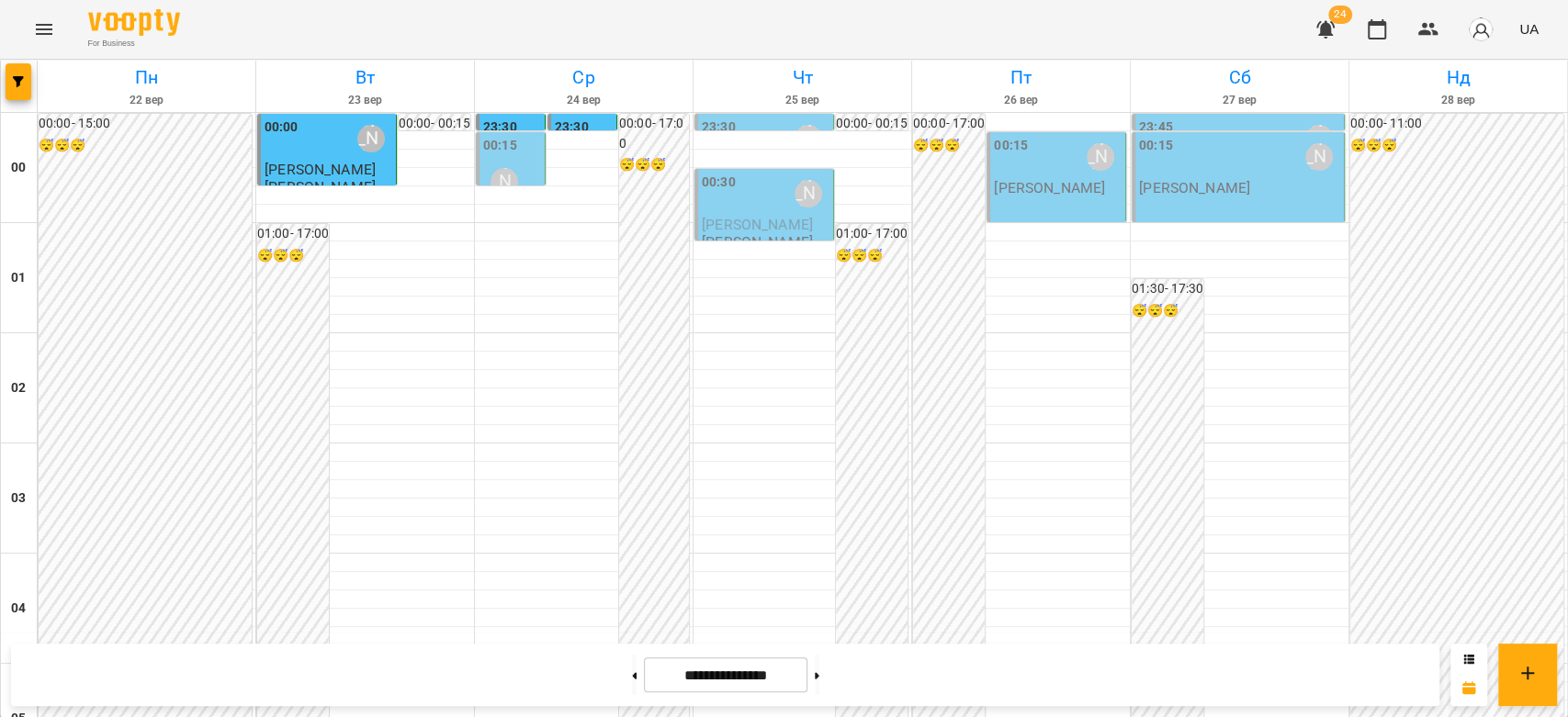
scroll to position [1020, 0]
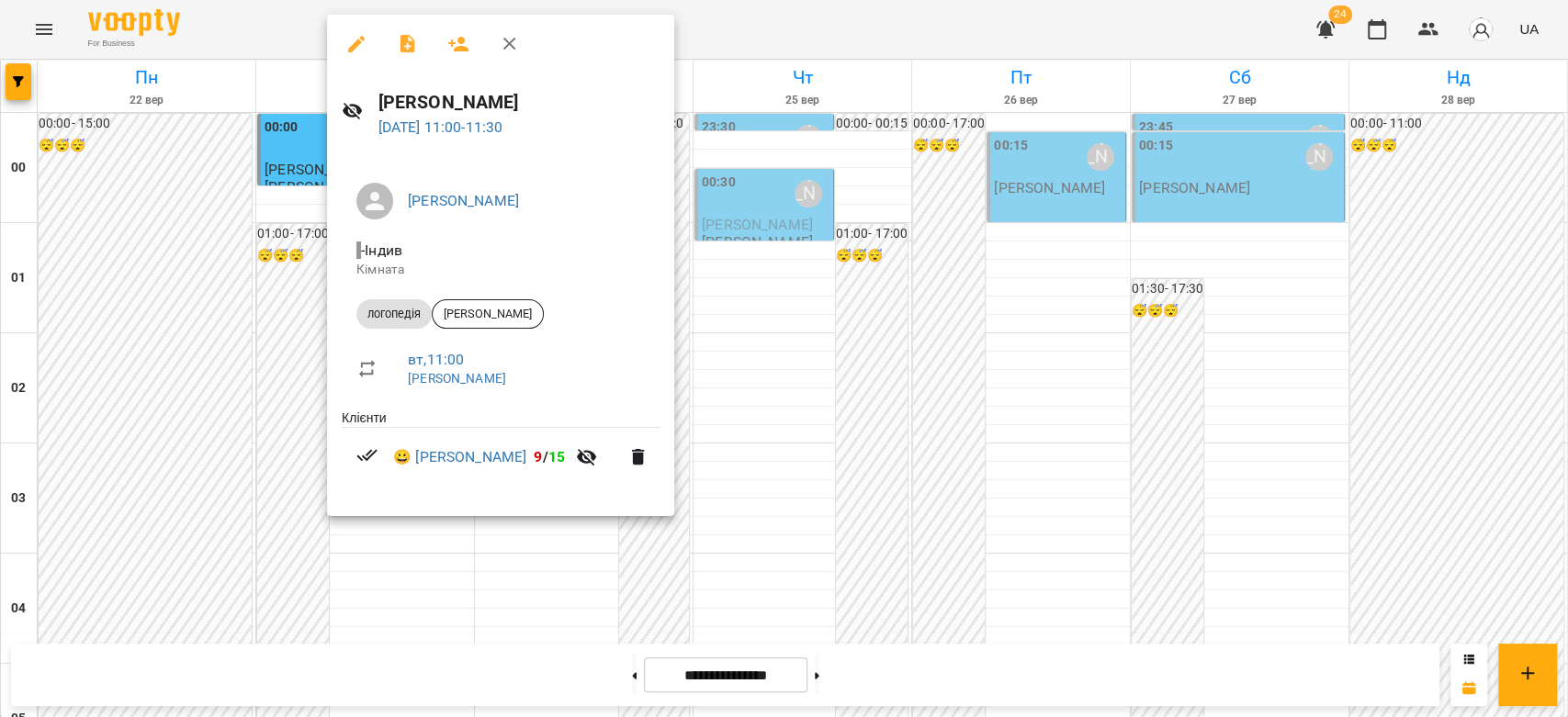
click at [759, 361] on div at bounding box center [784, 358] width 1568 height 717
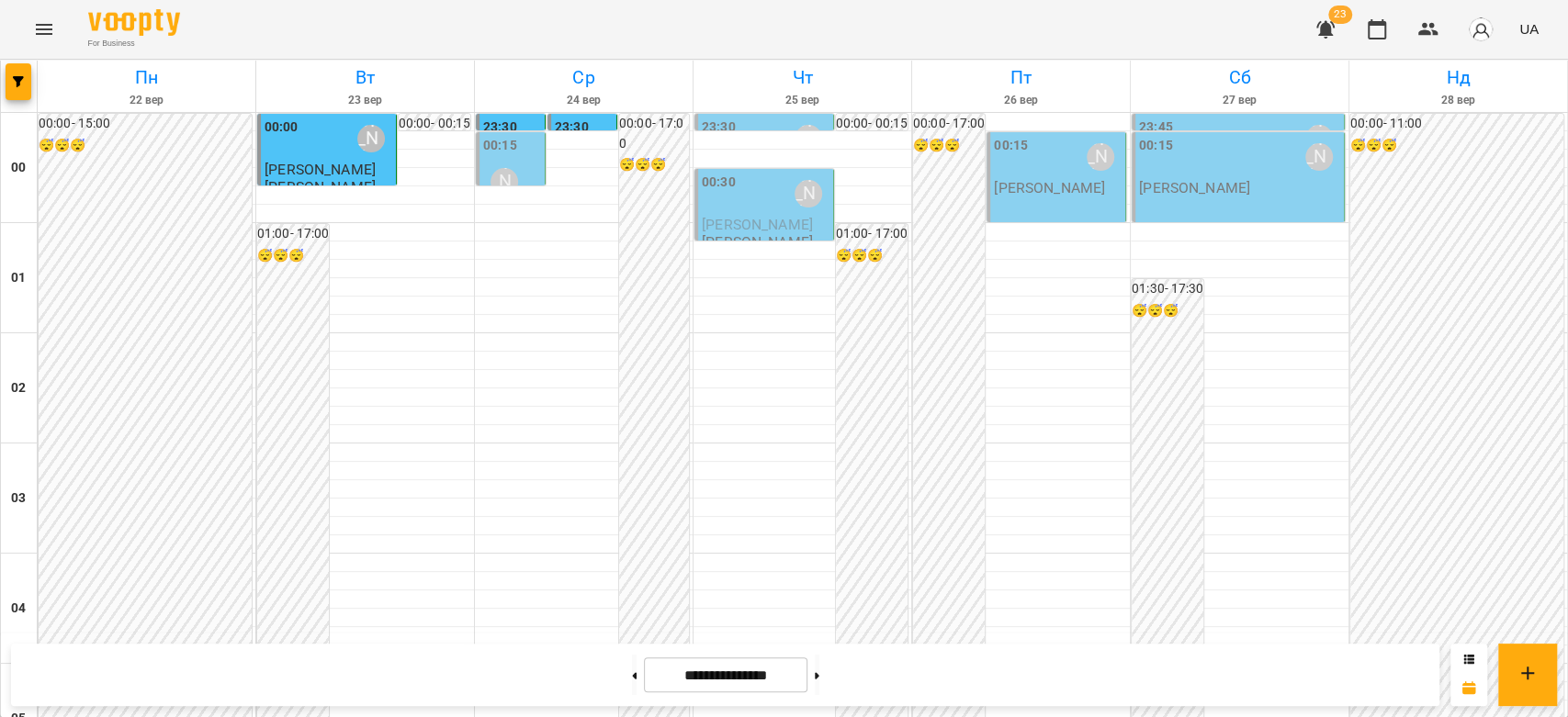
scroll to position [1530, 0]
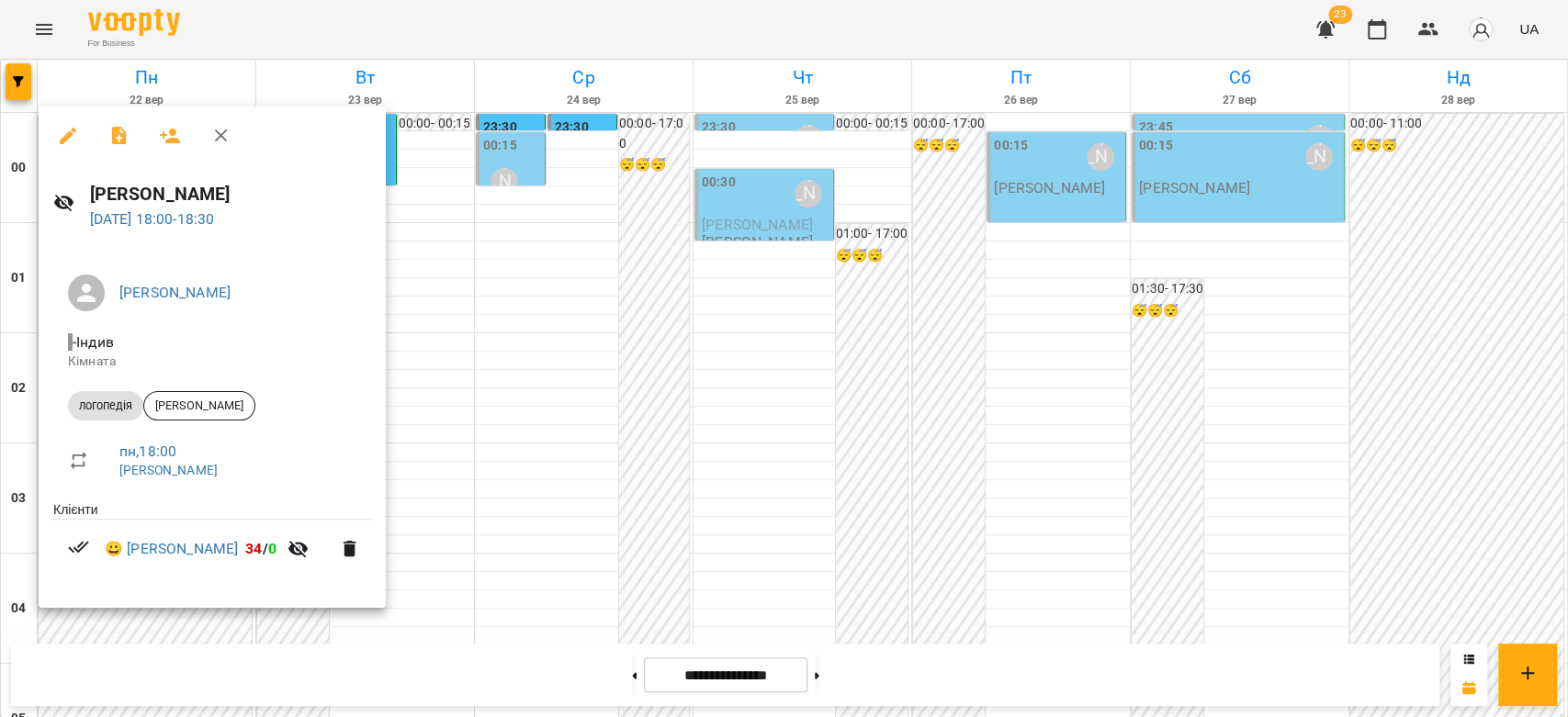
click at [703, 272] on div at bounding box center [784, 358] width 1568 height 717
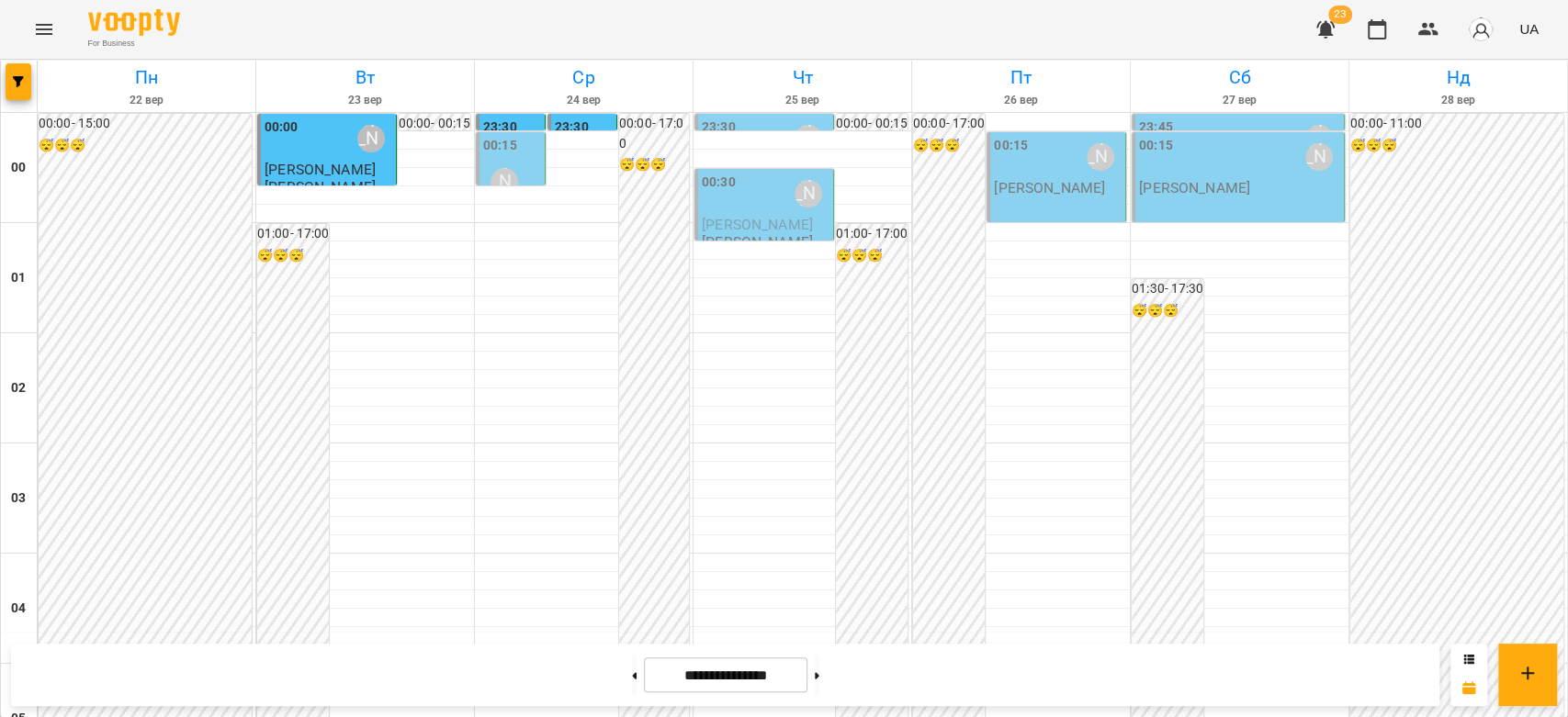
scroll to position [1631, 0]
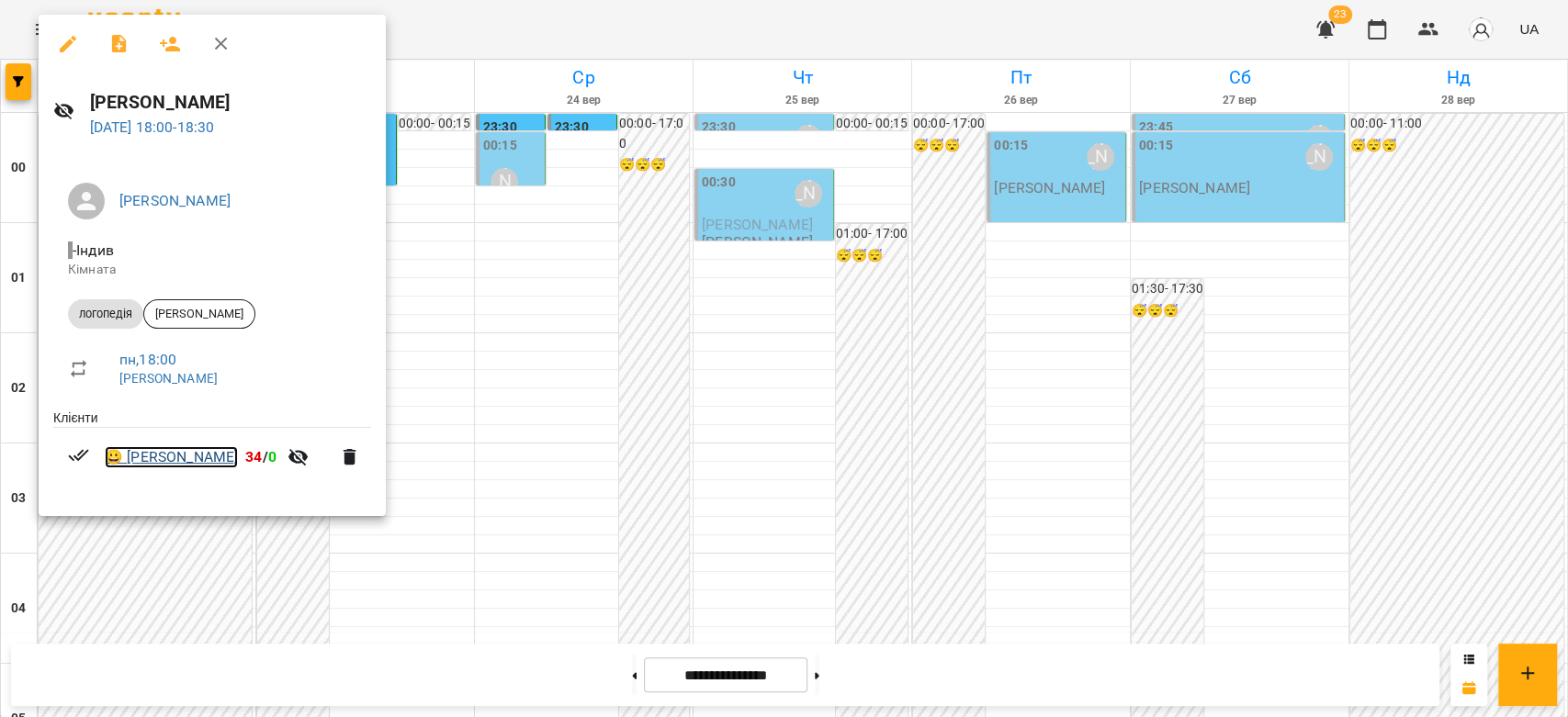
click at [191, 461] on link "😀 [PERSON_NAME]" at bounding box center [171, 457] width 133 height 22
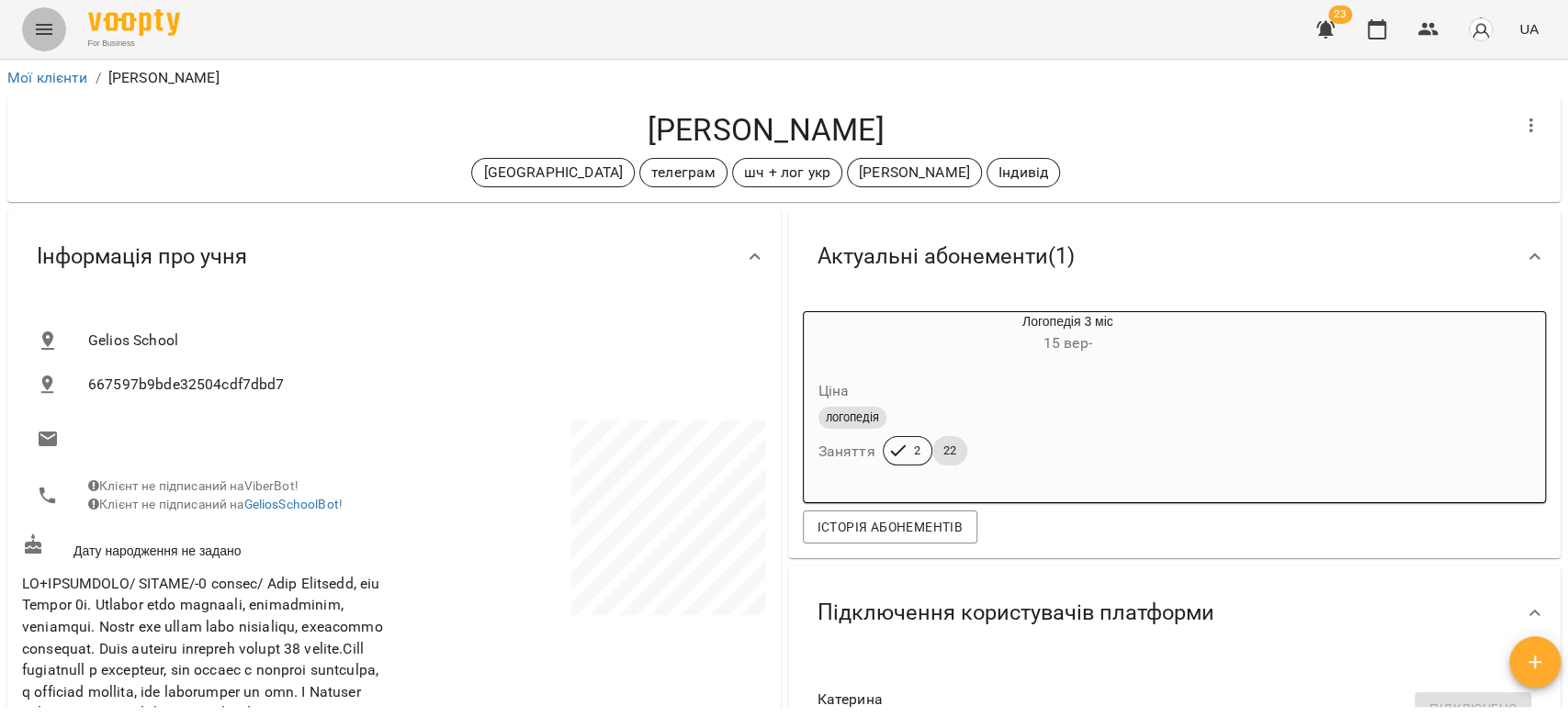
click at [30, 32] on button "Menu" at bounding box center [44, 29] width 44 height 44
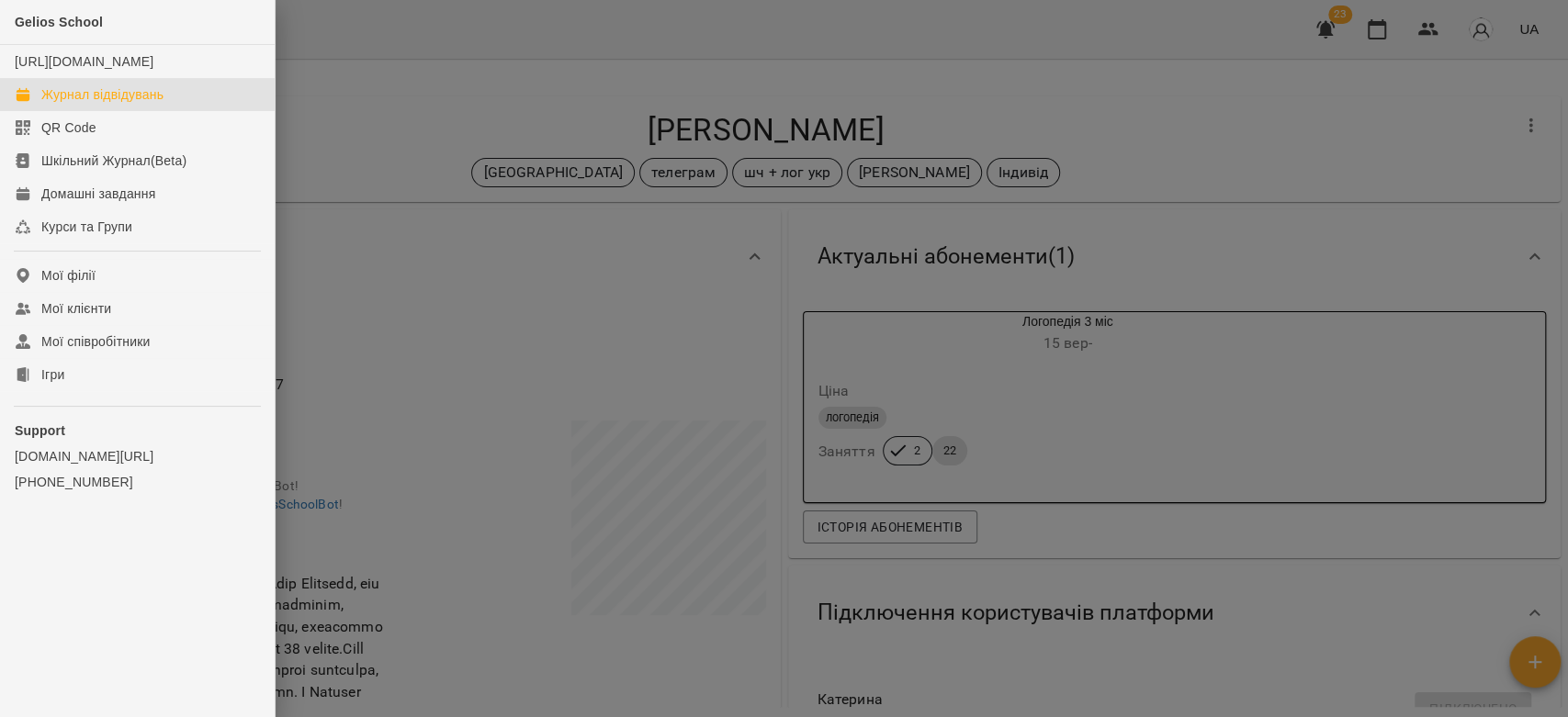
click at [84, 104] on div "Журнал відвідувань" at bounding box center [102, 94] width 122 height 19
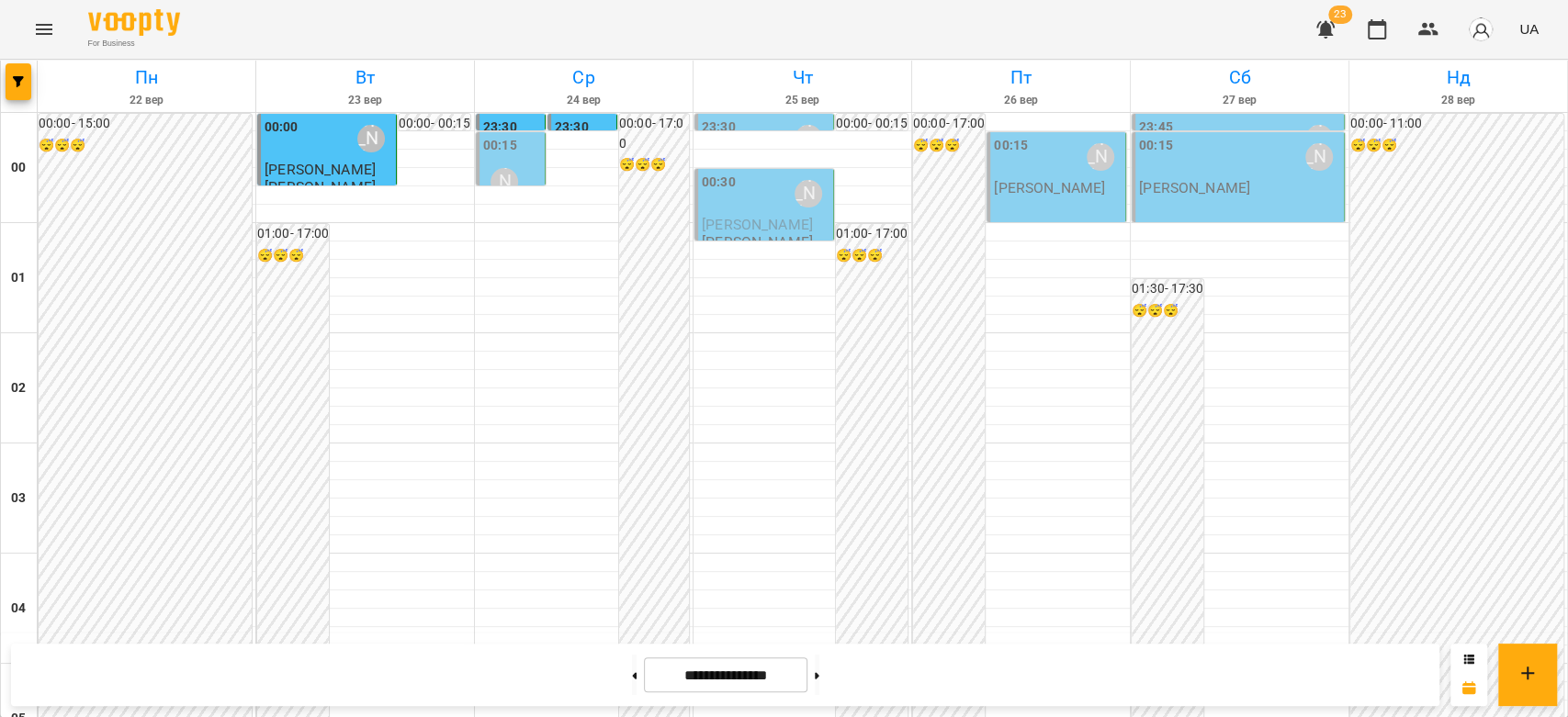
scroll to position [1428, 0]
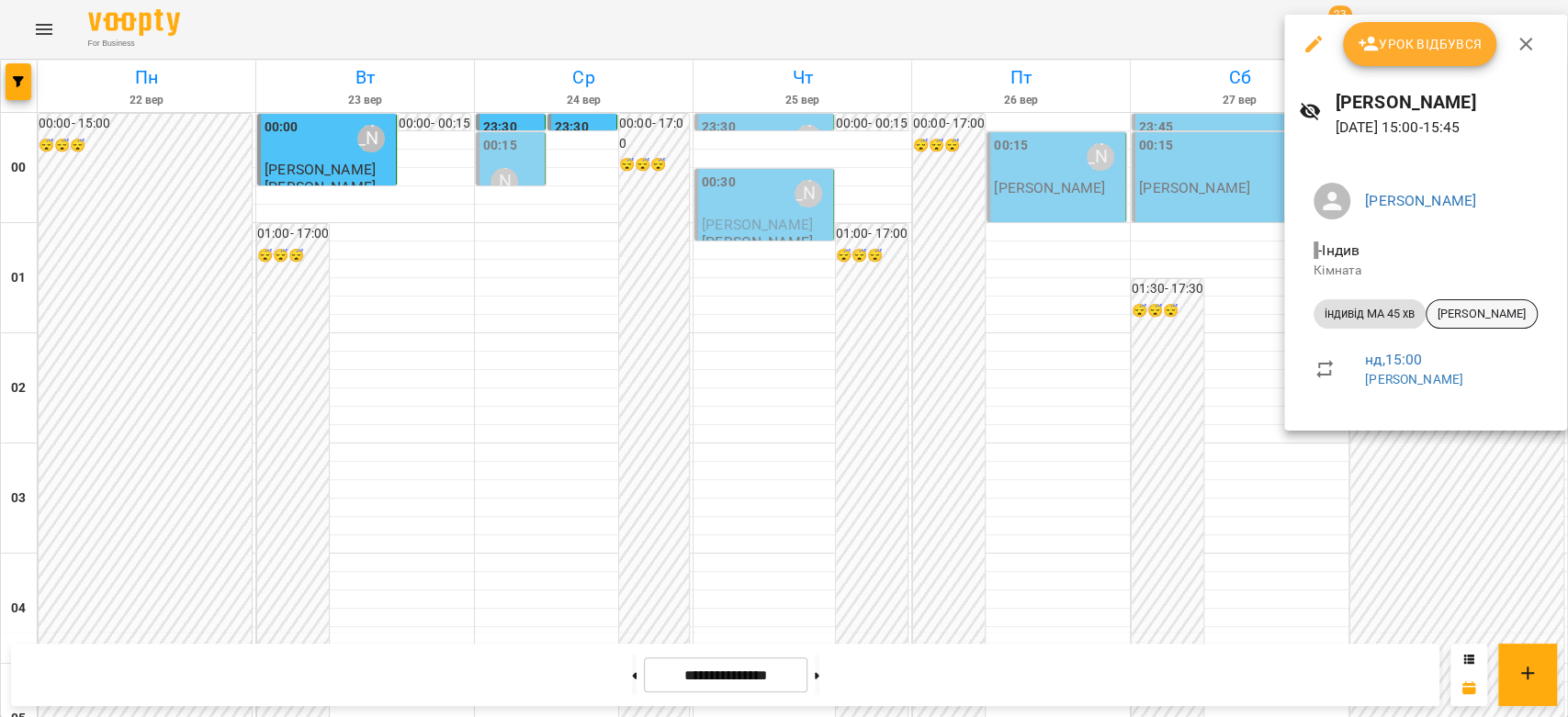
click at [1468, 311] on span "[PERSON_NAME]" at bounding box center [1481, 314] width 110 height 17
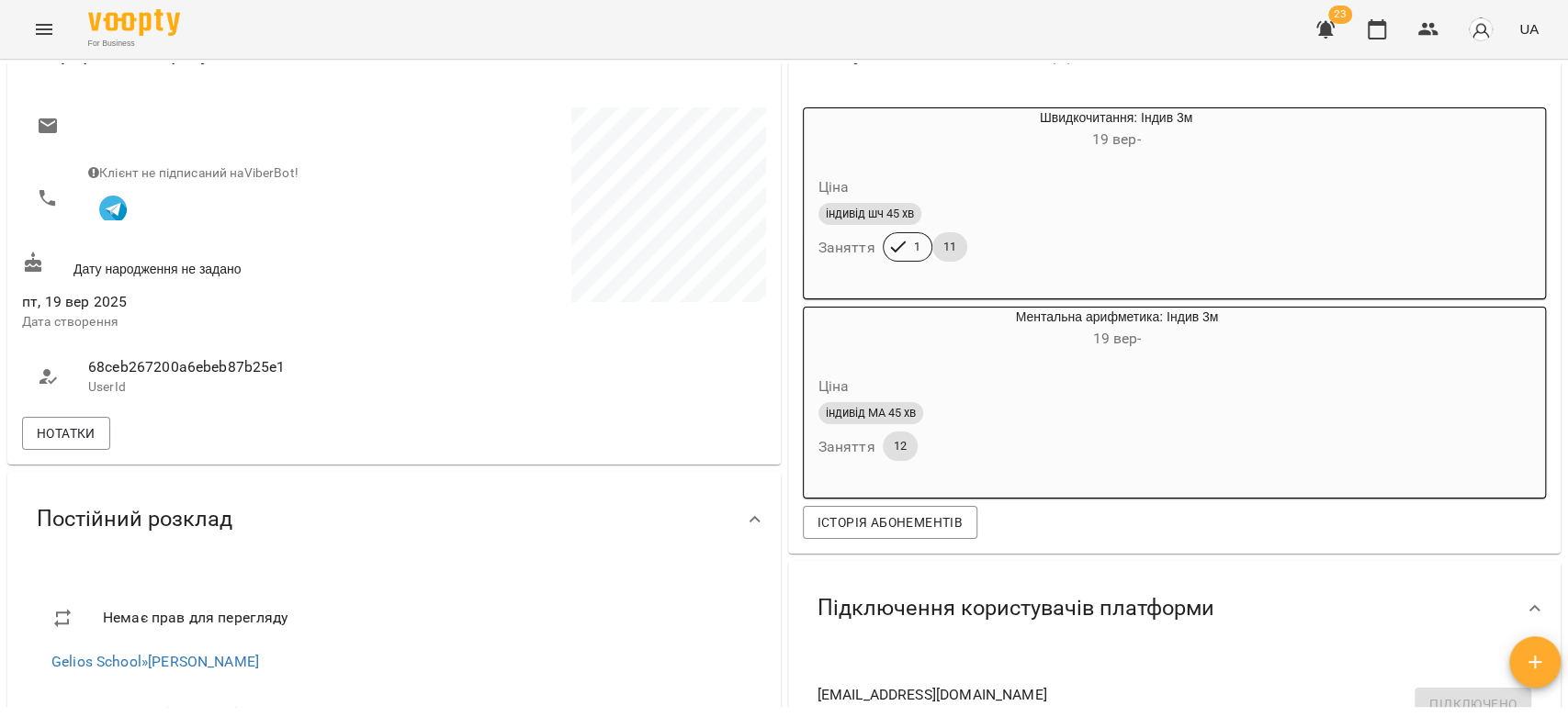
scroll to position [306, 0]
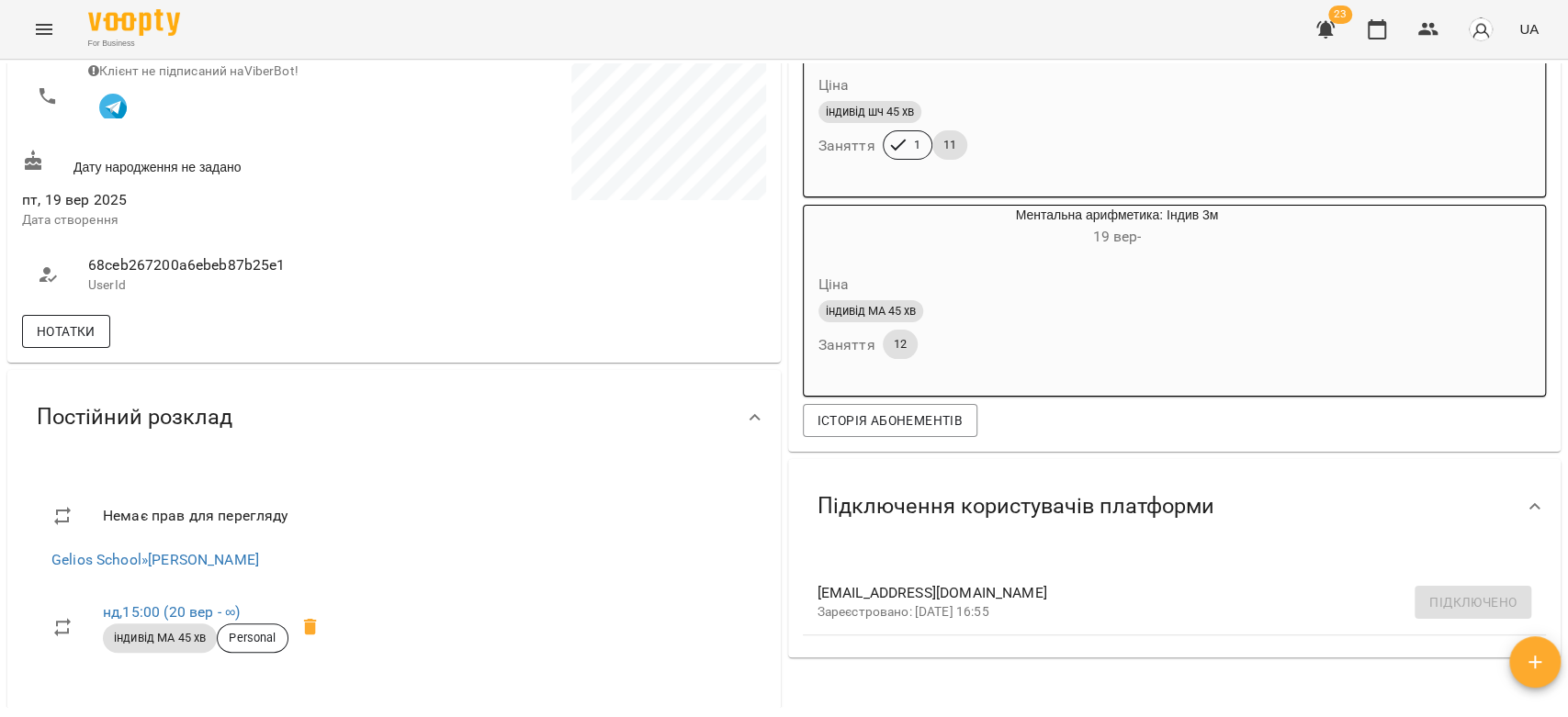
click at [61, 329] on span "Нотатки" at bounding box center [66, 331] width 59 height 22
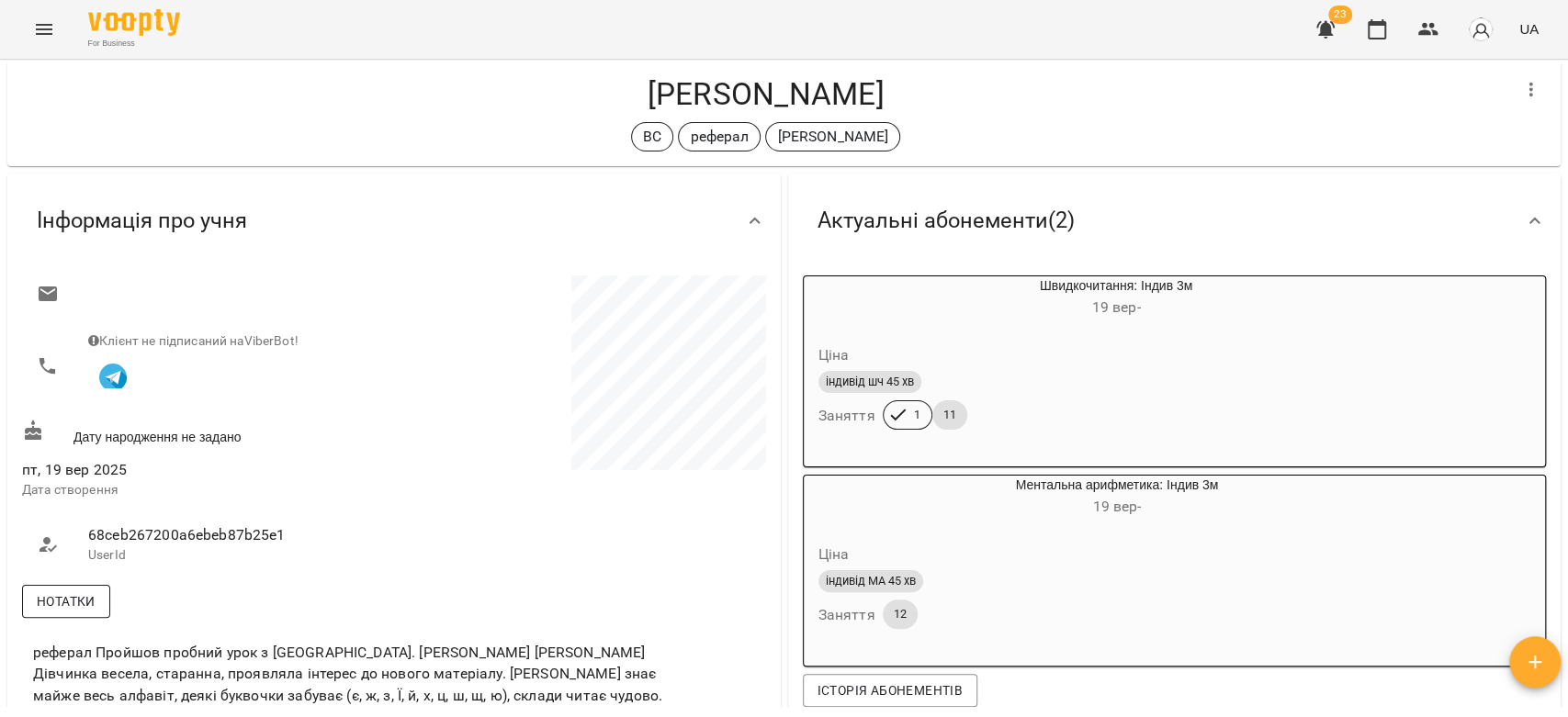
scroll to position [0, 0]
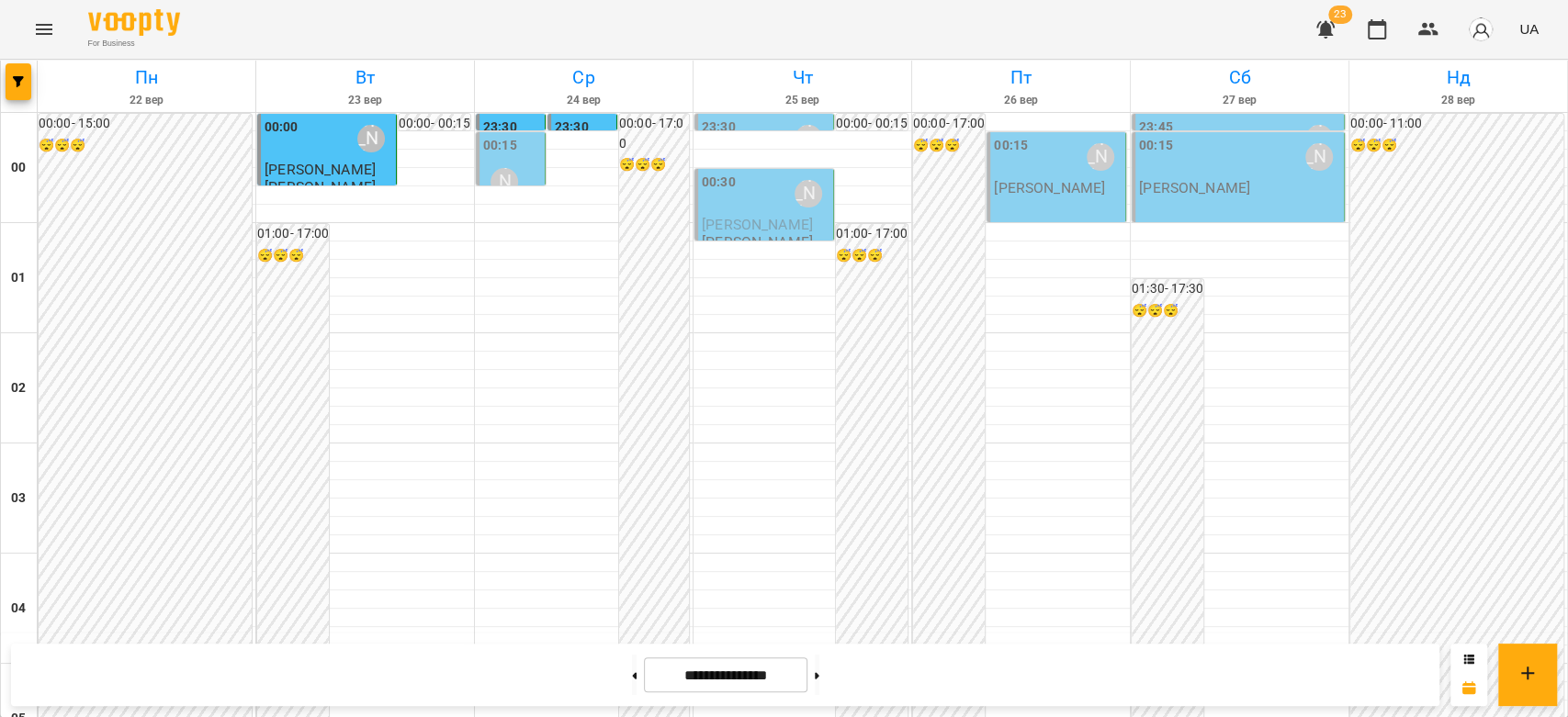
scroll to position [1734, 0]
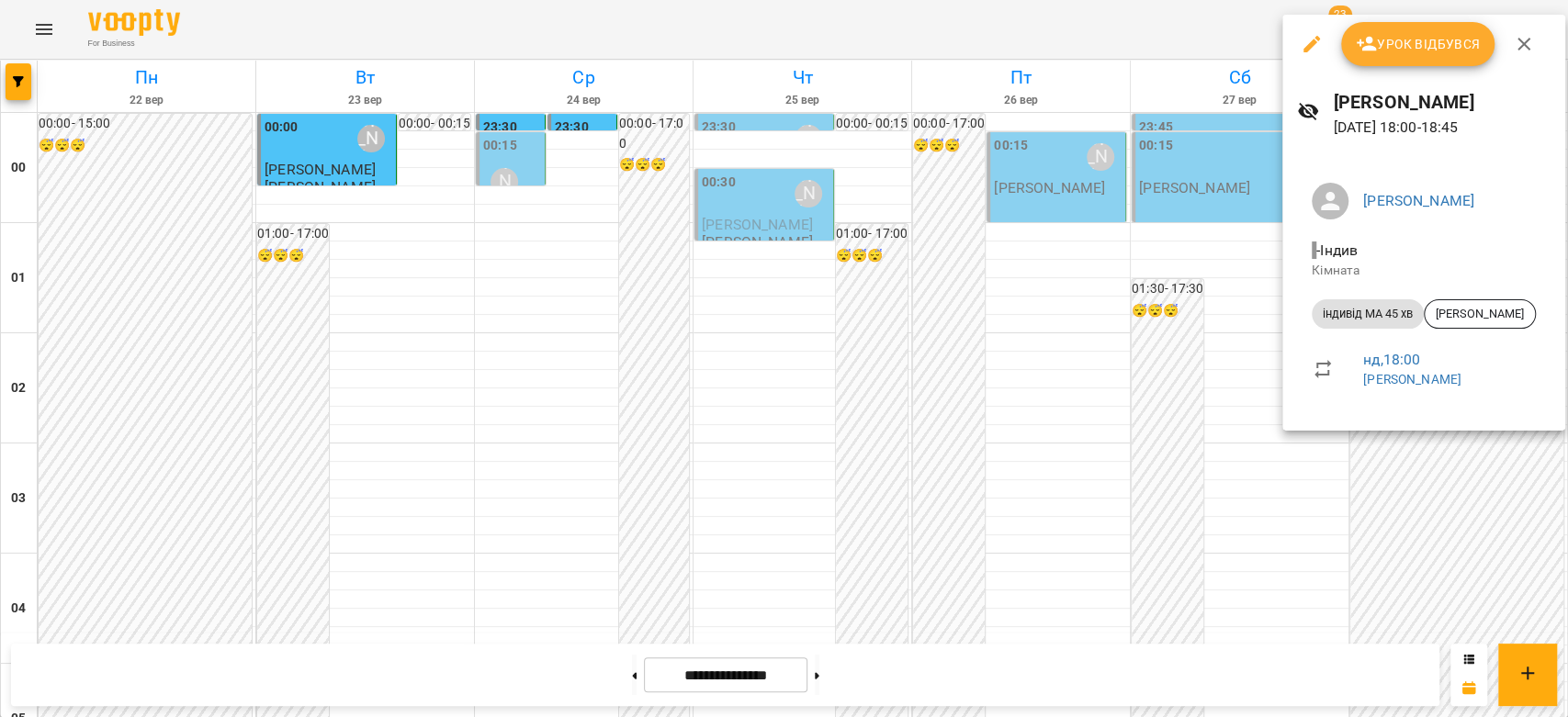
click at [1220, 348] on div at bounding box center [784, 358] width 1568 height 717
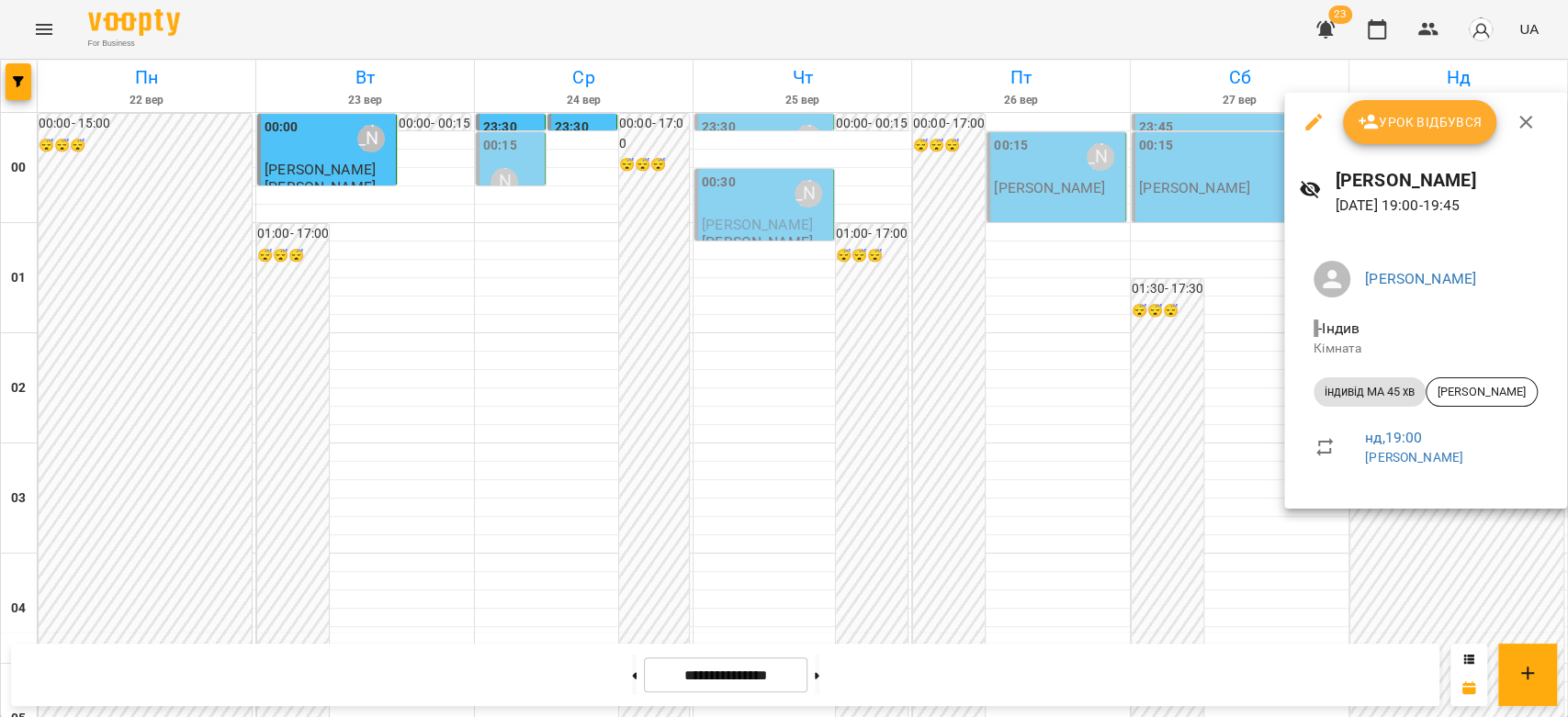
click at [1240, 370] on div at bounding box center [784, 358] width 1568 height 717
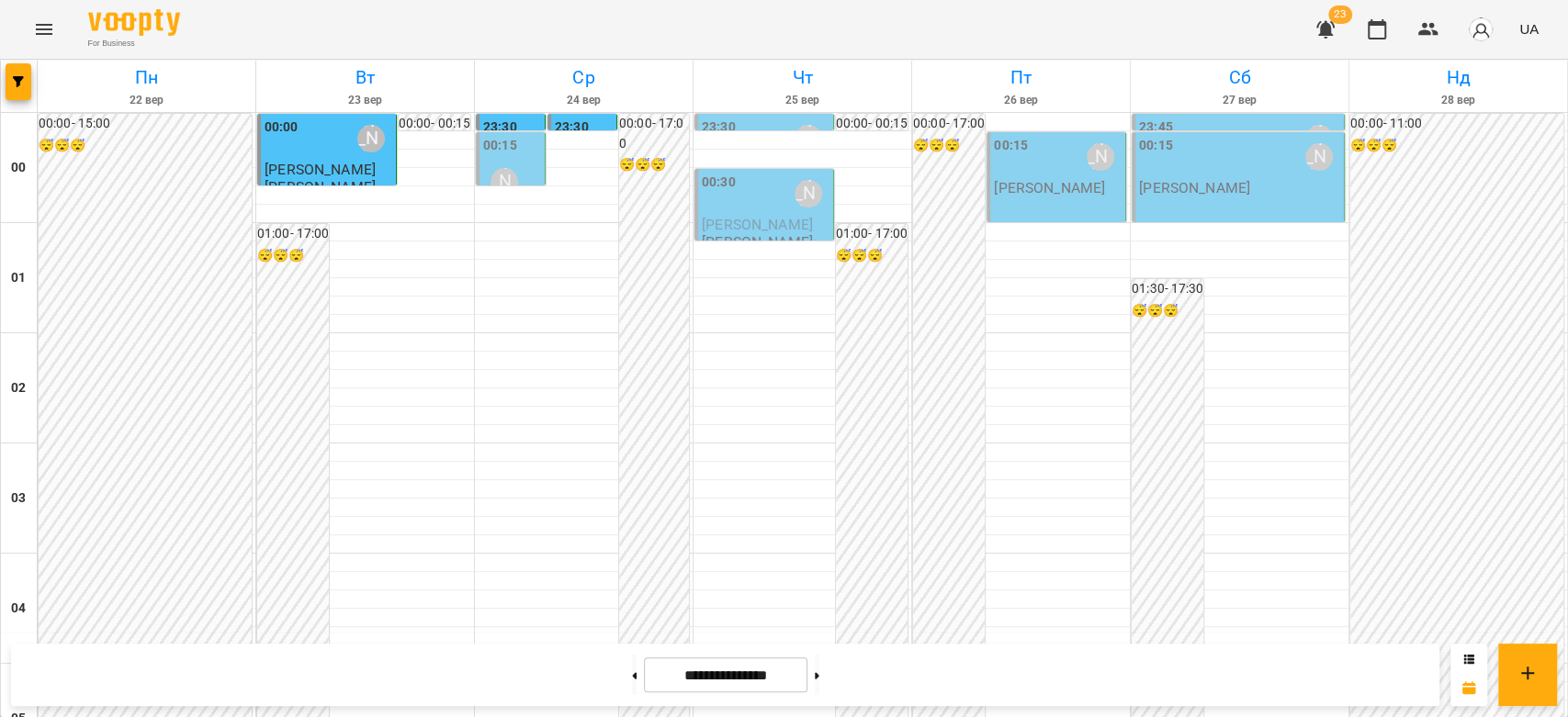
scroll to position [816, 0]
click at [632, 658] on button at bounding box center [634, 674] width 5 height 40
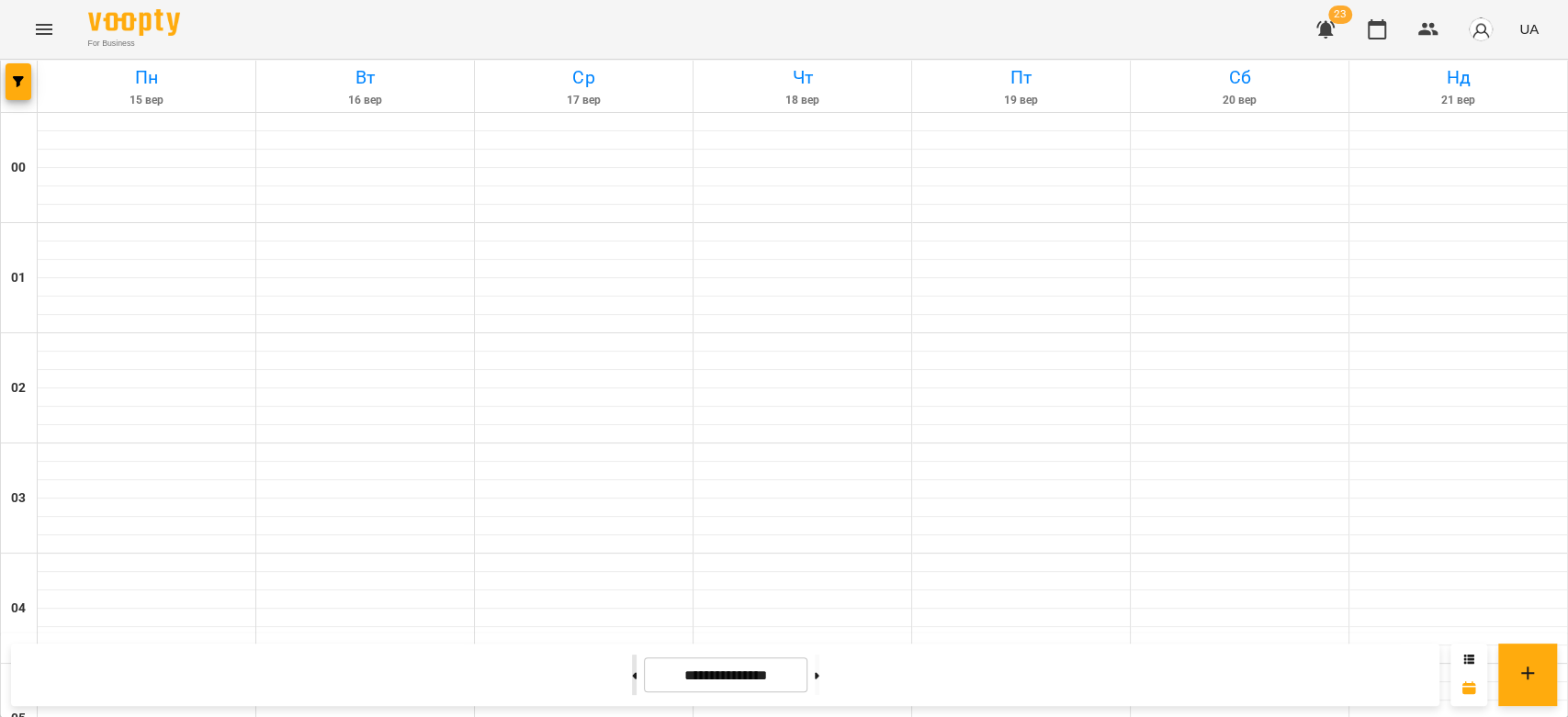
type input "**********"
